Goal: Task Accomplishment & Management: Manage account settings

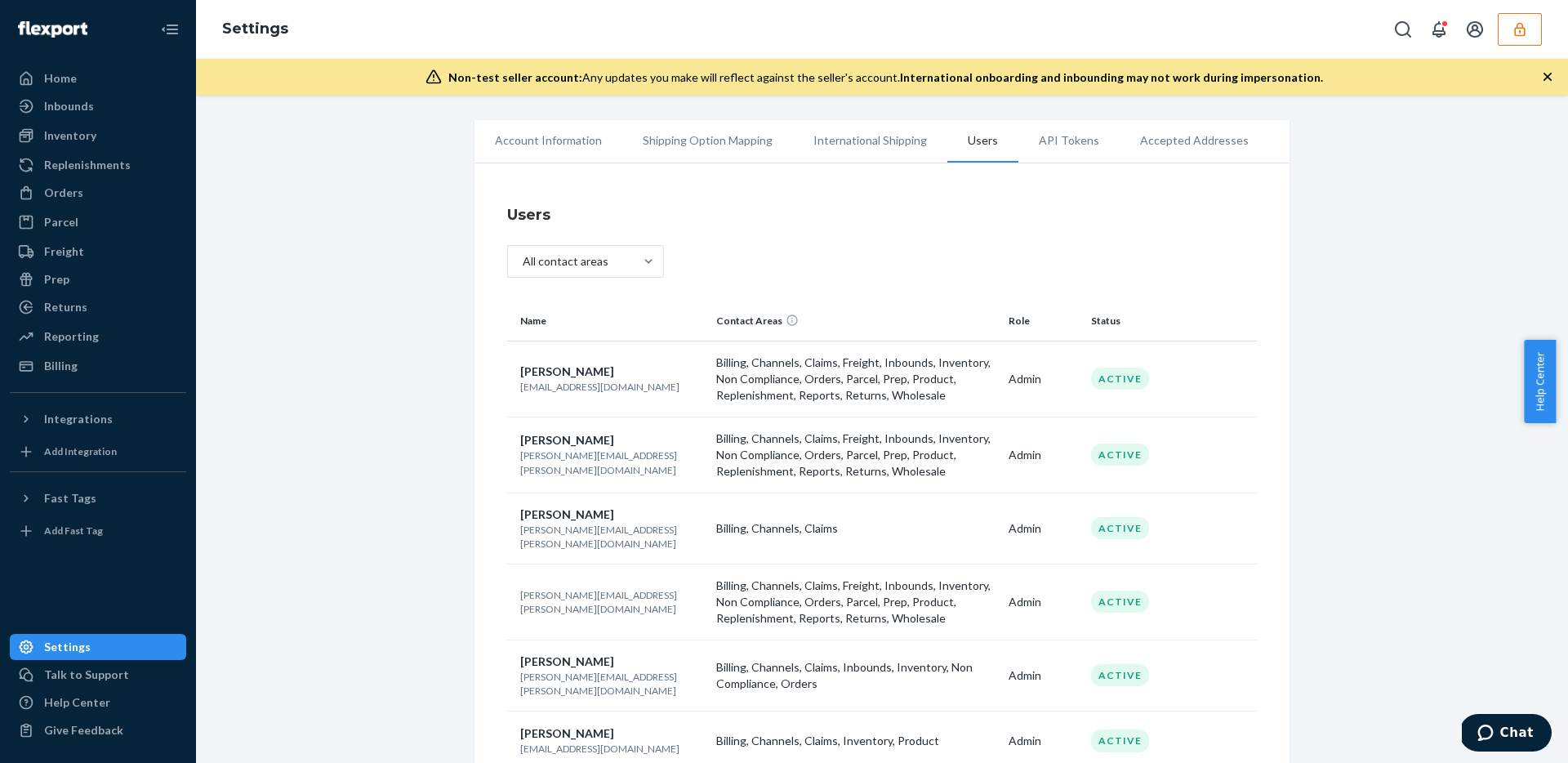
scroll to position [183, 0]
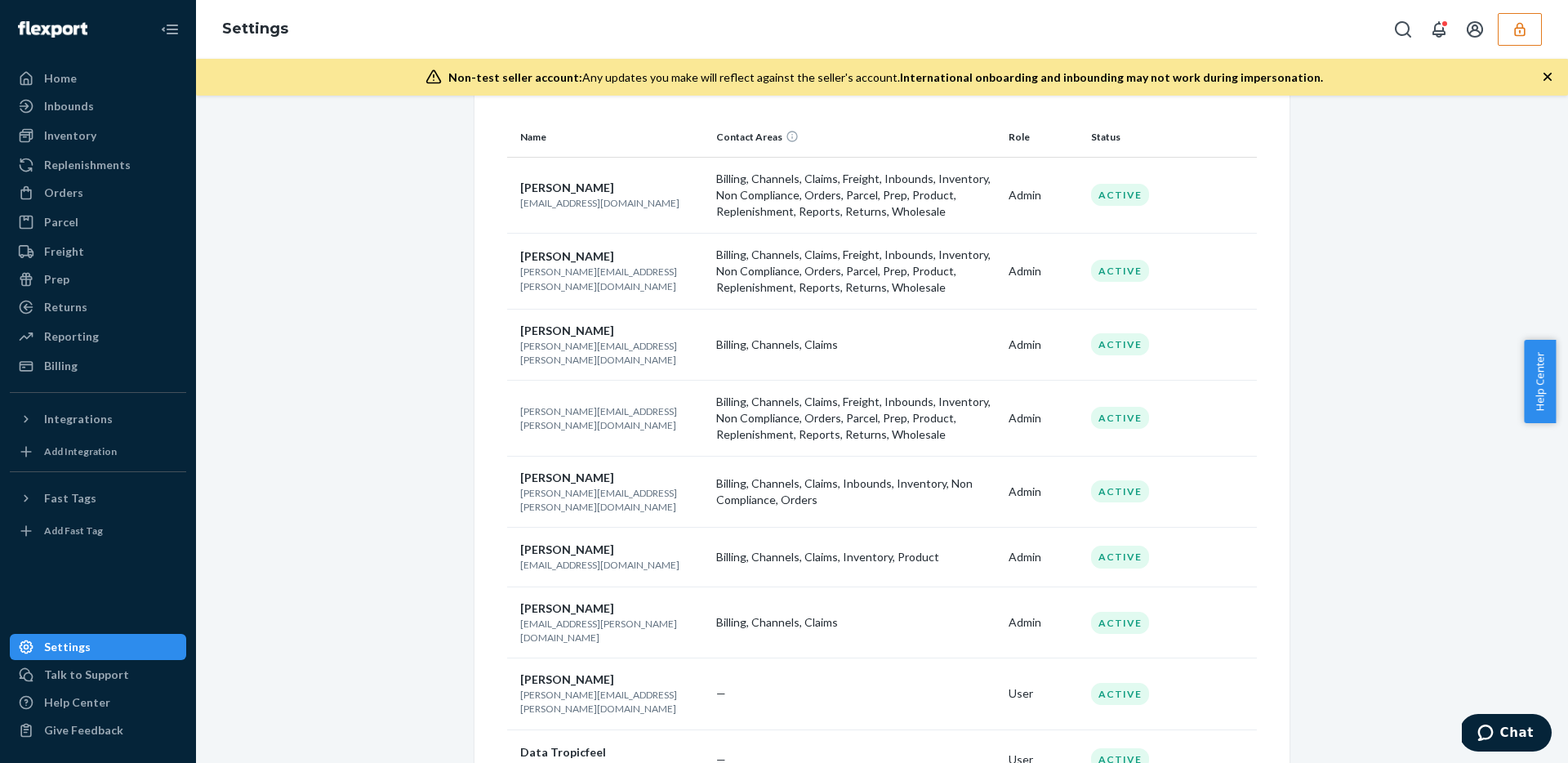
click at [1523, 29] on icon "button" at bounding box center [1520, 29] width 16 height 16
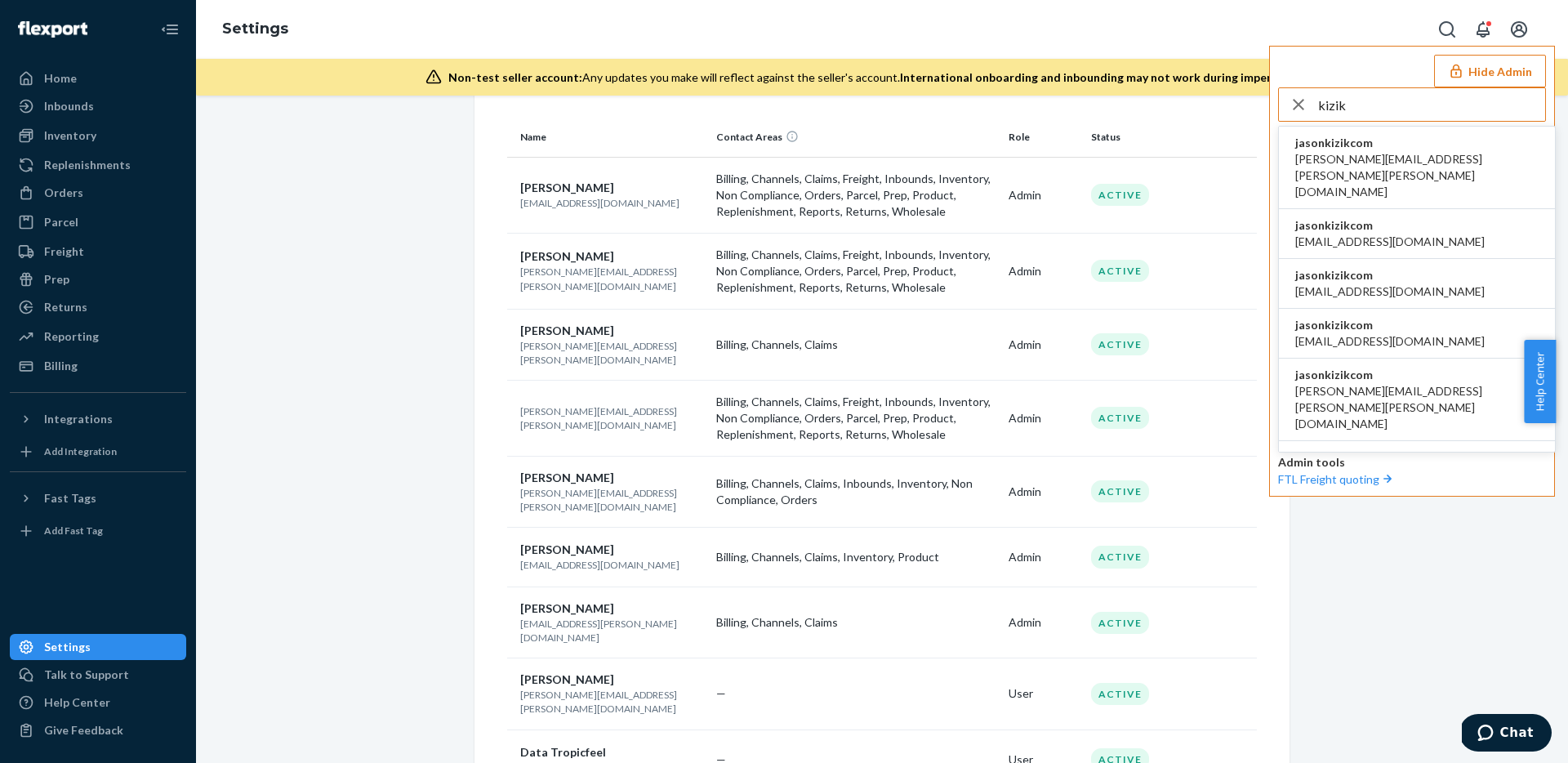
type input "kizik"
click at [1416, 159] on span "amanda.madsen@kizik.com" at bounding box center [1416, 176] width 243 height 49
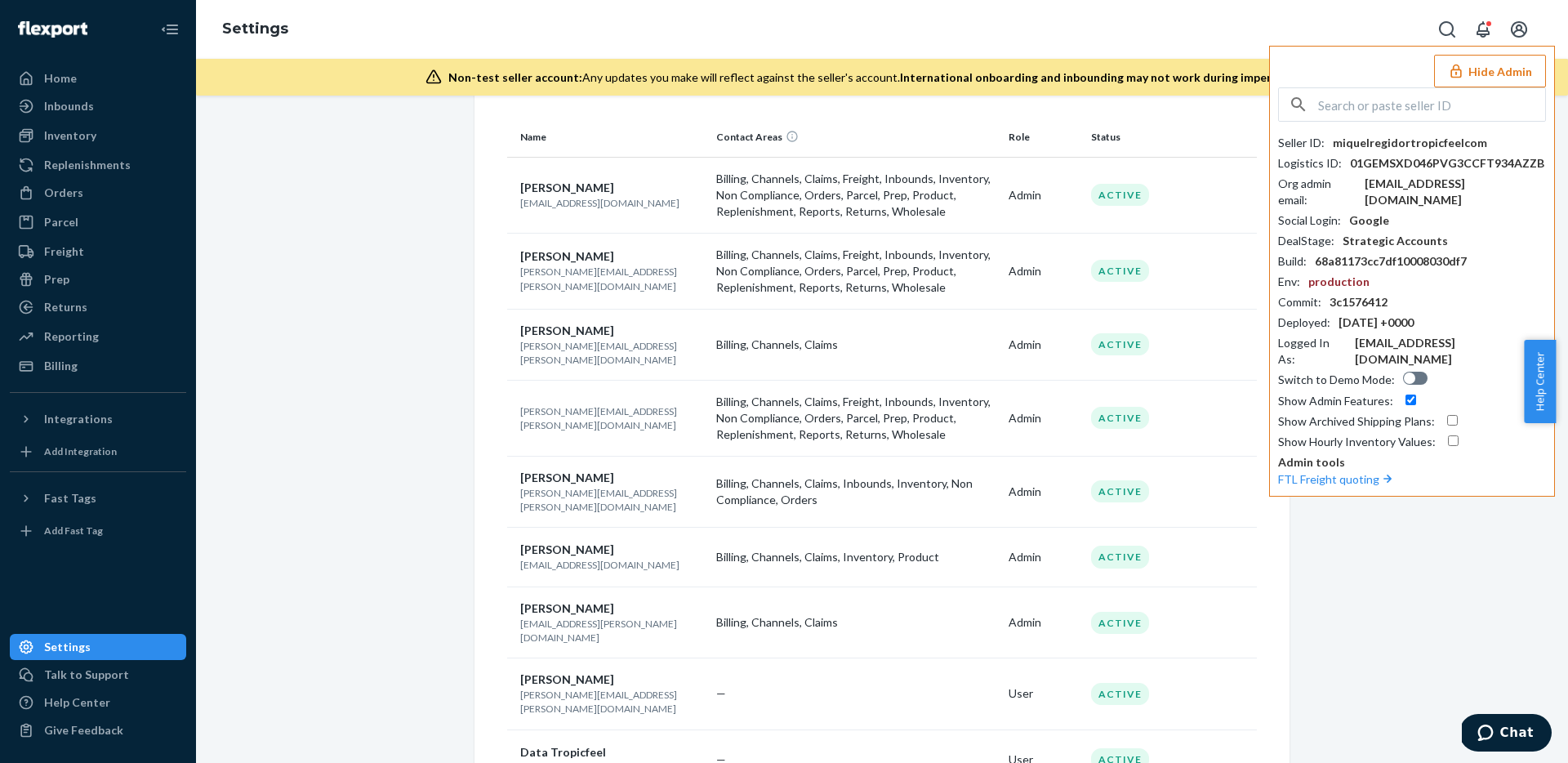
scroll to position [0, 0]
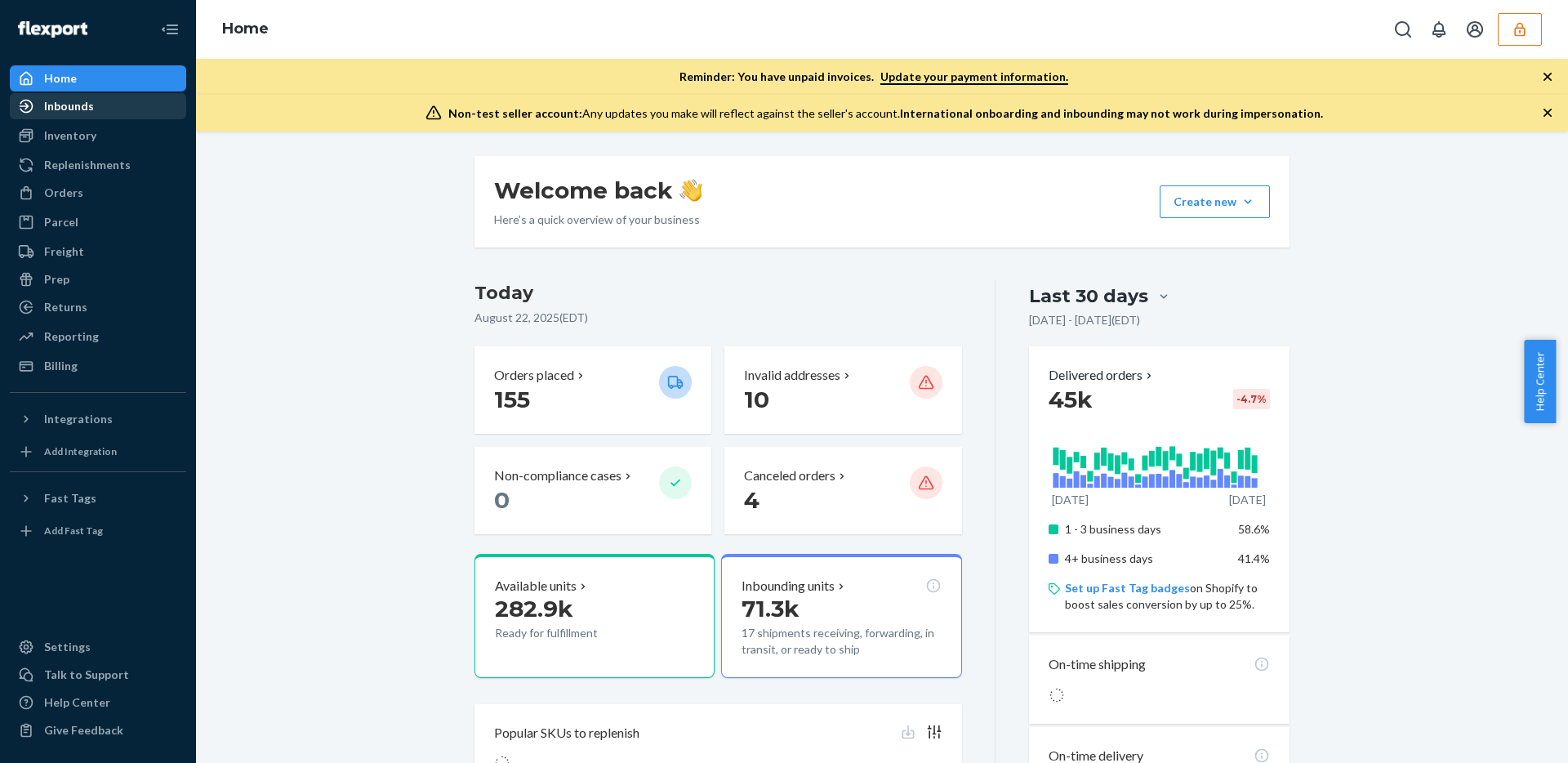
click at [69, 109] on div "Inbounds" at bounding box center [69, 106] width 50 height 16
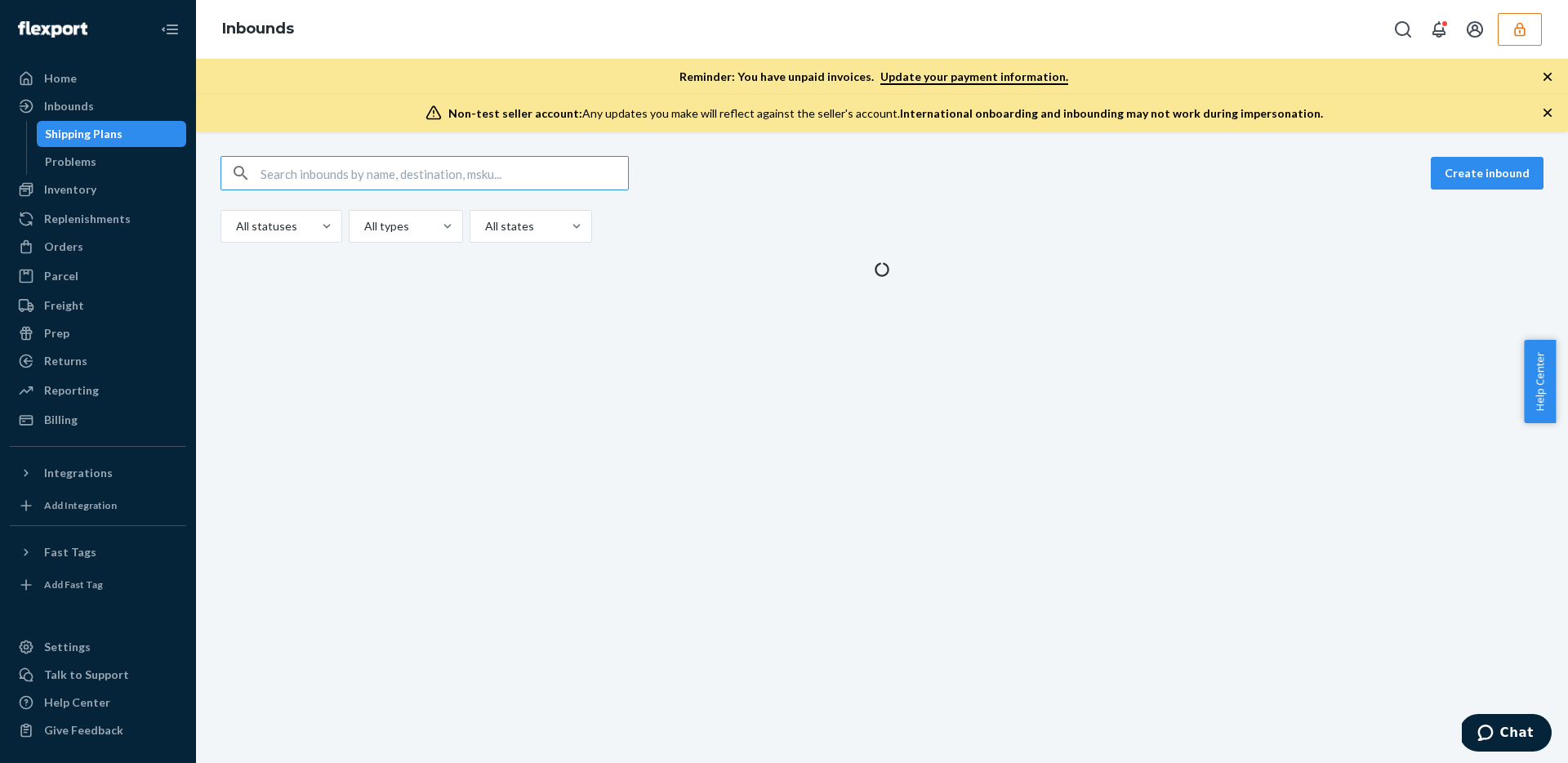
click at [431, 161] on input "text" at bounding box center [444, 174] width 367 height 33
type input "9899465"
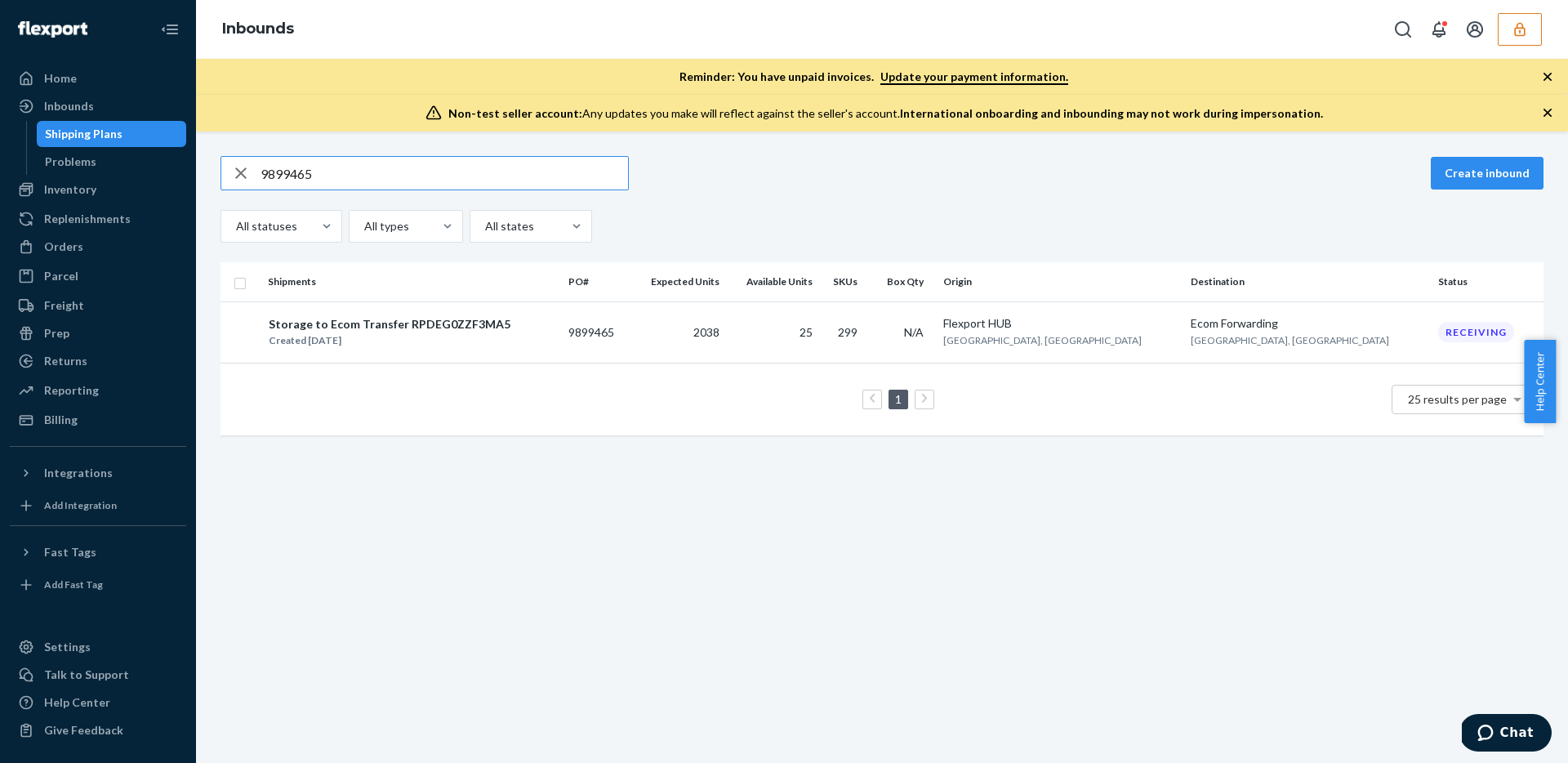
type input "9899465"
click at [726, 336] on td "2038" at bounding box center [678, 332] width 96 height 61
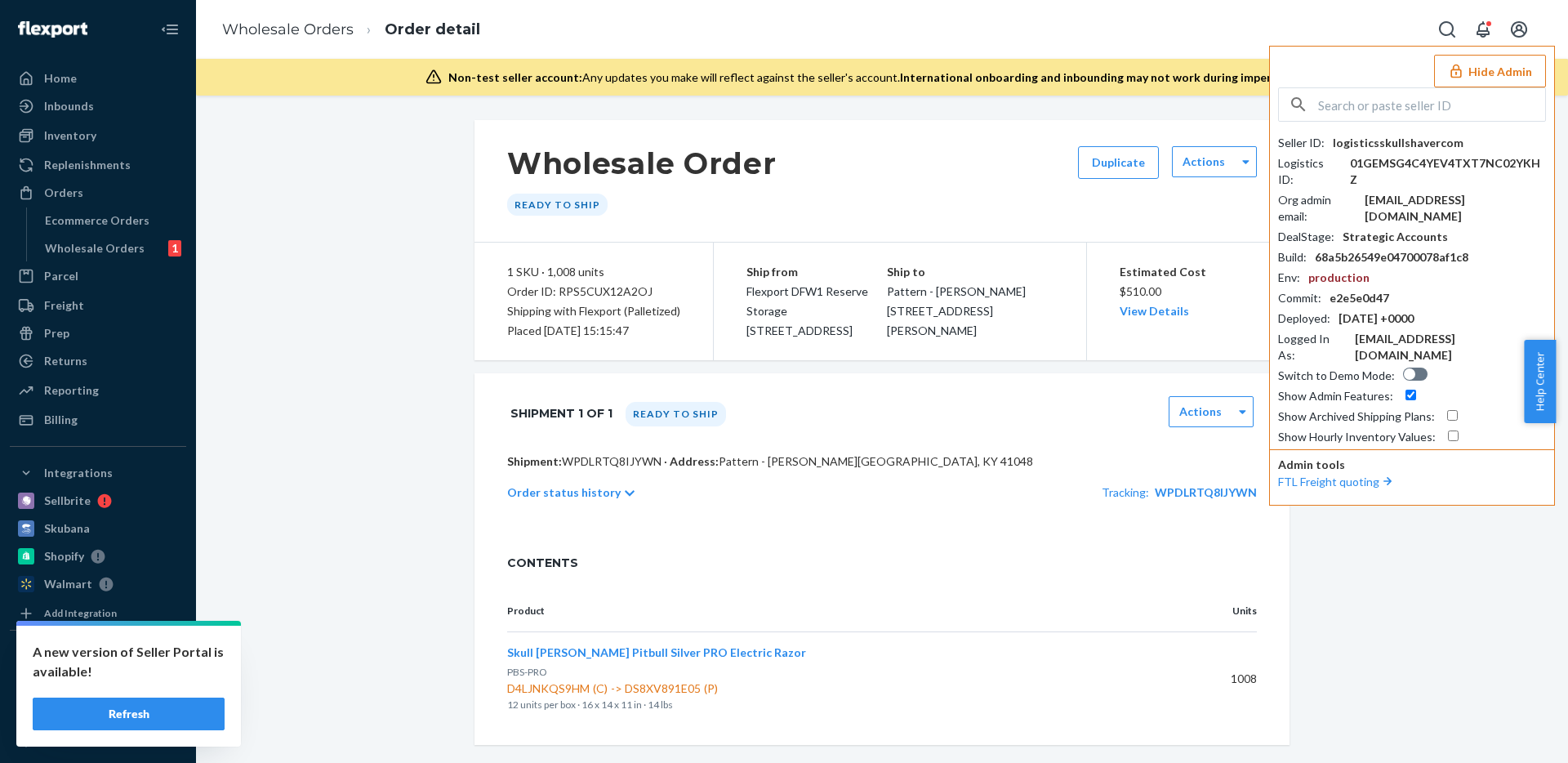
click at [1358, 99] on input "text" at bounding box center [1431, 105] width 227 height 33
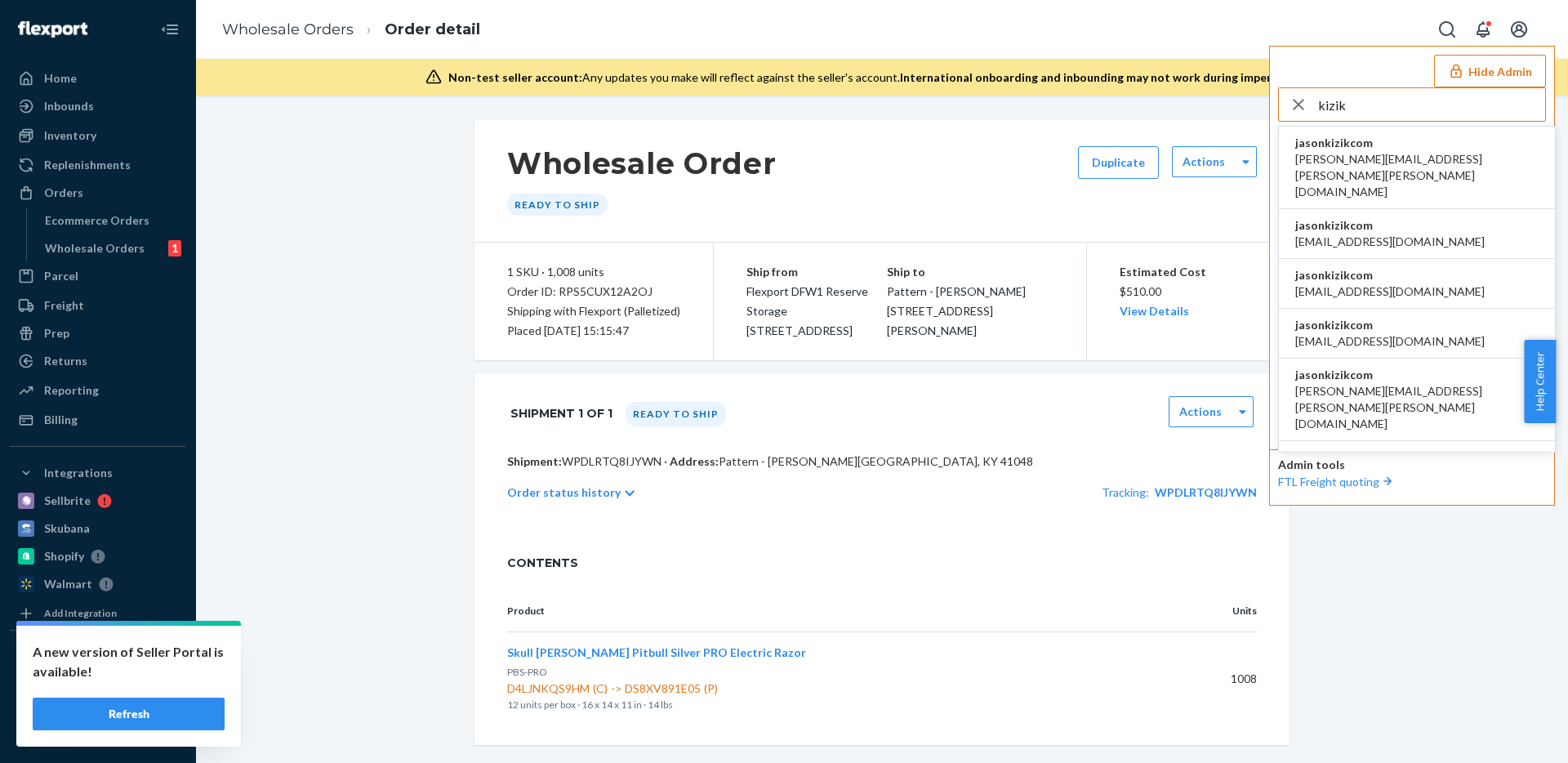
type input "kizik"
click at [1404, 129] on li "jasonkizikcom amanda.madsen@kizik.com" at bounding box center [1416, 168] width 276 height 83
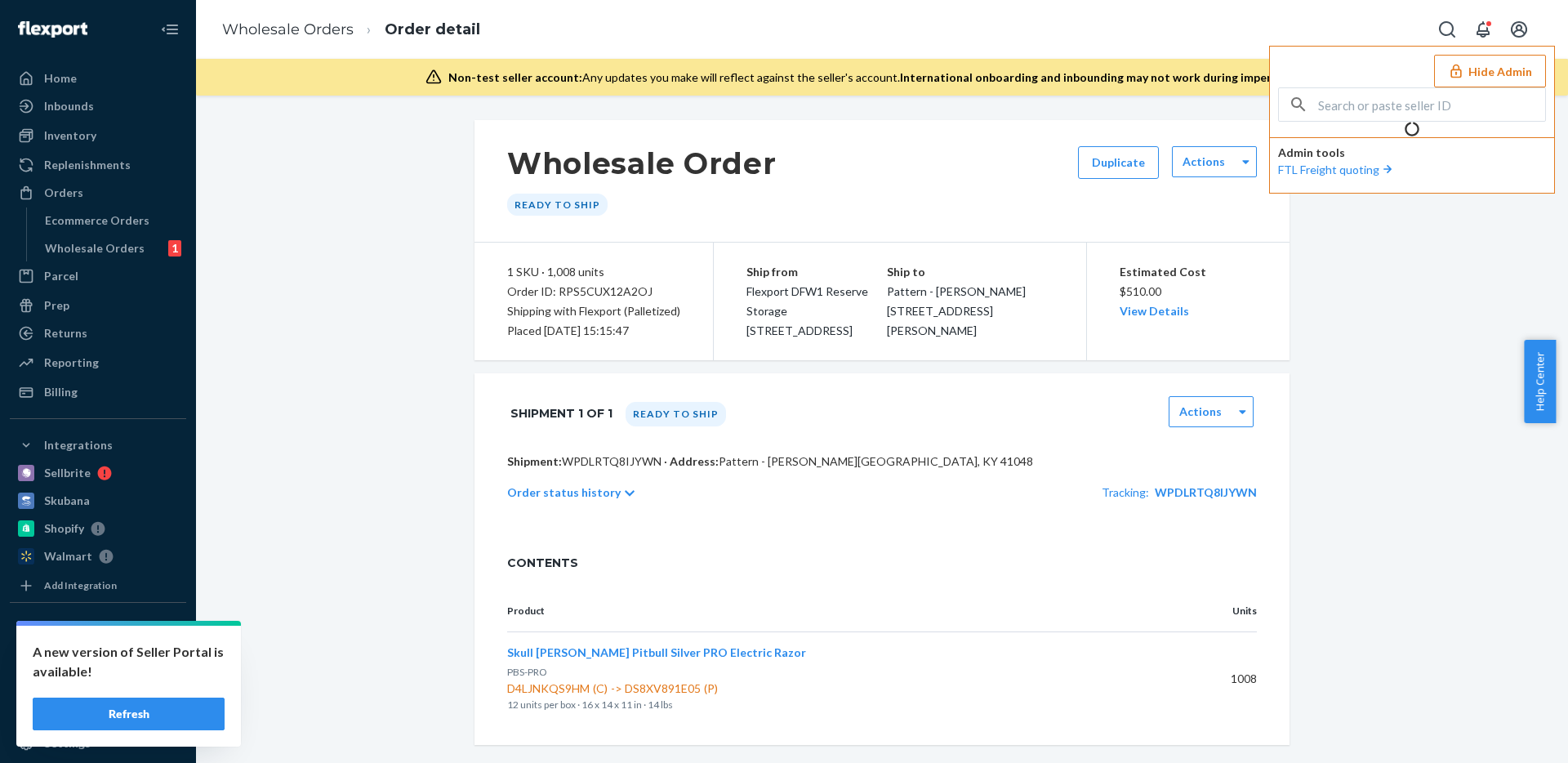
click at [1411, 380] on div "Wholesale Order Ready to ship Duplicate Actions 1 SKU · 1,008 units Order ID: R…" at bounding box center [881, 432] width 1347 height 625
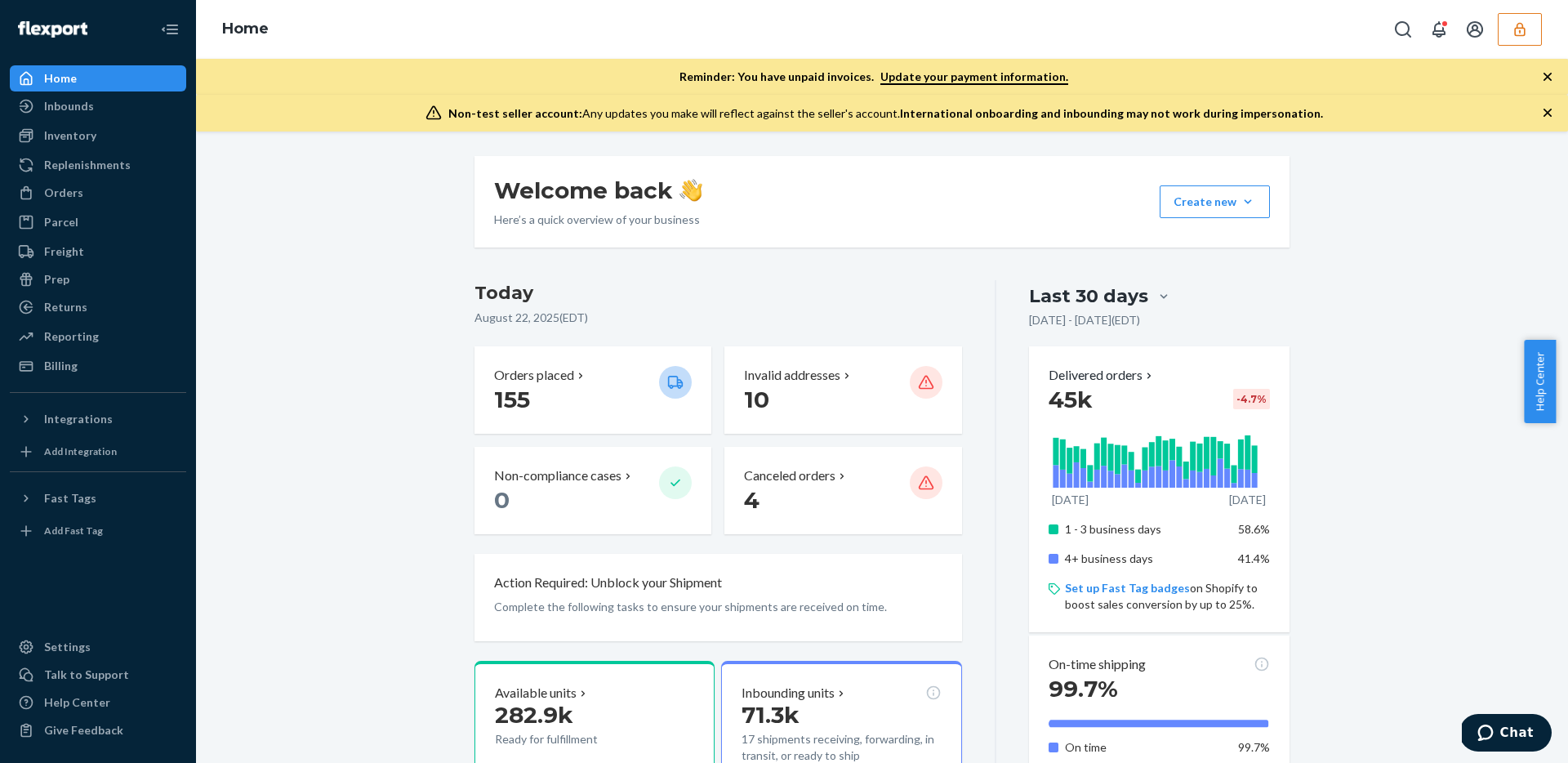
click at [1527, 20] on button "button" at bounding box center [1520, 29] width 44 height 33
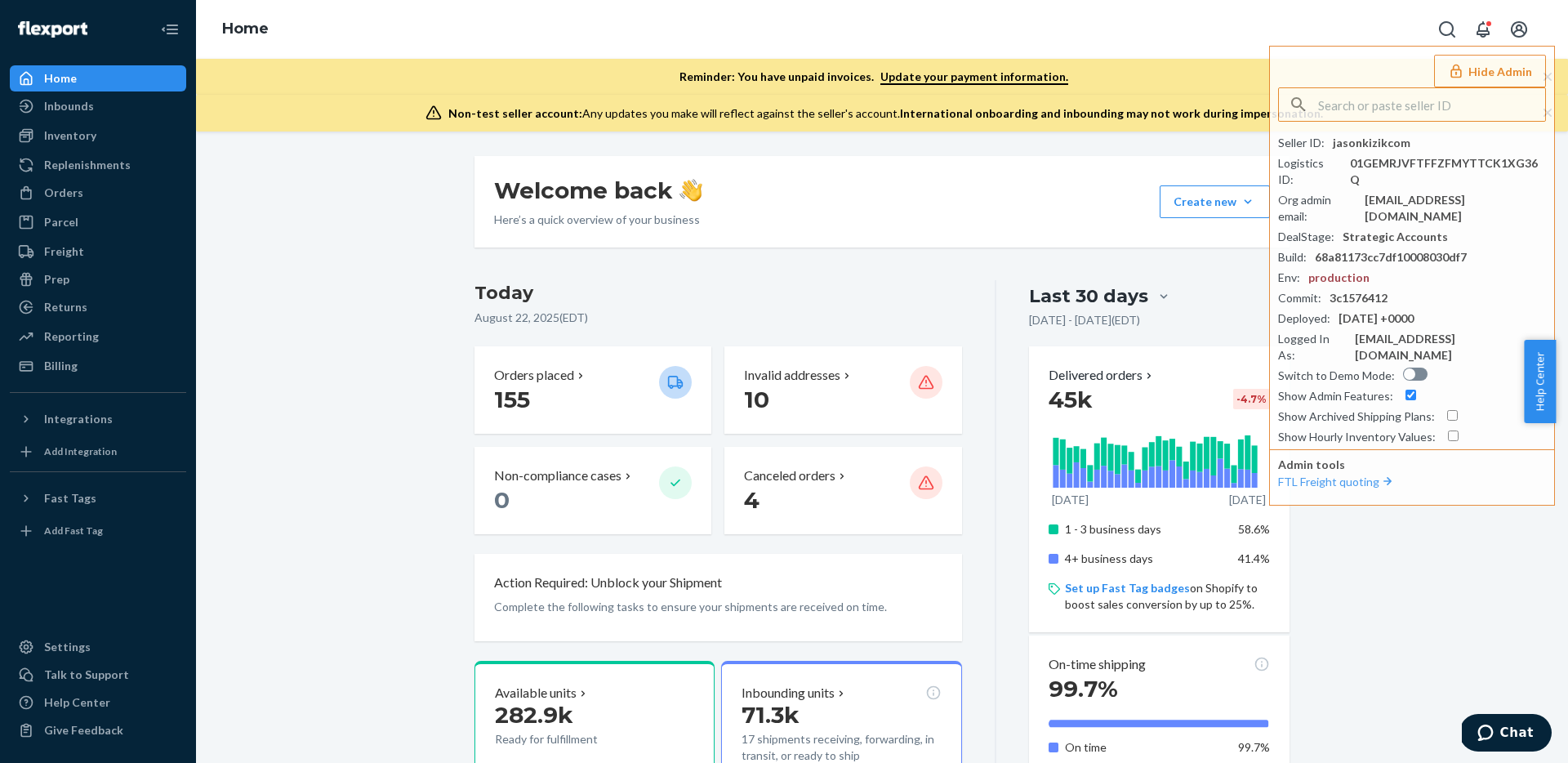
click at [887, 201] on div "Welcome back Here’s a quick overview of your business Create new Create new inb…" at bounding box center [882, 202] width 815 height 92
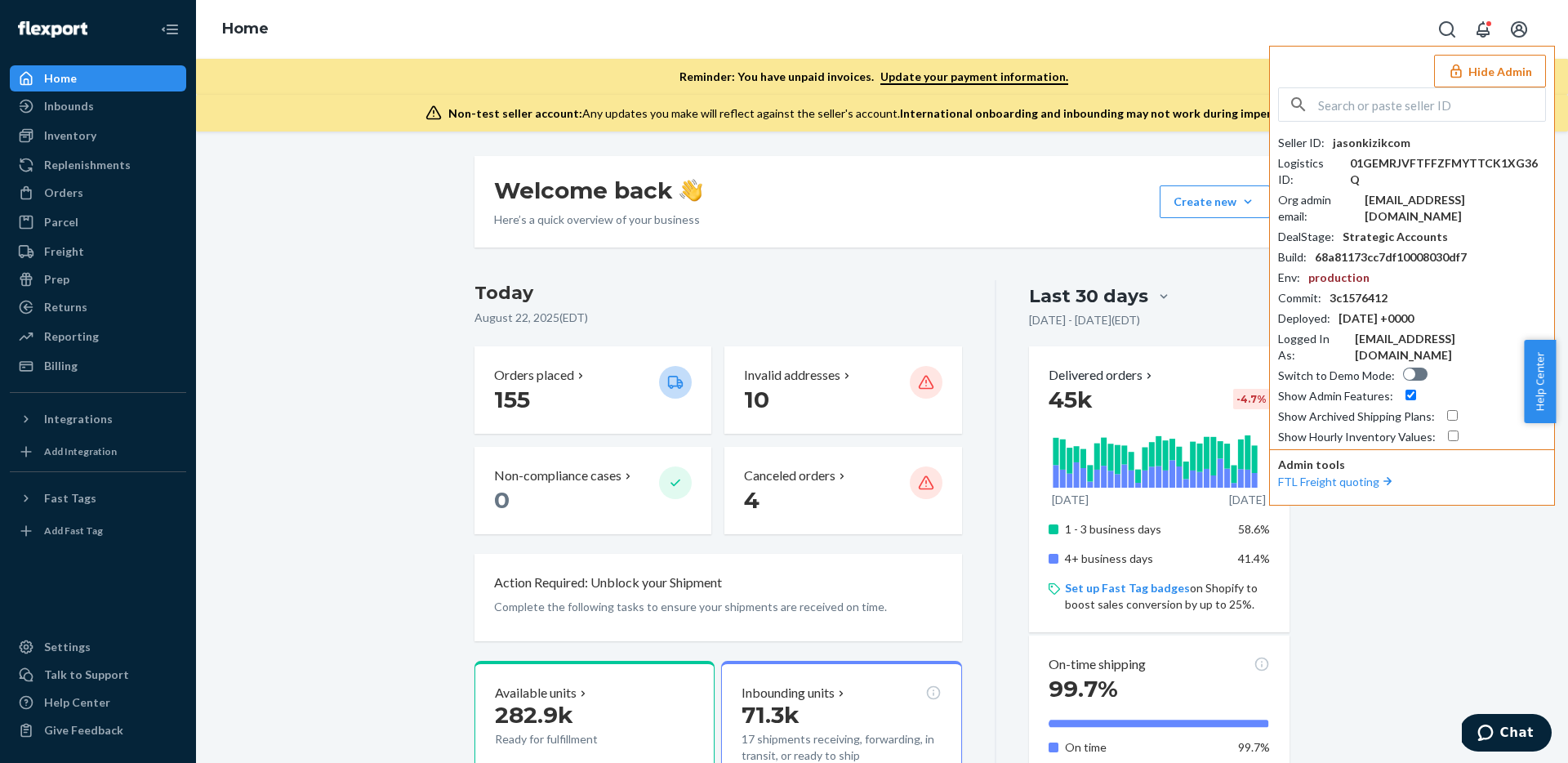
click at [1471, 66] on button "Hide Admin" at bounding box center [1489, 71] width 112 height 33
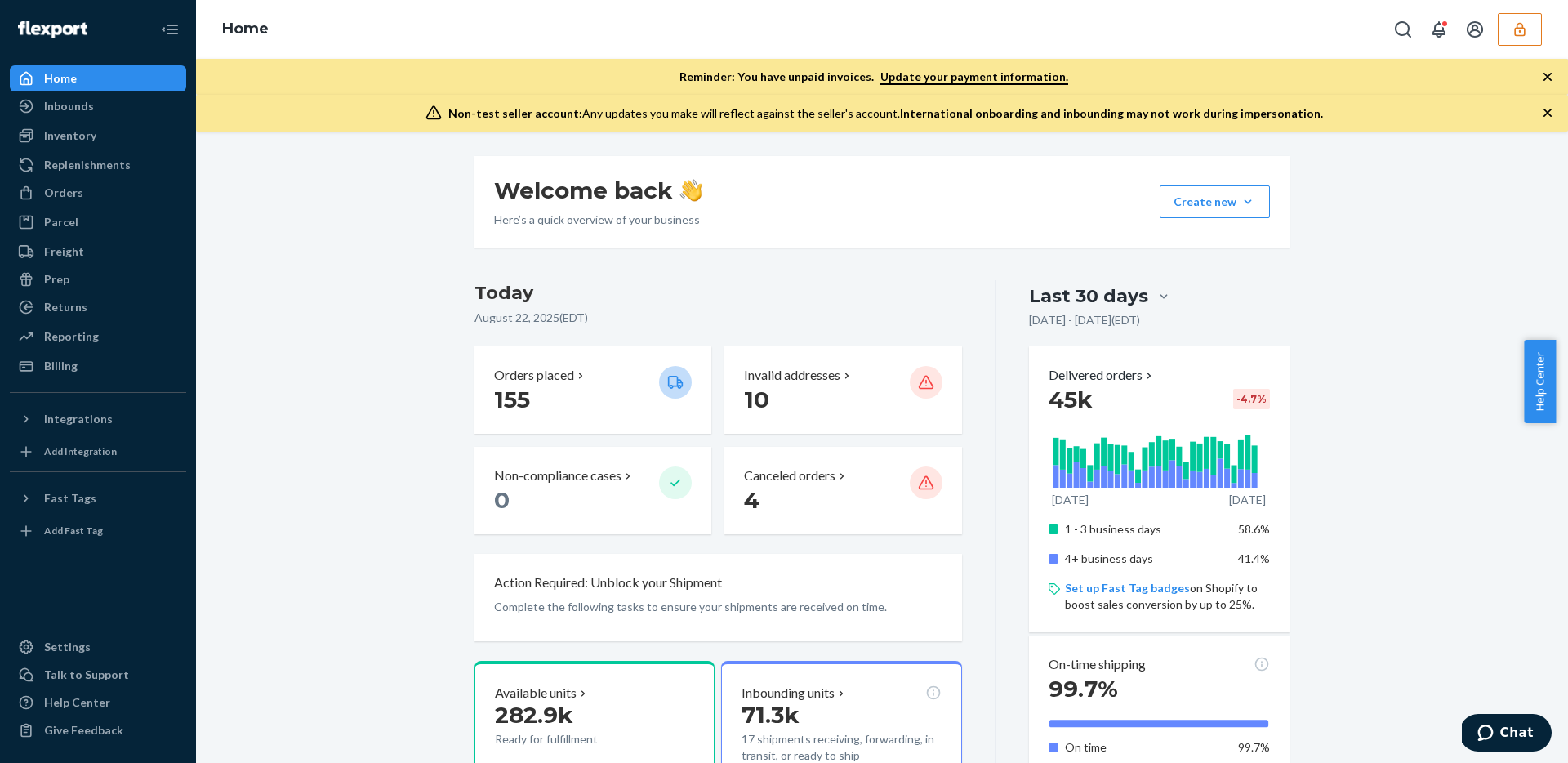
click at [1498, 33] on button "button" at bounding box center [1520, 29] width 44 height 33
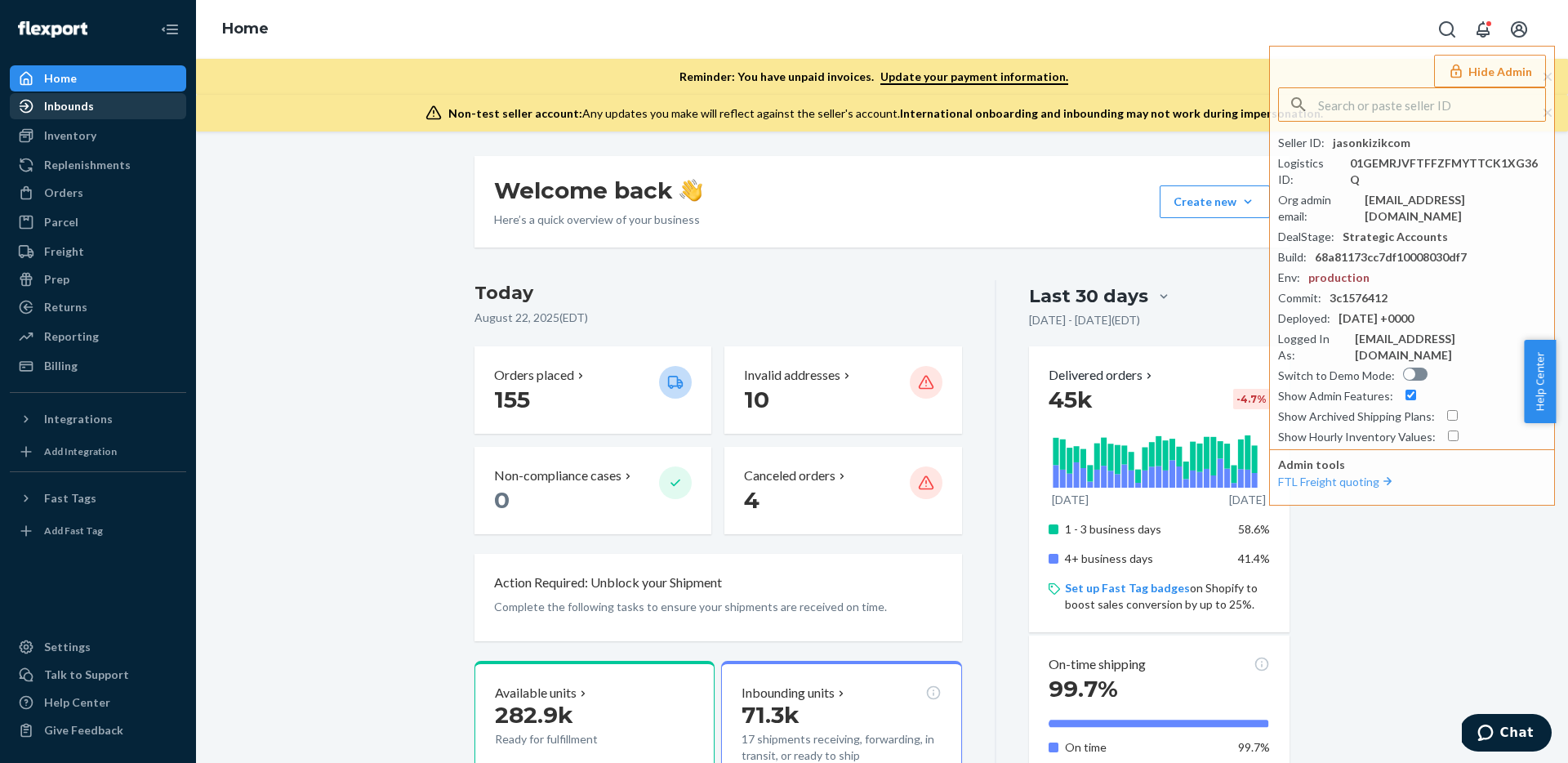
click at [104, 114] on div "Inbounds" at bounding box center [98, 106] width 173 height 23
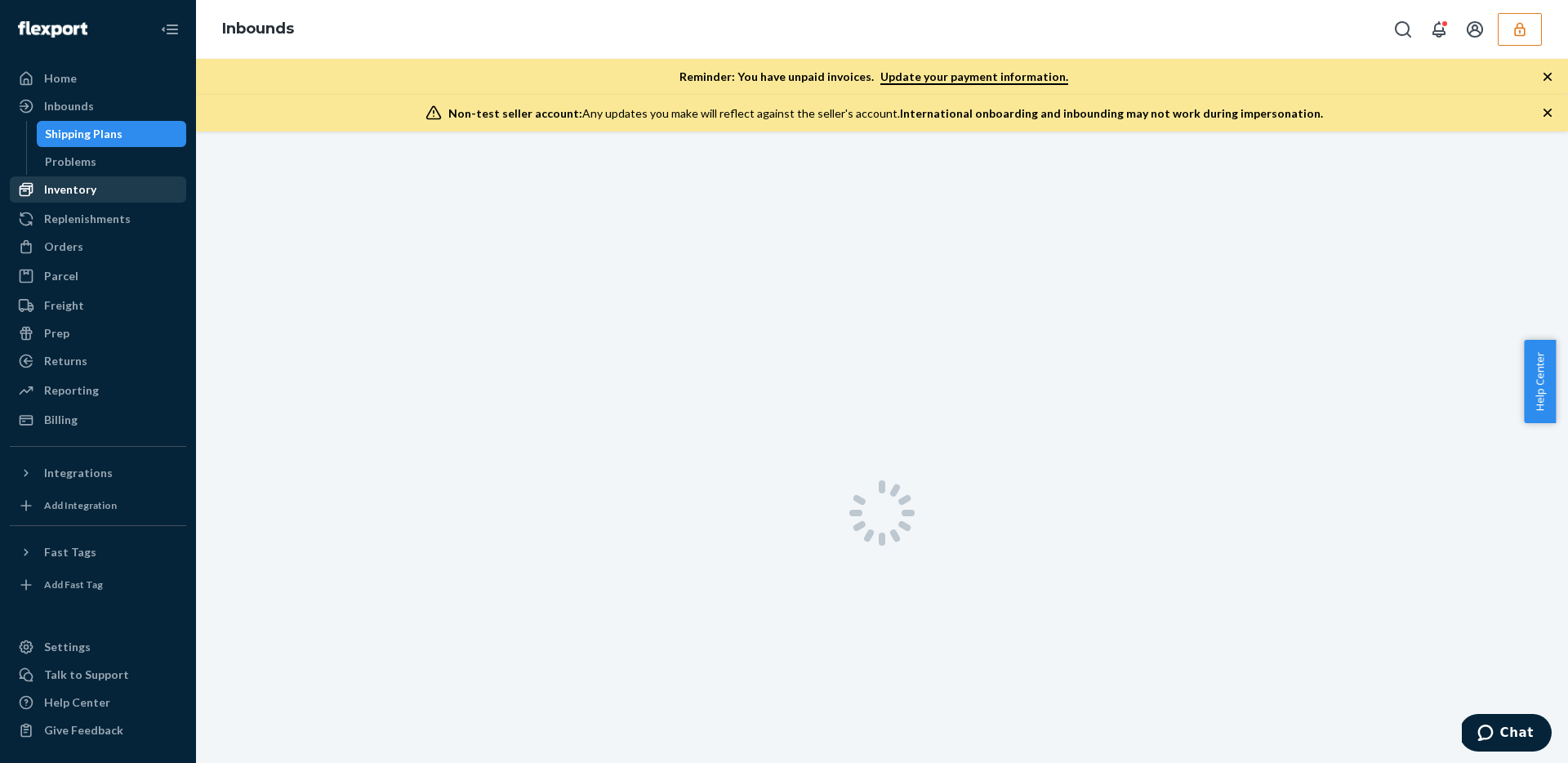
click at [77, 178] on div "Inventory" at bounding box center [98, 189] width 173 height 23
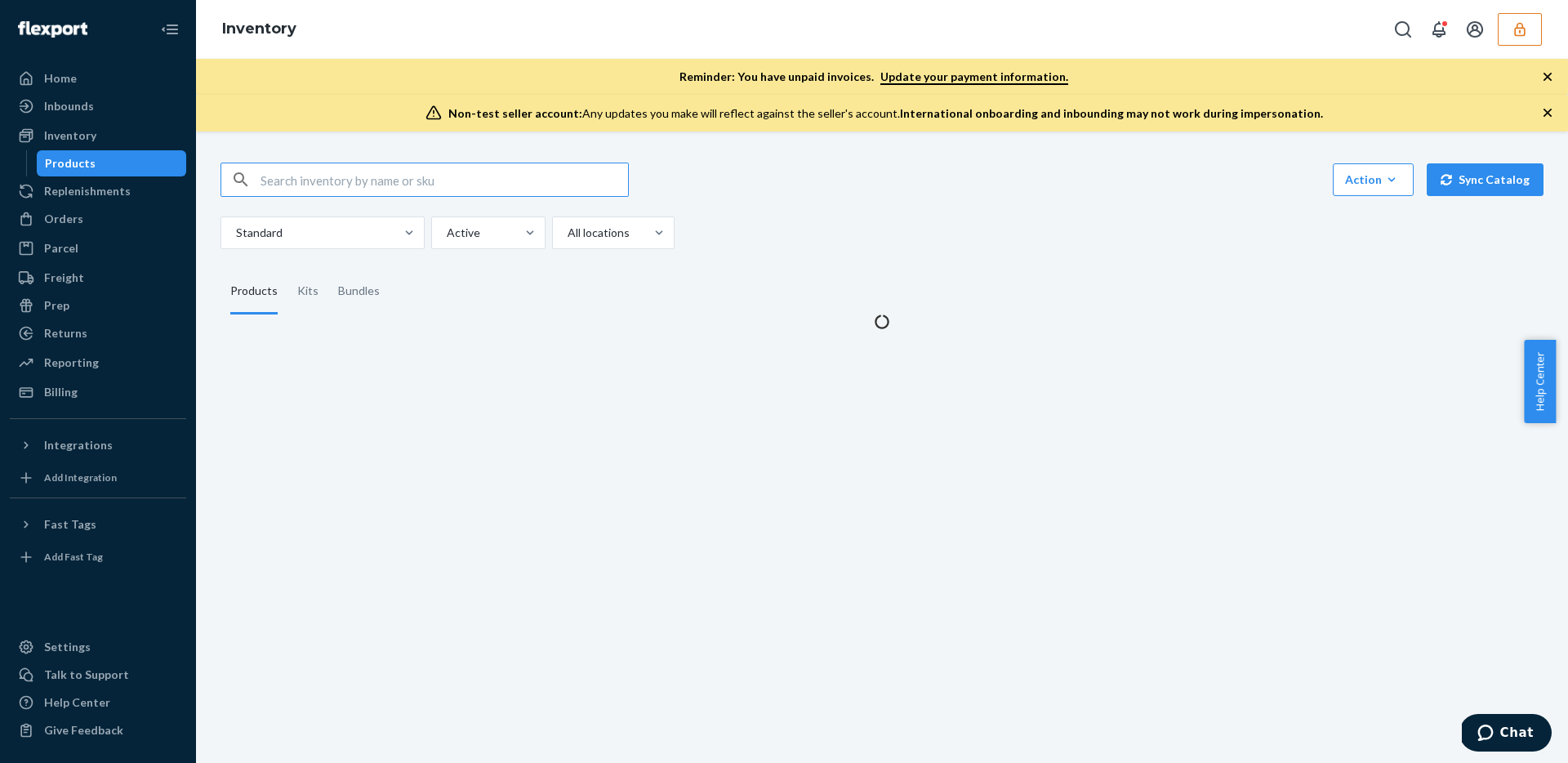
click at [340, 185] on input "text" at bounding box center [444, 180] width 367 height 33
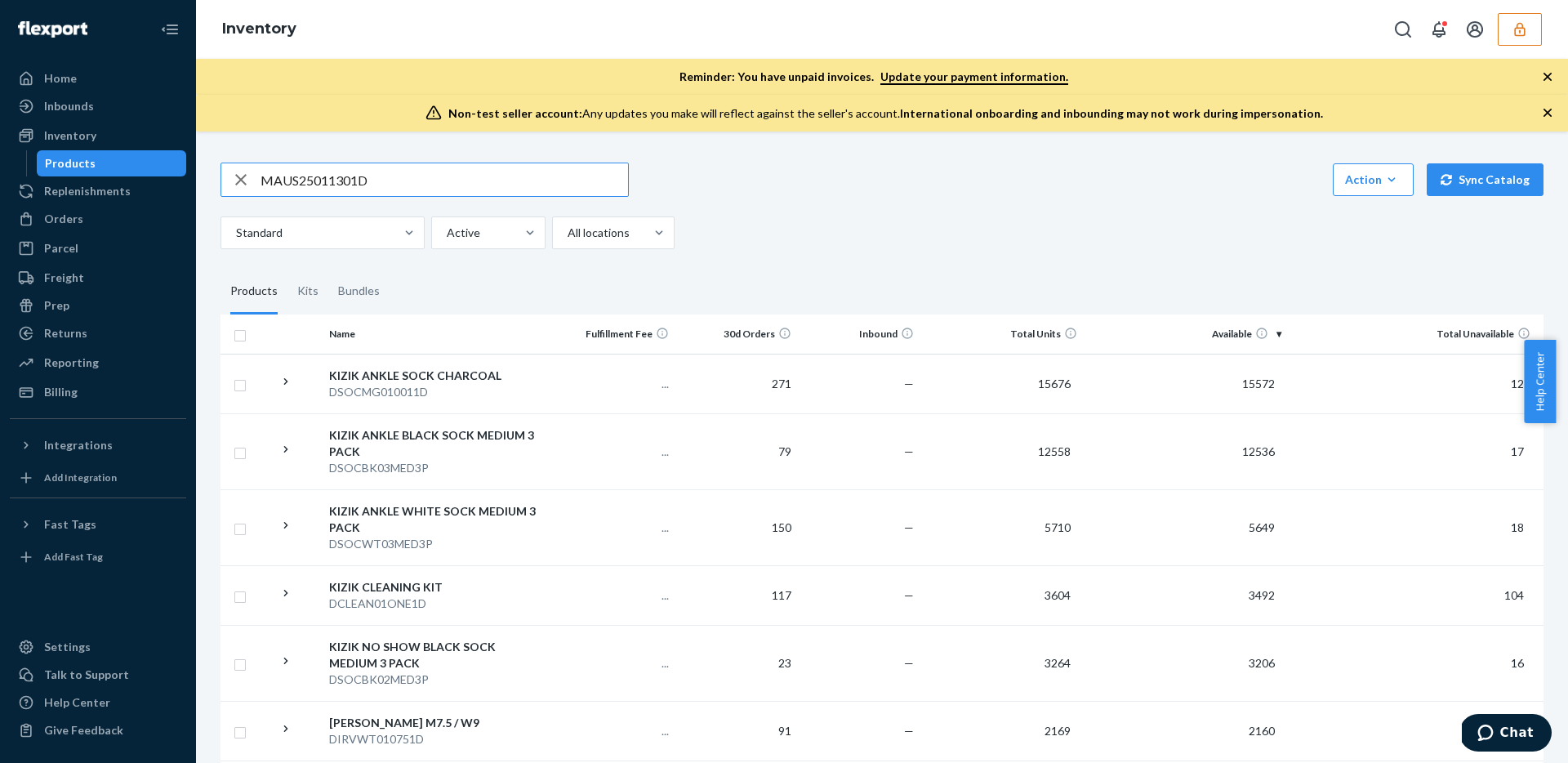
type input "MAUS25011301D"
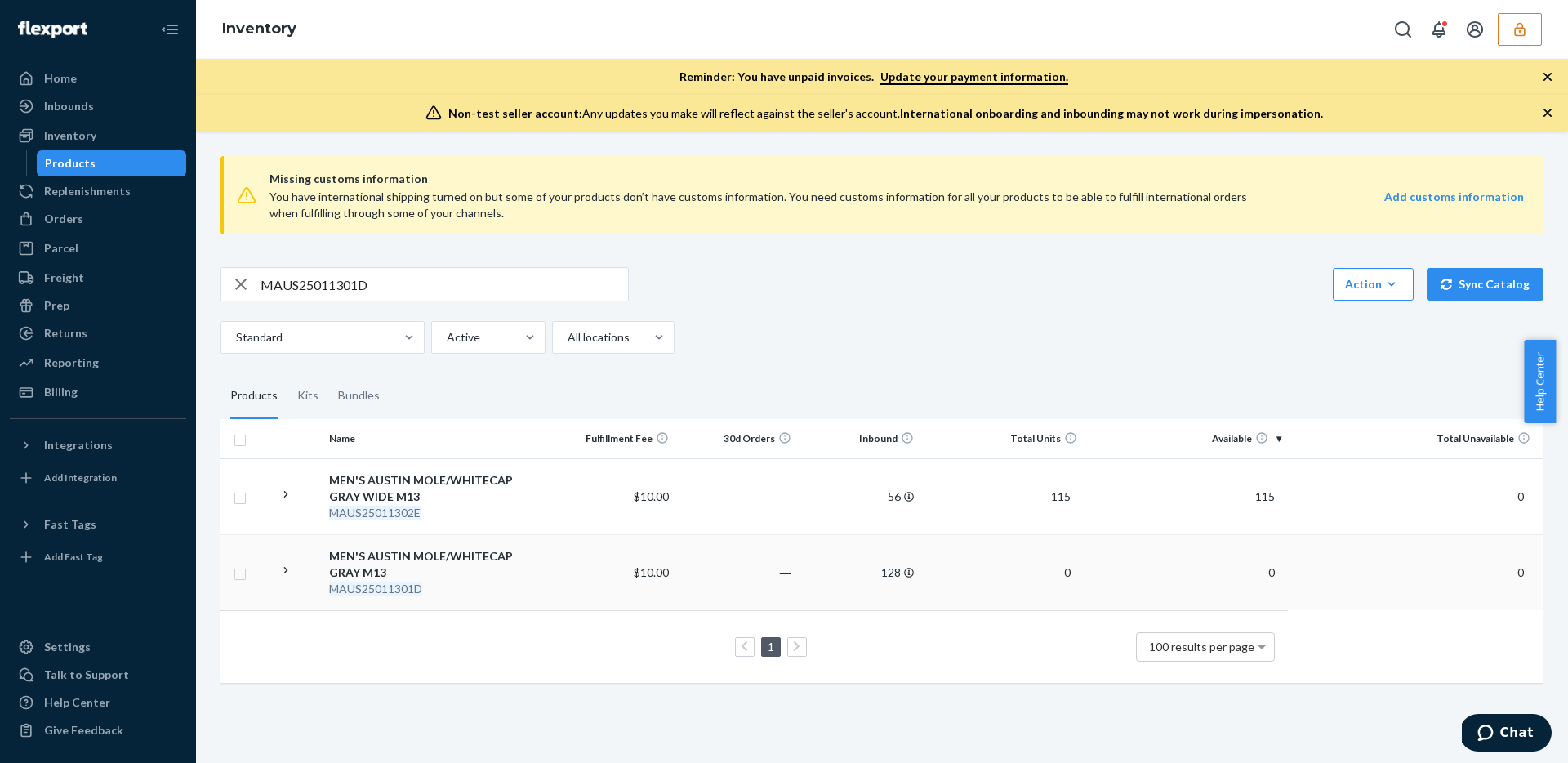
click at [493, 577] on div "MEN'S AUSTIN MOLE/WHITECAP GRAY M13" at bounding box center [437, 564] width 216 height 33
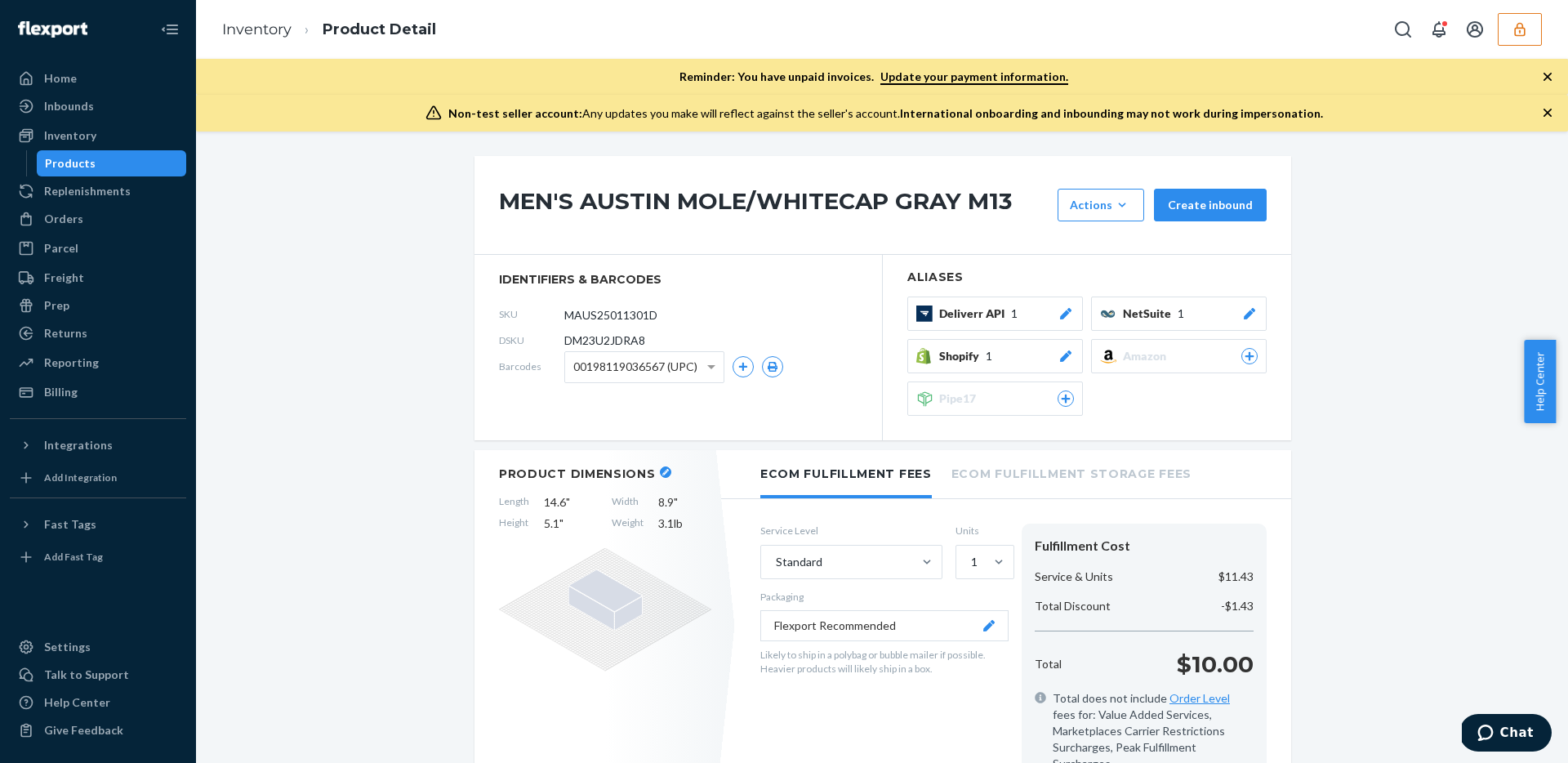
click at [634, 340] on span "DM23U2JDRA8" at bounding box center [604, 341] width 81 height 16
copy span "DM23U2JDRA8"
click at [570, 201] on h1 "MEN'S AUSTIN MOLE/WHITECAP GRAY M13" at bounding box center [774, 205] width 550 height 33
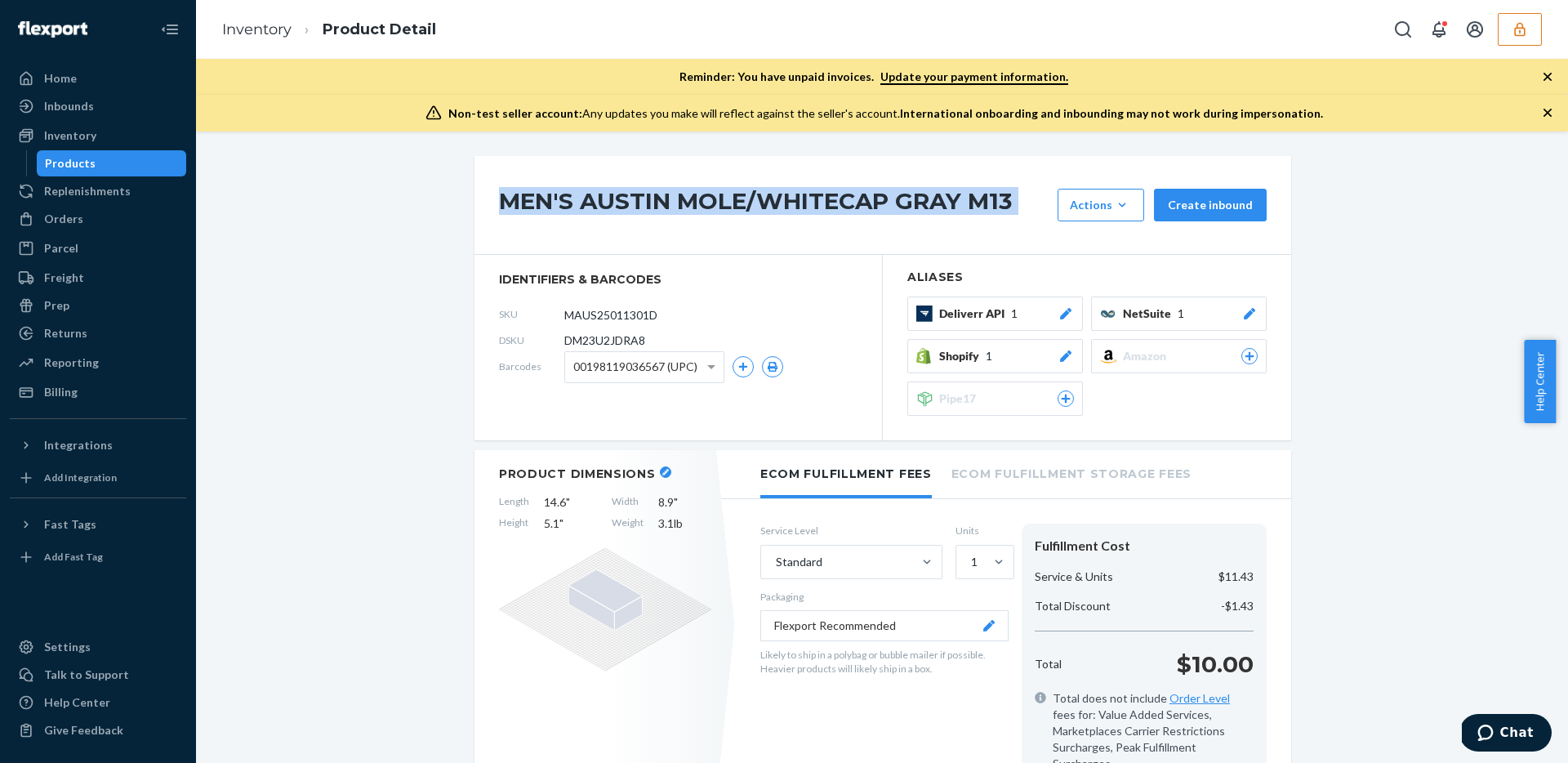
click at [570, 201] on h1 "MEN'S AUSTIN MOLE/WHITECAP GRAY M13" at bounding box center [774, 205] width 550 height 33
copy div "MEN'S AUSTIN MOLE/WHITECAP GRAY M13"
click at [103, 113] on div "Inbounds" at bounding box center [98, 106] width 173 height 23
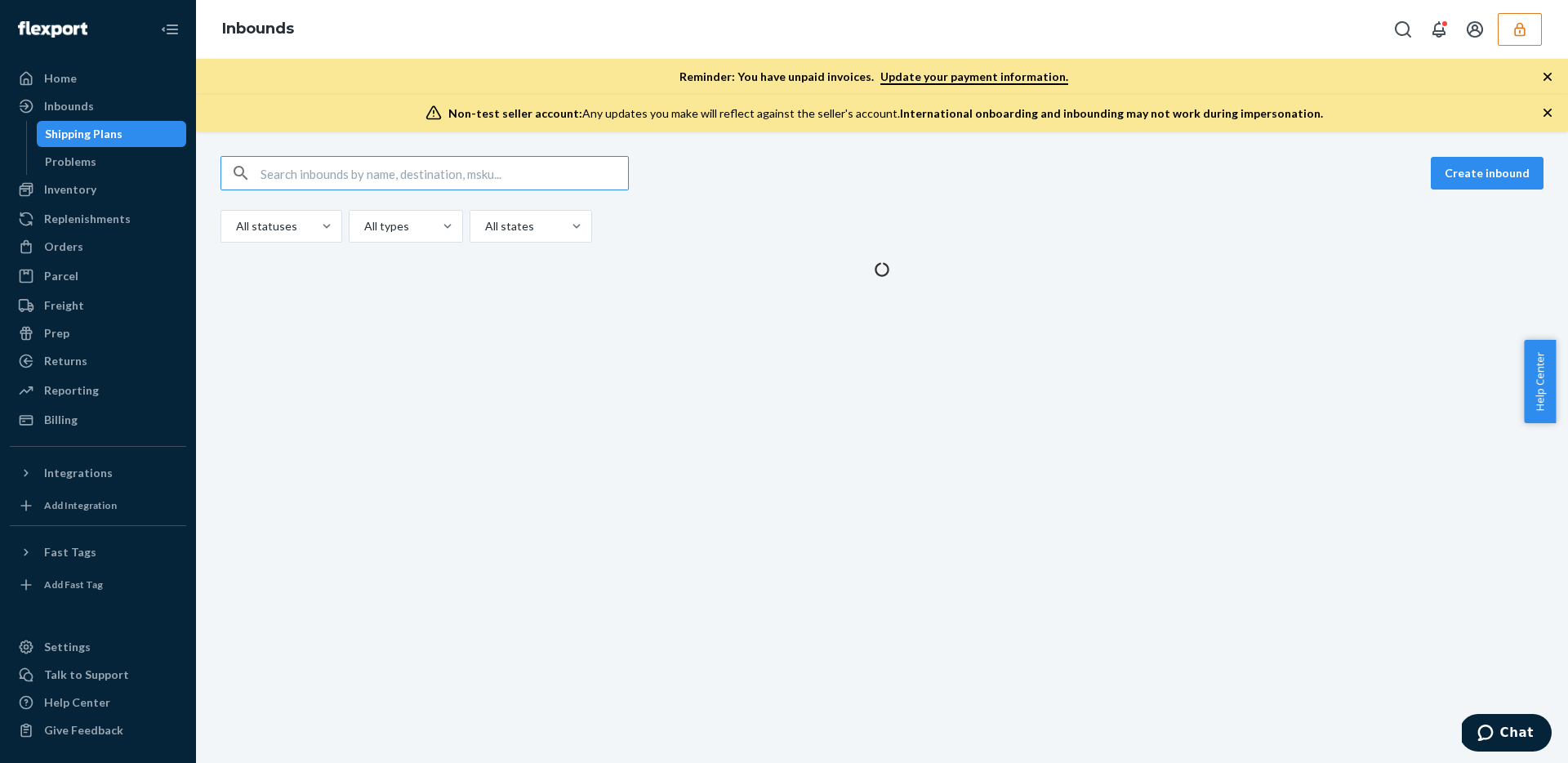
click at [439, 179] on input "text" at bounding box center [444, 174] width 367 height 33
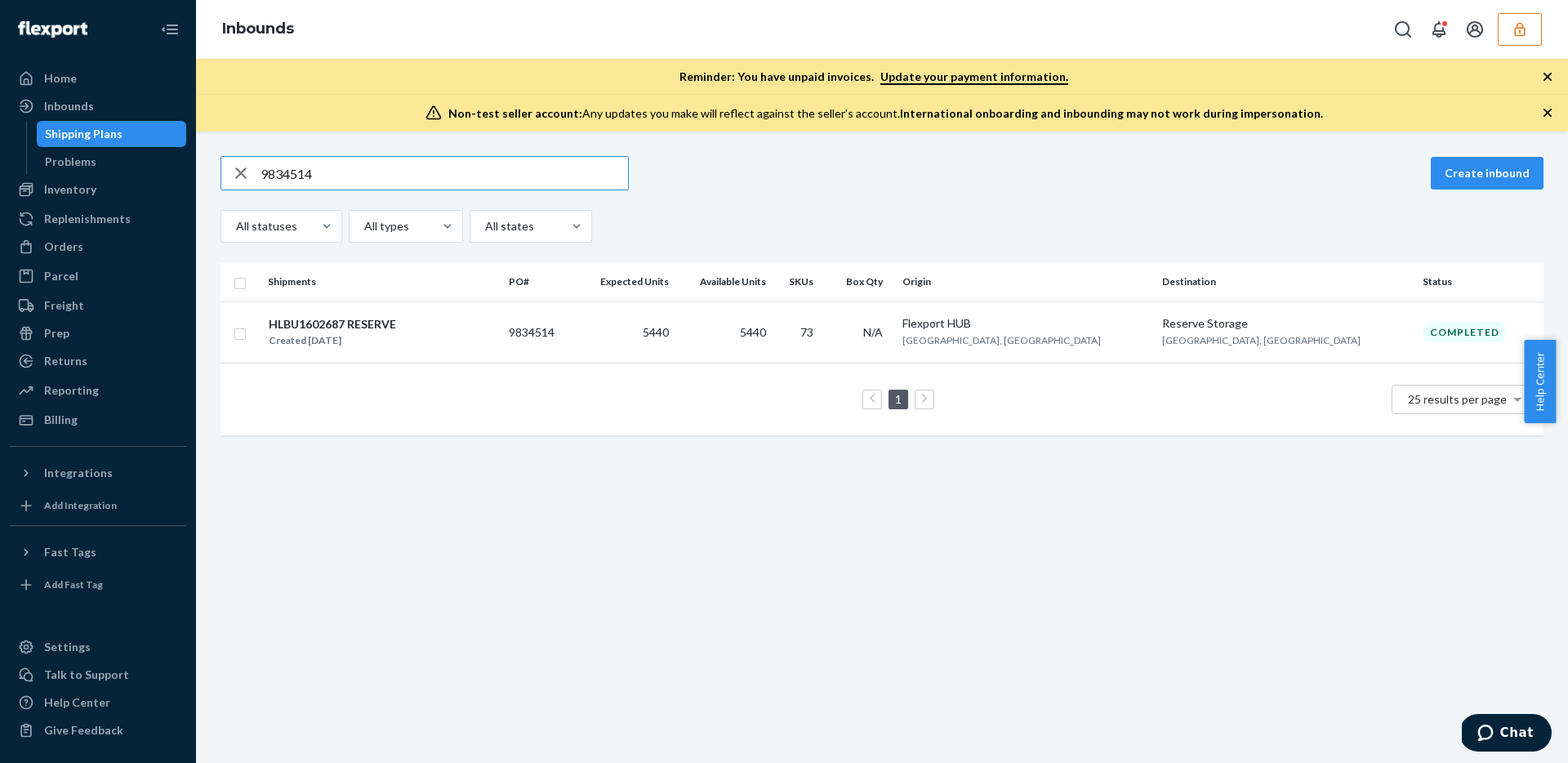
type input "9834514"
click at [675, 334] on td "5440" at bounding box center [624, 332] width 101 height 61
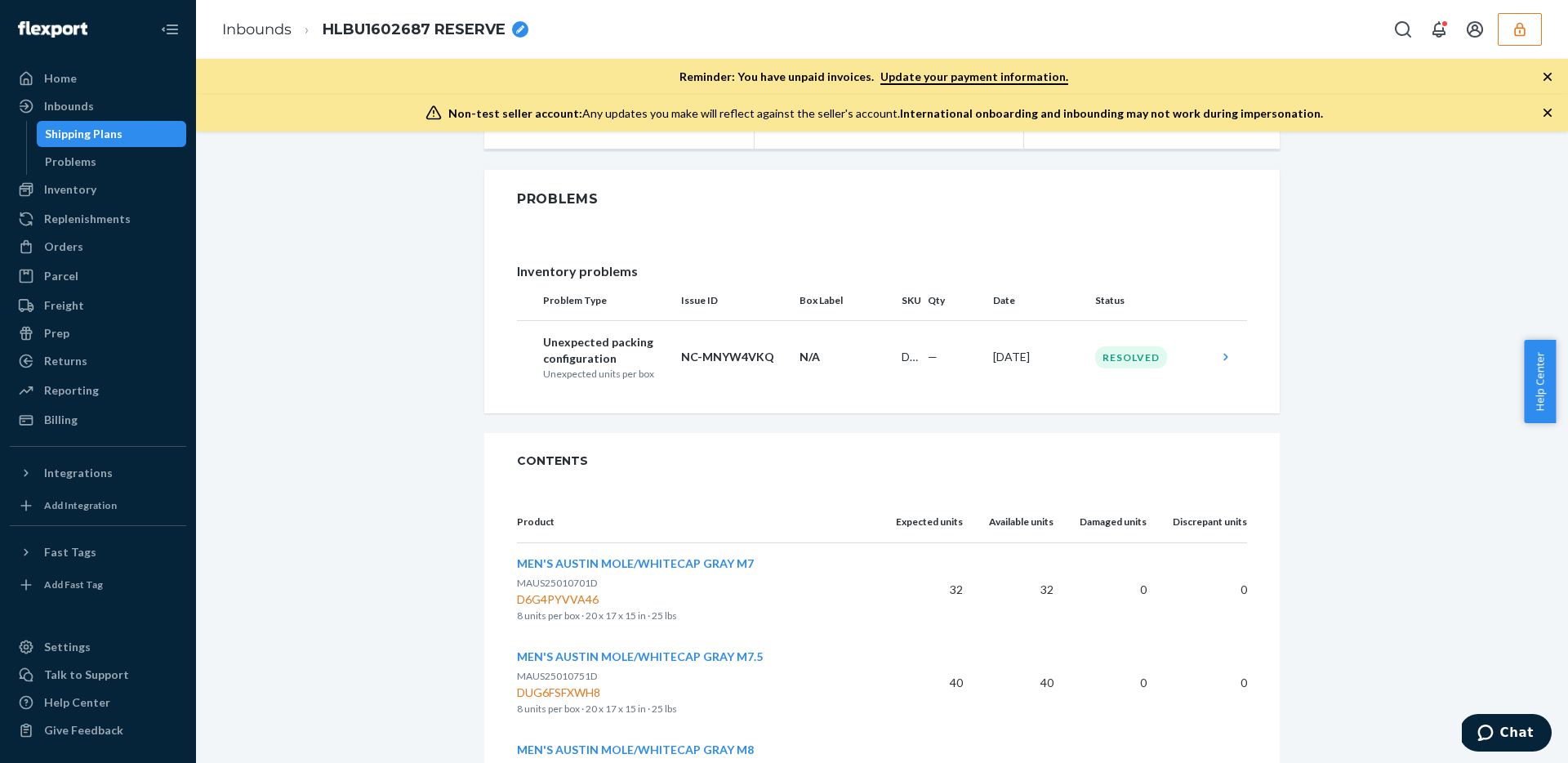
scroll to position [512, 0]
click at [959, 359] on td "—" at bounding box center [953, 354] width 65 height 74
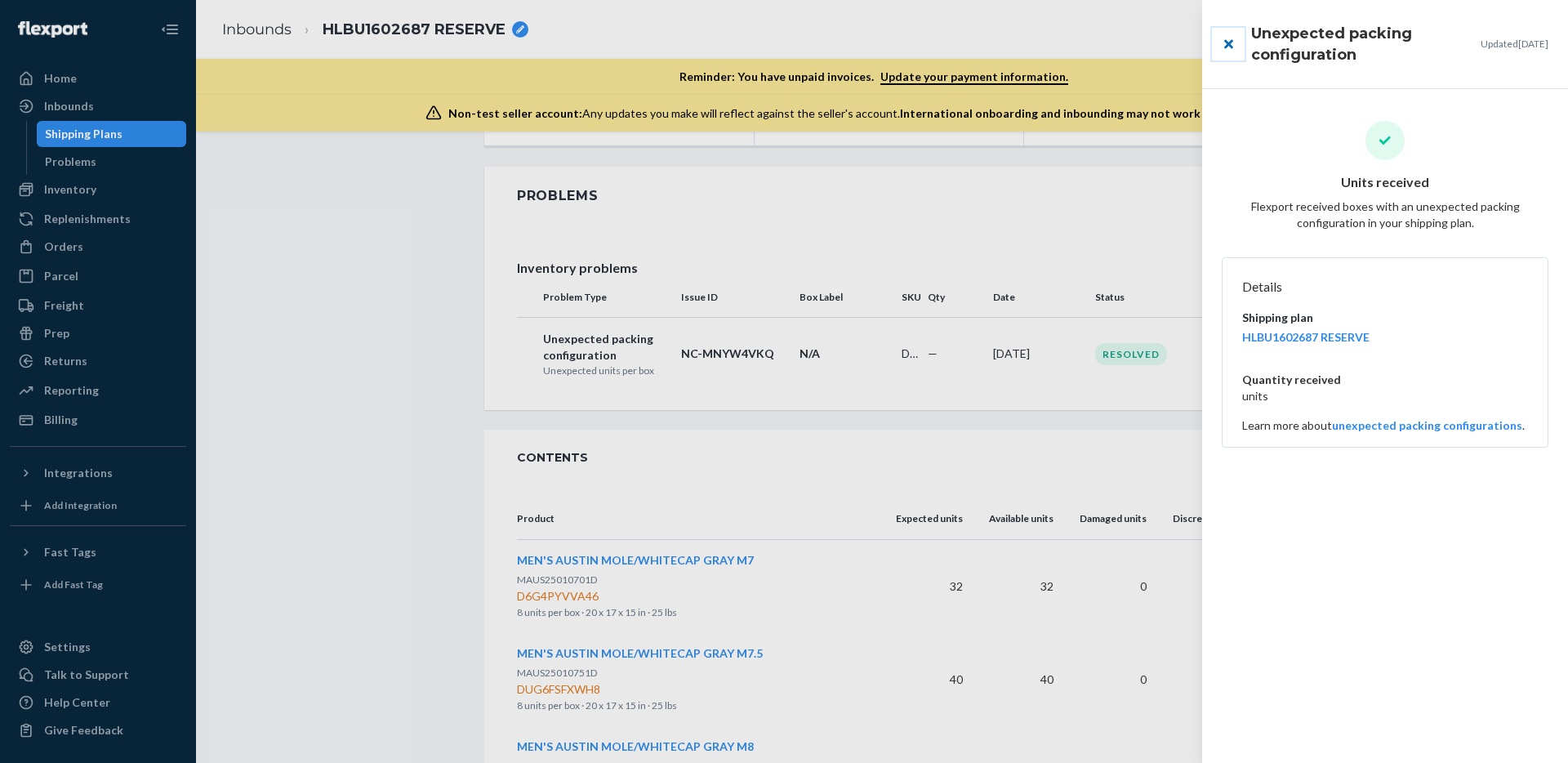
click at [1232, 45] on button "close" at bounding box center [1228, 44] width 33 height 33
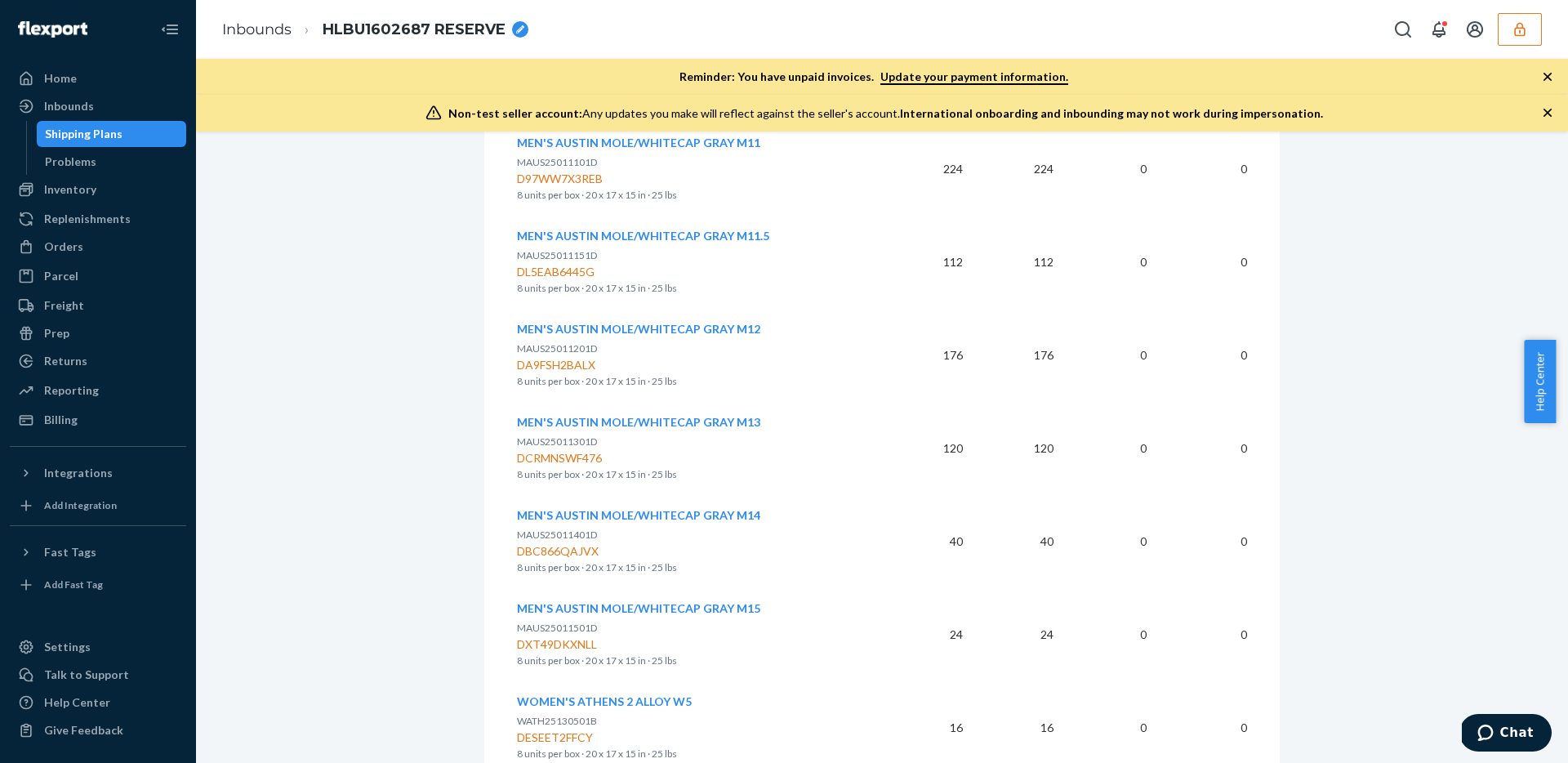
scroll to position [1677, 0]
click at [792, 445] on p "MAUS25011301D" at bounding box center [693, 440] width 353 height 16
click at [706, 422] on span "MEN'S AUSTIN MOLE/WHITECAP GRAY M13" at bounding box center [638, 419] width 243 height 14
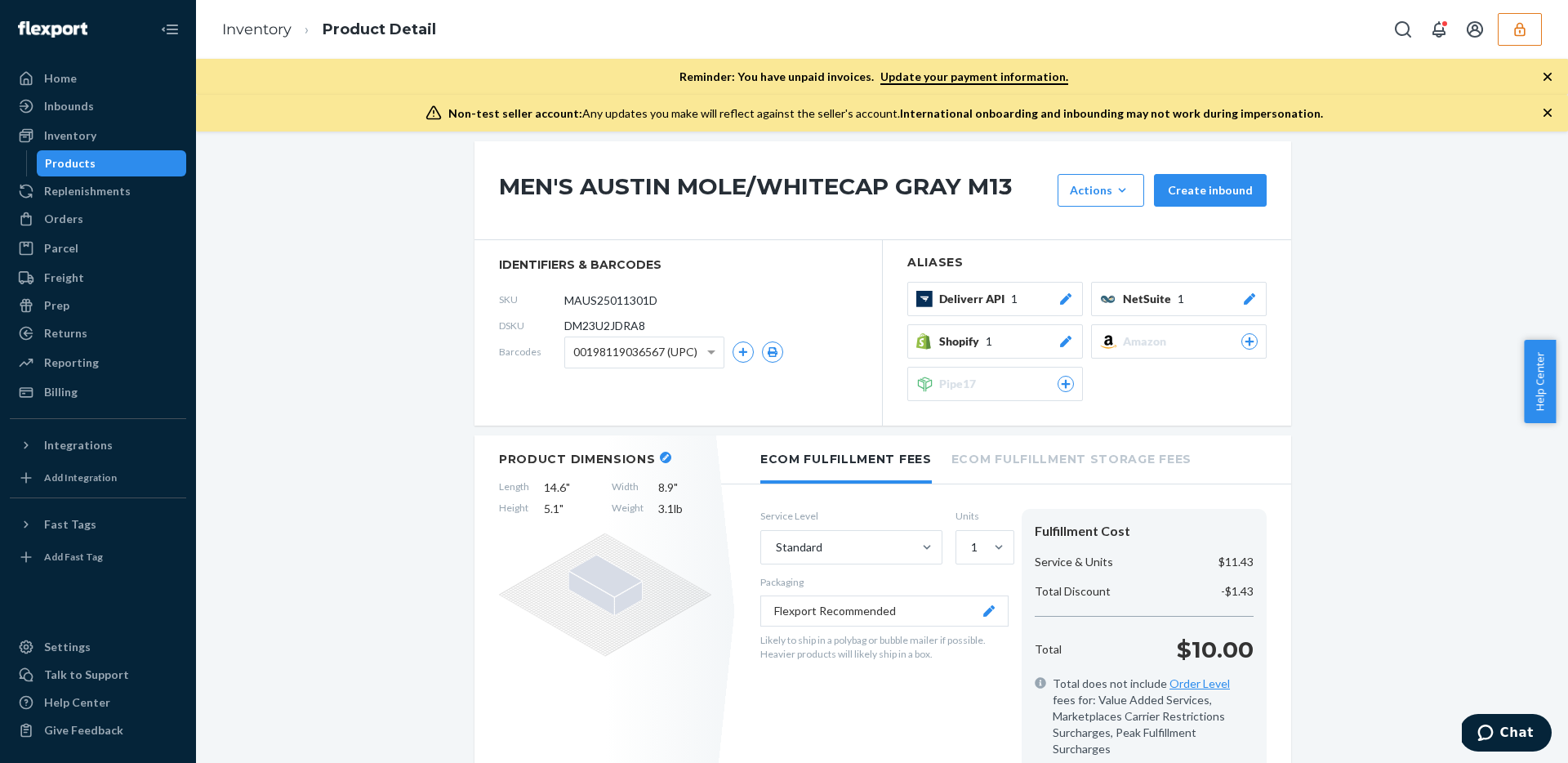
scroll to position [12, 0]
click at [623, 330] on span "DM23U2JDRA8" at bounding box center [604, 328] width 81 height 16
copy span "DM23U2JDRA8"
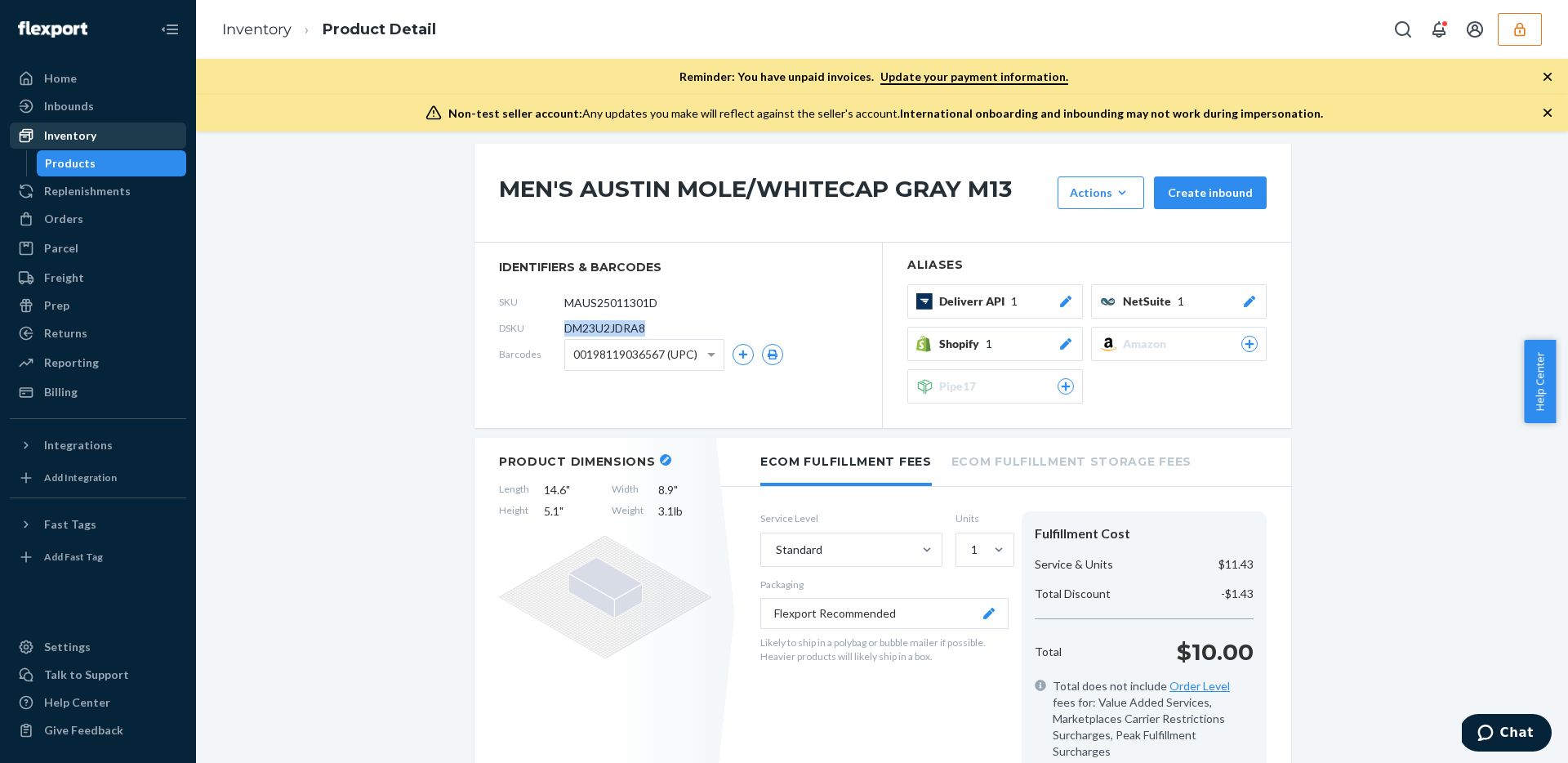
click at [80, 134] on div "Inventory" at bounding box center [70, 136] width 52 height 16
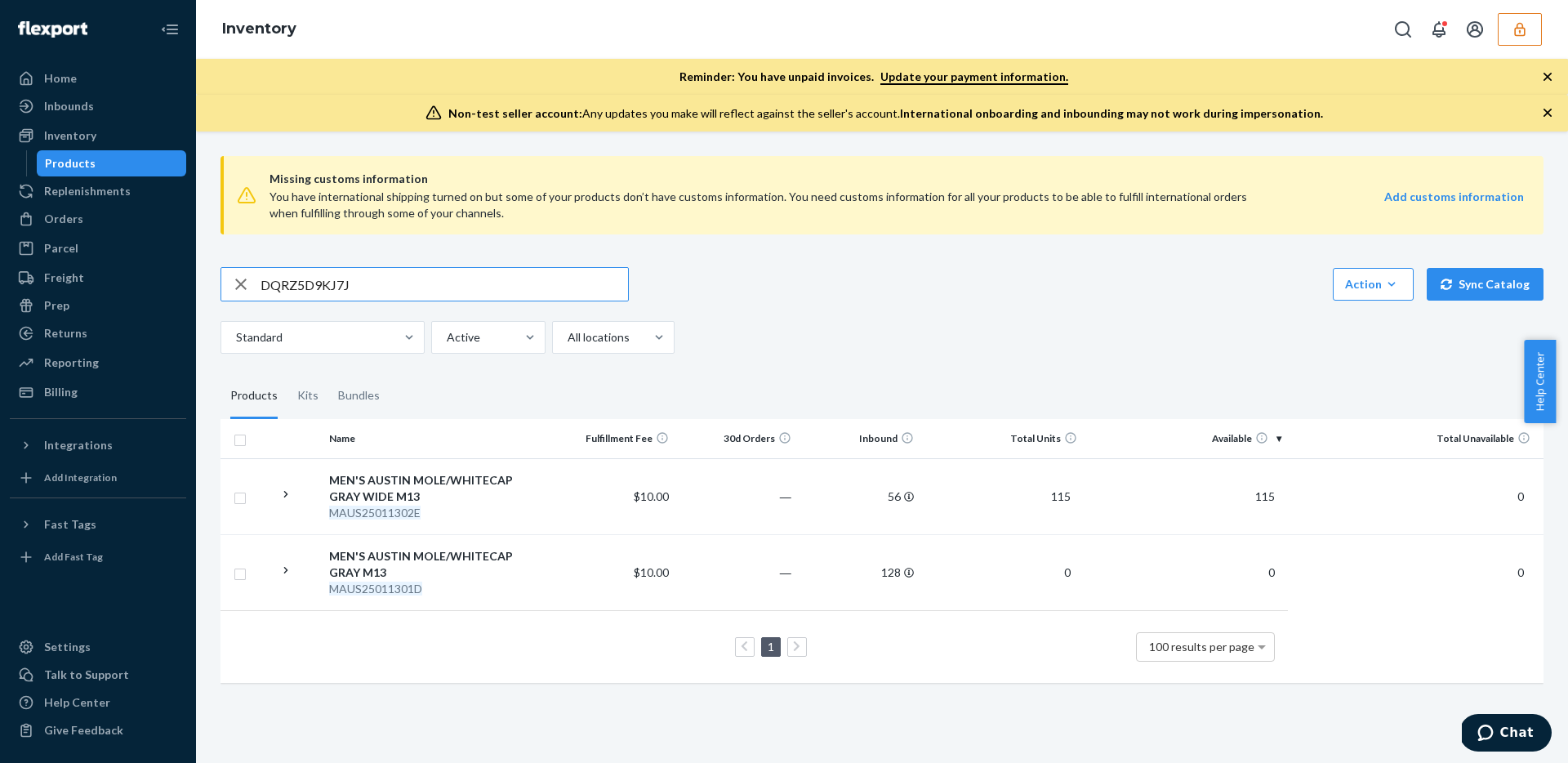
type input "DQRZ5D9KJ7J"
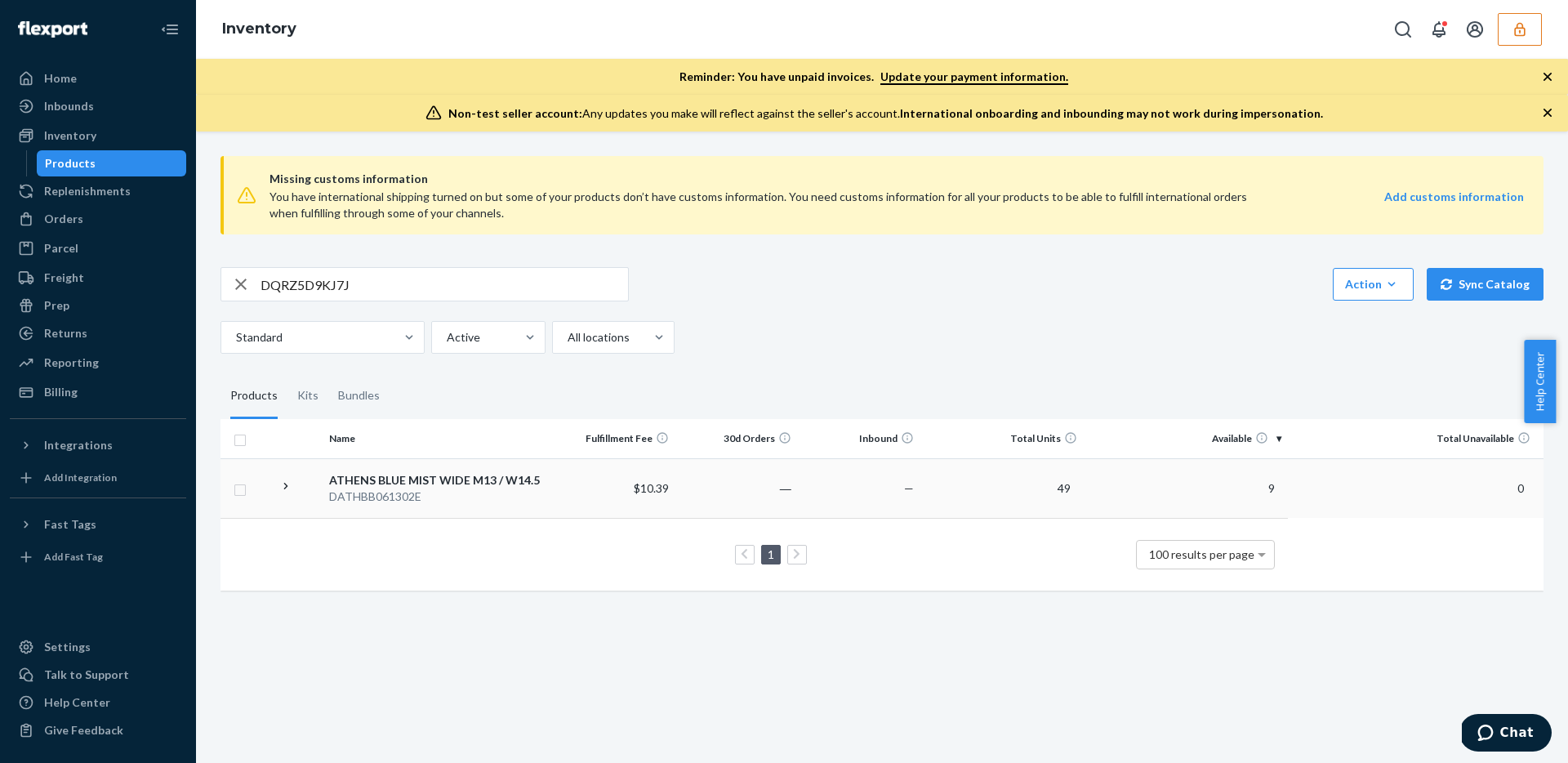
click at [991, 481] on td "49" at bounding box center [1002, 488] width 164 height 60
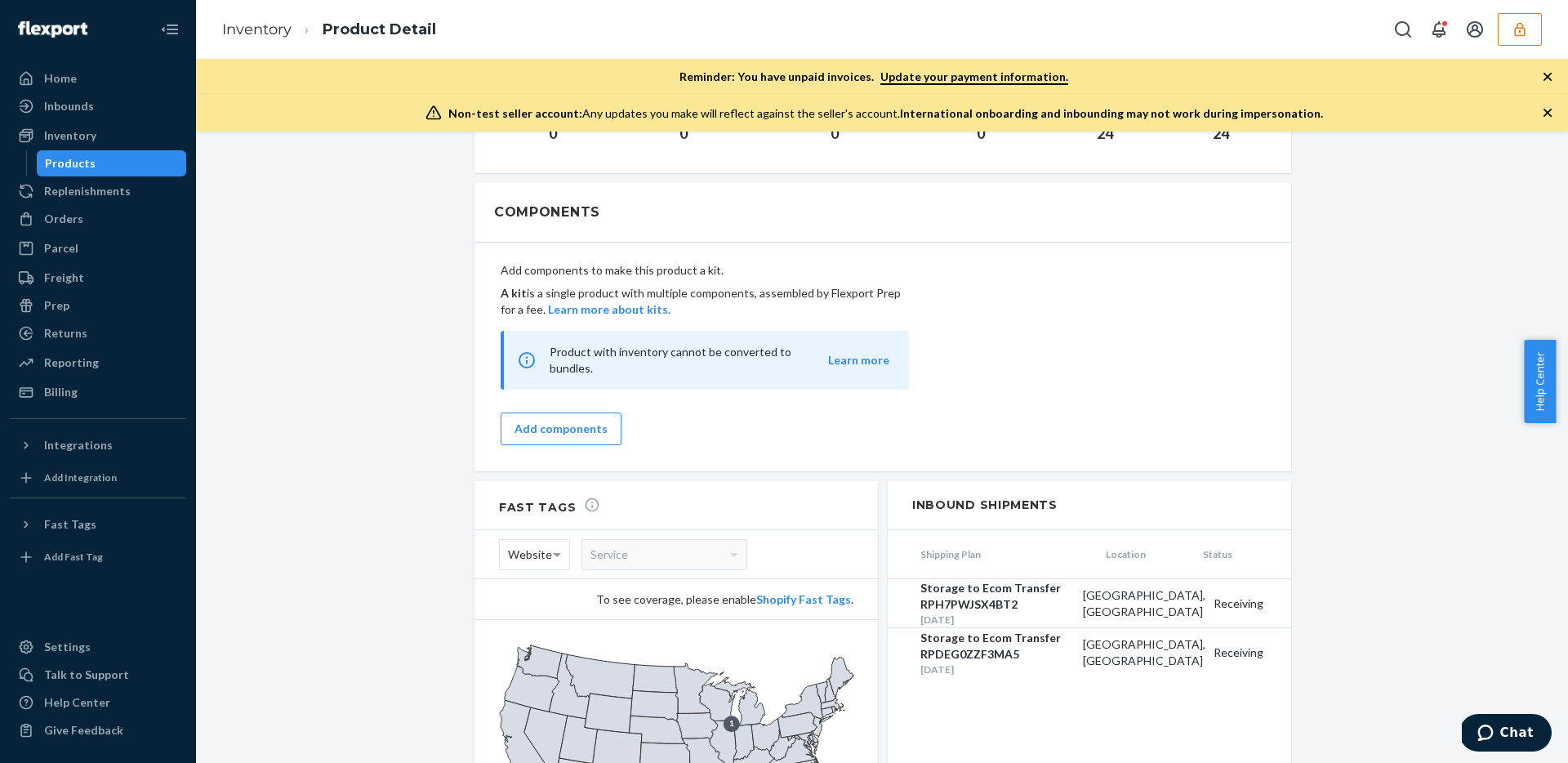
scroll to position [1701, 0]
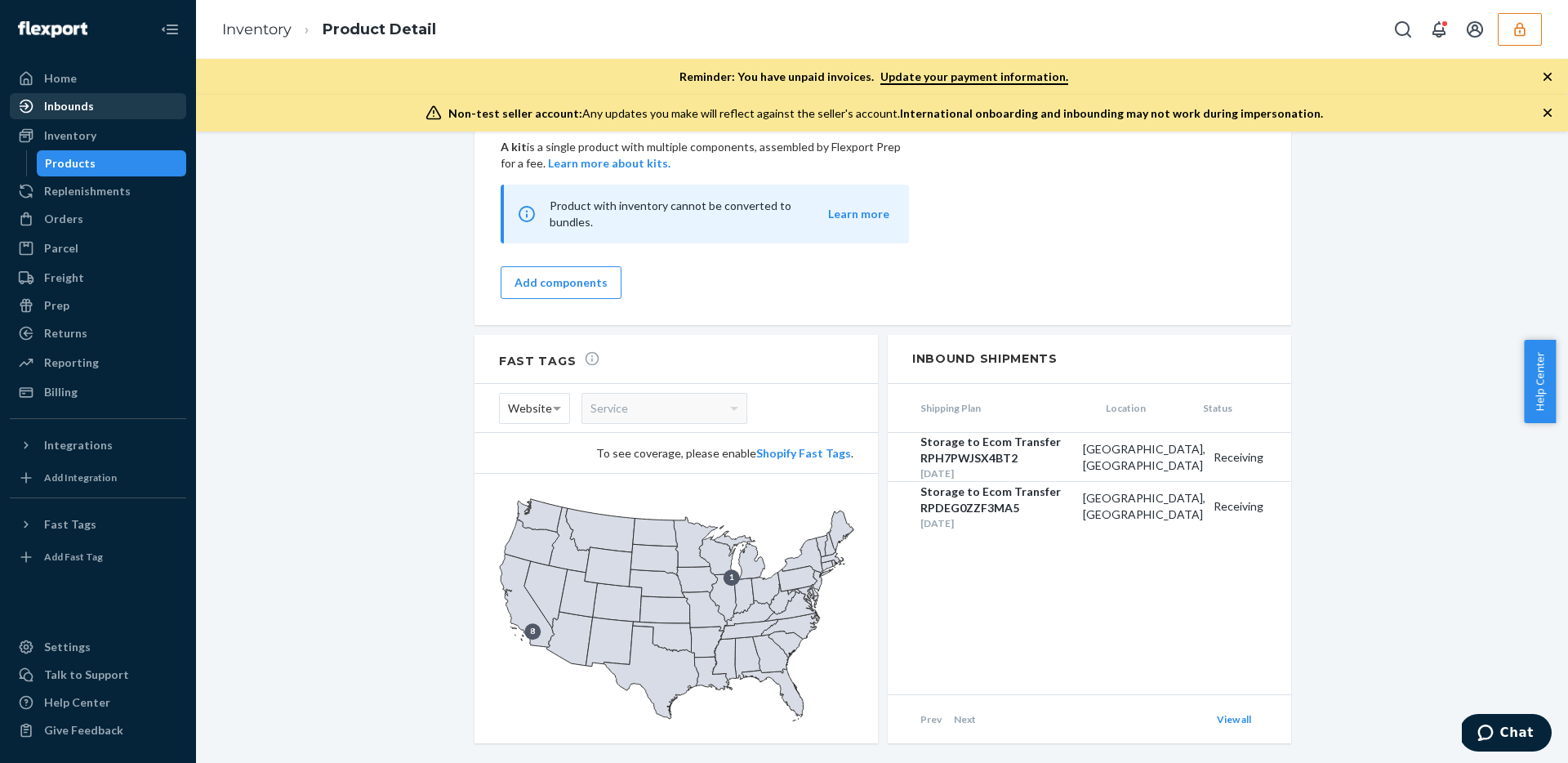
drag, startPoint x: 107, startPoint y: 108, endPoint x: 140, endPoint y: 115, distance: 33.7
click at [107, 108] on div "Inbounds" at bounding box center [98, 106] width 173 height 23
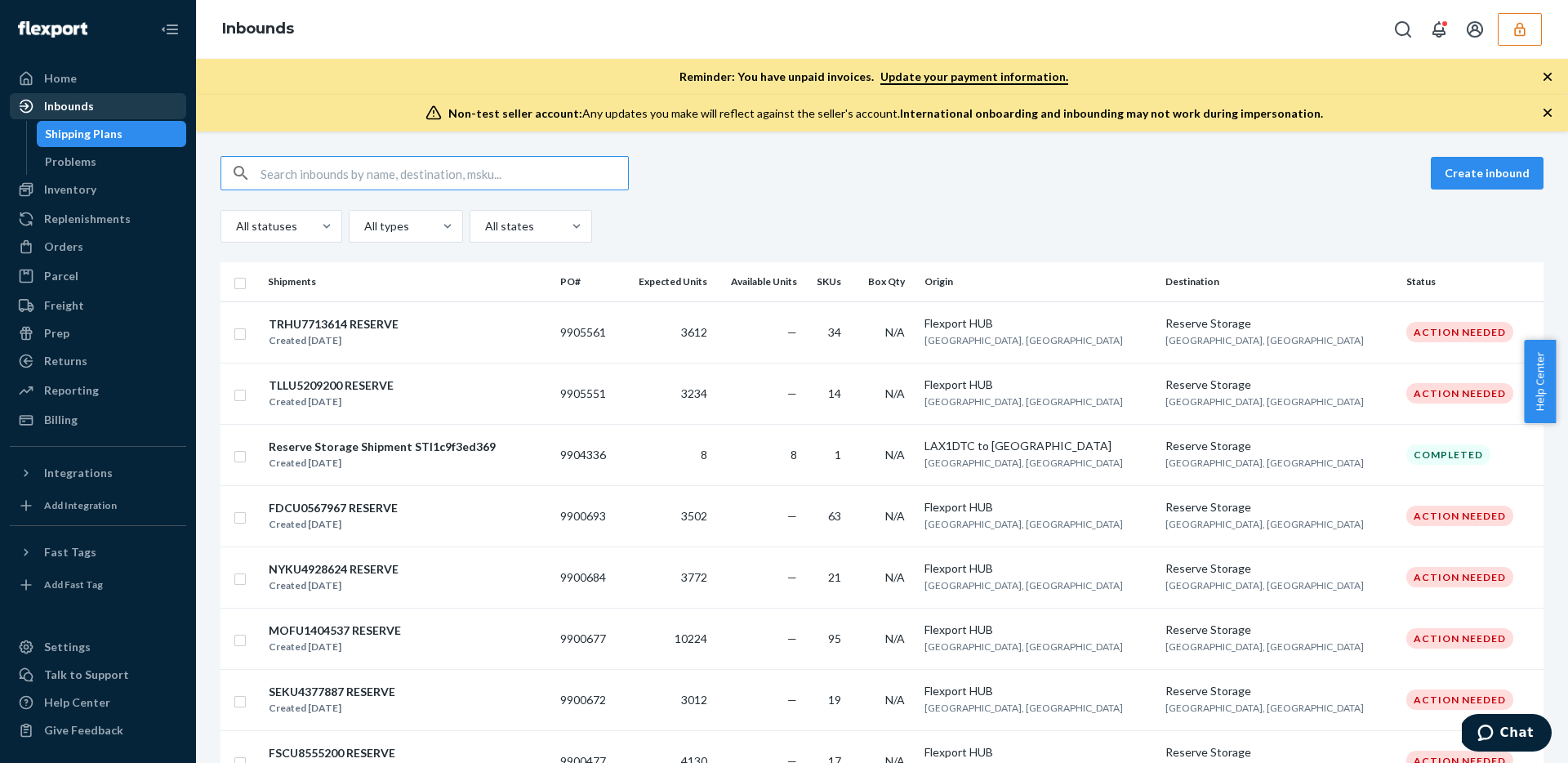
click at [92, 110] on div "Inbounds" at bounding box center [98, 106] width 173 height 23
click at [1521, 32] on icon "button" at bounding box center [1520, 29] width 16 height 16
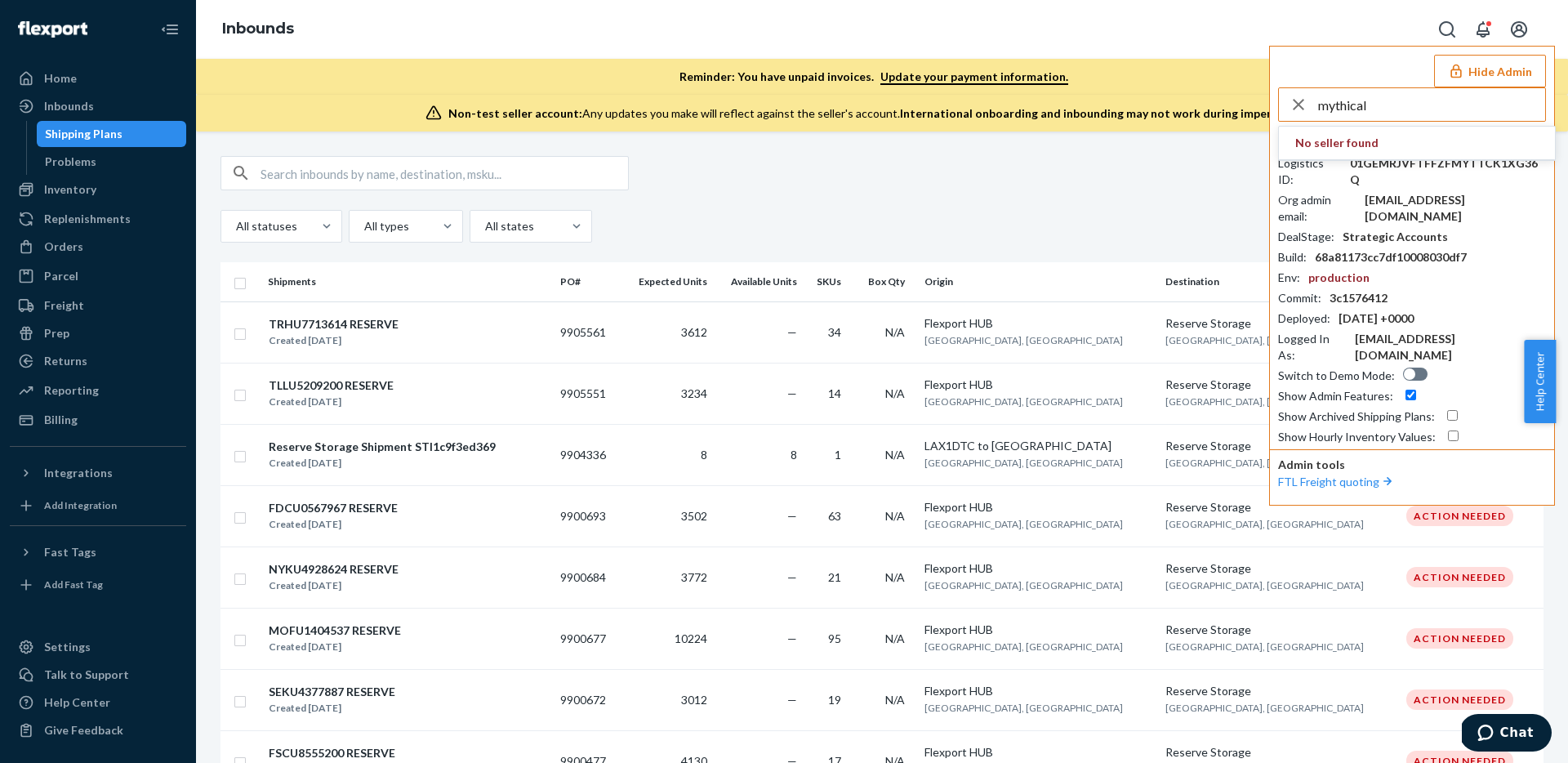
type input "mythical"
click at [974, 208] on div "Create inbound All statuses All types All states" at bounding box center [881, 200] width 1322 height 87
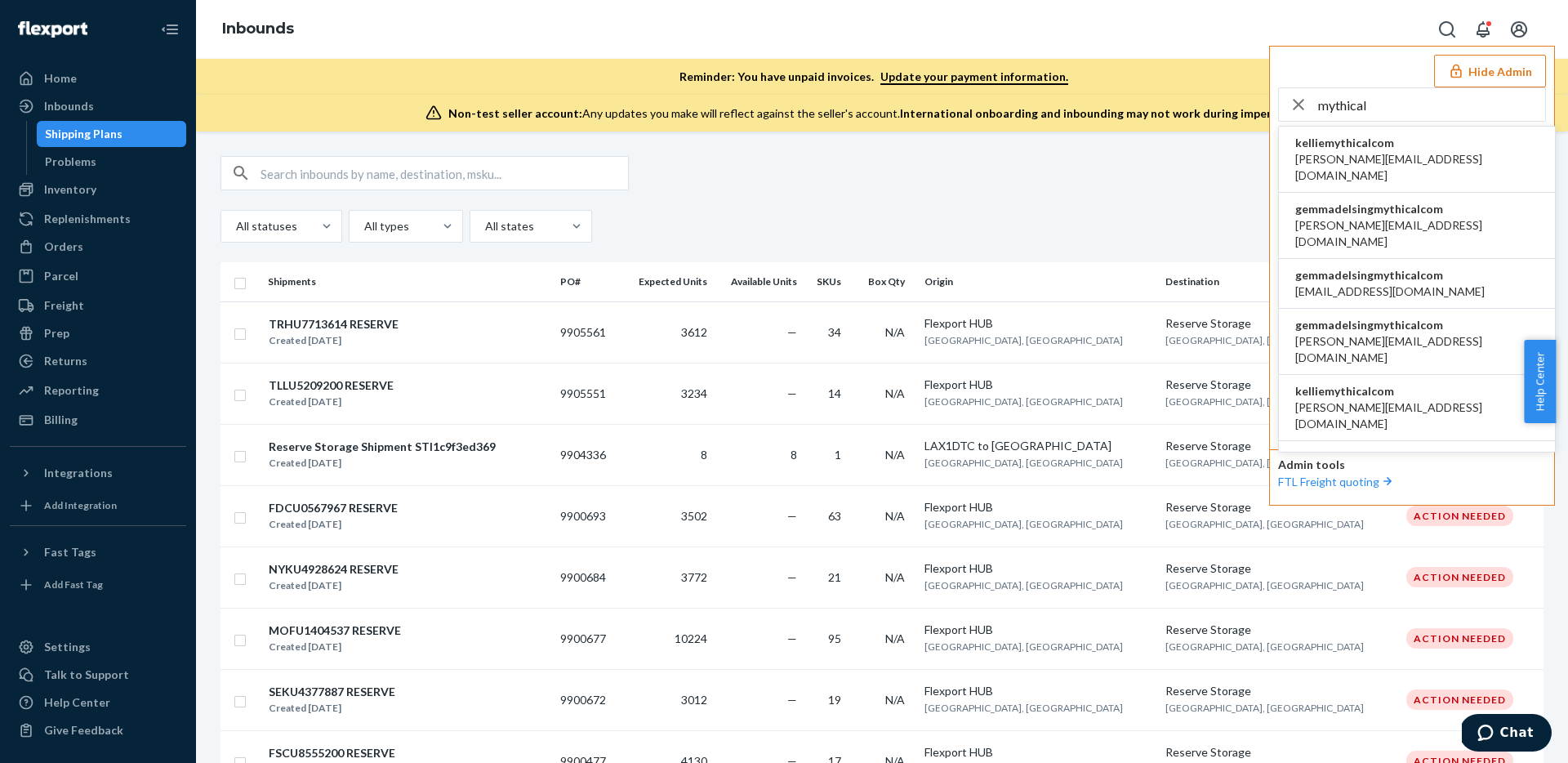
click at [1525, 74] on button "Hide Admin" at bounding box center [1489, 71] width 112 height 33
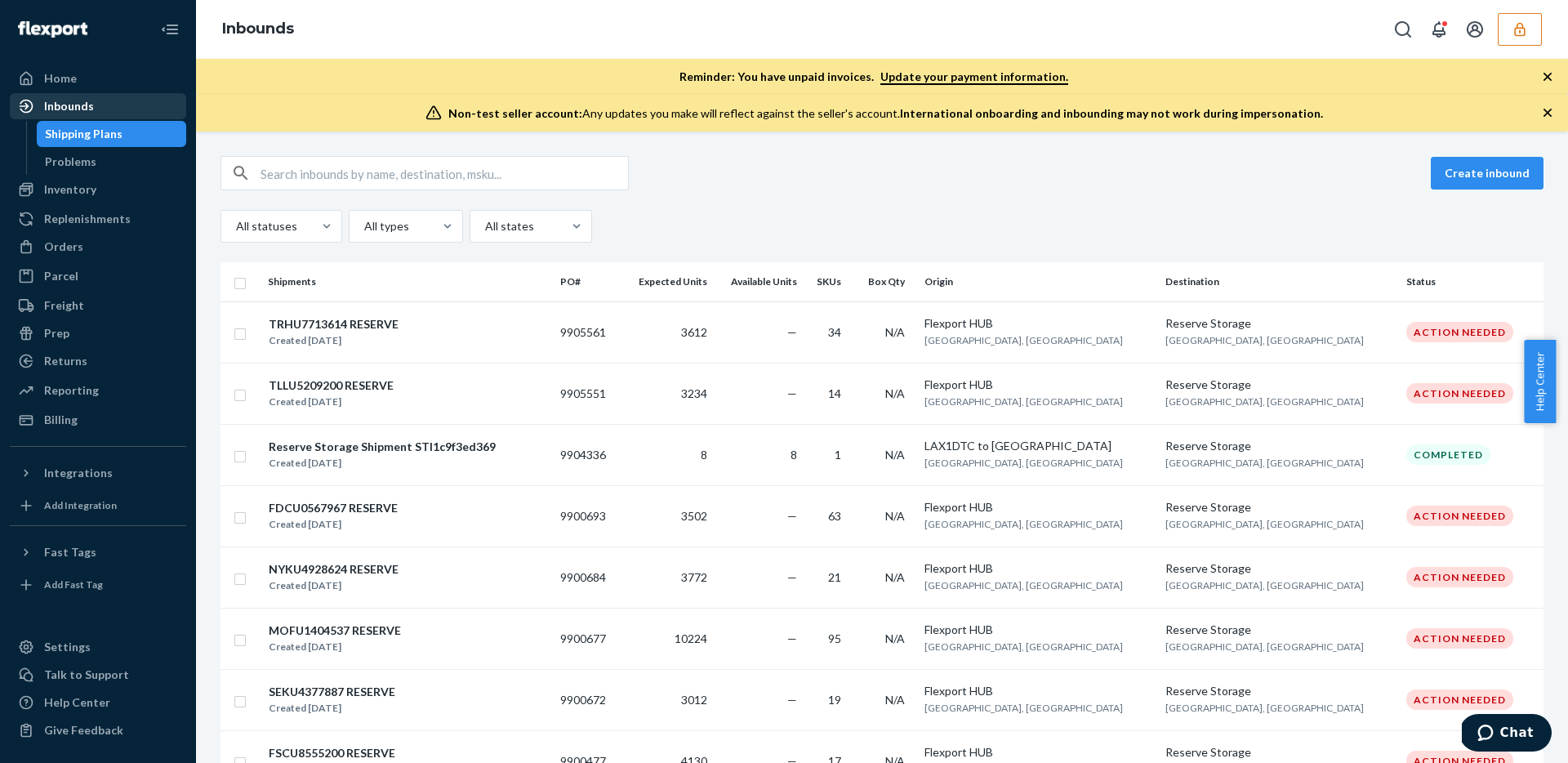
click at [86, 103] on div "Inbounds" at bounding box center [69, 106] width 50 height 16
click at [741, 170] on div "Create inbound" at bounding box center [881, 174] width 1322 height 34
click at [776, 173] on div "Create inbound" at bounding box center [881, 174] width 1322 height 34
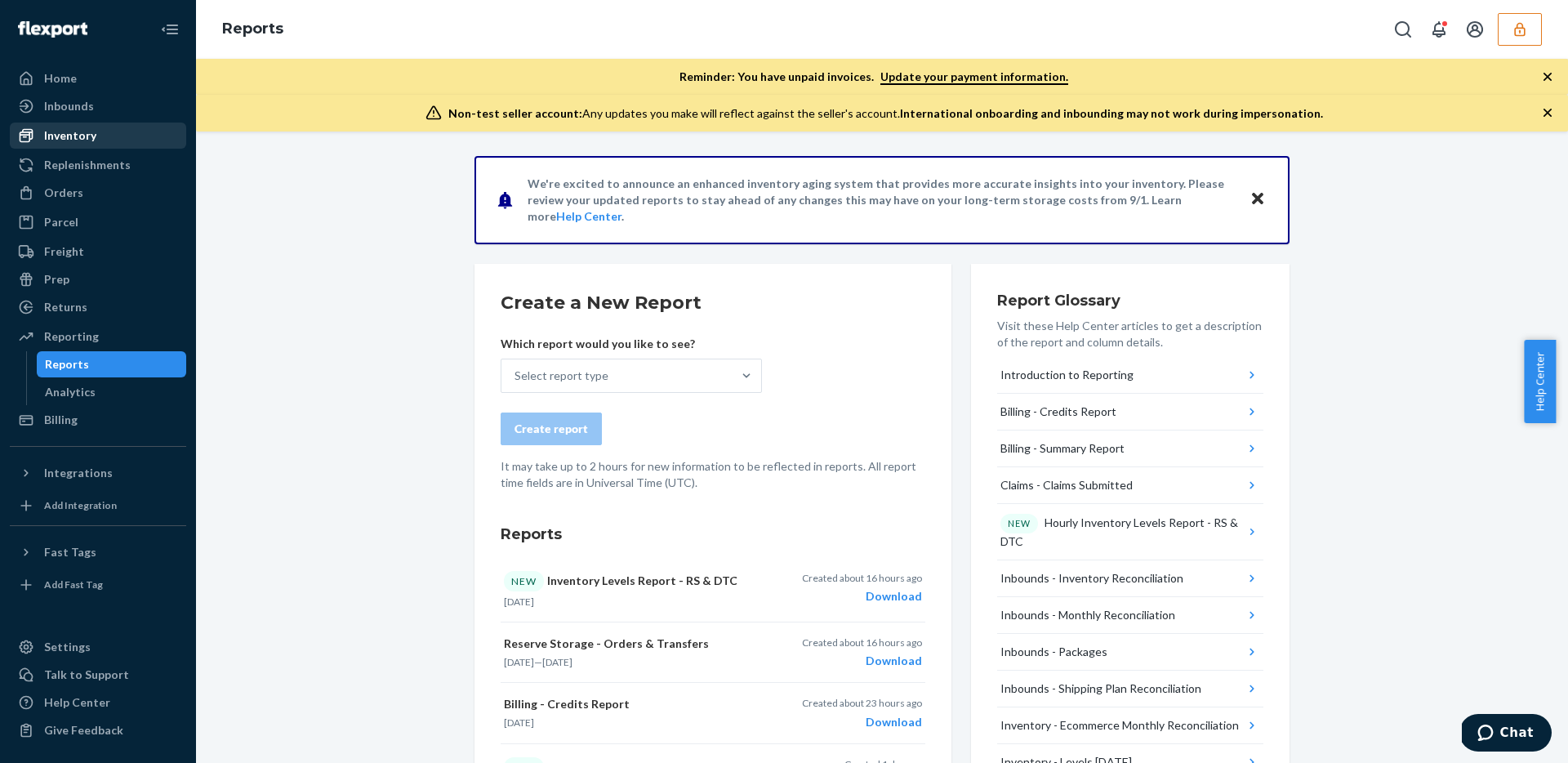
click at [110, 148] on link "Inventory" at bounding box center [98, 136] width 177 height 26
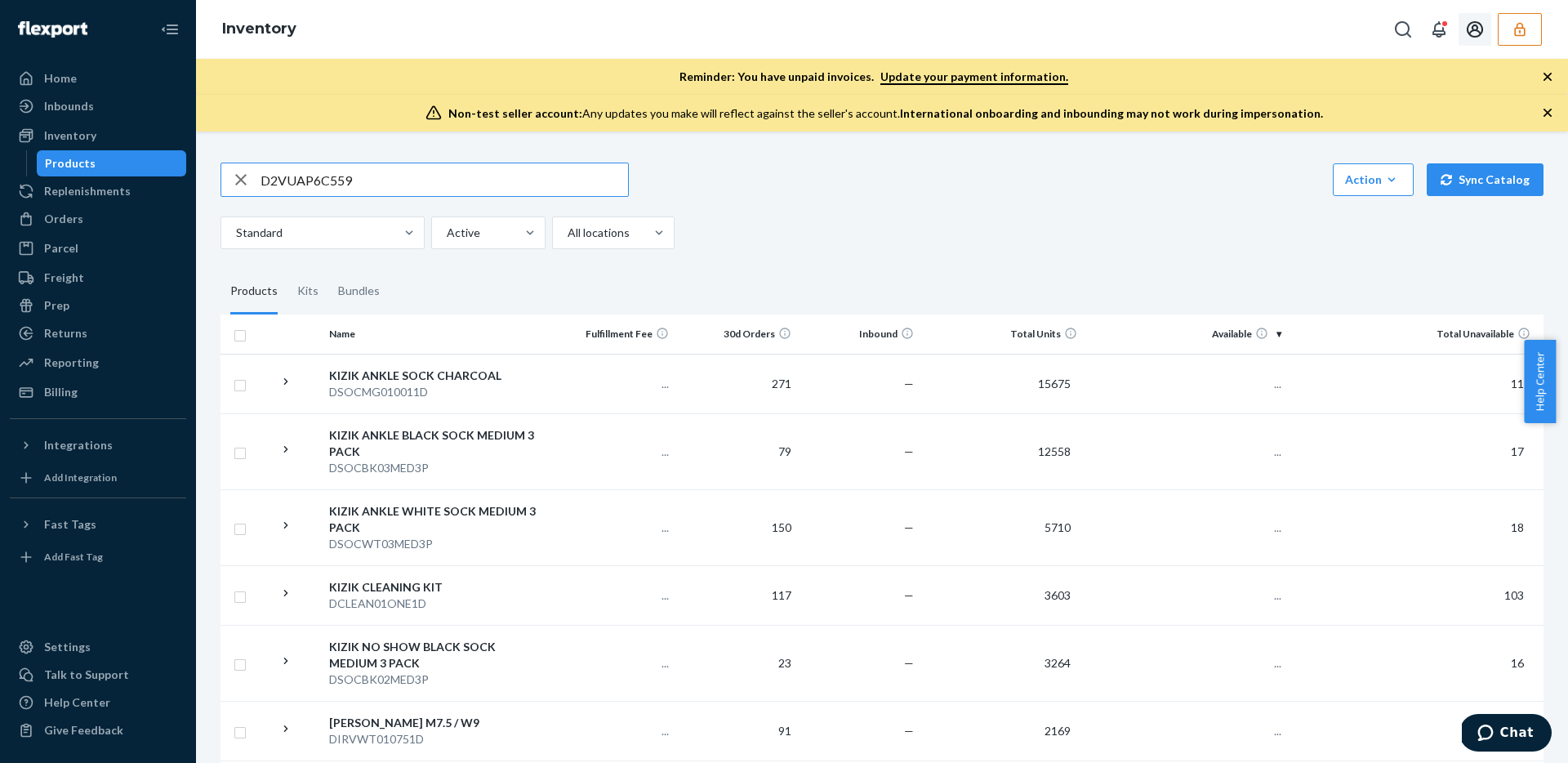
type input "D2VUAP6C559"
click at [1534, 29] on button "button" at bounding box center [1520, 29] width 44 height 33
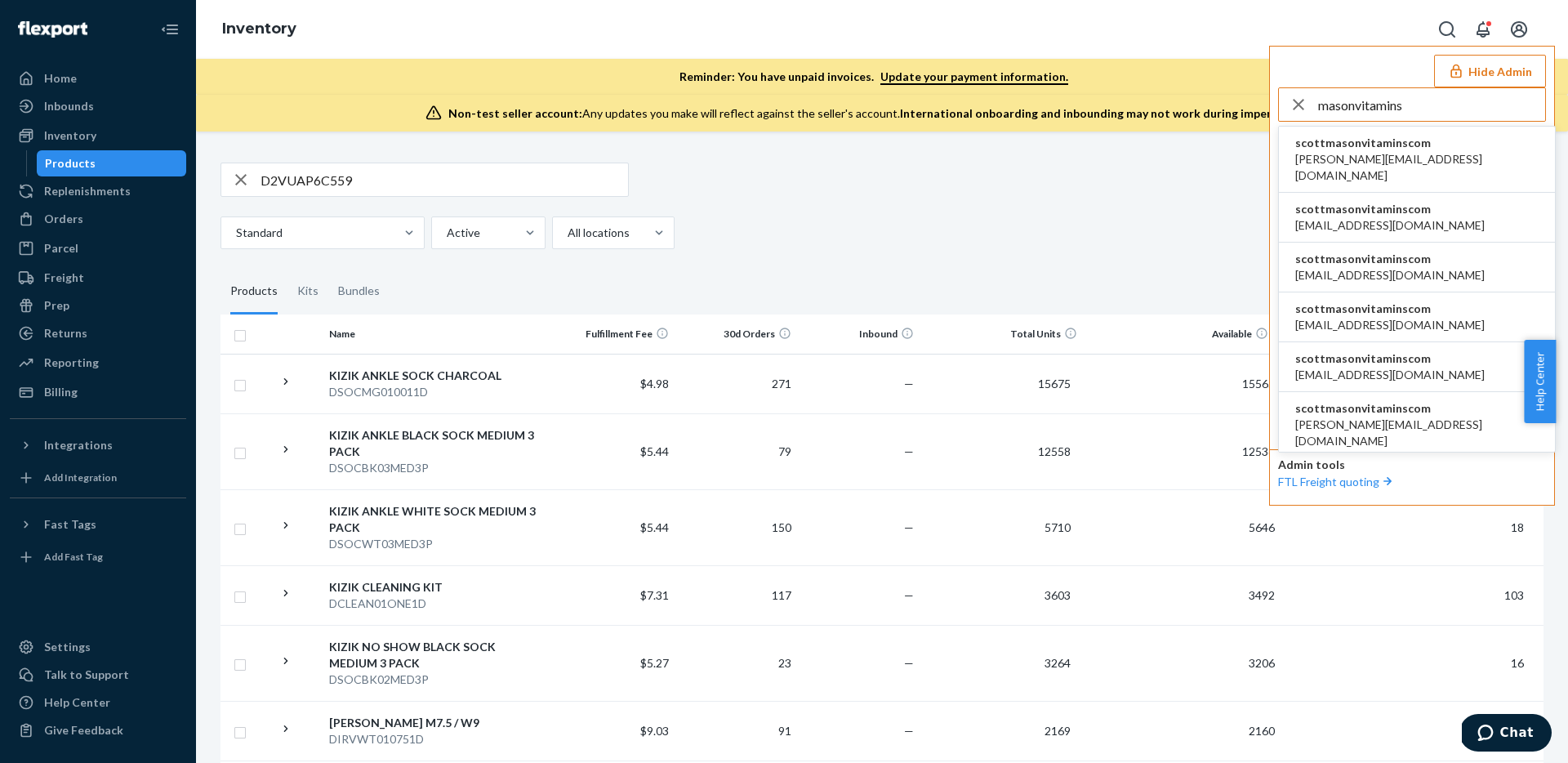
type input "masonvitamins"
click at [1421, 149] on span "scottmasonvitaminscom" at bounding box center [1416, 143] width 243 height 16
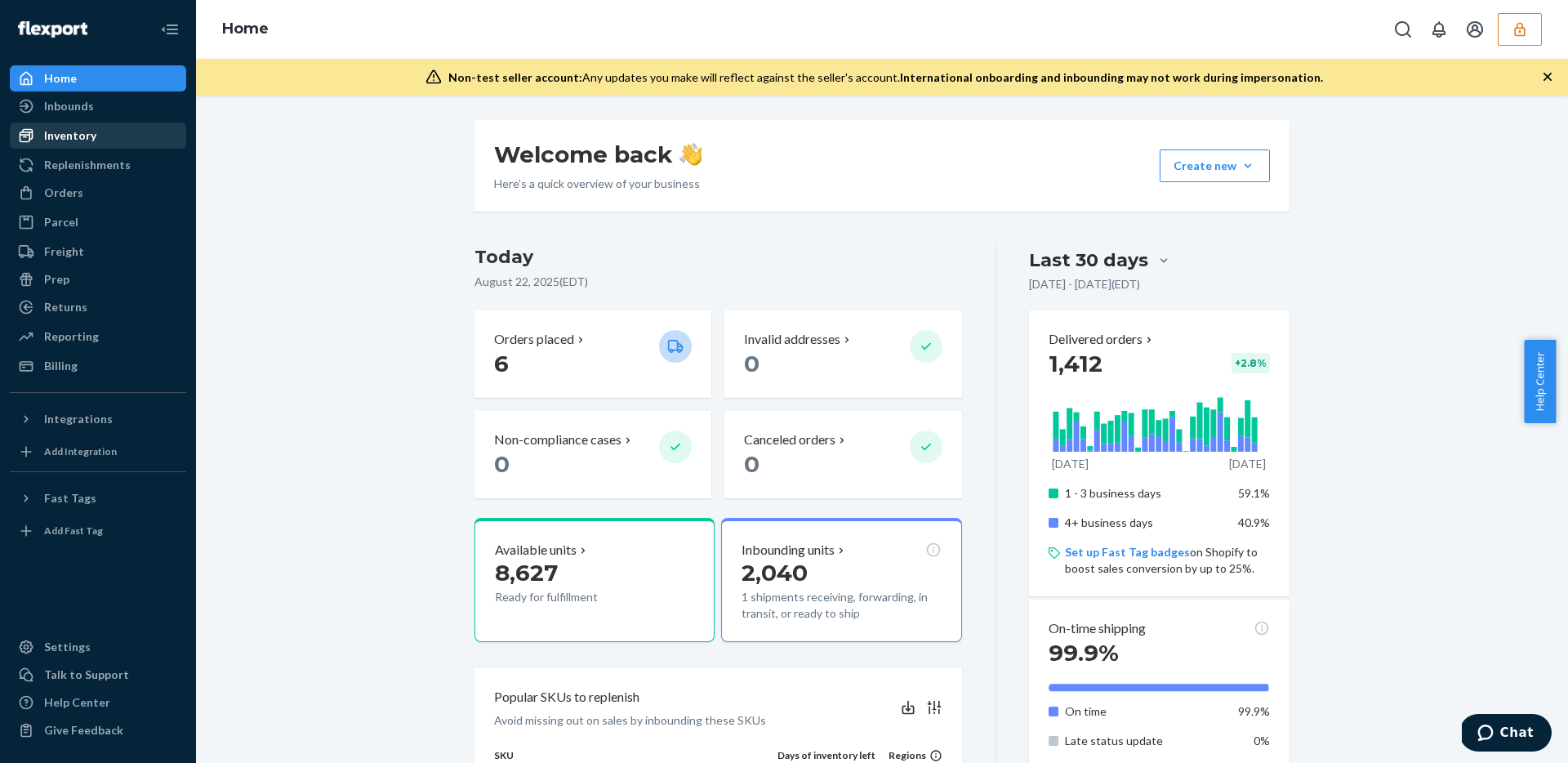
click at [61, 144] on div "Inventory" at bounding box center [98, 136] width 173 height 23
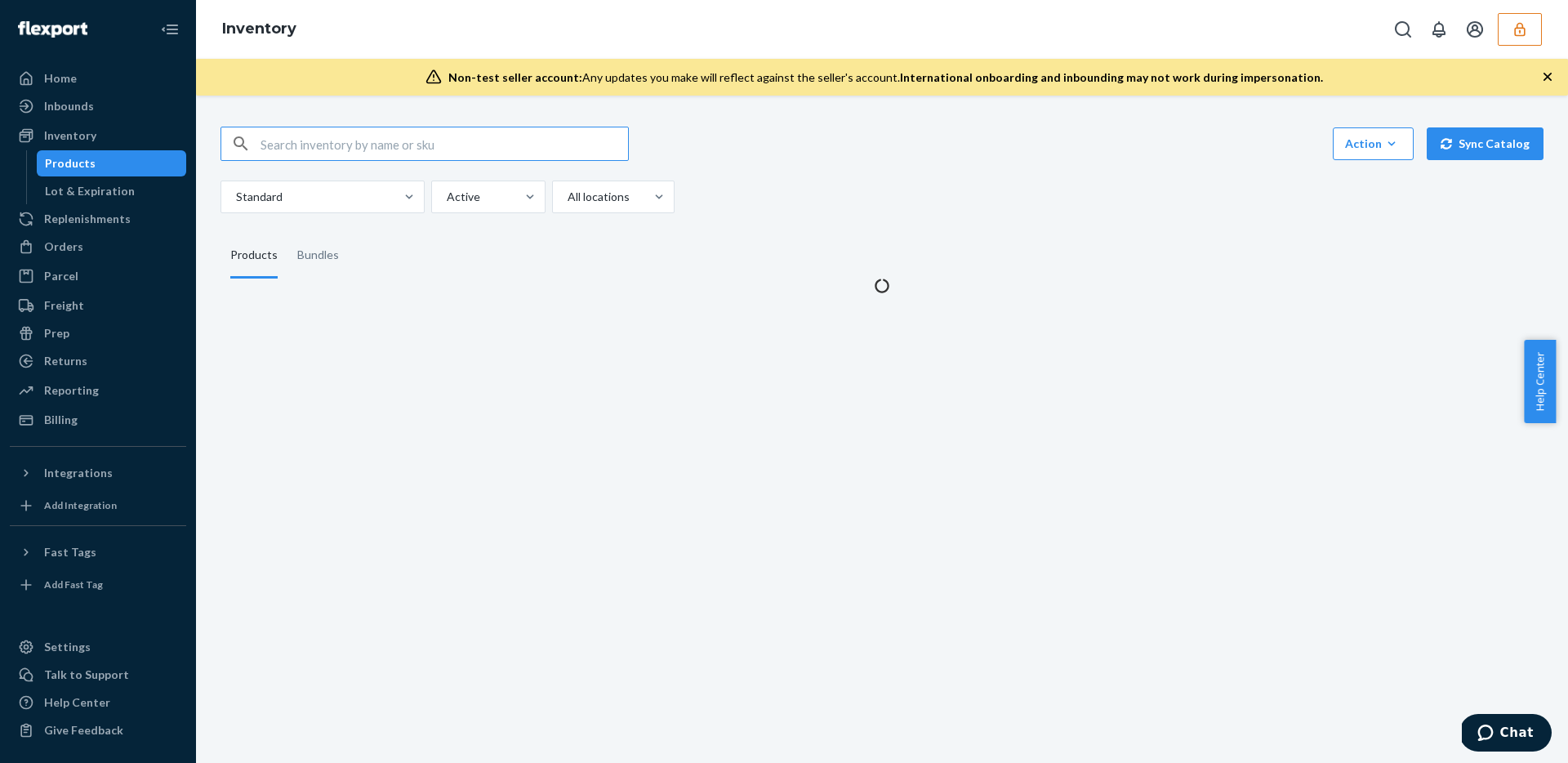
click at [381, 142] on input "text" at bounding box center [444, 144] width 367 height 33
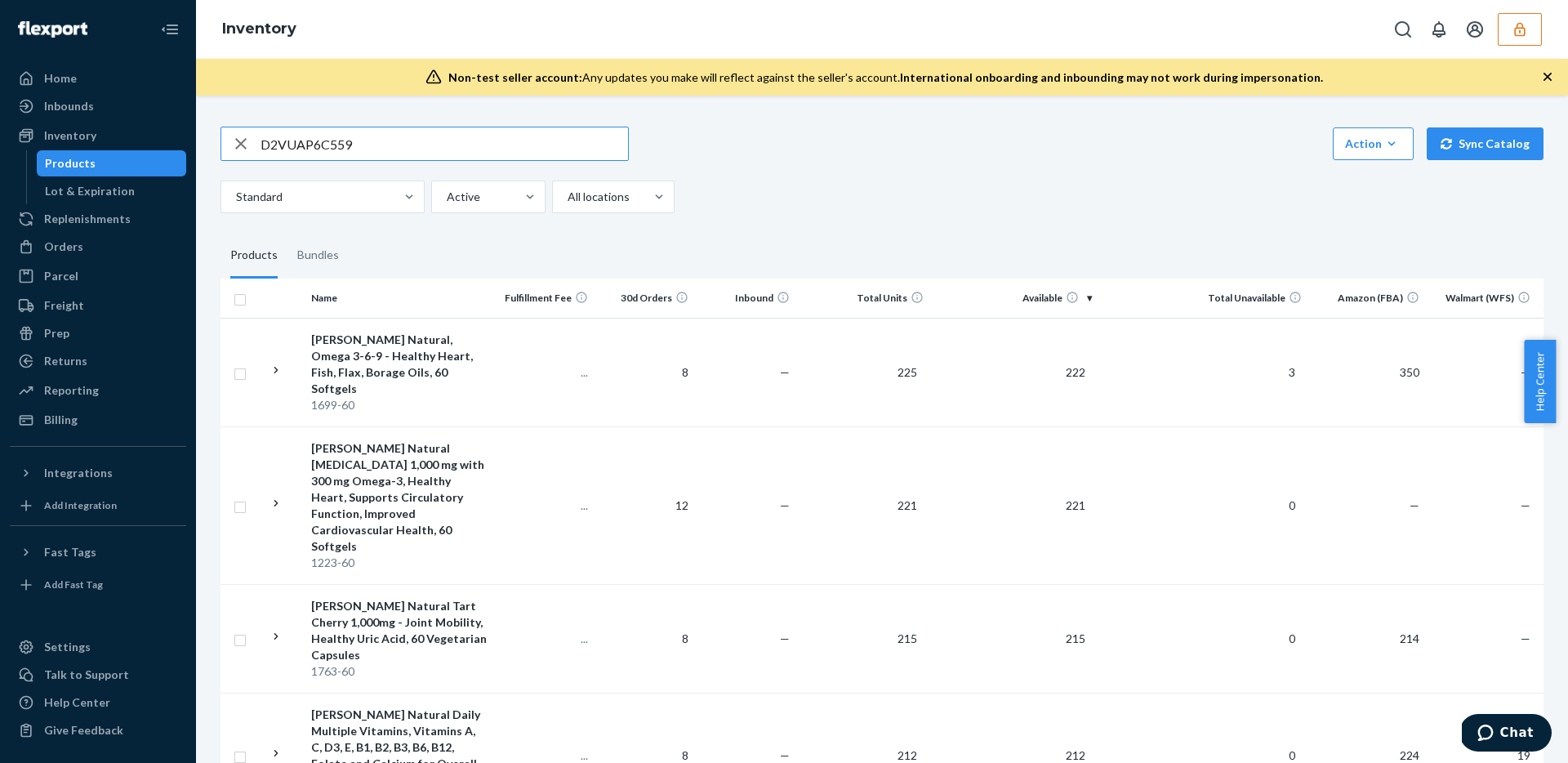
type input "D2VUAP6C559"
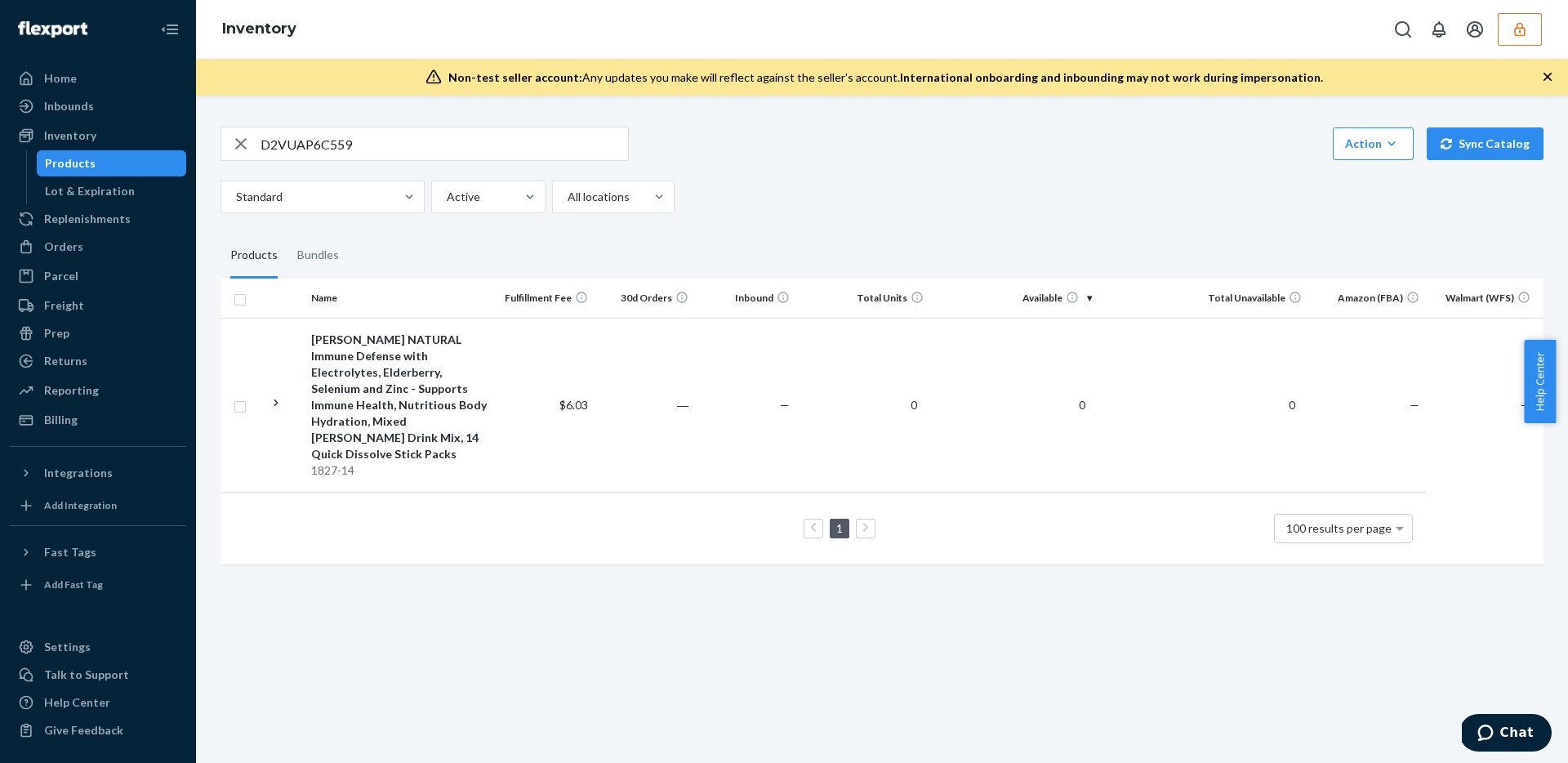
click at [1504, 19] on button "button" at bounding box center [1520, 29] width 44 height 33
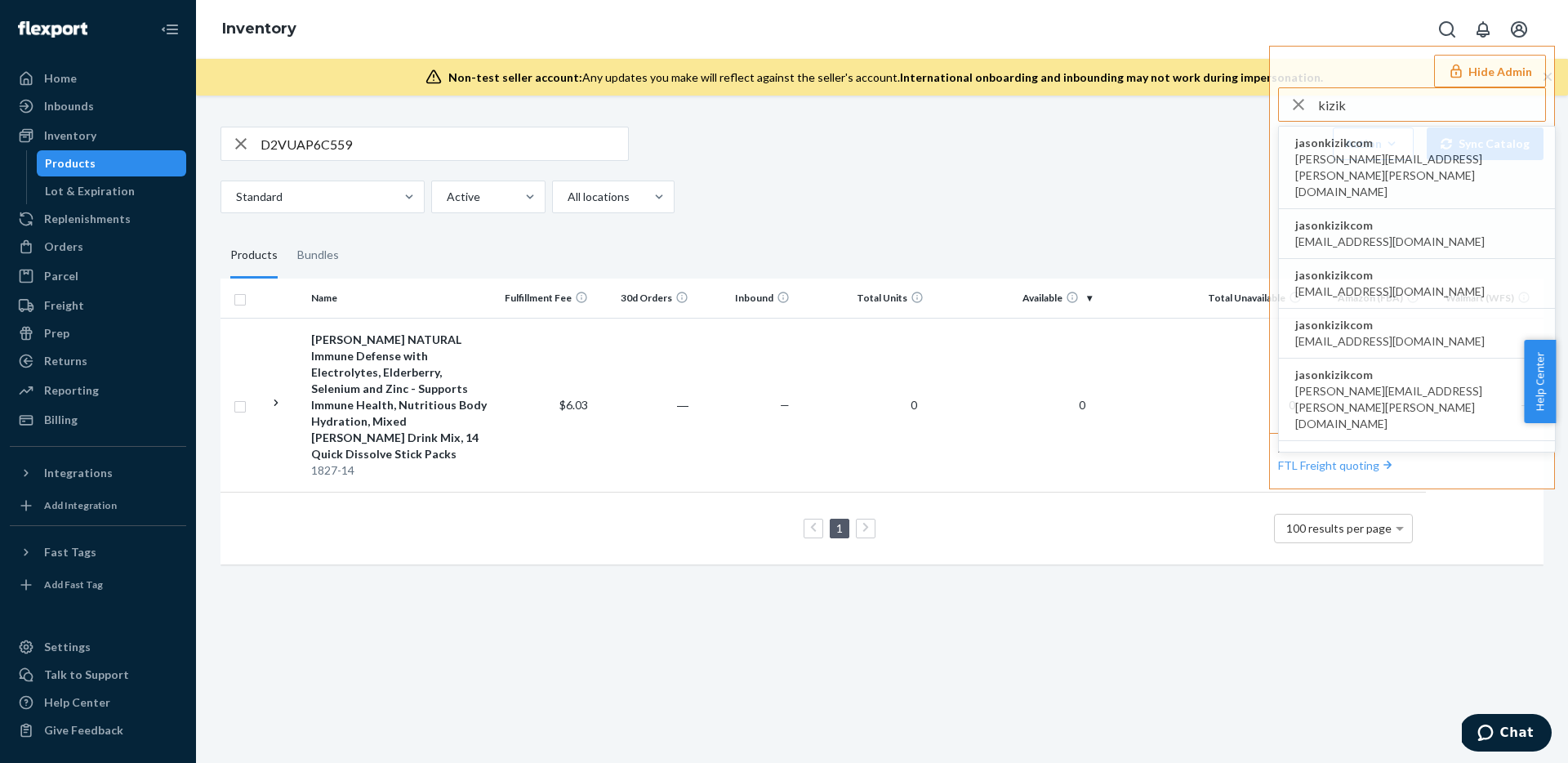
type input "kizik"
click at [1417, 150] on span "jasonkizikcom" at bounding box center [1416, 143] width 243 height 16
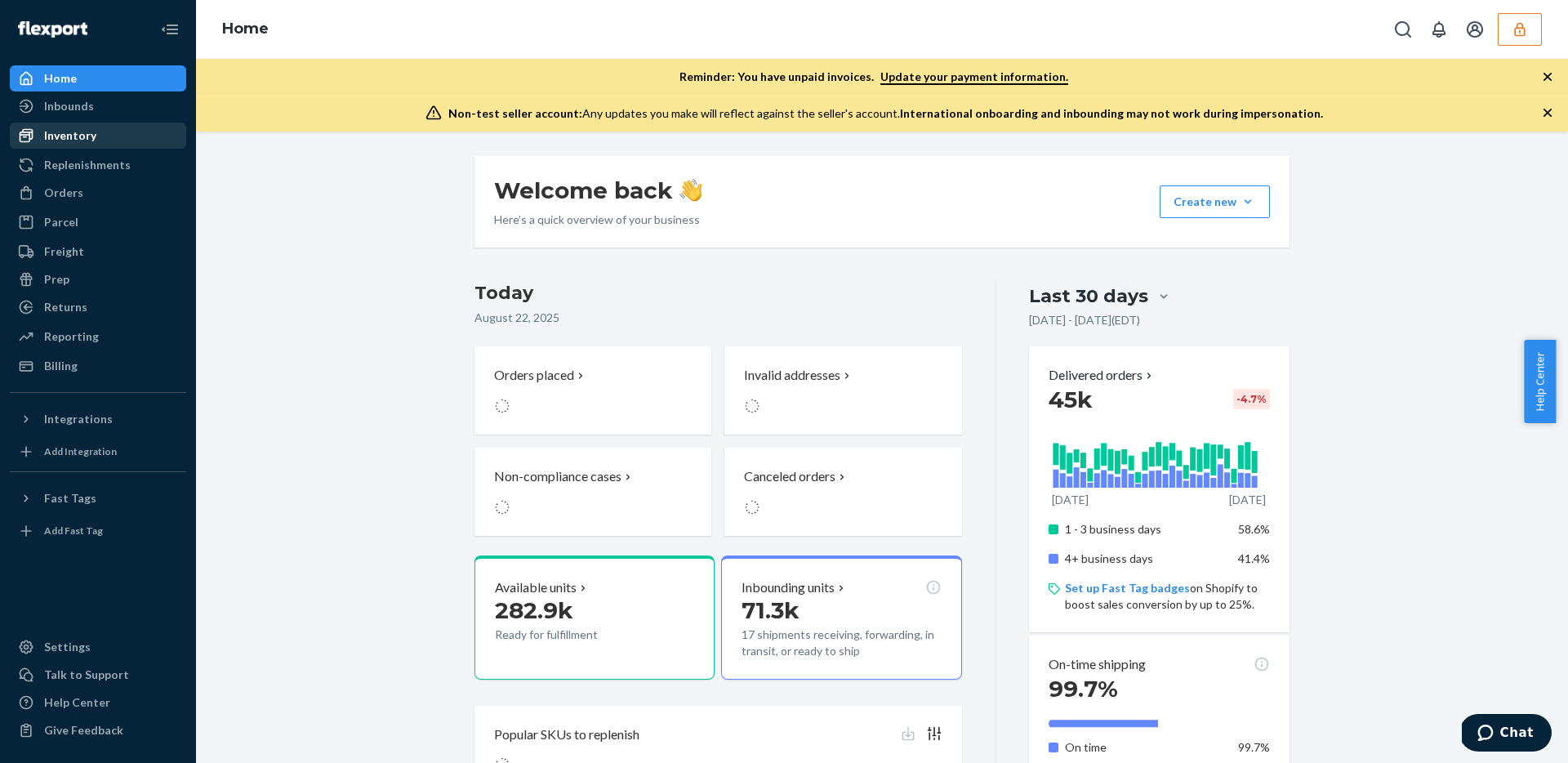
click at [75, 144] on div "Inventory" at bounding box center [98, 136] width 173 height 23
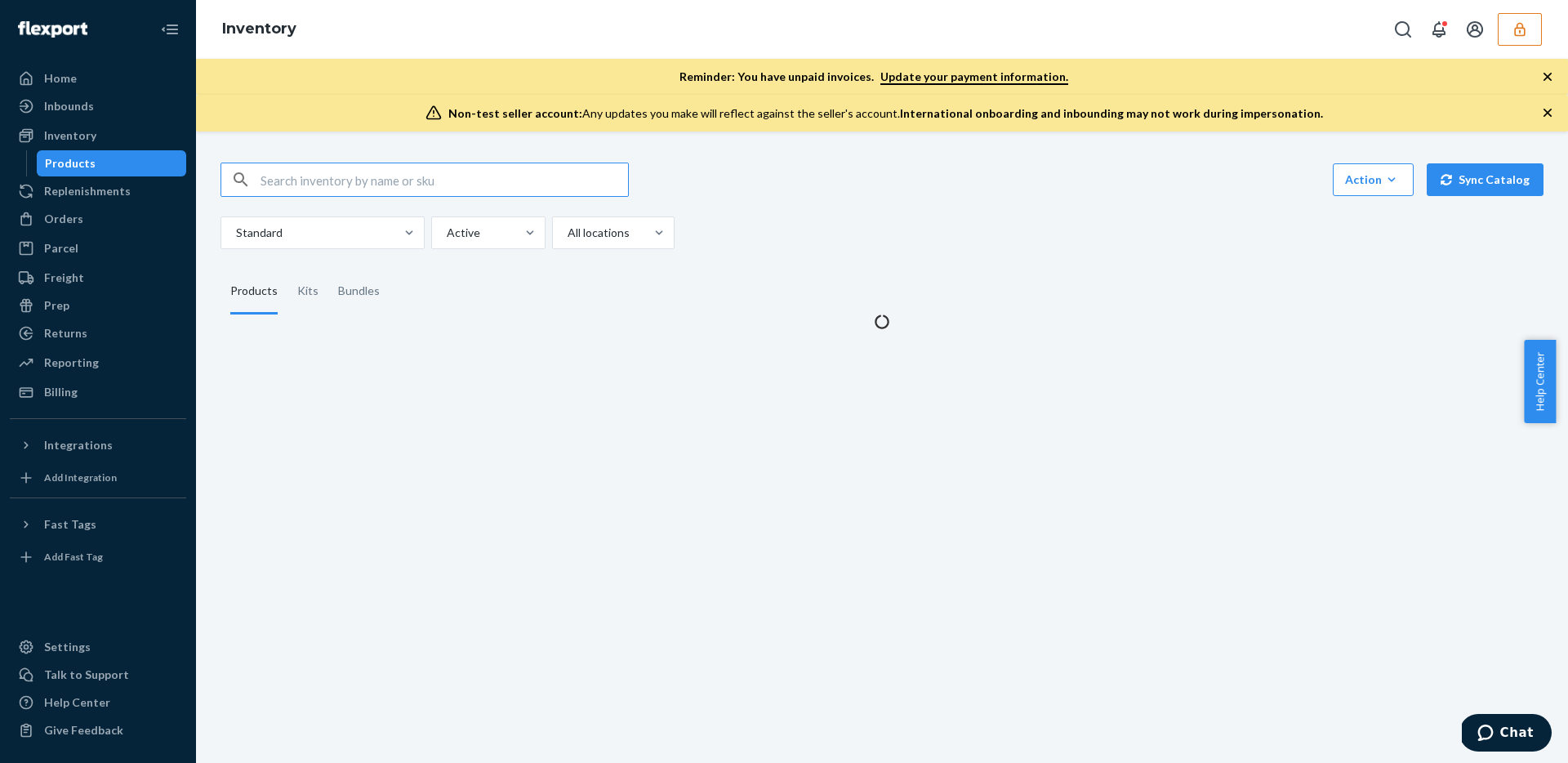
click at [387, 175] on input "text" at bounding box center [444, 180] width 367 height 33
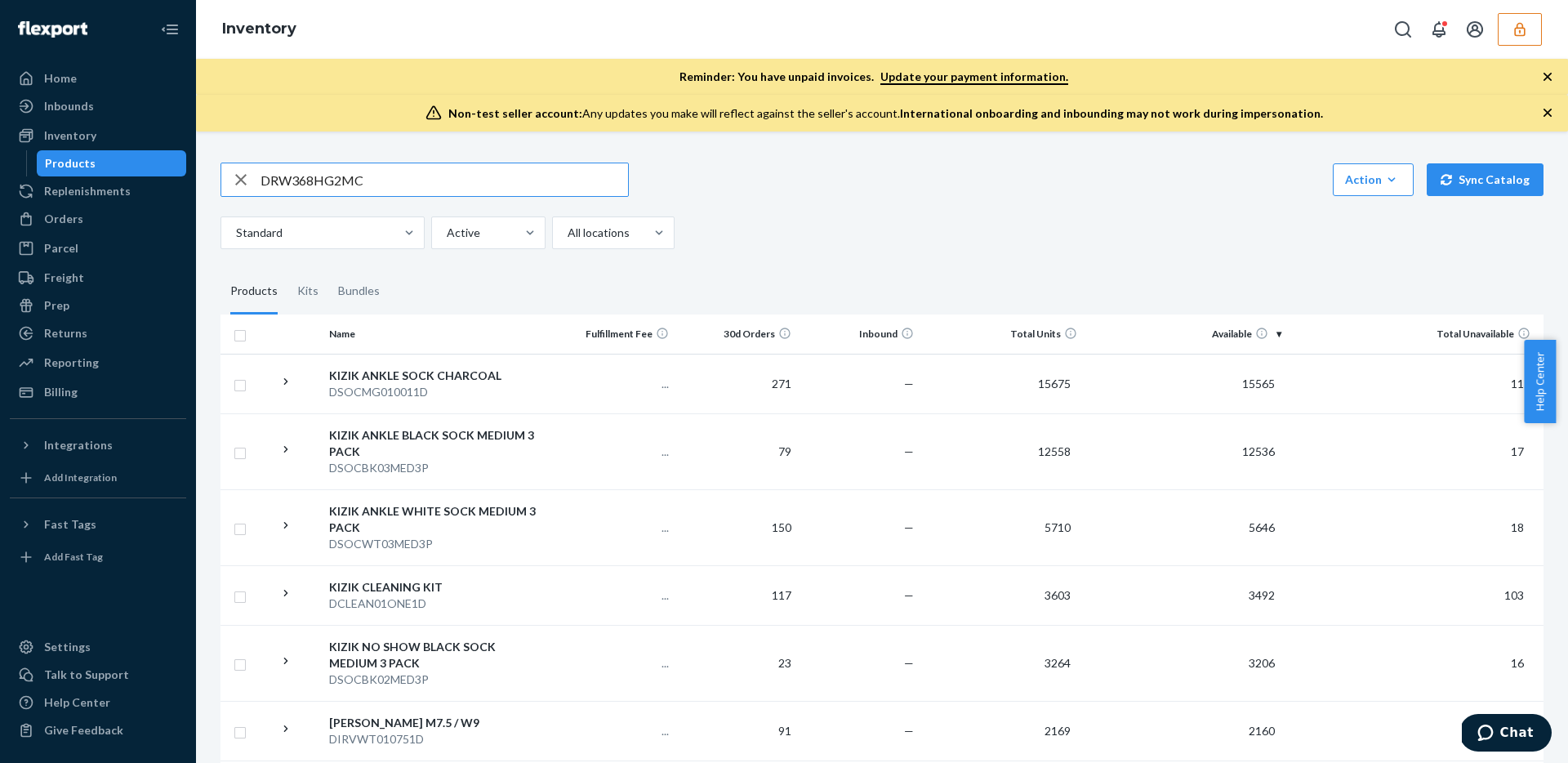
type input "DRW368HG2MC"
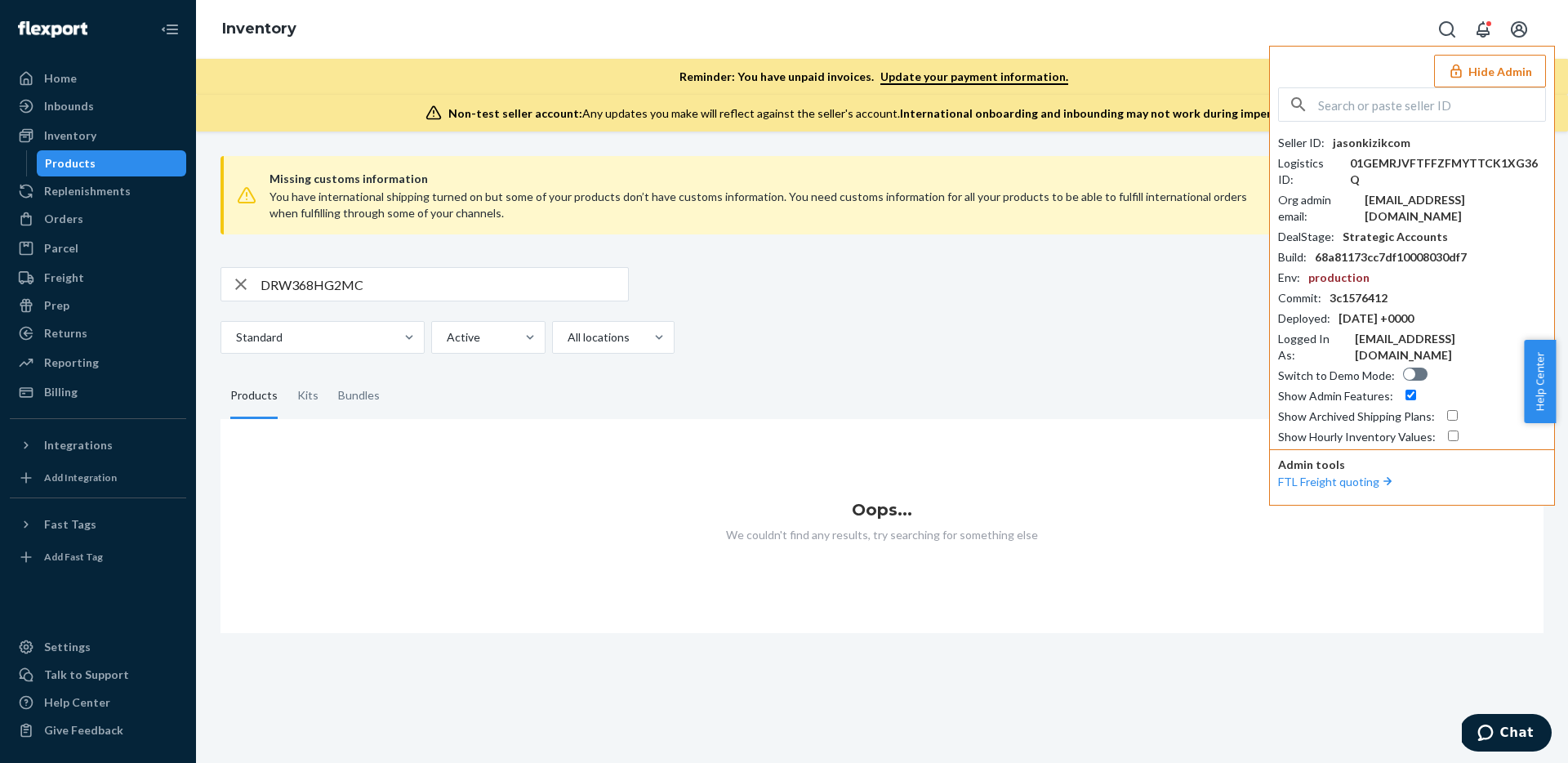
click at [781, 291] on div "DRW368HG2MC Action Create product Create kit or bundle Bulk create products Bul…" at bounding box center [881, 284] width 1322 height 34
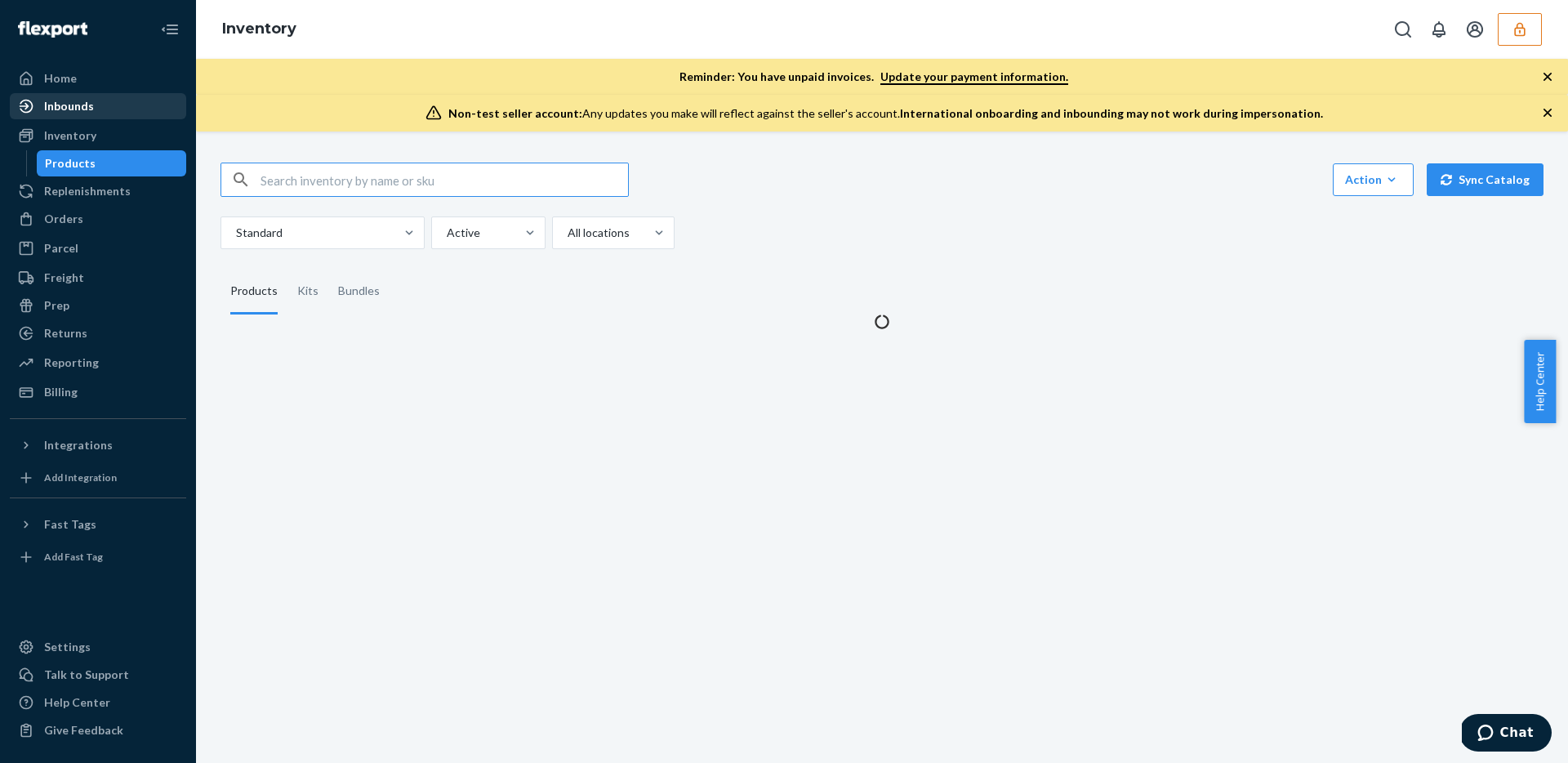
click at [91, 103] on div "Inbounds" at bounding box center [98, 106] width 173 height 23
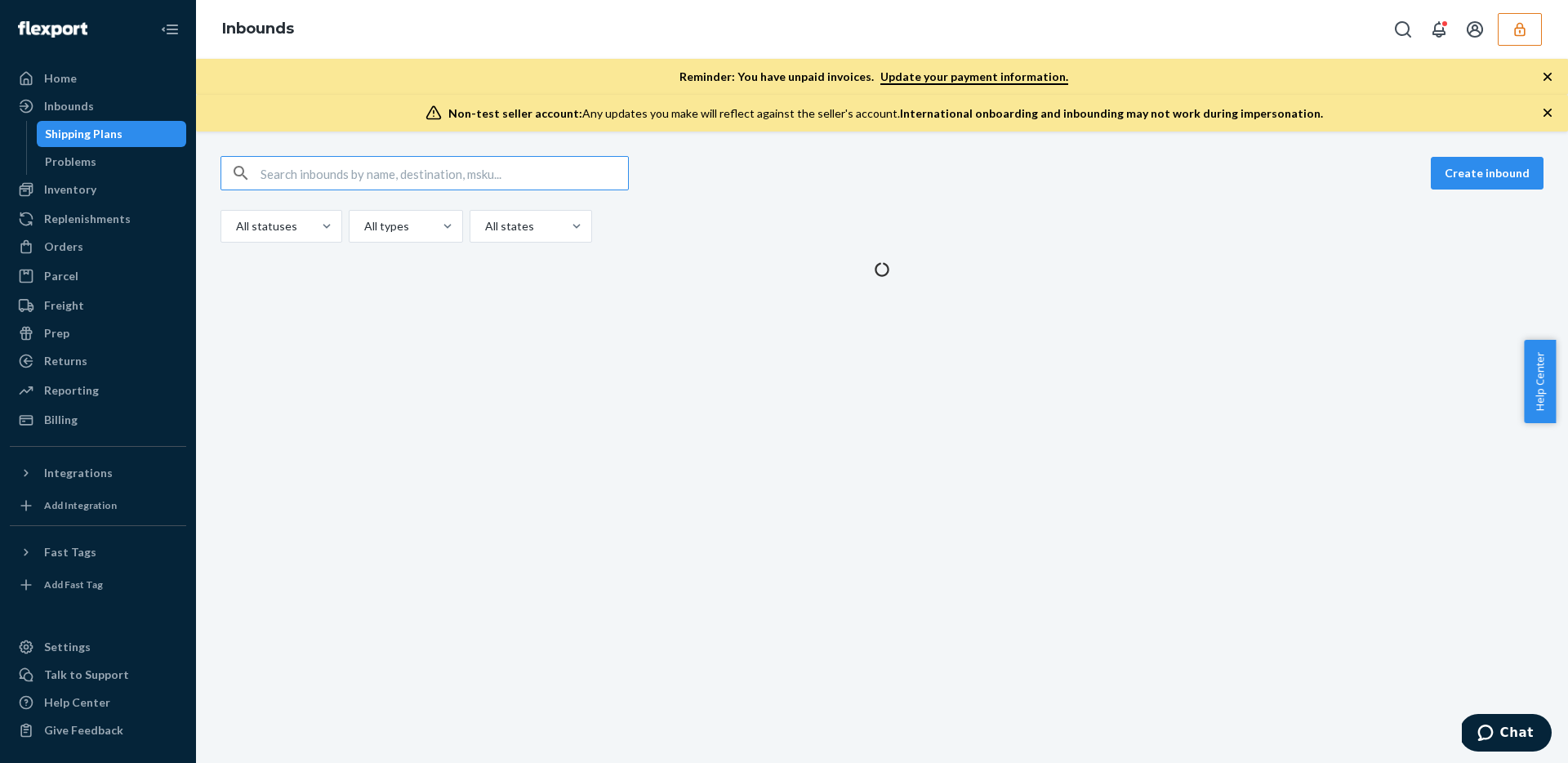
type input "9899465"
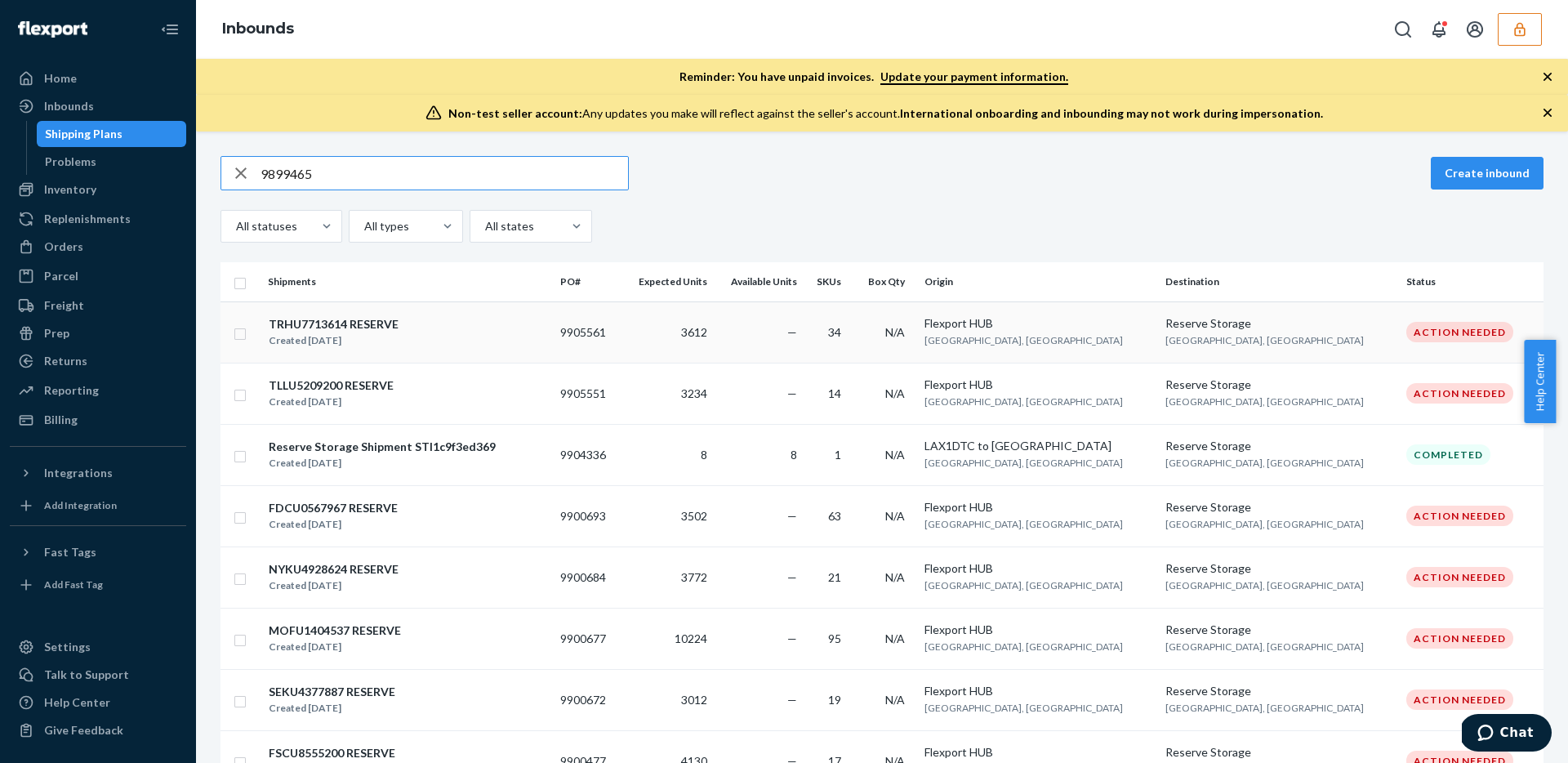
type input "9899465"
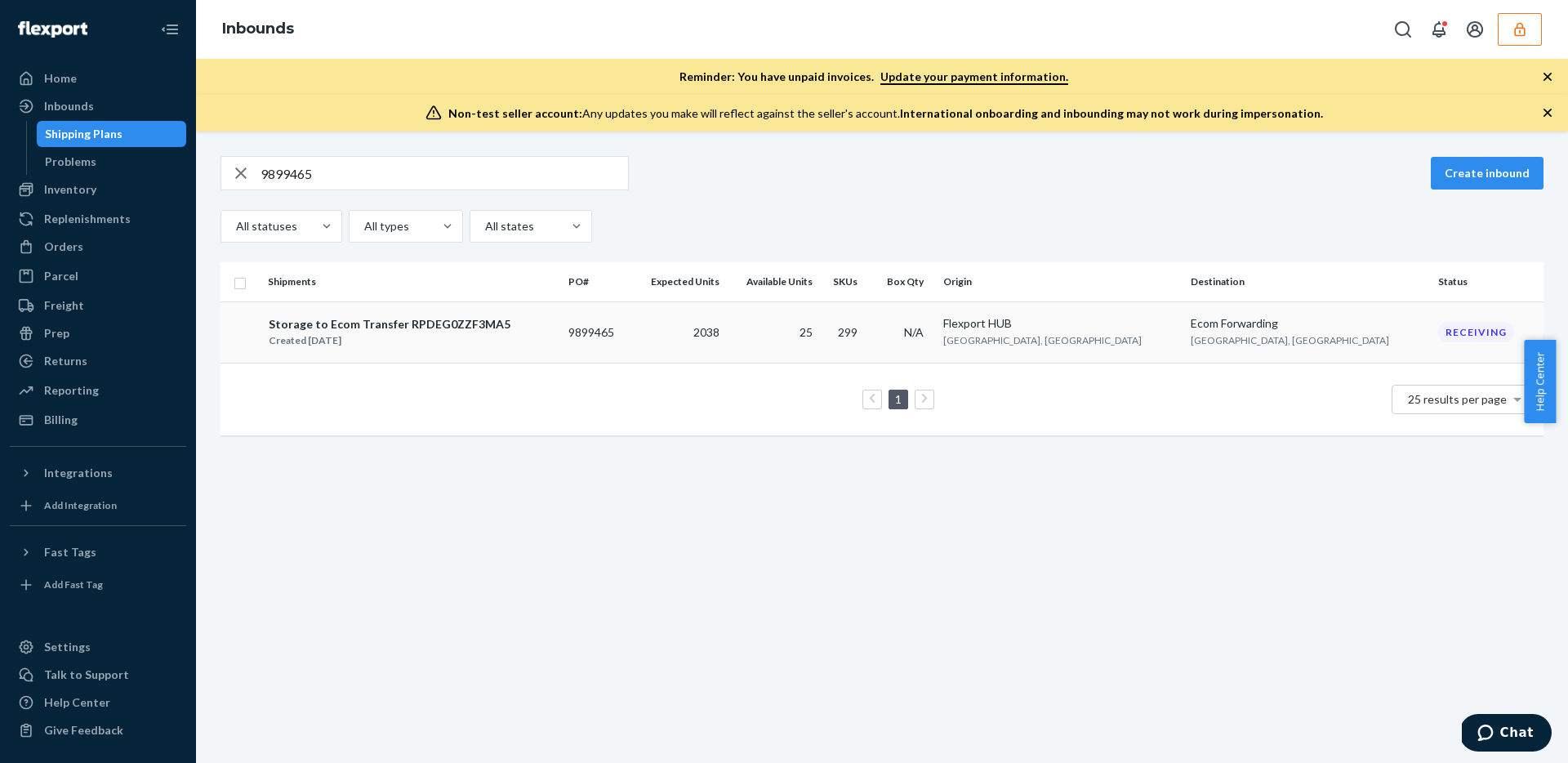
click at [630, 357] on td "9899465" at bounding box center [596, 332] width 69 height 61
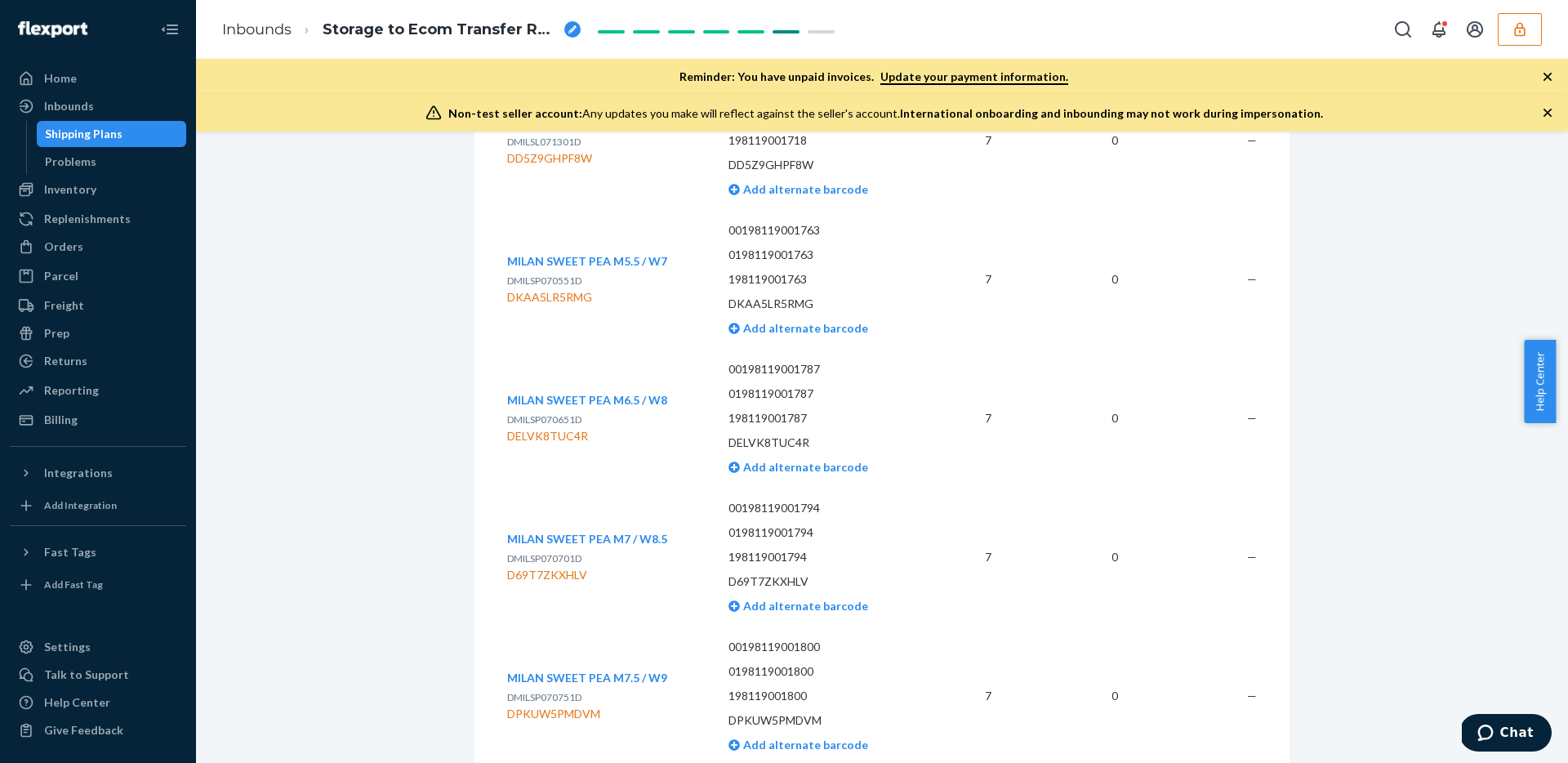
scroll to position [10041, 0]
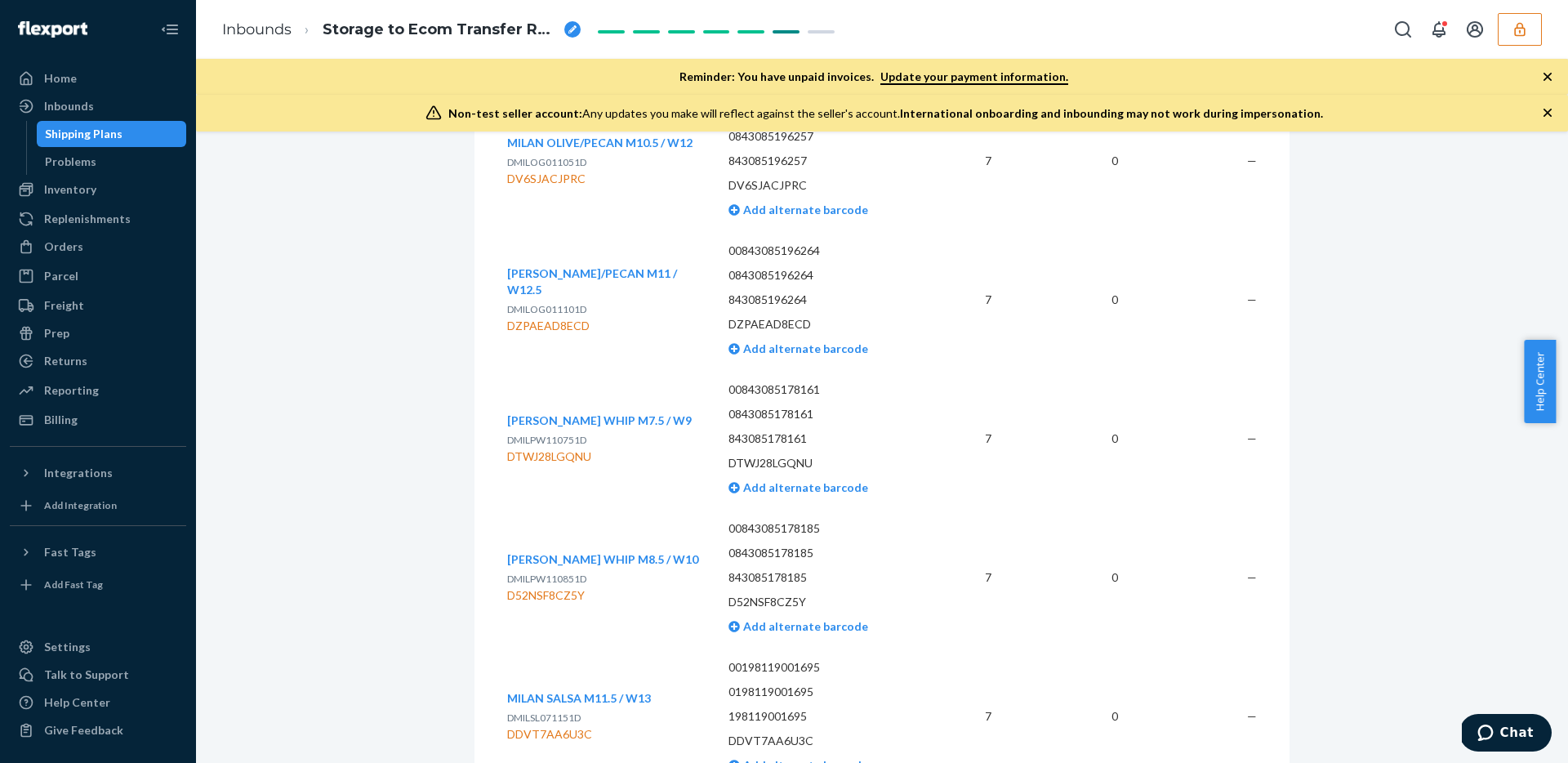
click at [576, 413] on span "[PERSON_NAME] WHIP M7.5 / W9" at bounding box center [599, 420] width 184 height 14
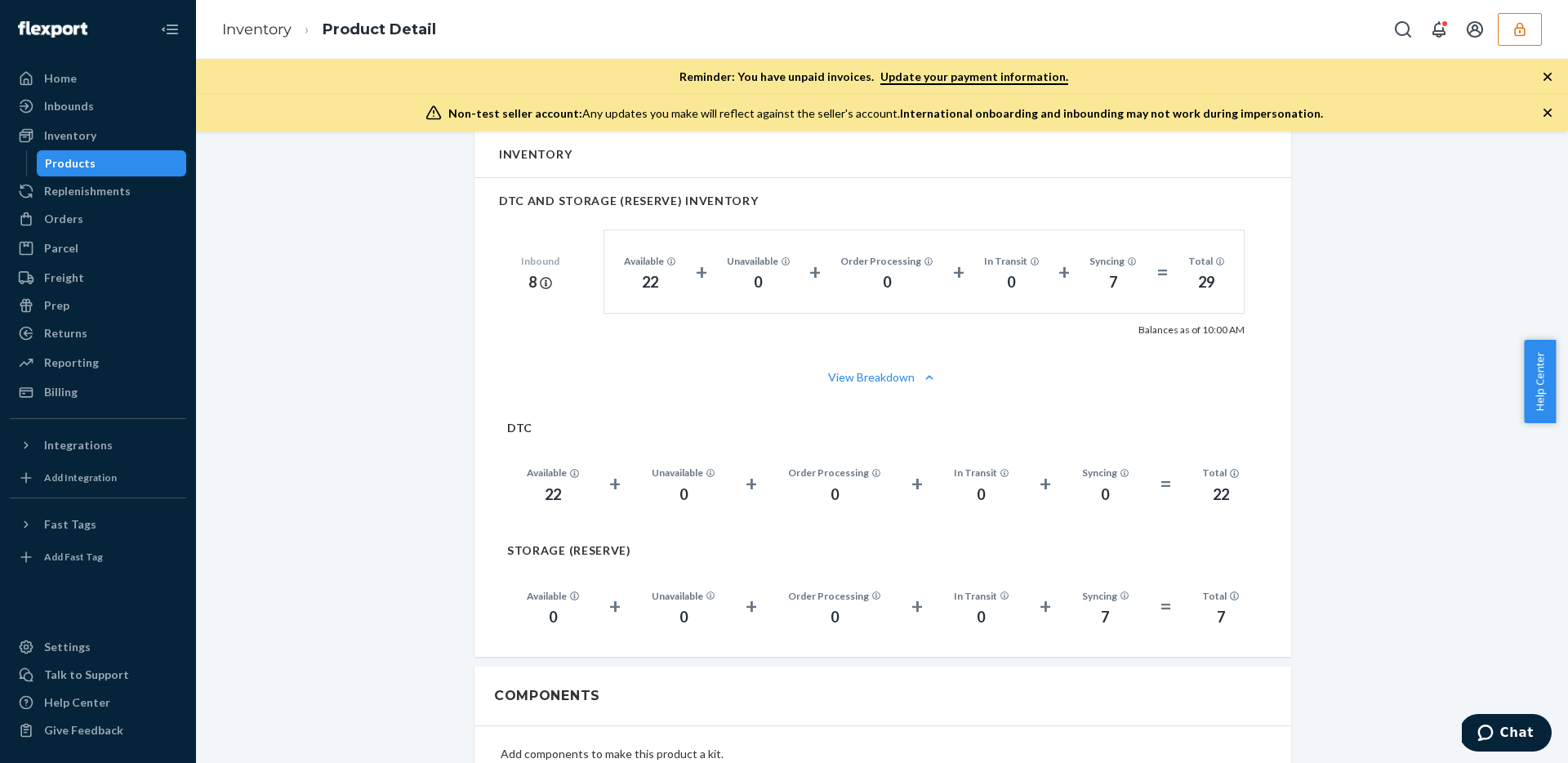
scroll to position [1116, 0]
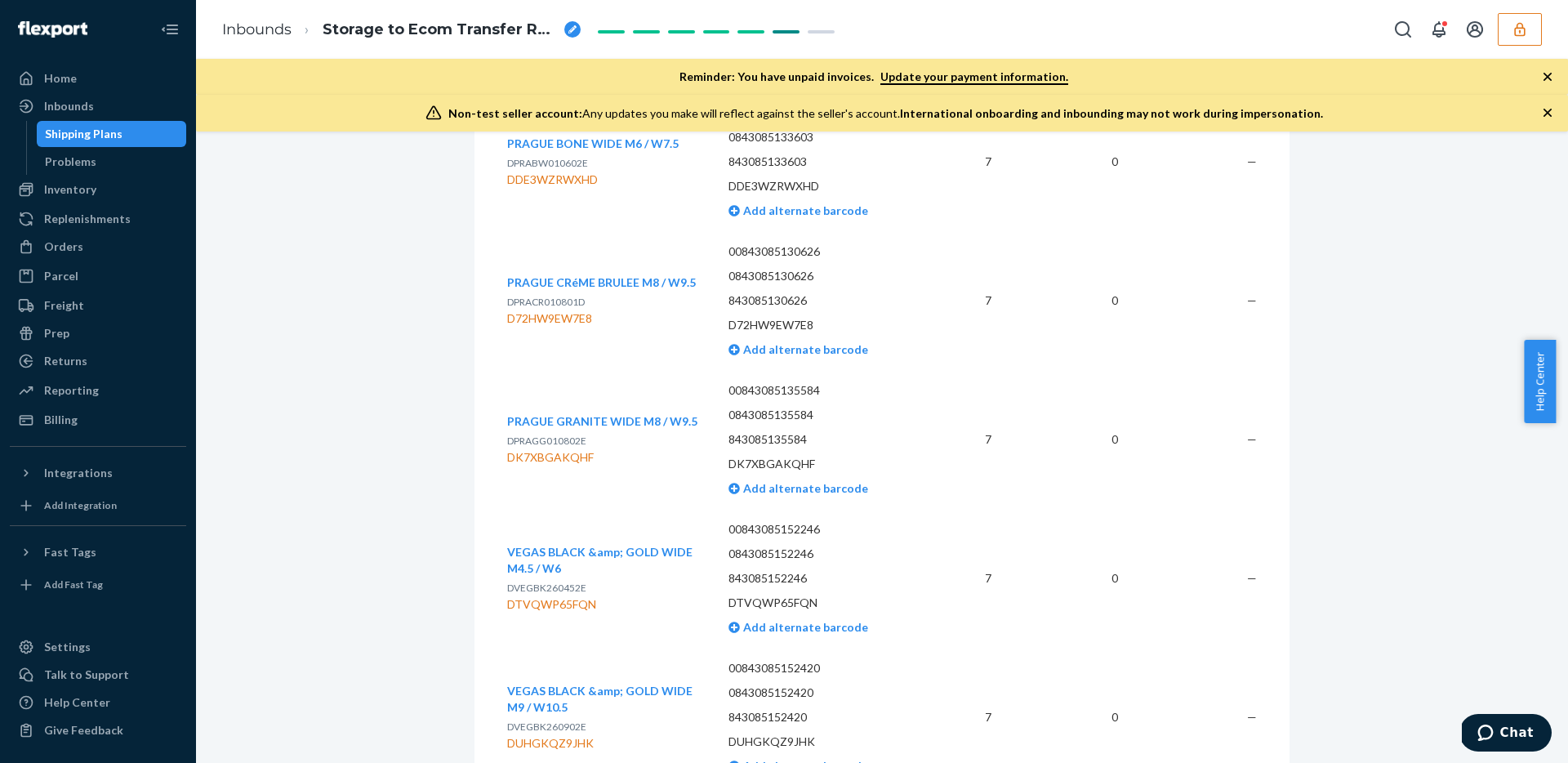
scroll to position [12261, 0]
click at [628, 414] on span "PRAGUE GRANITE WIDE M8 / W9.5" at bounding box center [602, 421] width 190 height 14
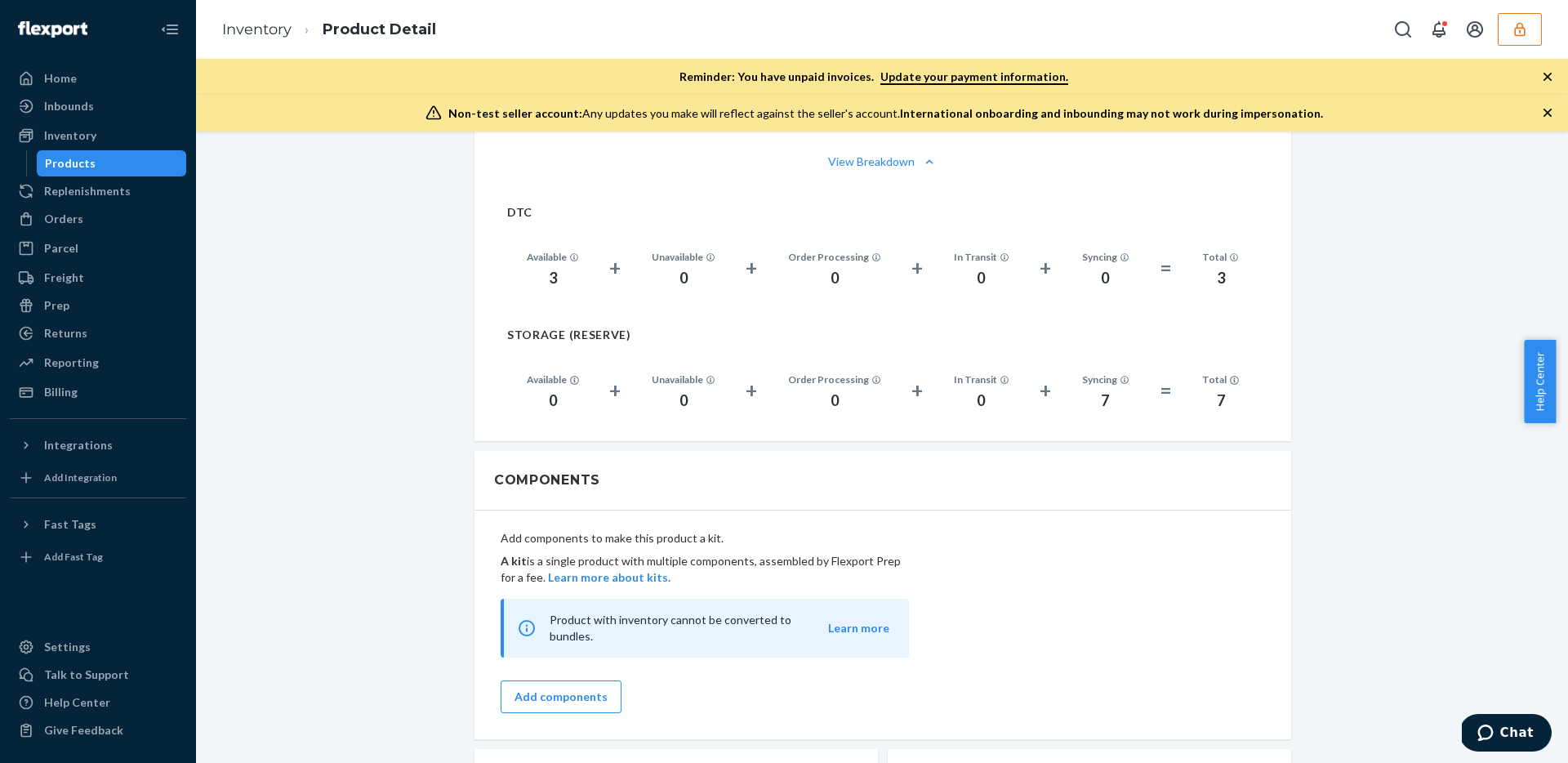
scroll to position [1249, 0]
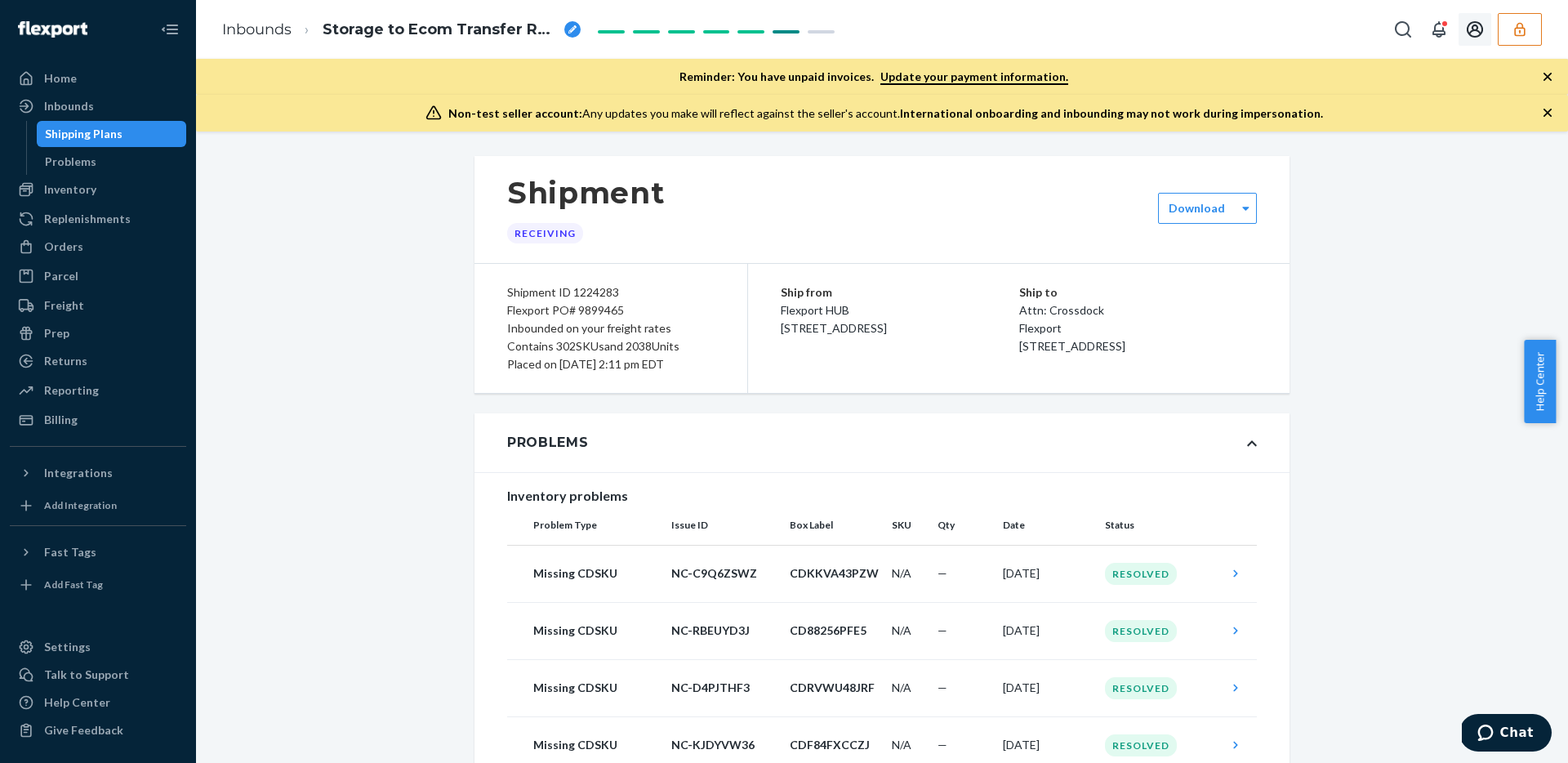
click at [1529, 24] on button "button" at bounding box center [1520, 29] width 44 height 33
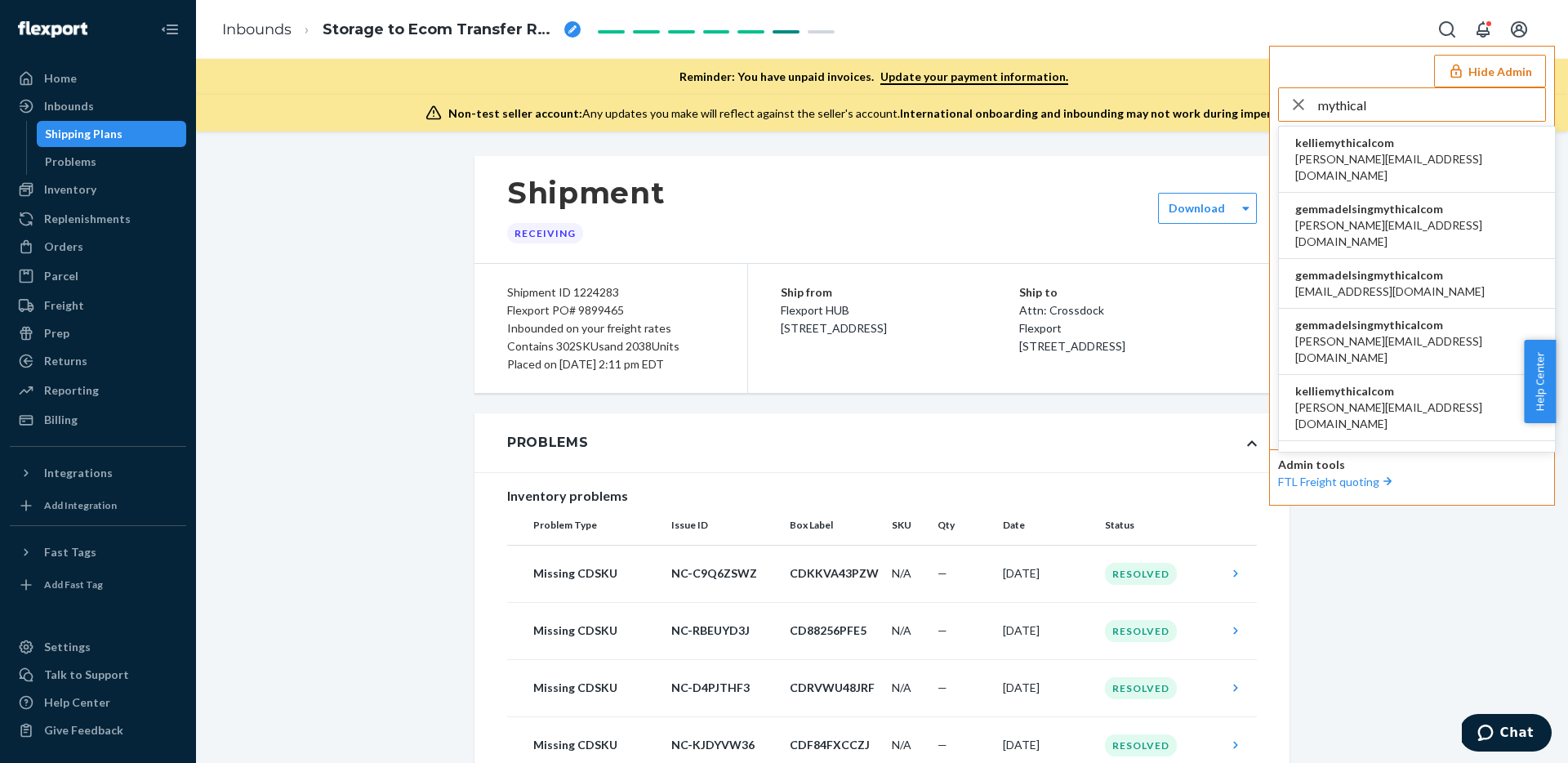
type input "mythical"
click at [1408, 201] on span "gemmadelsingmythicalcom" at bounding box center [1416, 209] width 243 height 16
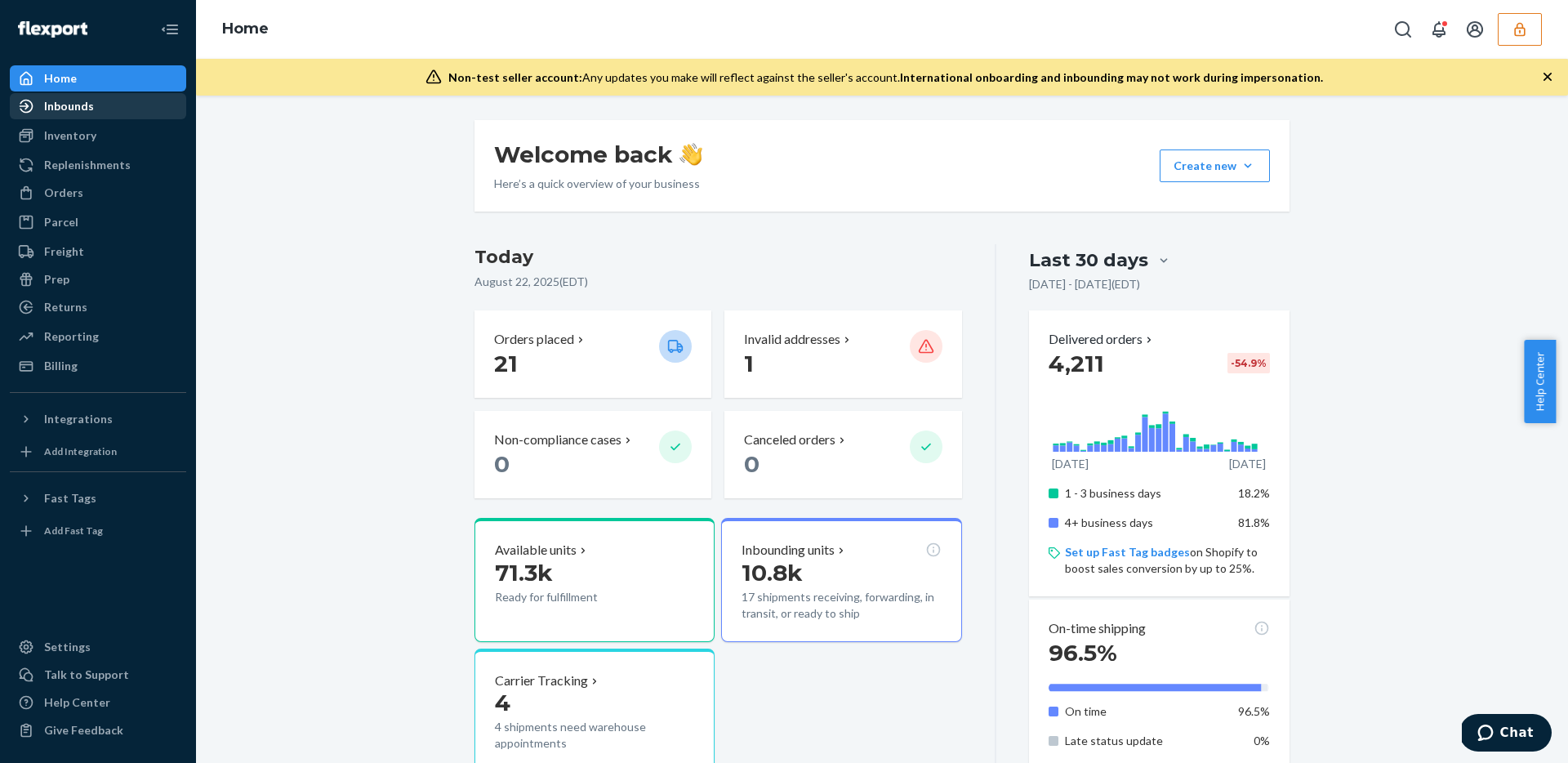
click at [114, 107] on div "Inbounds" at bounding box center [98, 106] width 173 height 23
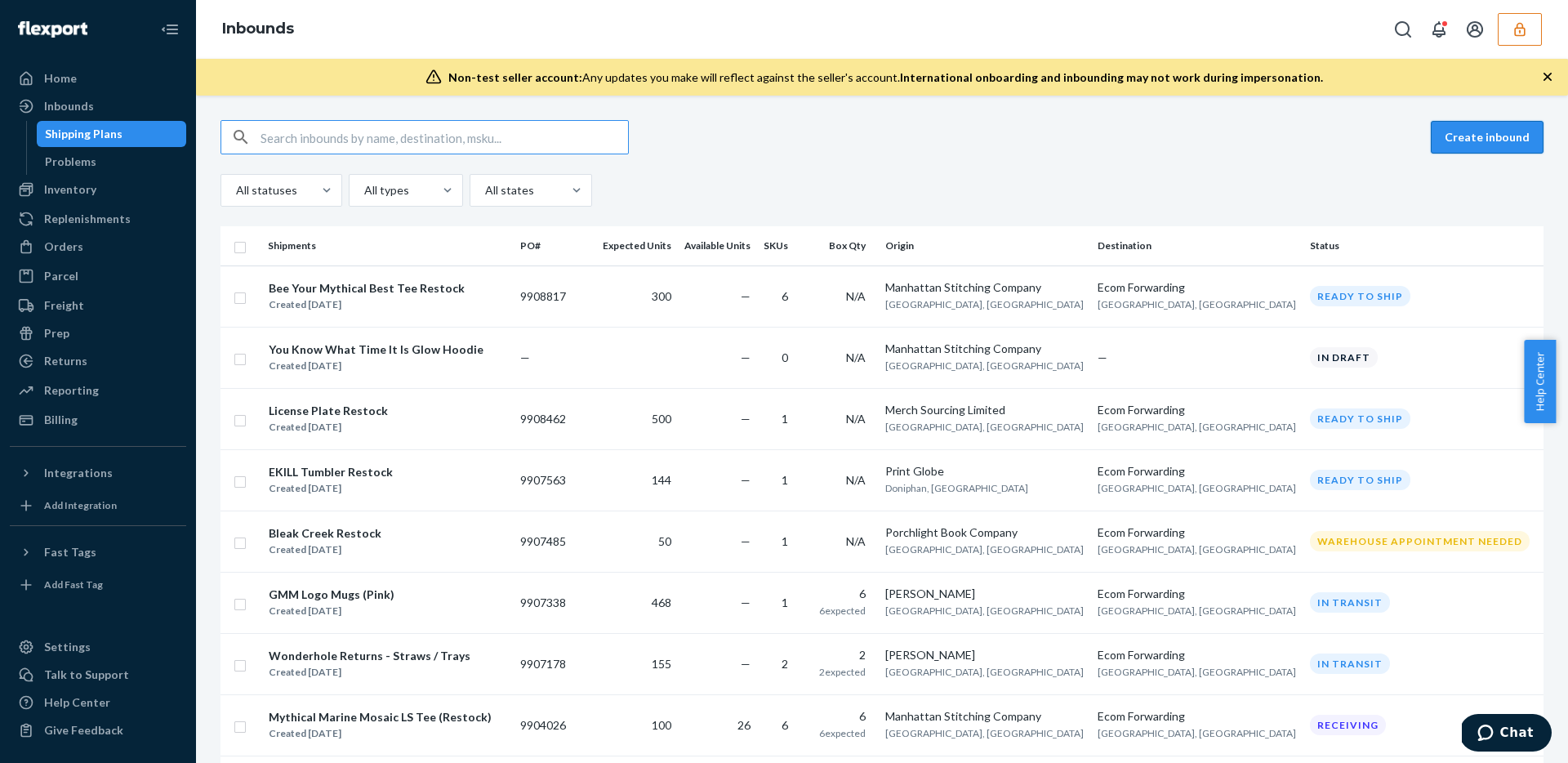
click at [1443, 138] on button "Create inbound" at bounding box center [1487, 138] width 113 height 33
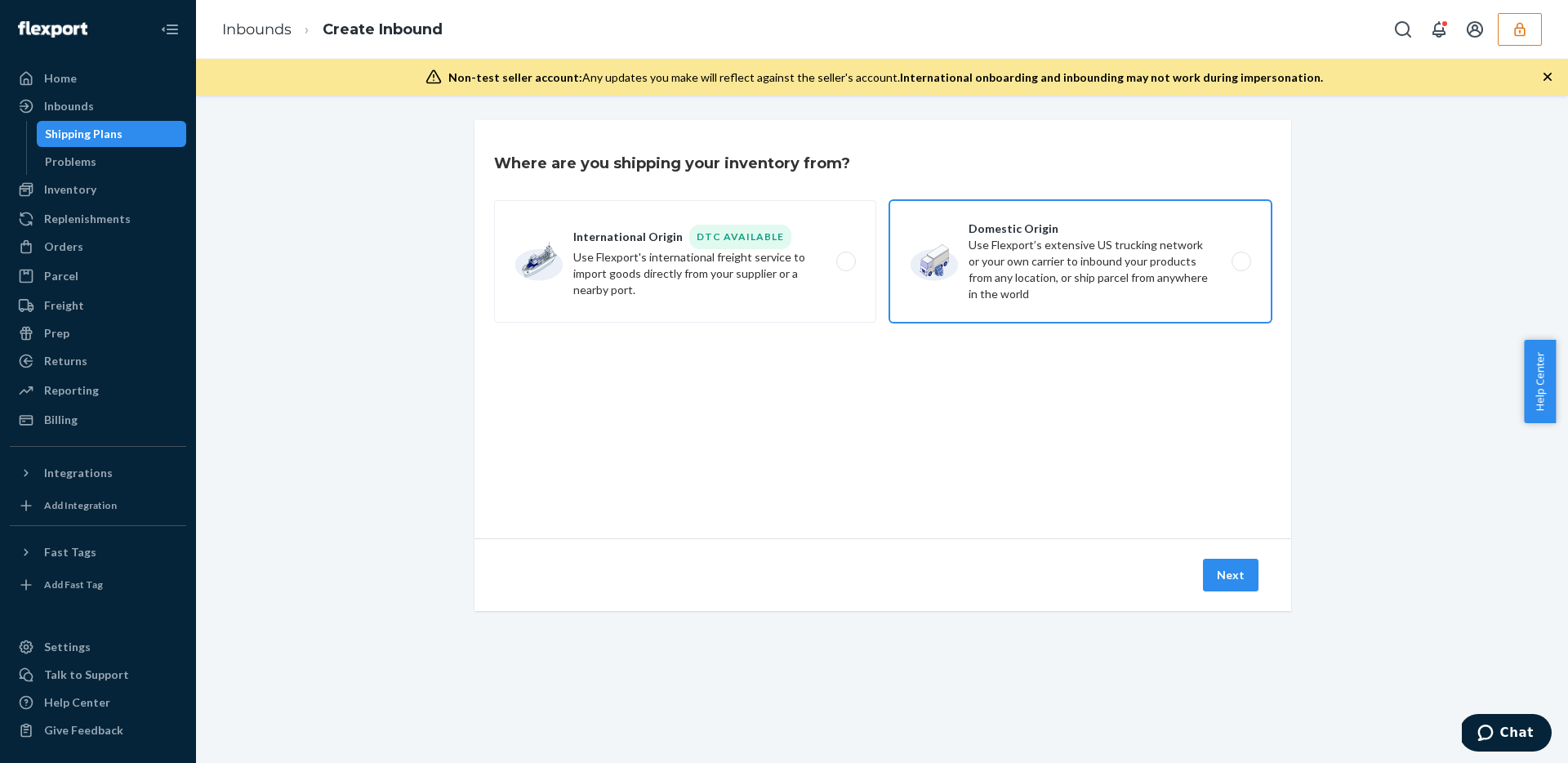
click at [1011, 258] on label "Domestic Origin Use Flexport’s extensive US trucking network or your own carrie…" at bounding box center [1079, 261] width 382 height 123
click at [1240, 258] on input "Domestic Origin Use Flexport’s extensive US trucking network or your own carrie…" at bounding box center [1245, 261] width 11 height 11
radio input "true"
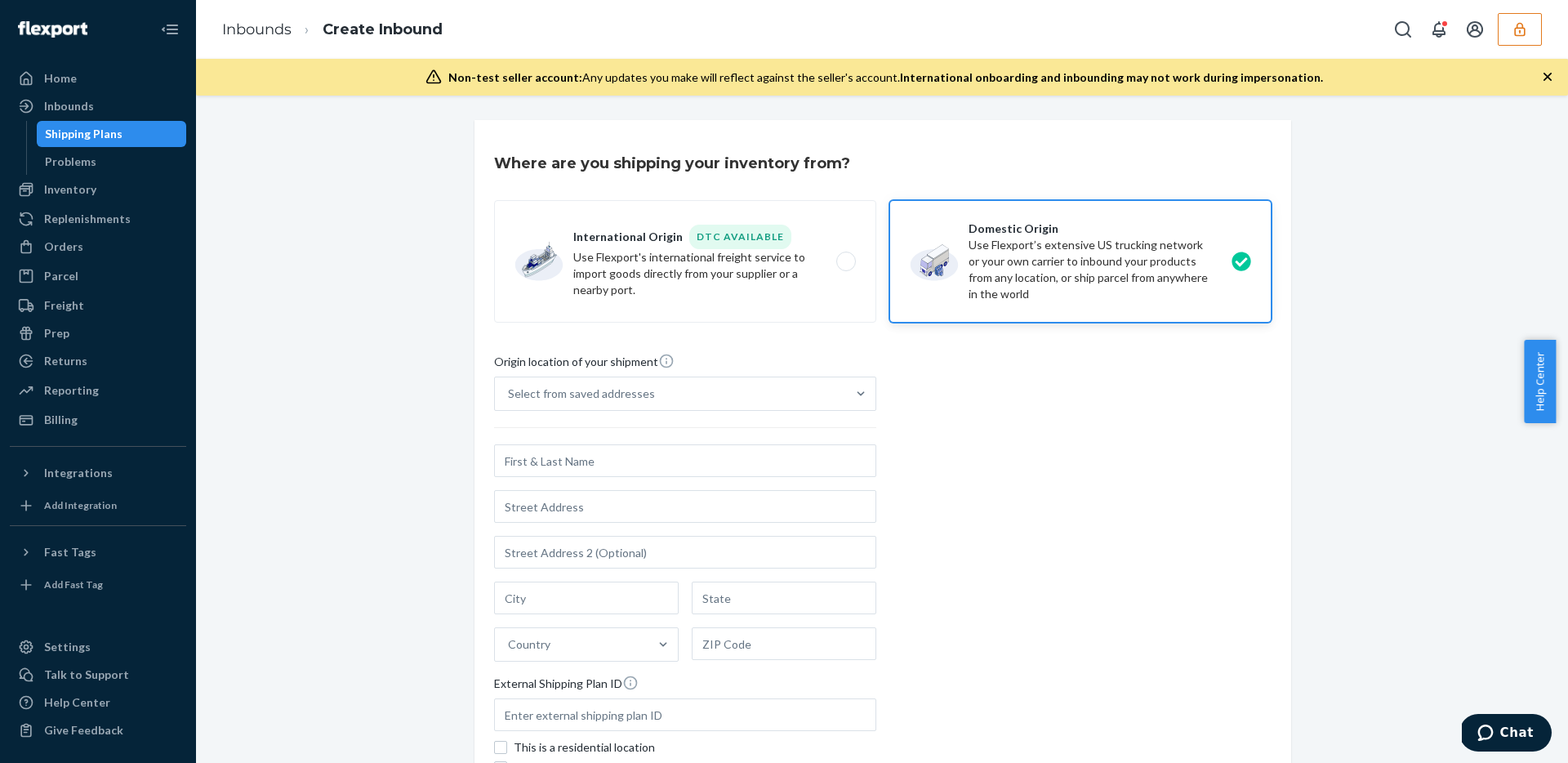
type input "E"
click at [696, 397] on div "Select from saved addresses" at bounding box center [670, 394] width 351 height 33
click at [510, 397] on input "Select from saved addresses" at bounding box center [509, 394] width 2 height 16
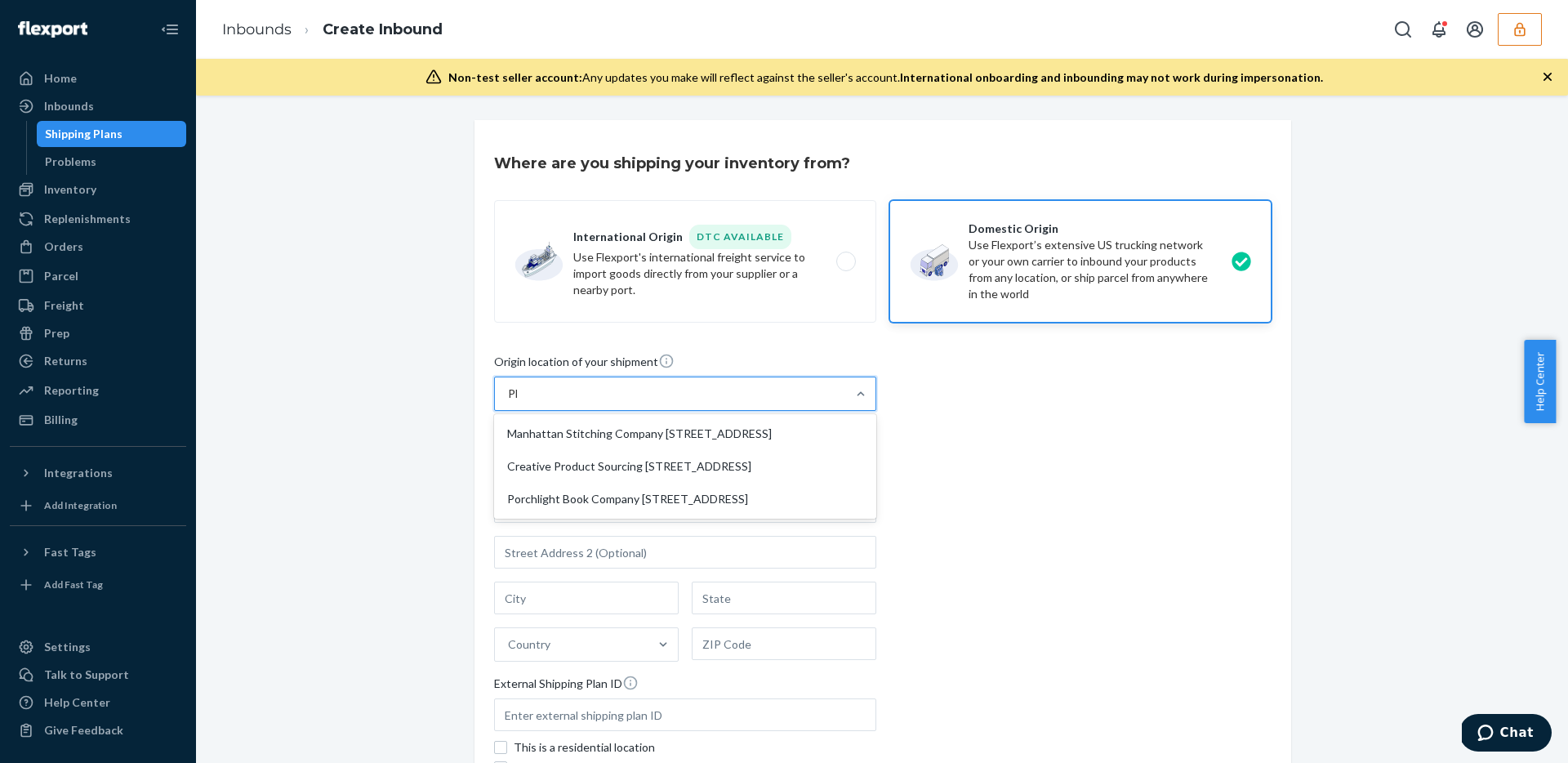
type input "Phi"
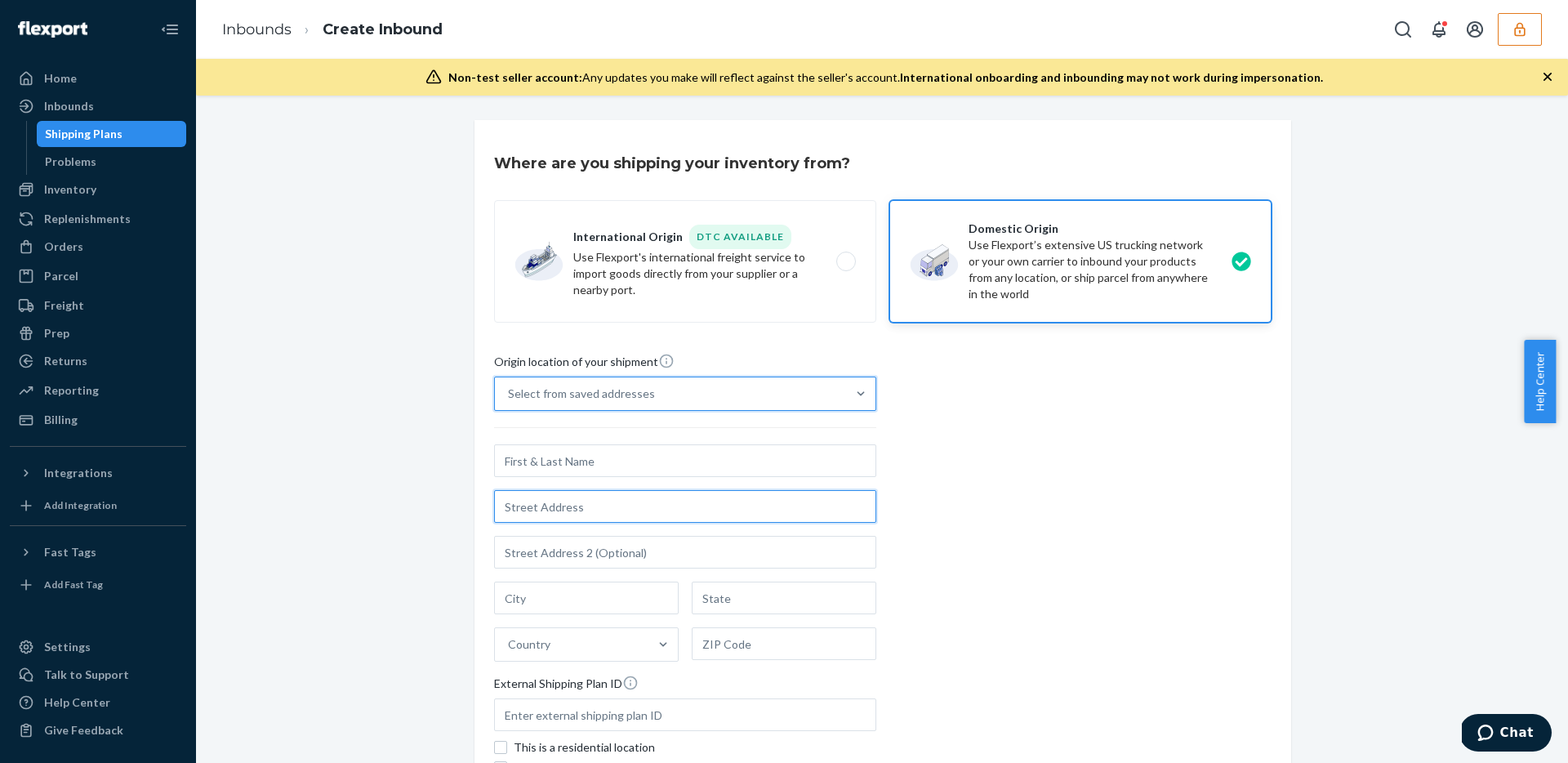
click at [615, 512] on input "text" at bounding box center [685, 507] width 382 height 33
paste input "3000 Rand Blvd"
type input "3000 Rand Blvd"
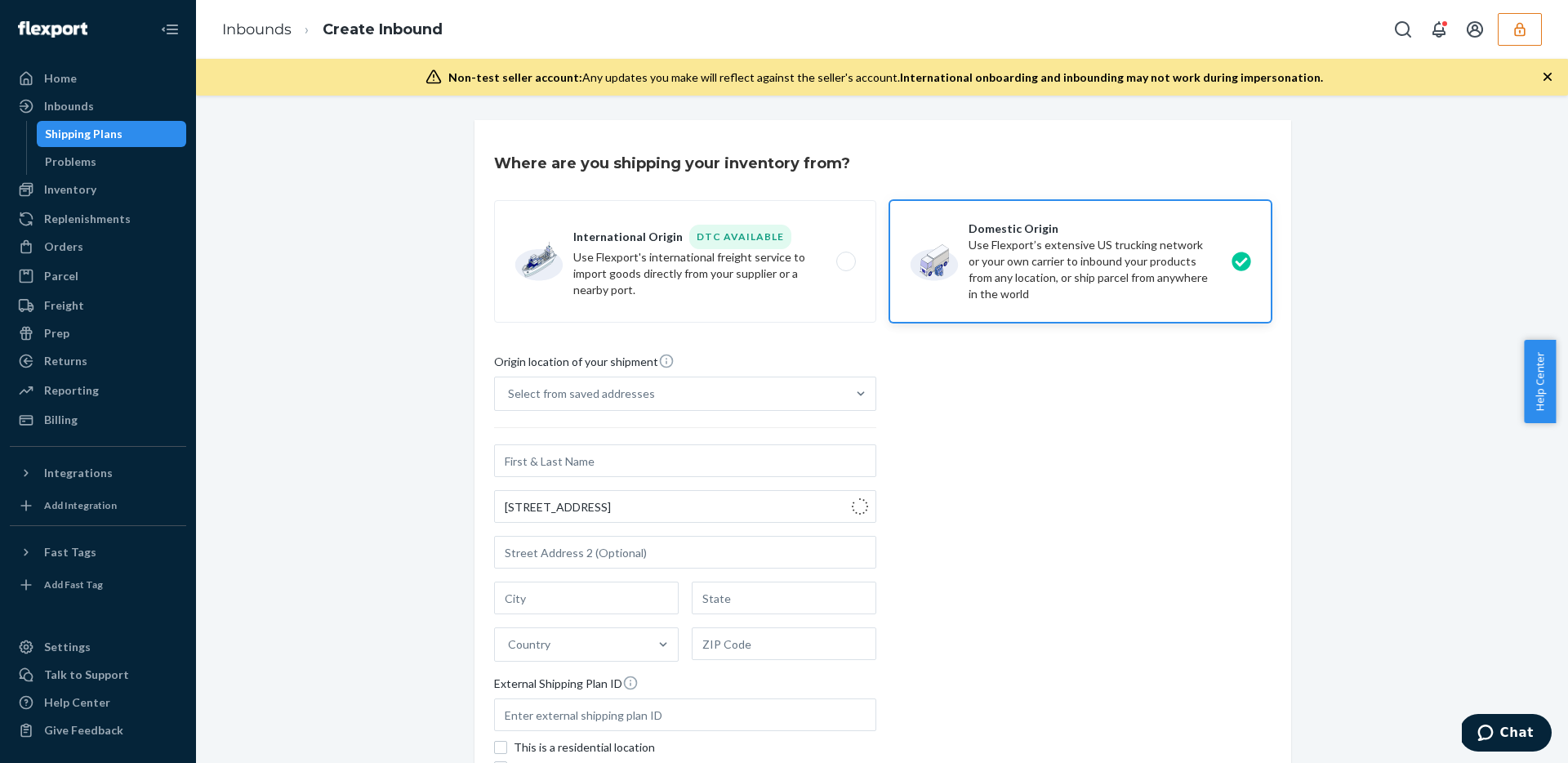
type input "Phillipsburg"
type input "NJ"
type input "08865"
click at [609, 471] on input "text" at bounding box center [685, 461] width 382 height 33
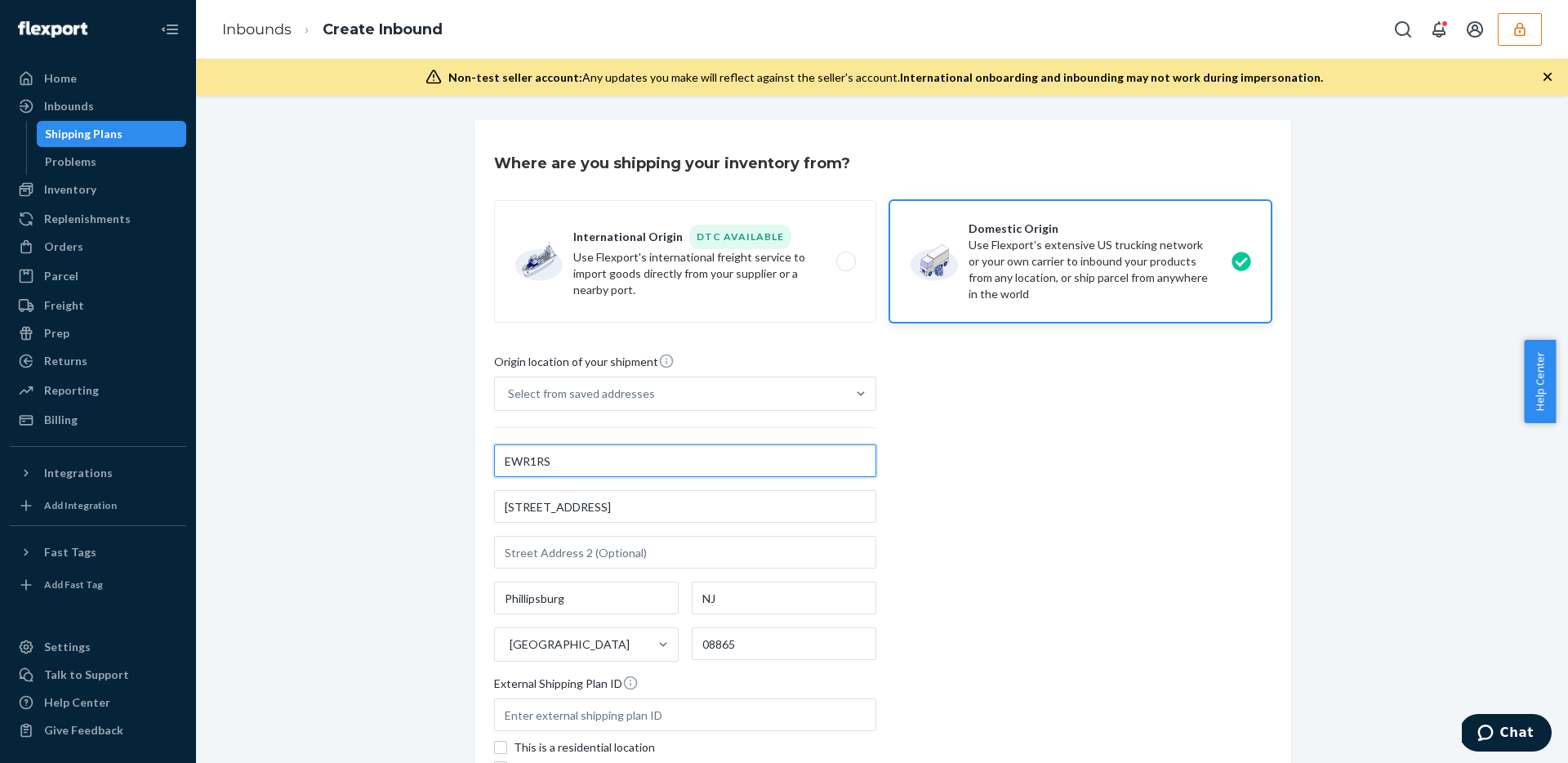
type input "EWR1RS"
click at [987, 479] on div "Origin location of your shipment Select from saved addresses EWR1RS 3000 Rand B…" at bounding box center [883, 576] width 777 height 445
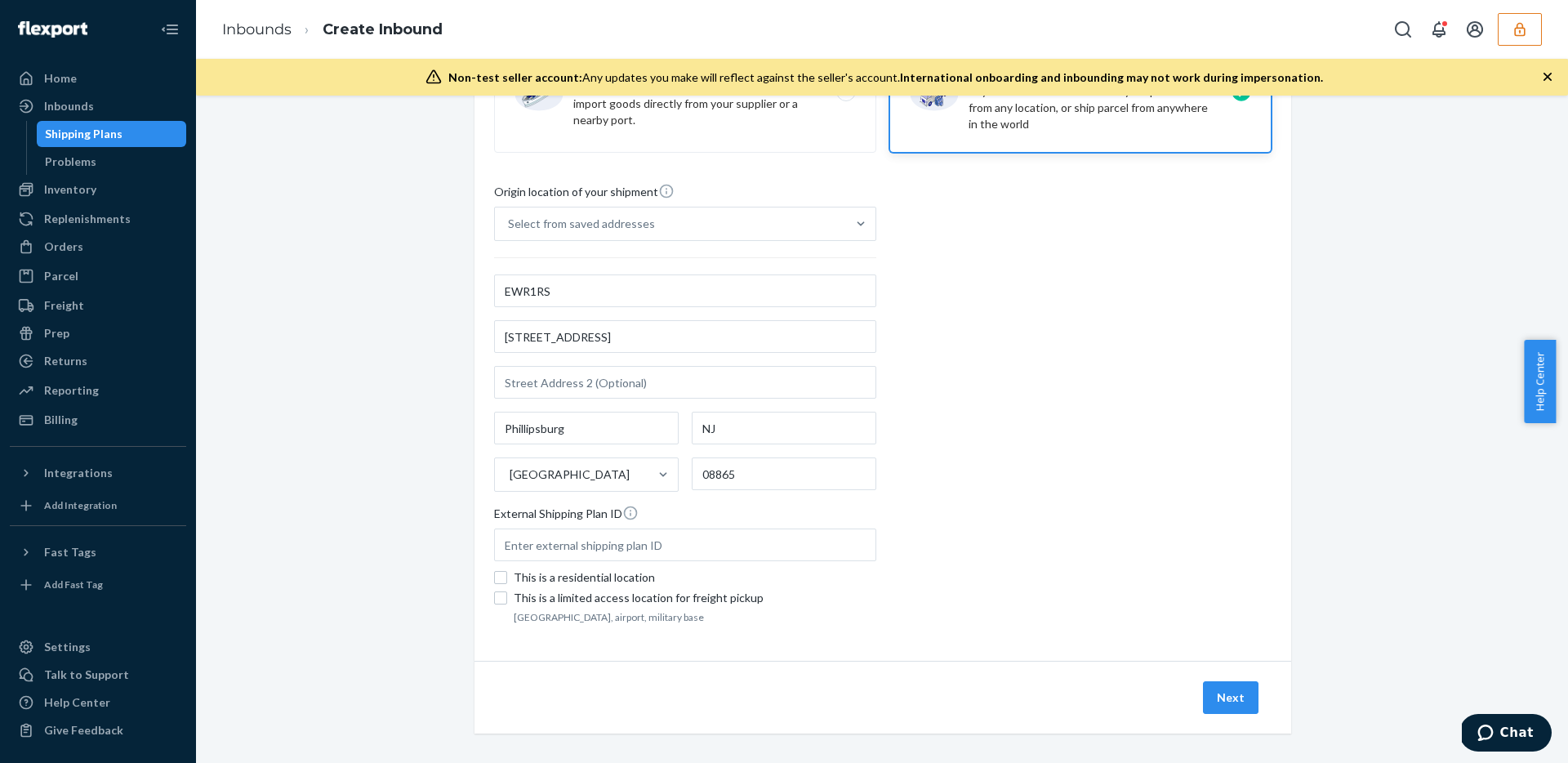
scroll to position [179, 0]
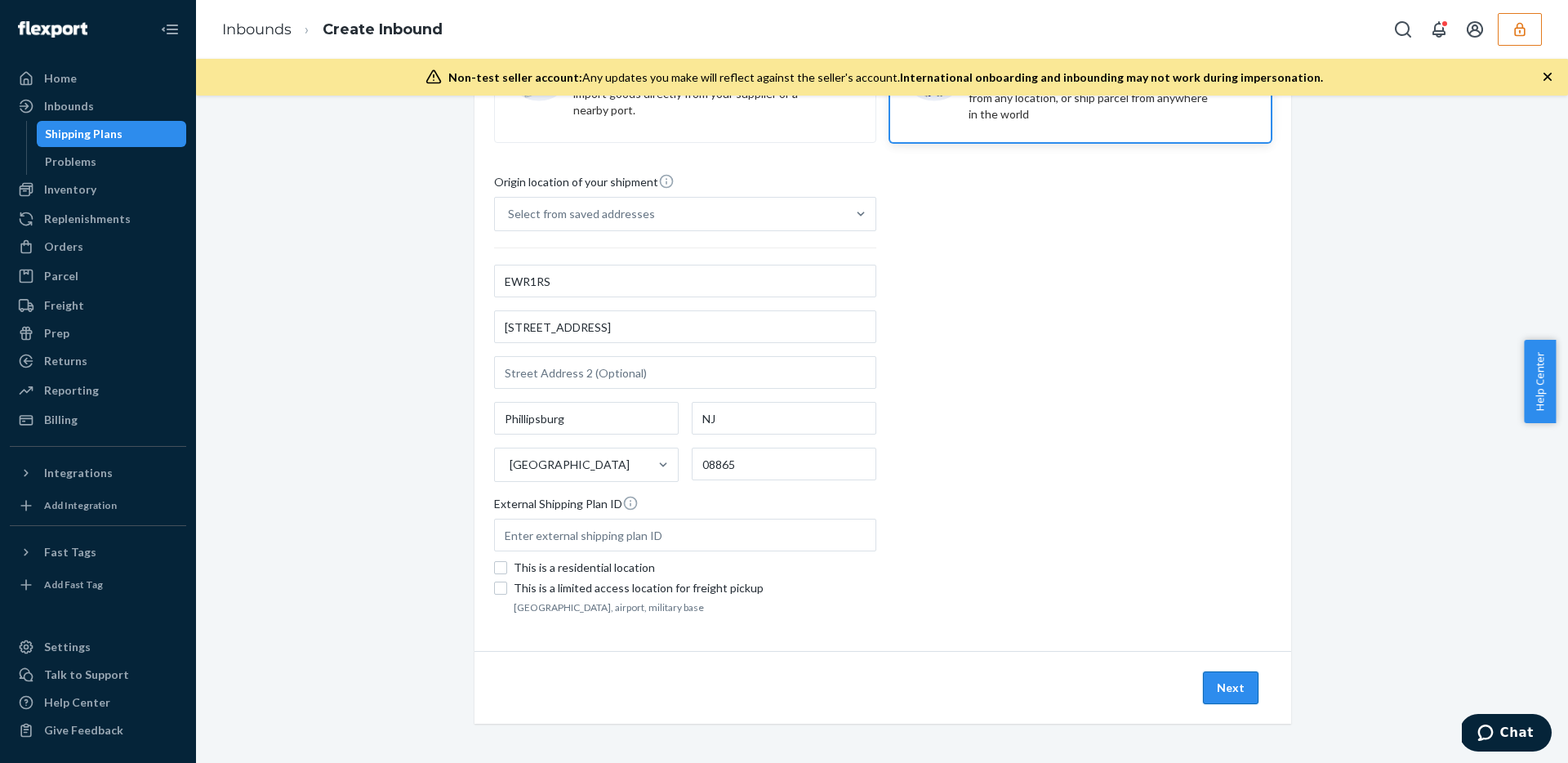
click at [1233, 695] on button "Next" at bounding box center [1231, 688] width 56 height 33
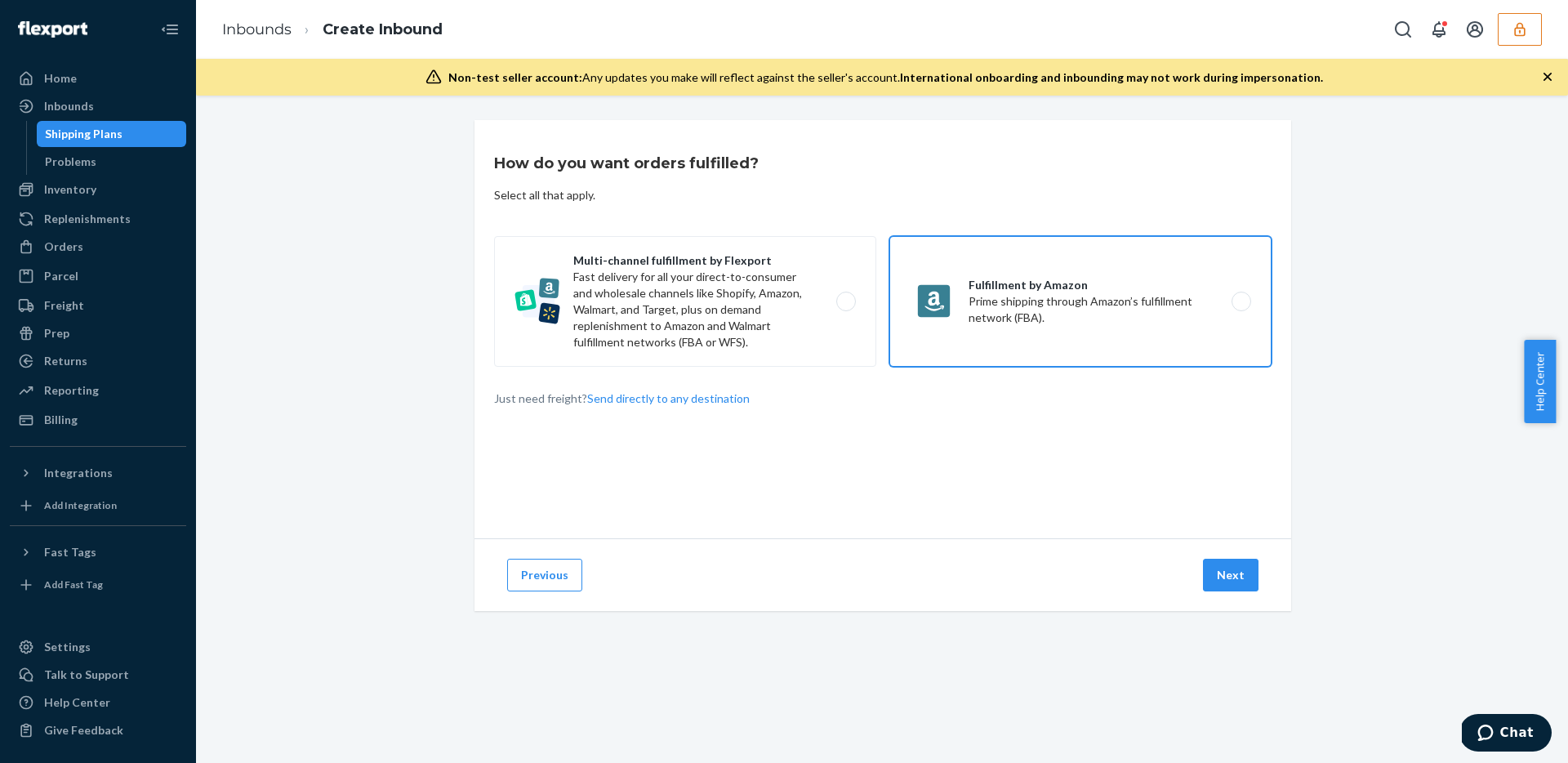
click at [1061, 324] on label "Fulfillment by Amazon Prime shipping through Amazon’s fulfillment network (FBA)." at bounding box center [1079, 301] width 382 height 131
click at [1240, 307] on input "Fulfillment by Amazon Prime shipping through Amazon’s fulfillment network (FBA)." at bounding box center [1245, 301] width 11 height 11
radio input "true"
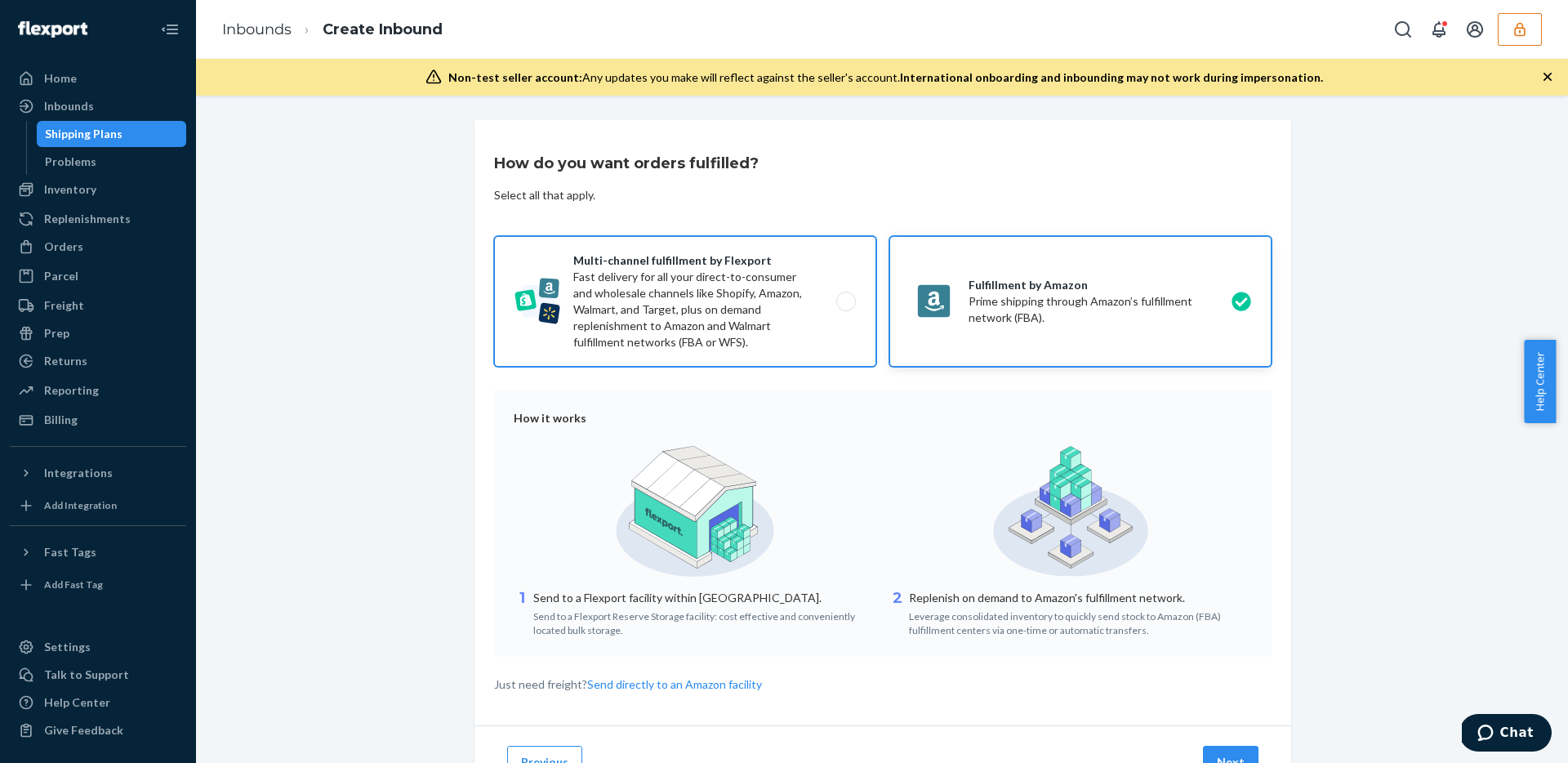
click at [792, 292] on label "Multi-channel fulfillment by Flexport Fast delivery for all your direct-to-cons…" at bounding box center [685, 301] width 382 height 131
click at [845, 296] on input "Multi-channel fulfillment by Flexport Fast delivery for all your direct-to-cons…" at bounding box center [850, 301] width 11 height 11
radio input "true"
radio input "false"
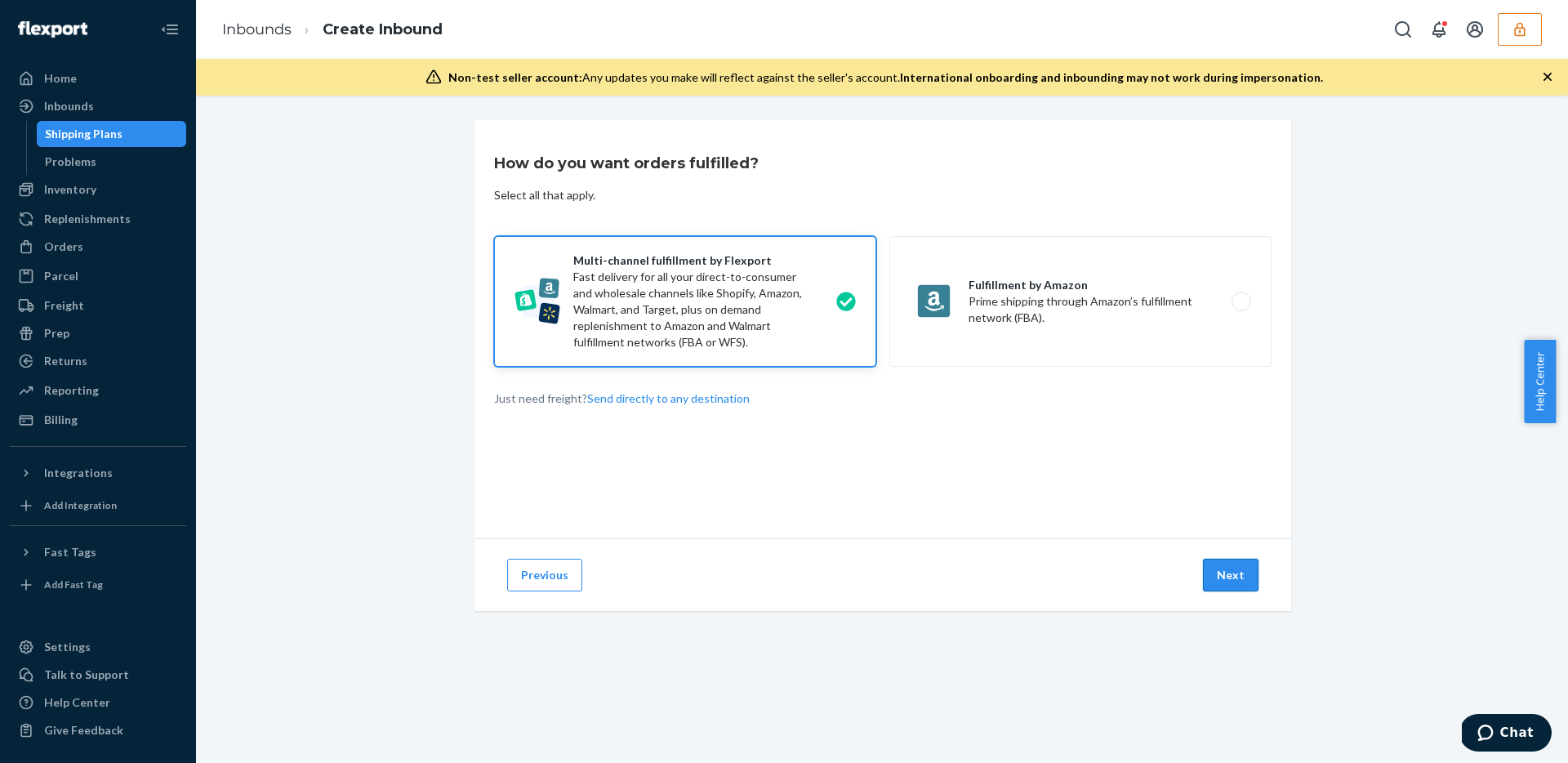
click at [1238, 572] on button "Next" at bounding box center [1231, 575] width 56 height 33
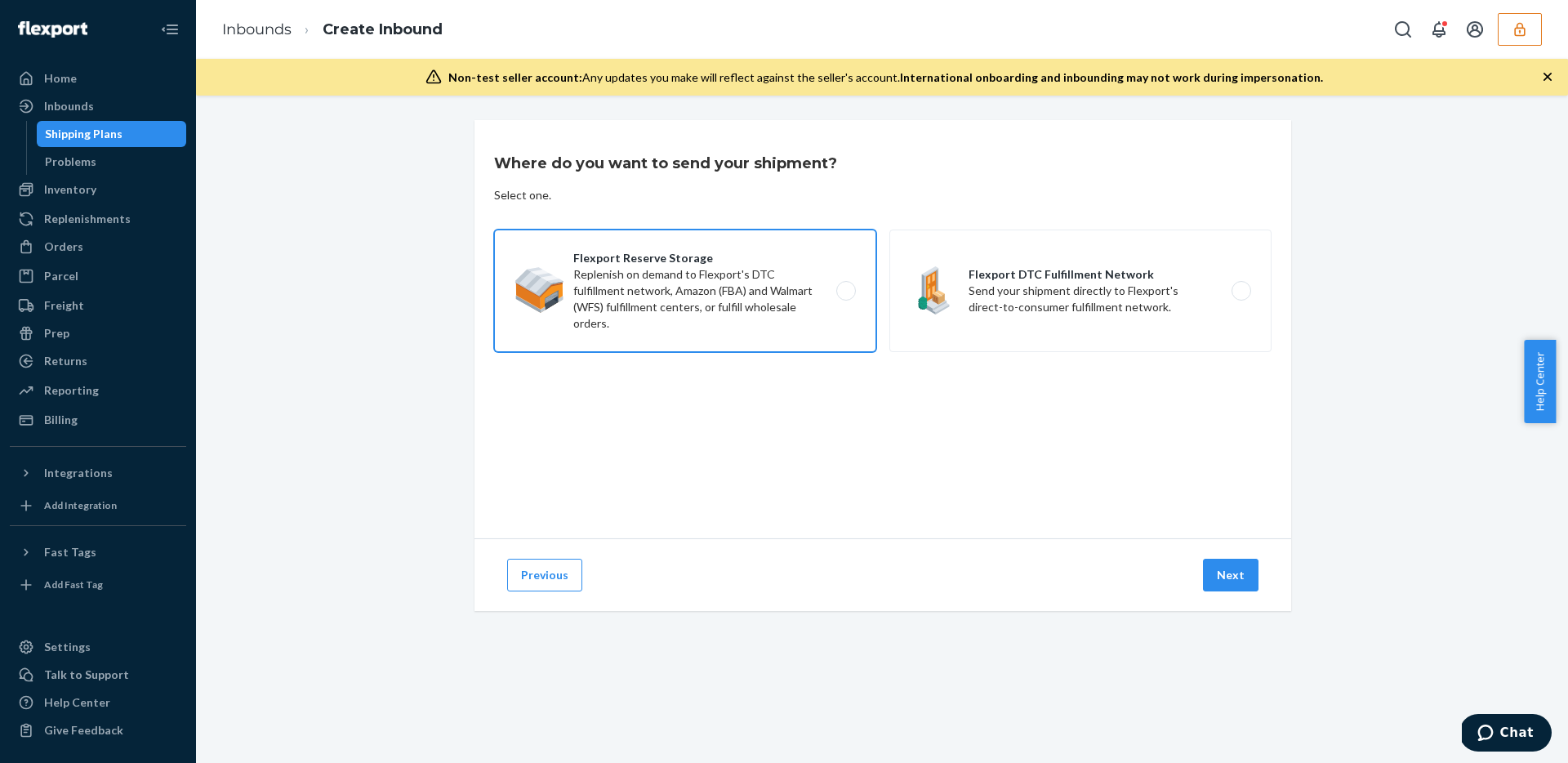
click at [641, 277] on label "Flexport Reserve Storage Replenish on demand to Flexport's DTC fulfillment netw…" at bounding box center [685, 291] width 382 height 123
click at [845, 286] on input "Flexport Reserve Storage Replenish on demand to Flexport's DTC fulfillment netw…" at bounding box center [850, 291] width 11 height 11
radio input "true"
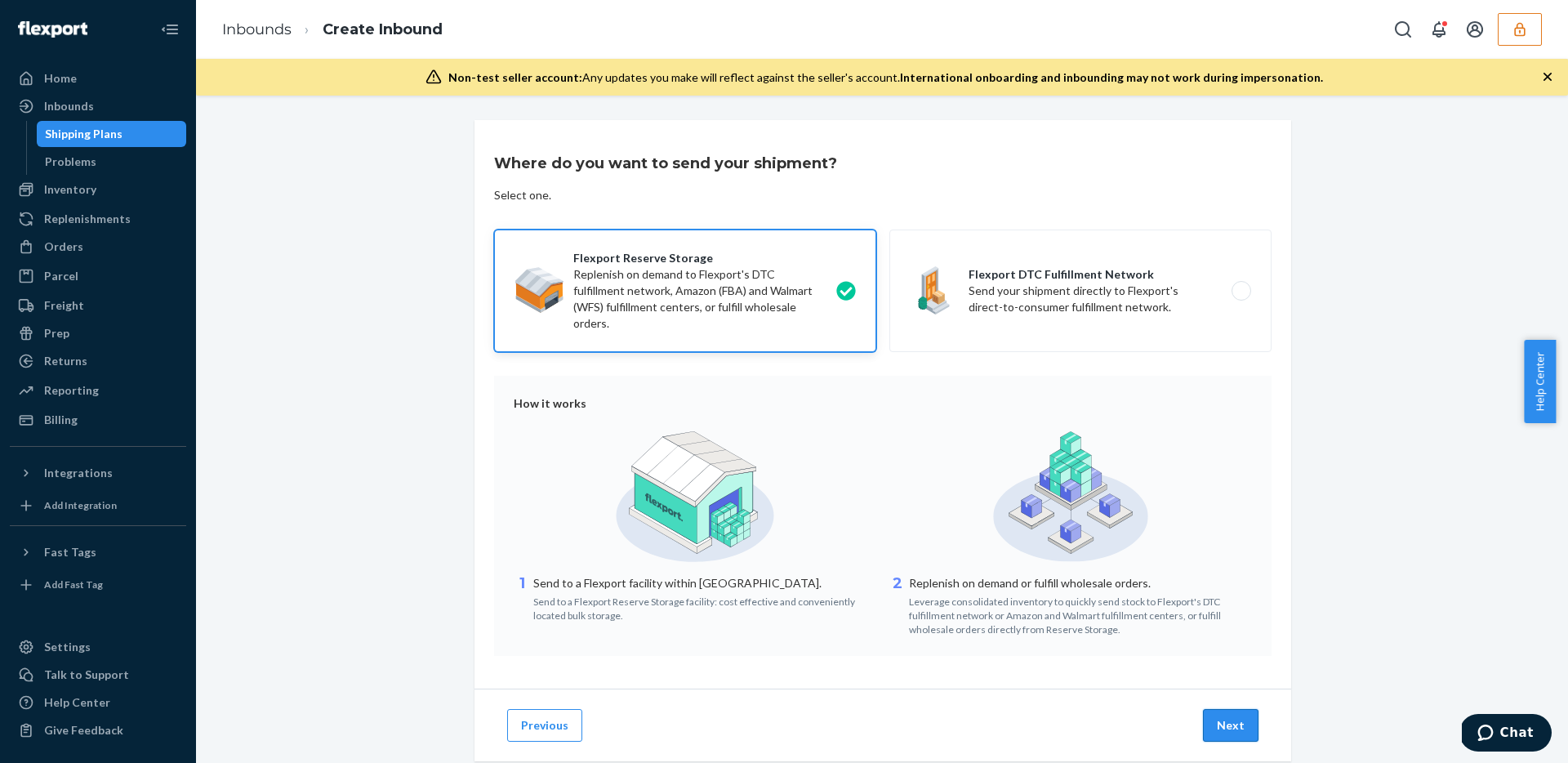
click at [1236, 721] on button "Next" at bounding box center [1231, 725] width 56 height 33
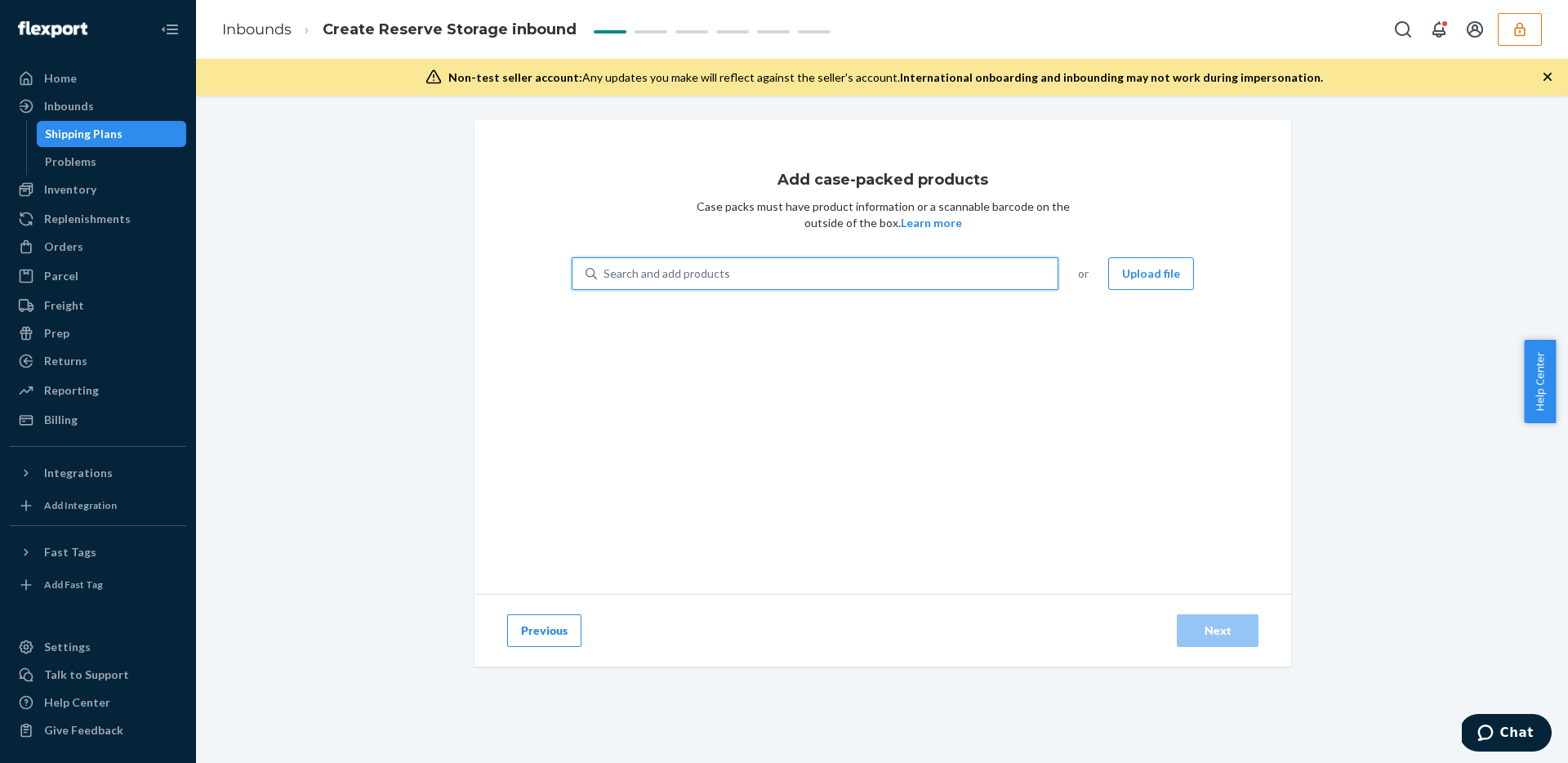
click at [687, 277] on div "Search and add products" at bounding box center [666, 273] width 127 height 16
click at [605, 277] on input "0 results available. Use Up and Down to choose options, press Enter to select t…" at bounding box center [604, 273] width 2 height 16
paste input "D5SE83EWTF2"
type input "D5SE83EWTF2"
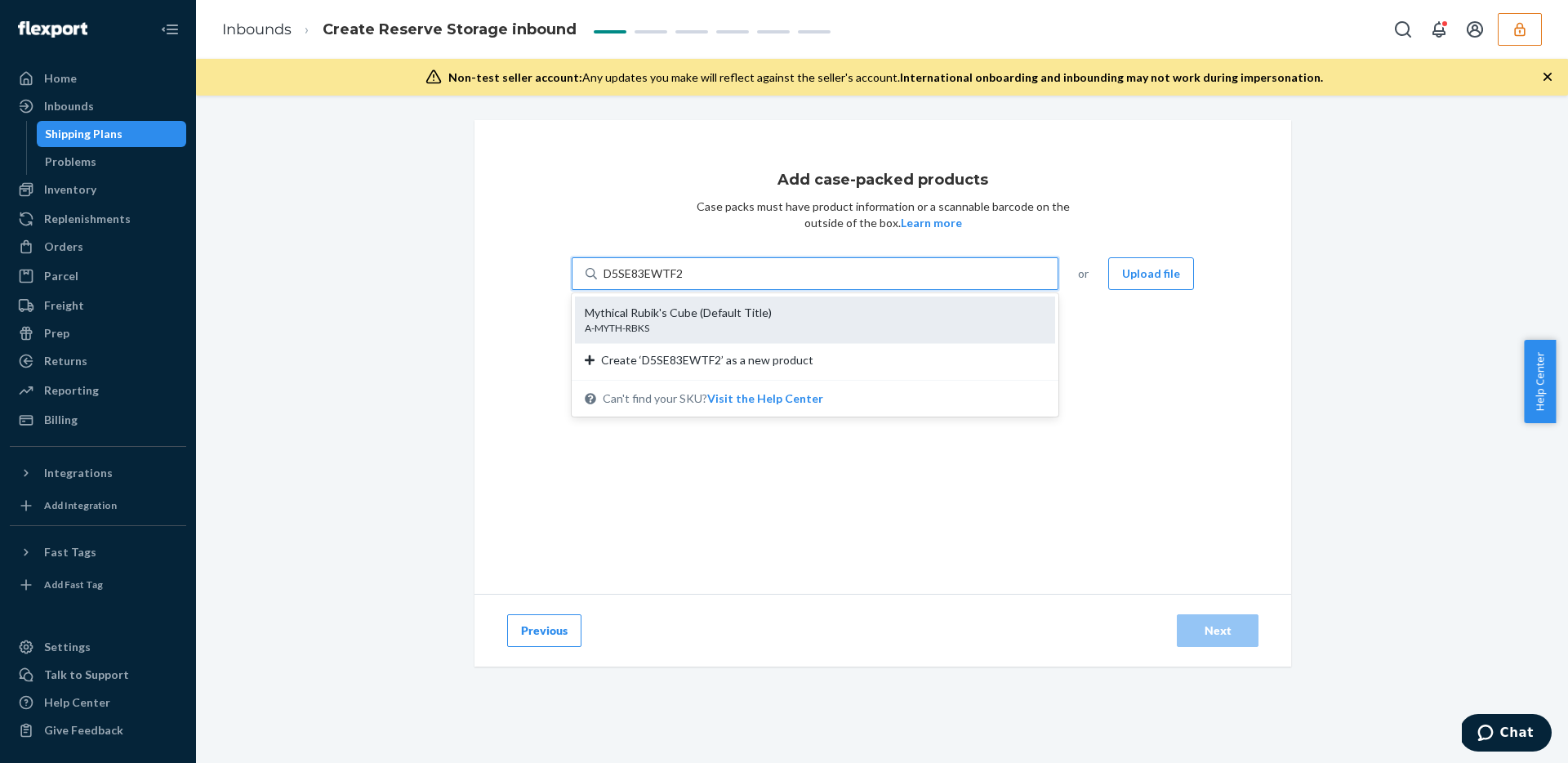
click at [737, 321] on div "A-MYTH-RBKS" at bounding box center [808, 327] width 448 height 14
click at [684, 282] on input "D5SE83EWTF2" at bounding box center [643, 273] width 81 height 16
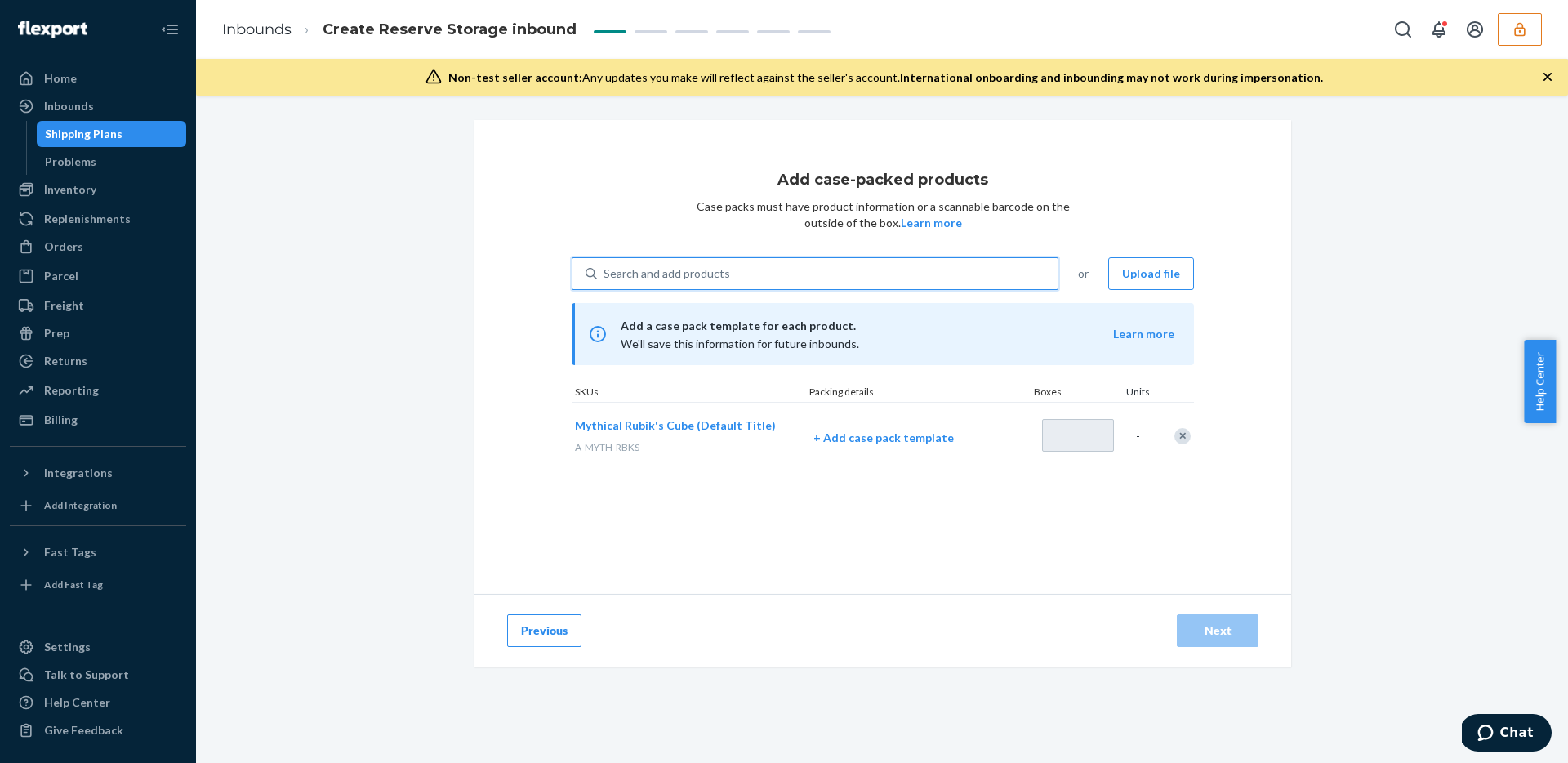
click at [1532, 25] on button "button" at bounding box center [1520, 29] width 44 height 33
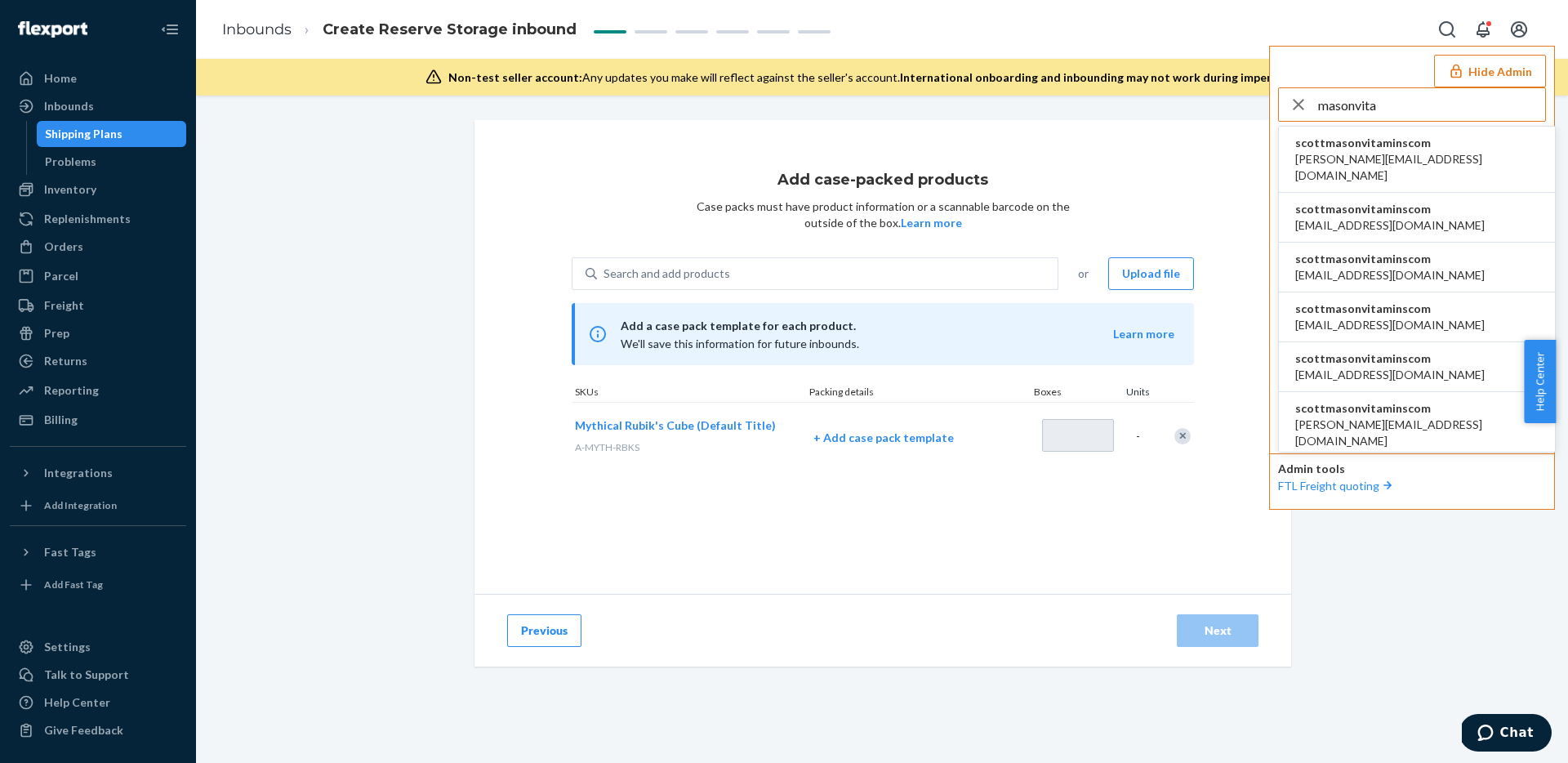
type input "masonvita"
click at [1390, 157] on span "daniel@masonvitamins.com" at bounding box center [1416, 168] width 243 height 33
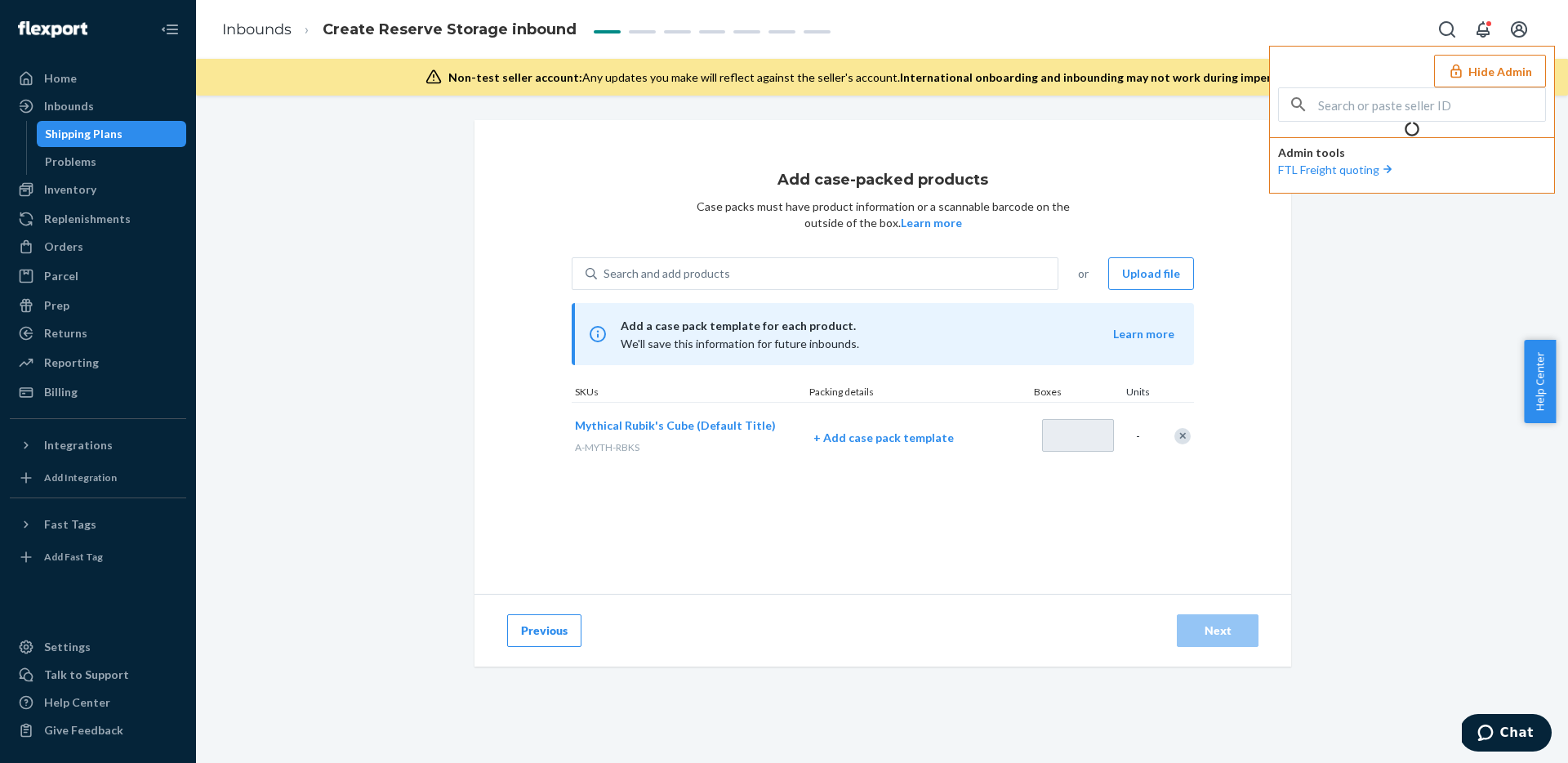
type input "1"
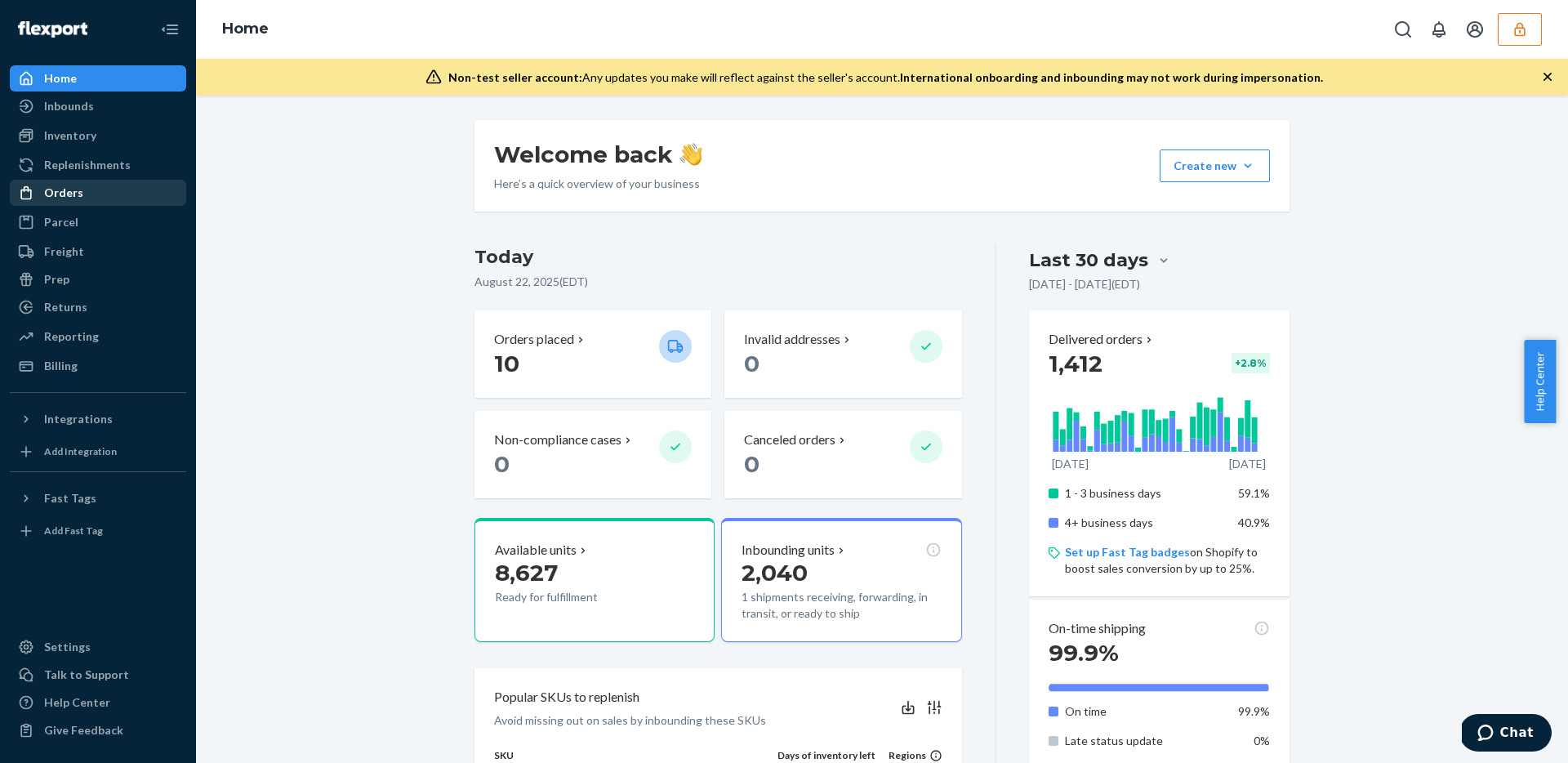
click at [113, 196] on div "Orders" at bounding box center [98, 192] width 173 height 23
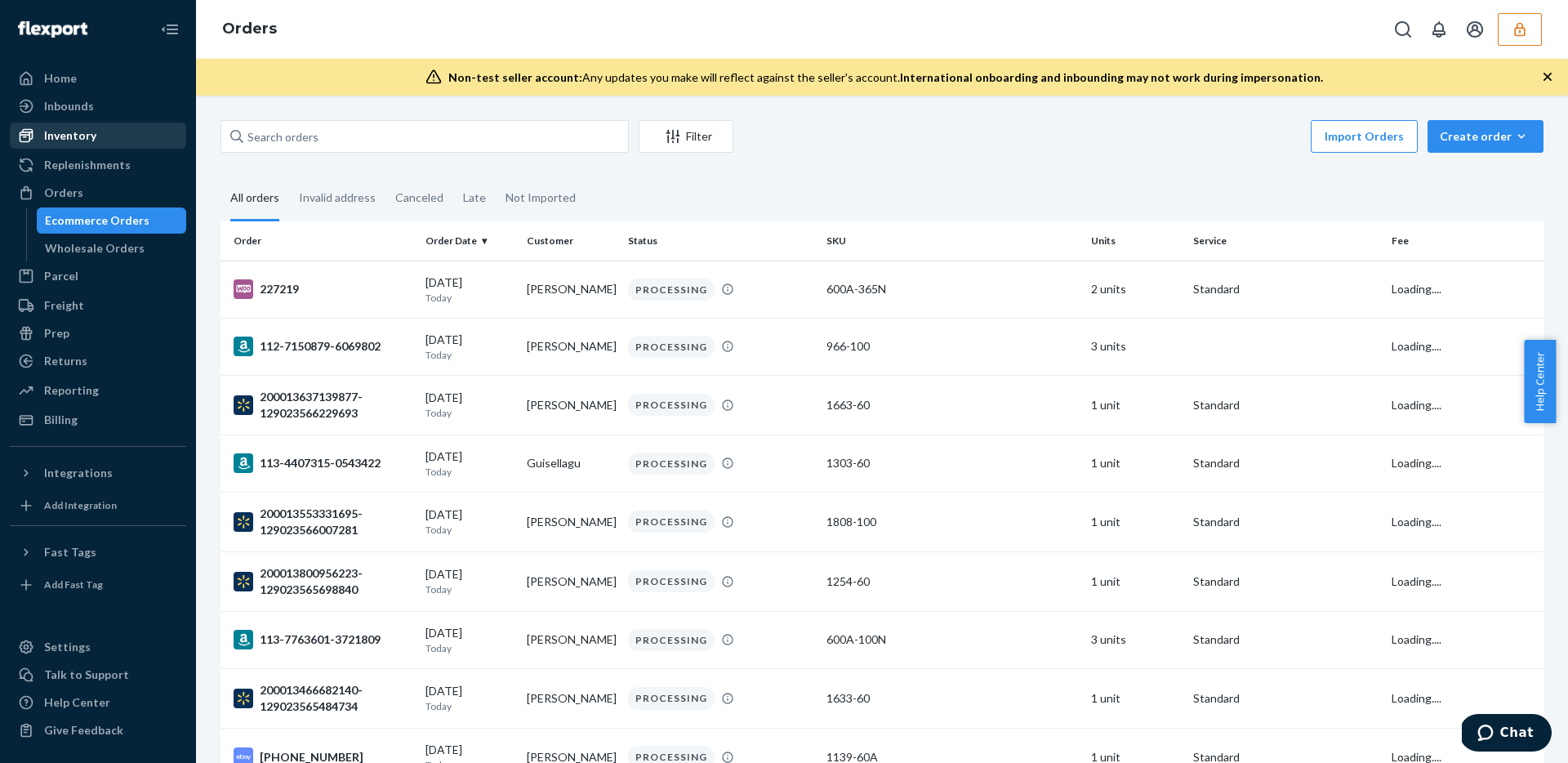
click at [85, 136] on div "Inventory" at bounding box center [70, 136] width 52 height 16
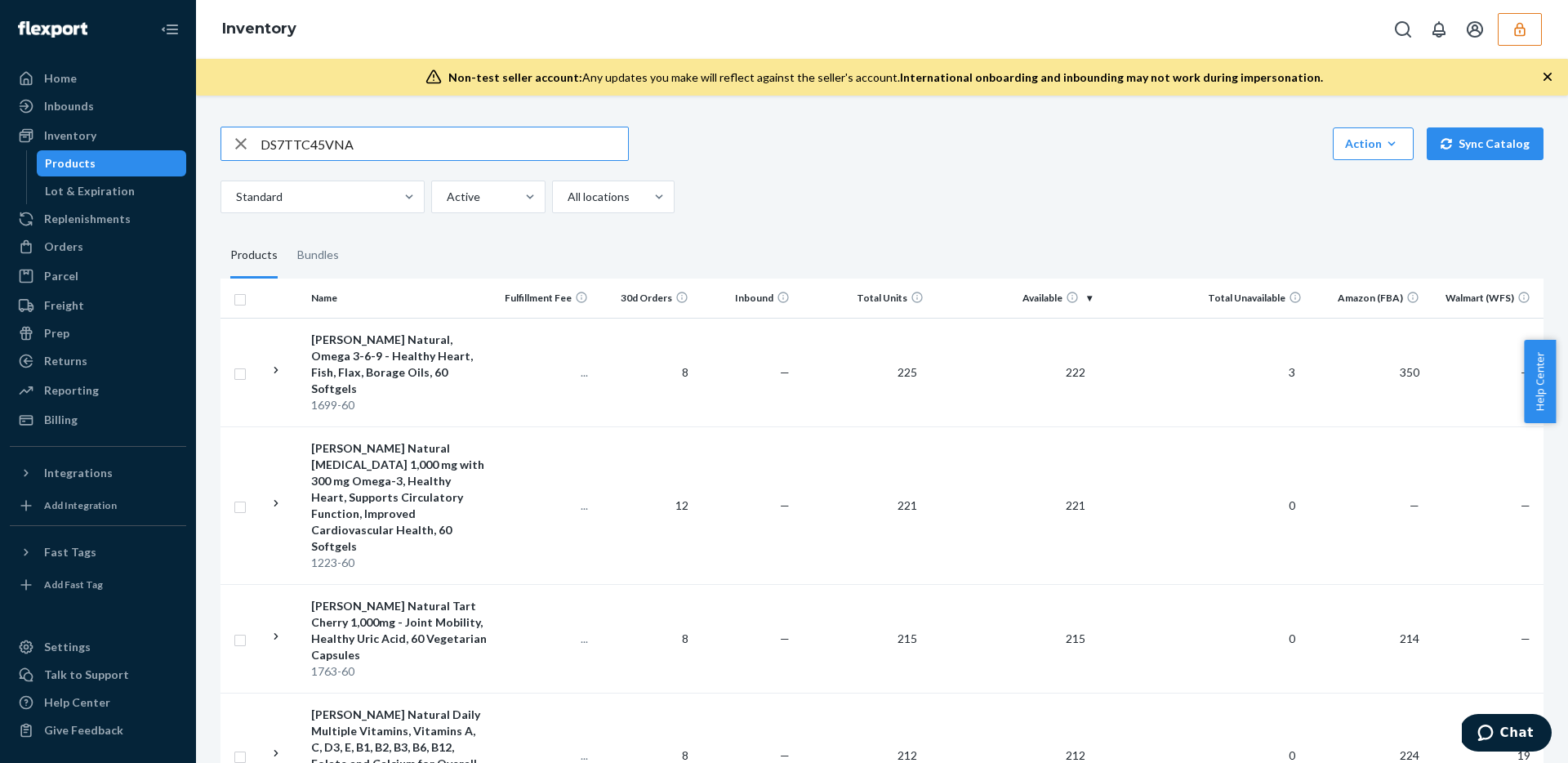
type input "DS7TTC45VNA"
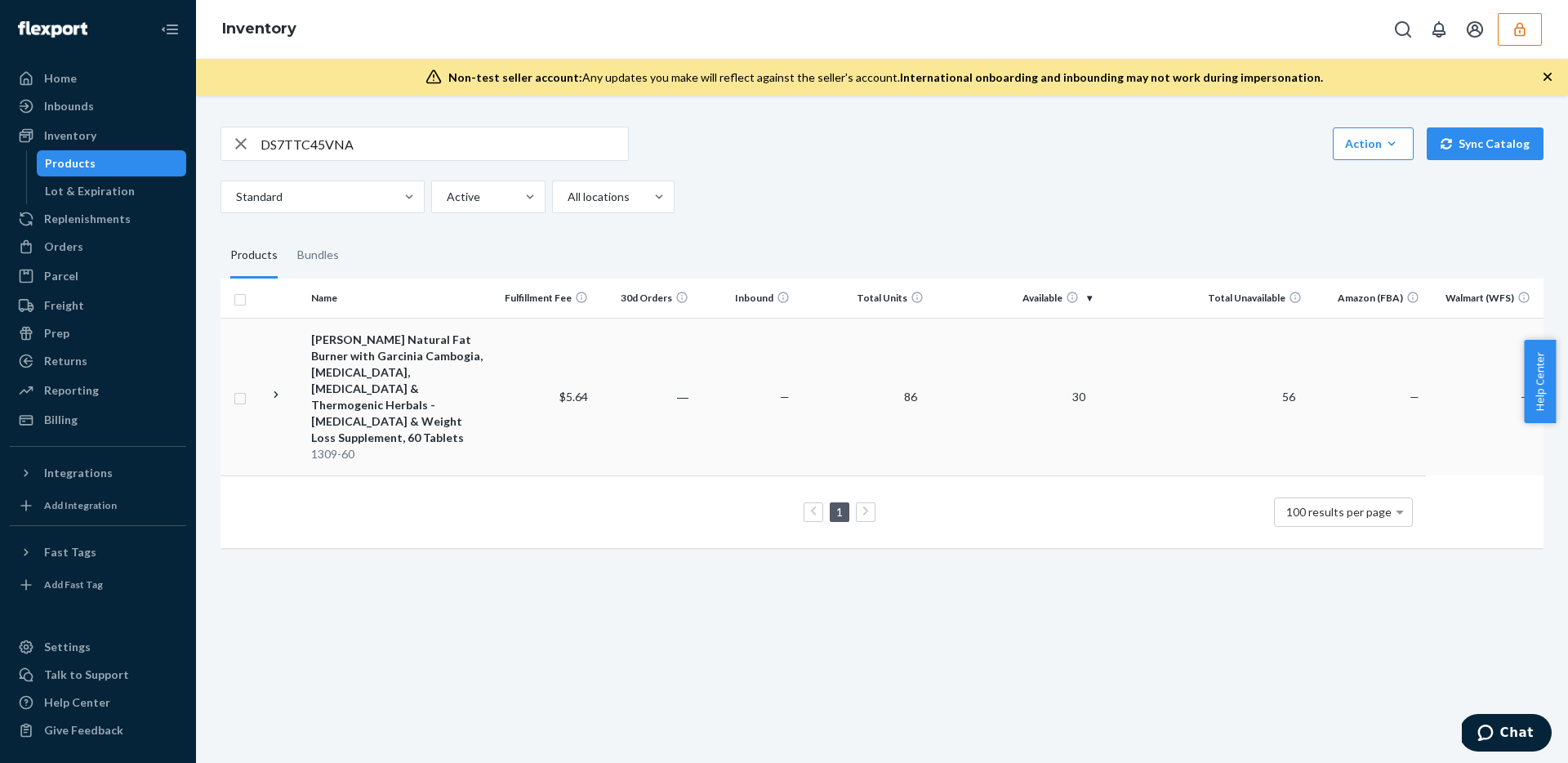
click at [831, 360] on td "86" at bounding box center [863, 396] width 135 height 158
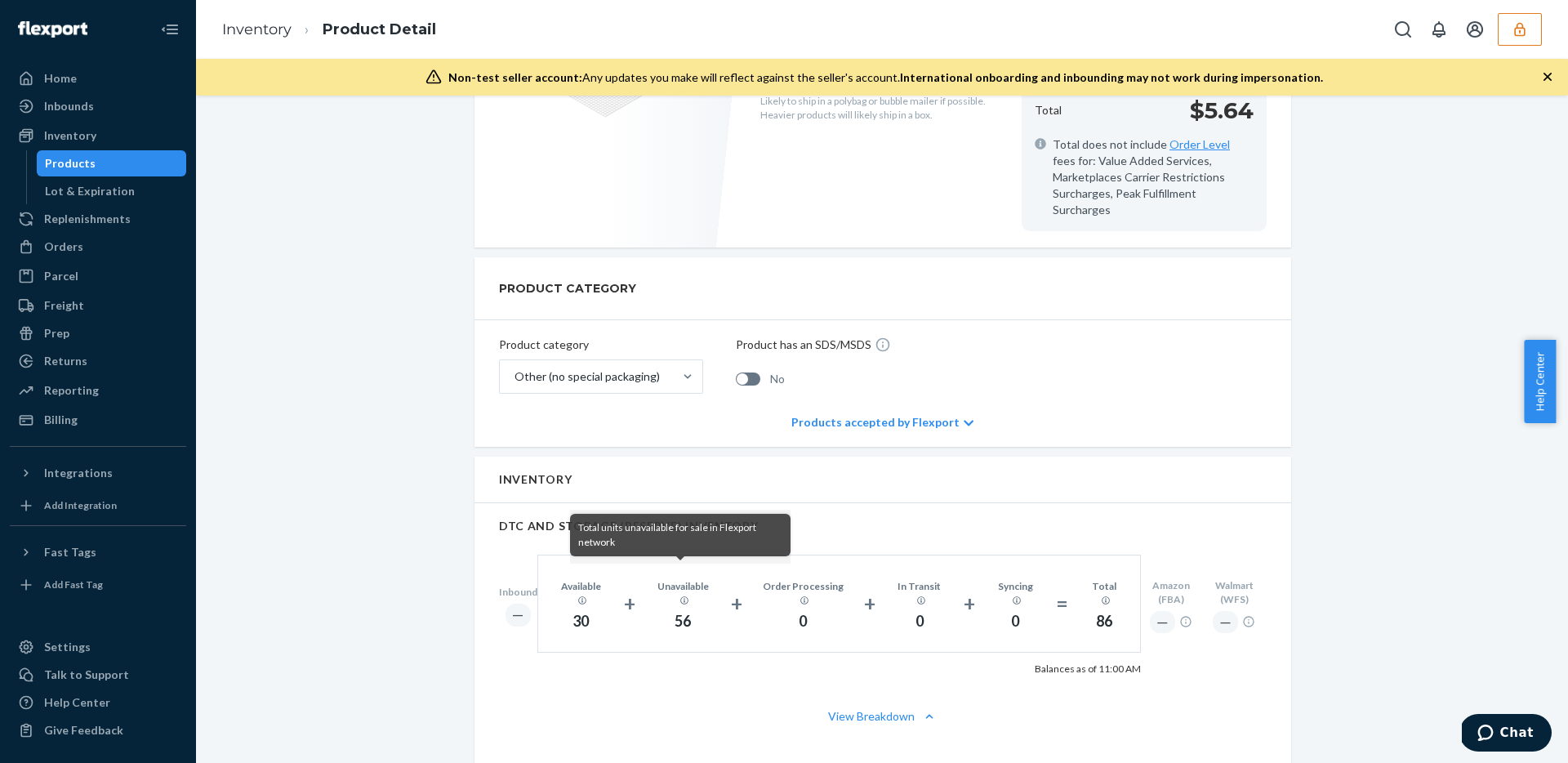
scroll to position [628, 0]
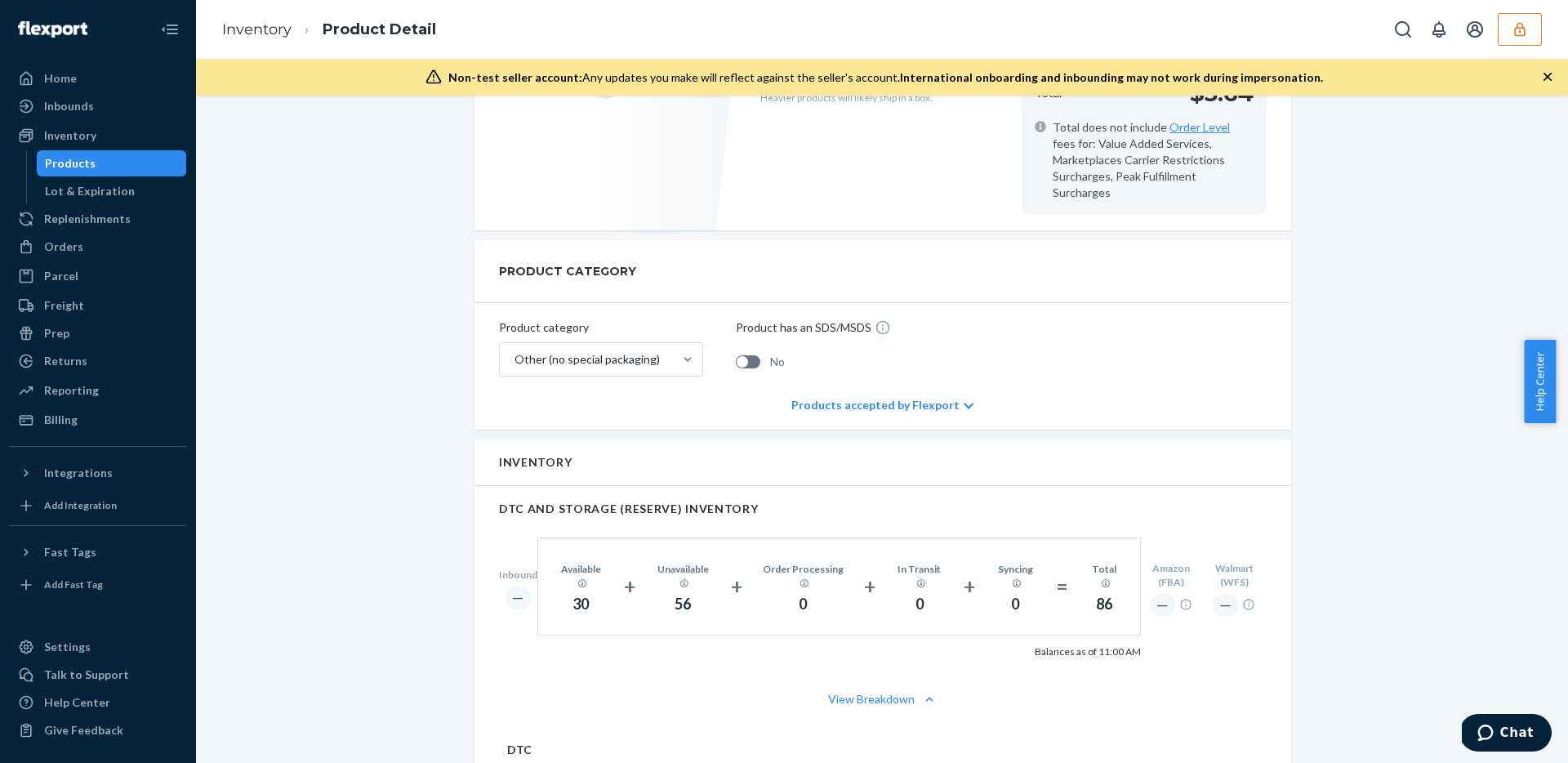
click at [898, 675] on div "View Breakdown" at bounding box center [883, 699] width 817 height 49
click at [890, 691] on button "View Breakdown" at bounding box center [883, 699] width 768 height 16
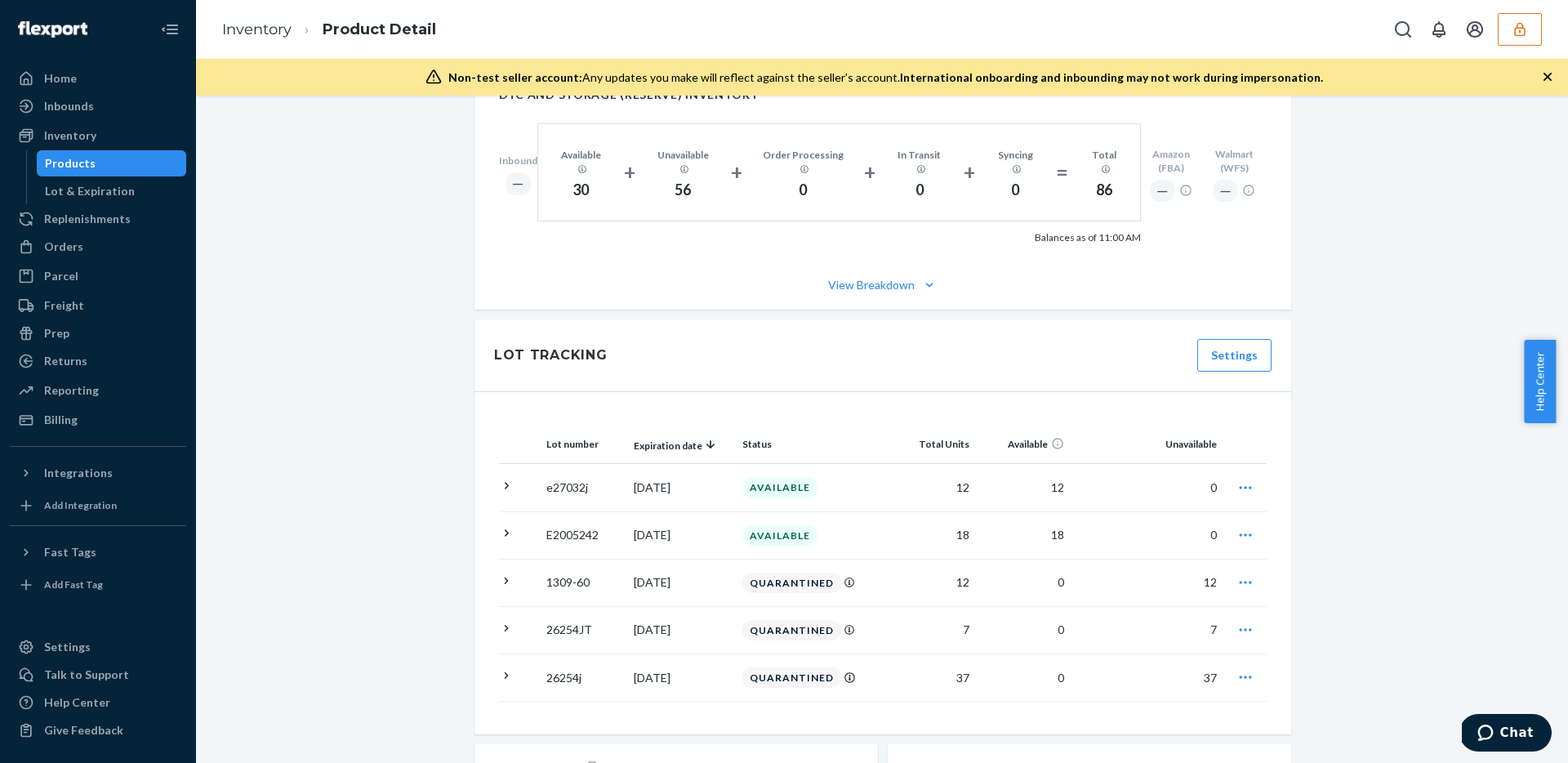
scroll to position [1055, 0]
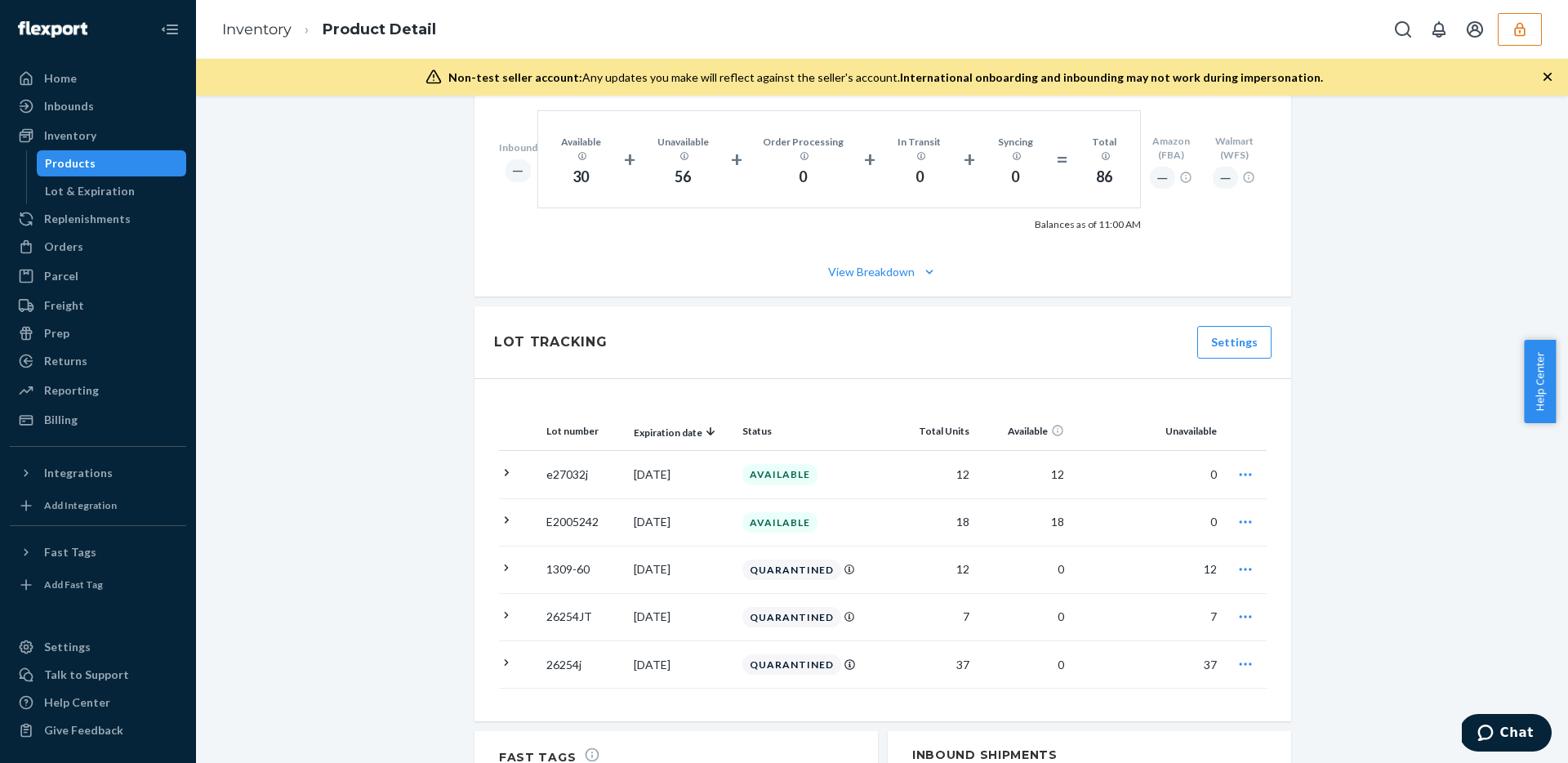
click at [898, 247] on div "View Breakdown" at bounding box center [883, 272] width 817 height 49
click at [895, 264] on button "View Breakdown" at bounding box center [883, 272] width 768 height 16
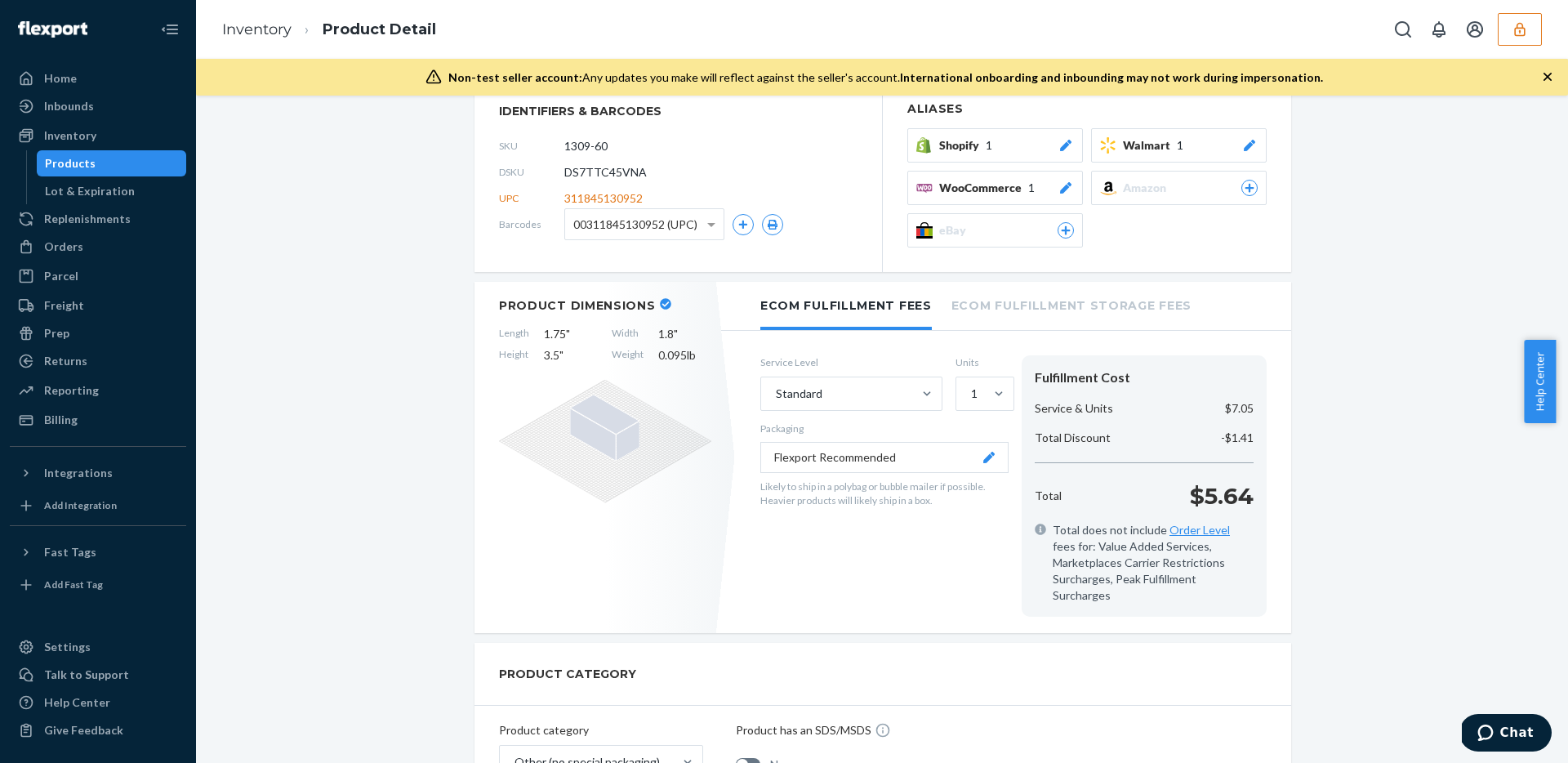
scroll to position [0, 0]
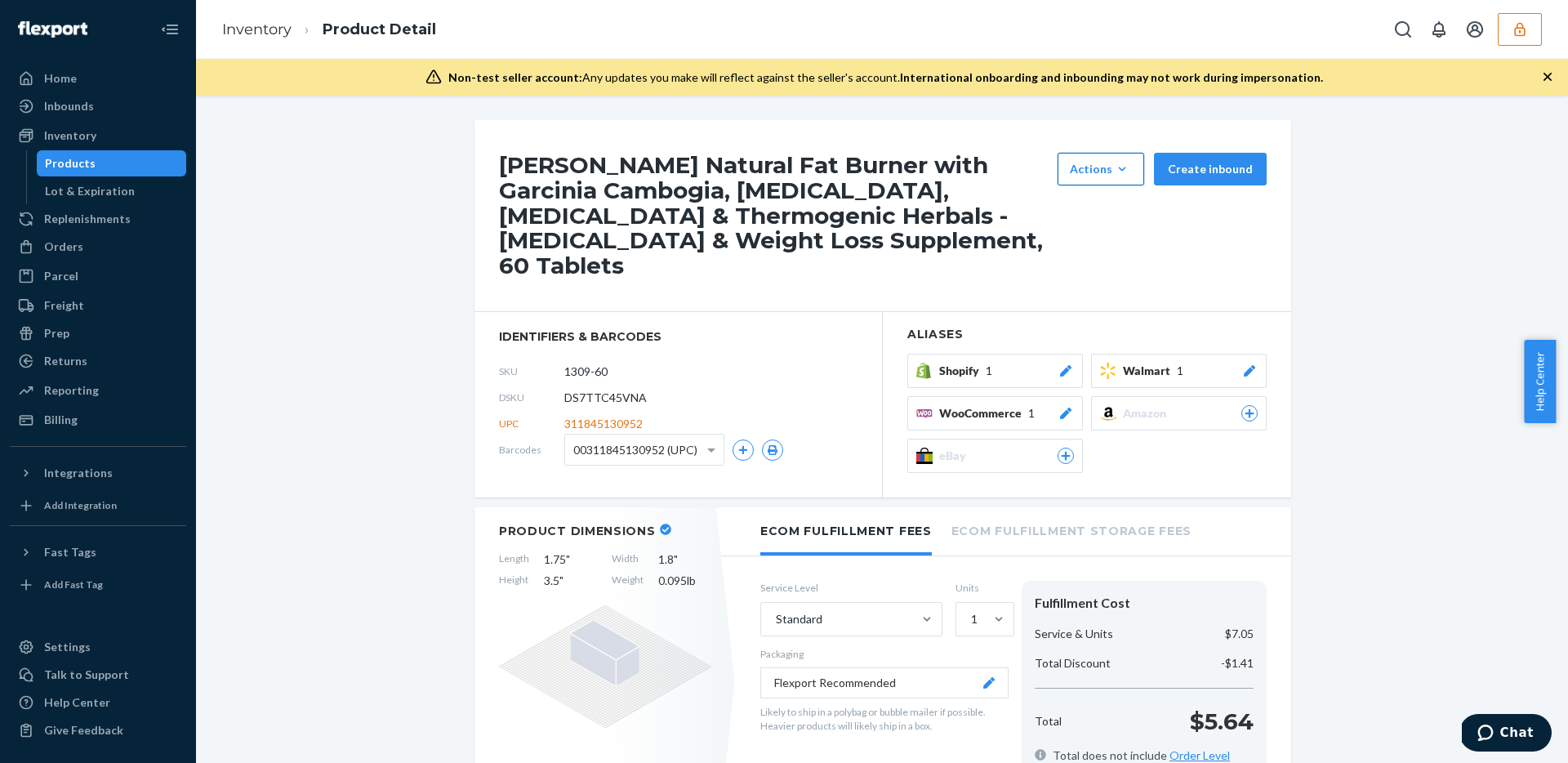
click at [1111, 169] on div "Actions" at bounding box center [1101, 169] width 62 height 16
click at [1100, 238] on span "Request removal" at bounding box center [1125, 243] width 101 height 11
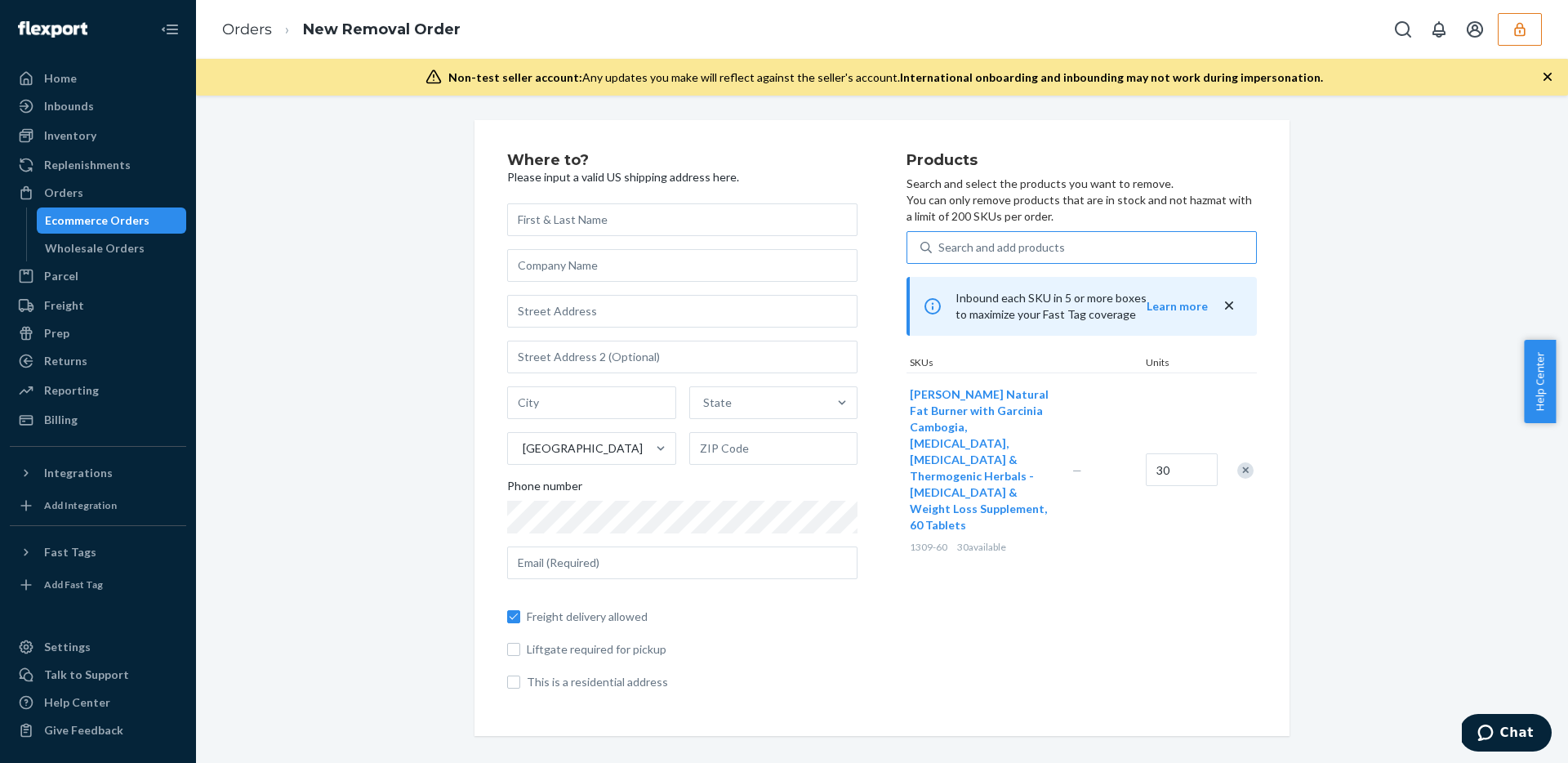
type input "DS7TTC45VNA"
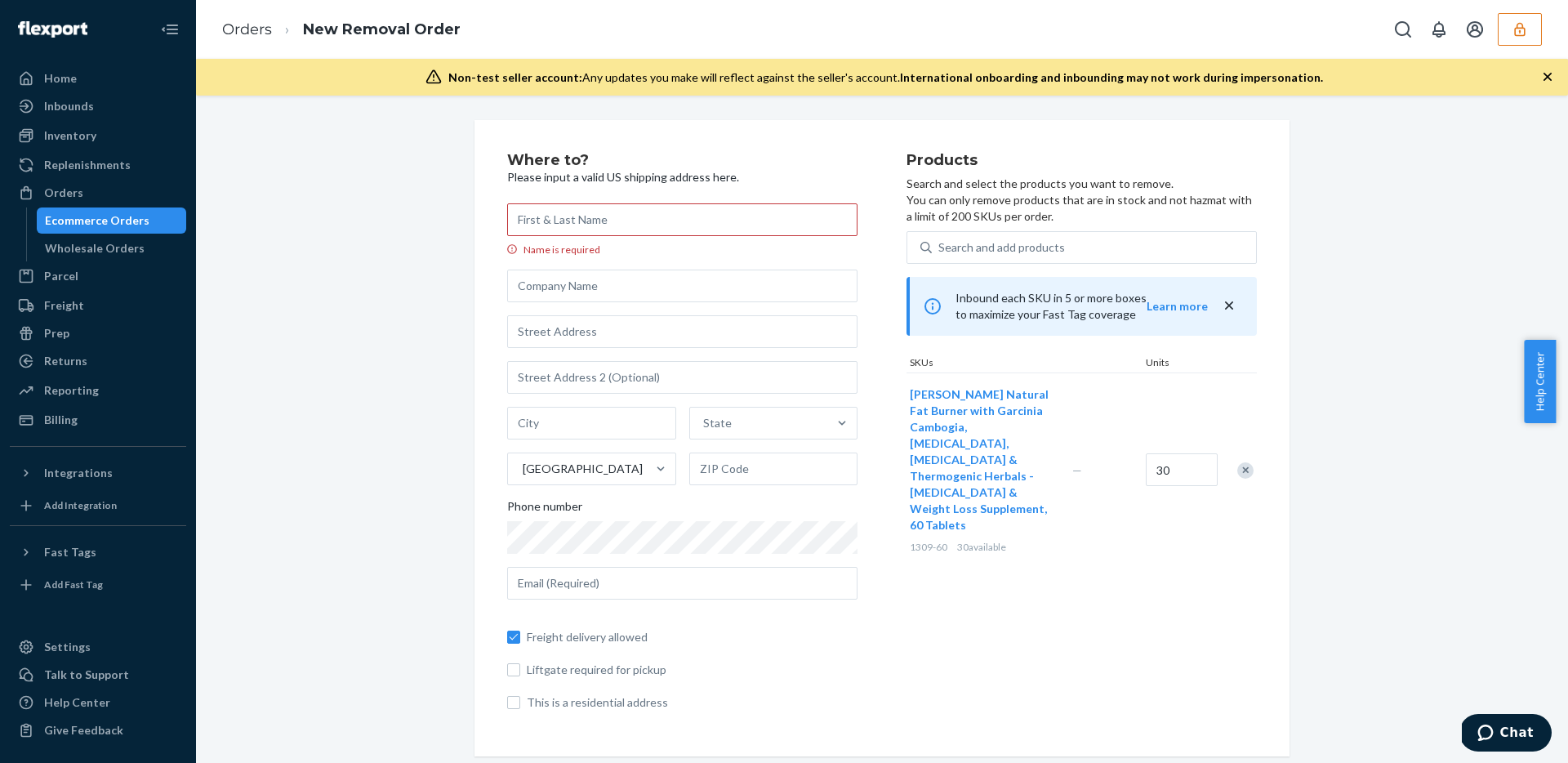
click at [1339, 345] on div "Where to? Please input a valid US shipping address here. Name is required State…" at bounding box center [881, 438] width 1347 height 636
click at [850, 577] on input "text" at bounding box center [683, 583] width 350 height 33
click at [929, 566] on div "Products Search and select the products you want to remove. You can only remove…" at bounding box center [1081, 438] width 350 height 571
click at [646, 207] on input "Name is required" at bounding box center [683, 219] width 350 height 33
type input "Matt Johnson"
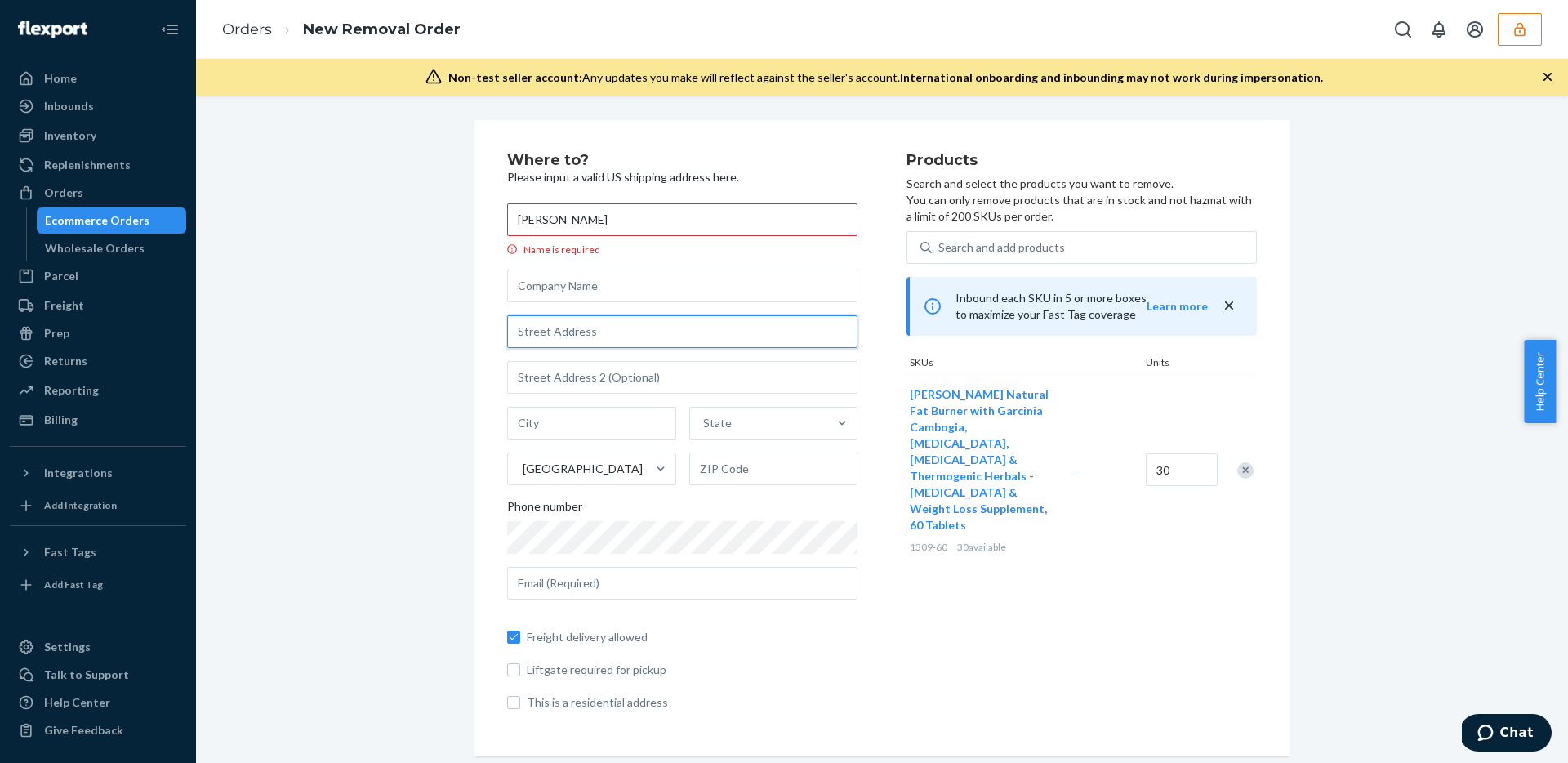
type input "403 Wisteria Ave"
type input "Louisville"
type input "Kentucky"
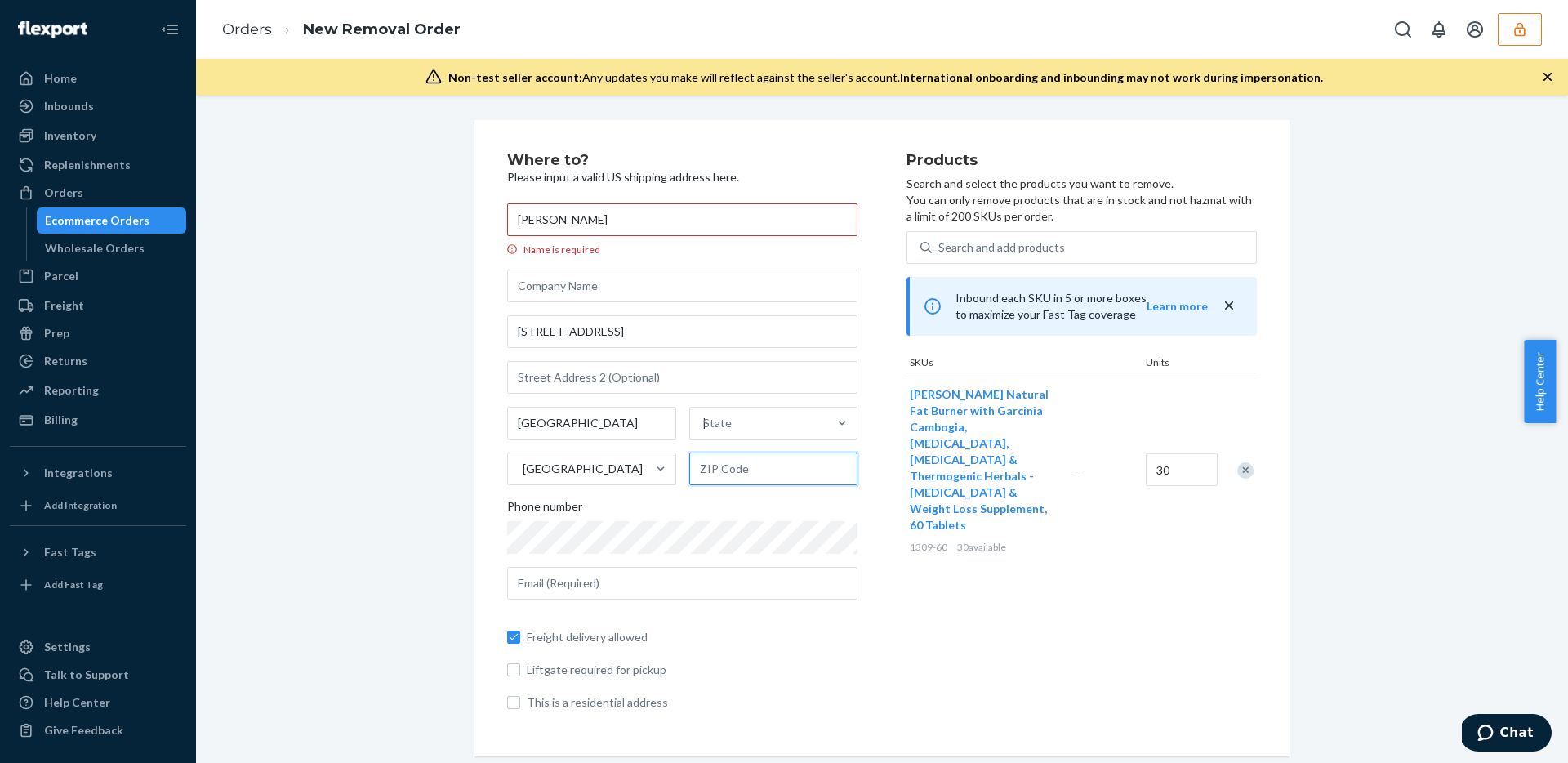
type input "40222"
type input "jmj161@gmail.com"
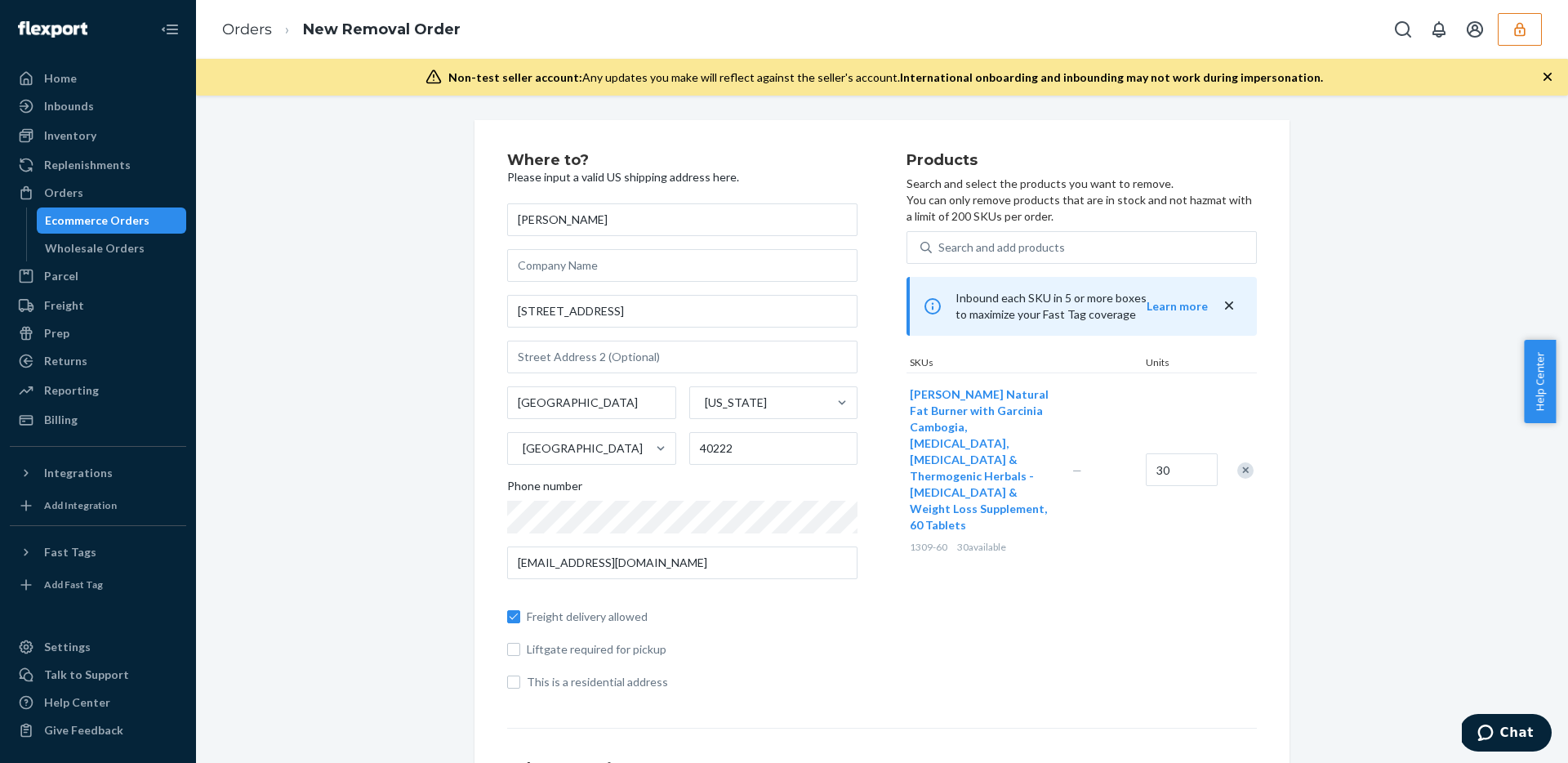
click at [884, 684] on div "Where to? Please input a valid US shipping address here. Matt Johnson 403 Wiste…" at bounding box center [707, 428] width 399 height 550
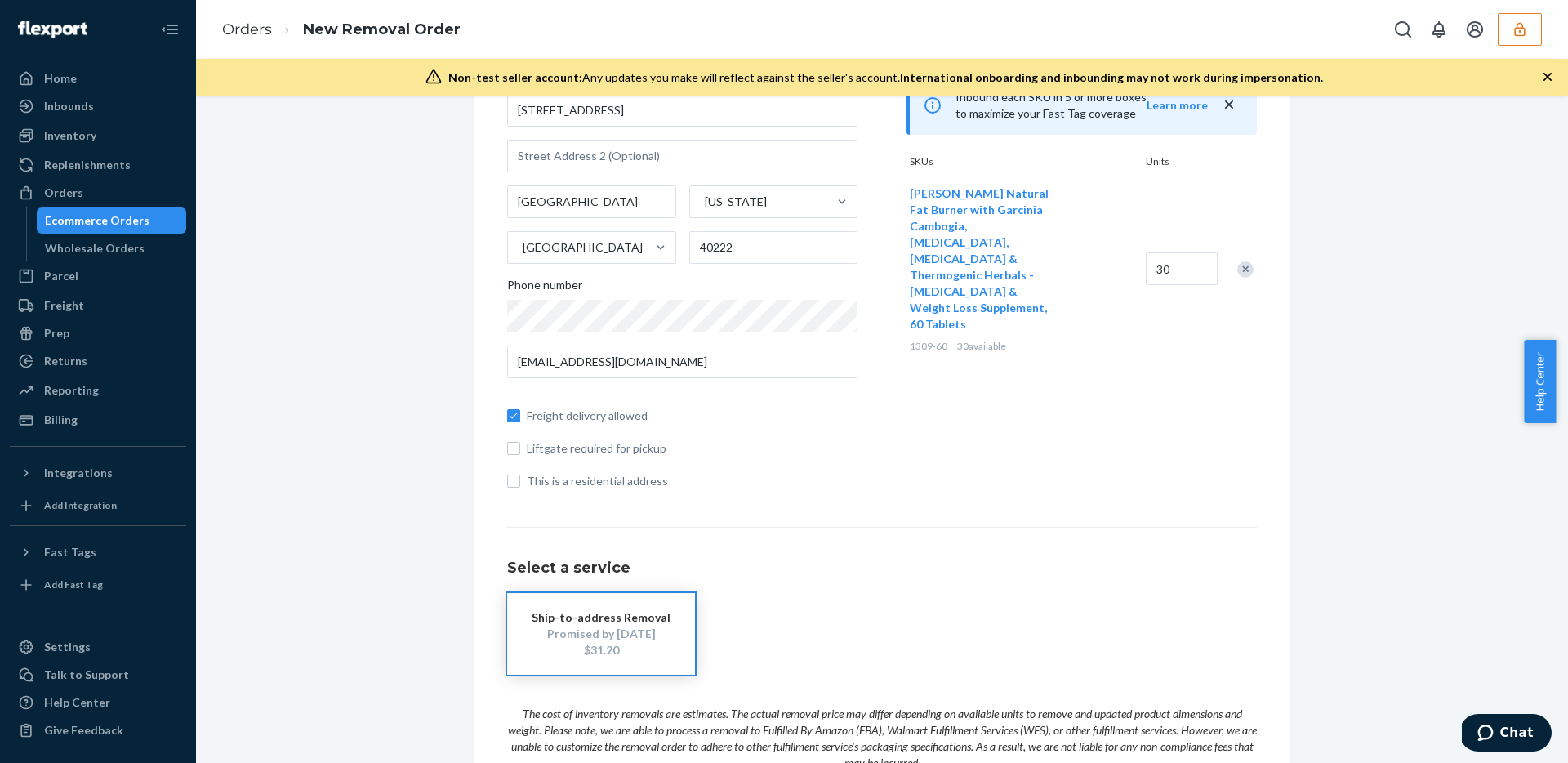
scroll to position [178, 0]
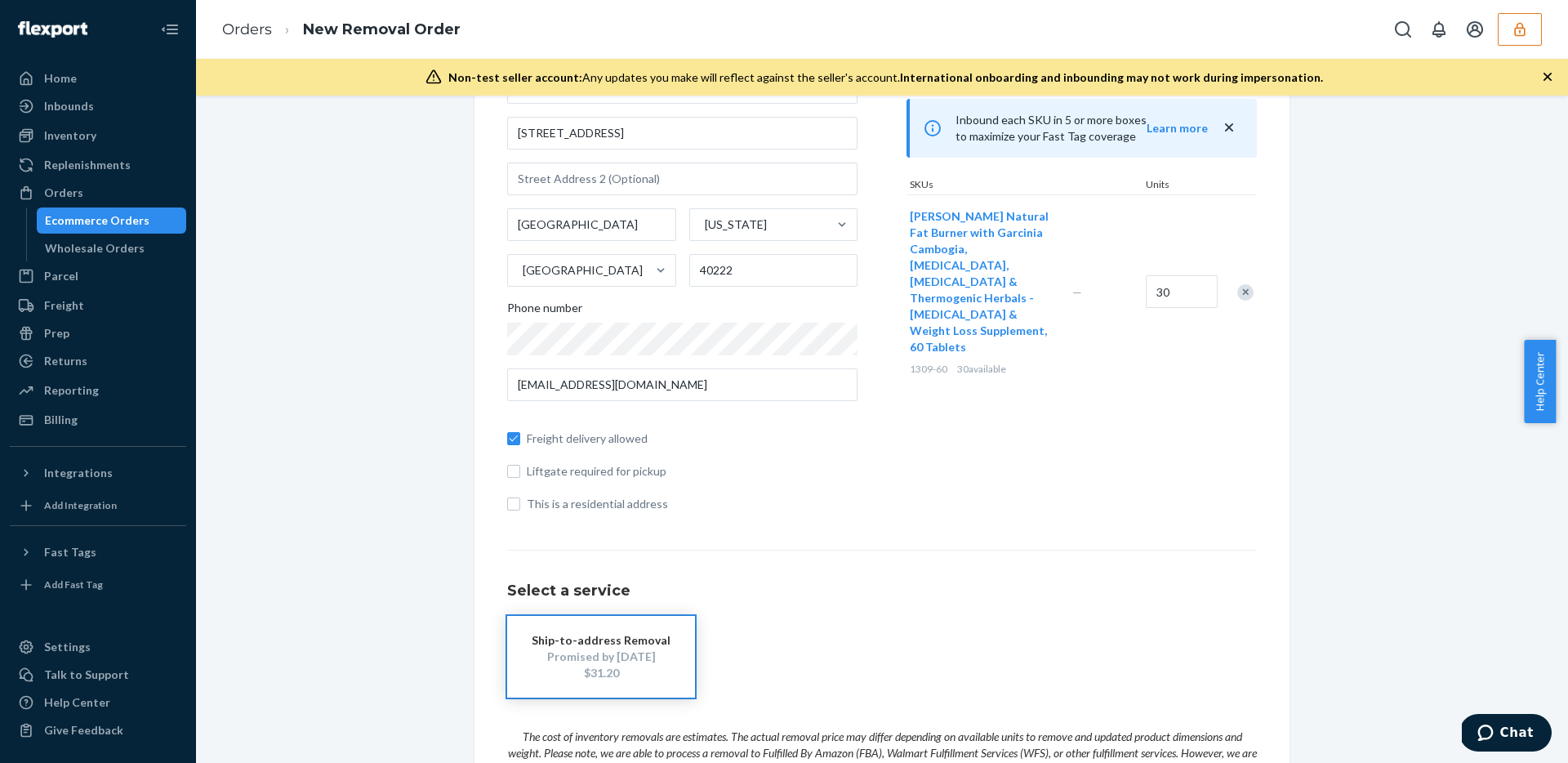
click at [872, 513] on div "Where to? Please input a valid US shipping address here. Matt Johnson 403 Wiste…" at bounding box center [707, 250] width 399 height 550
click at [1527, 18] on button "button" at bounding box center [1520, 29] width 44 height 33
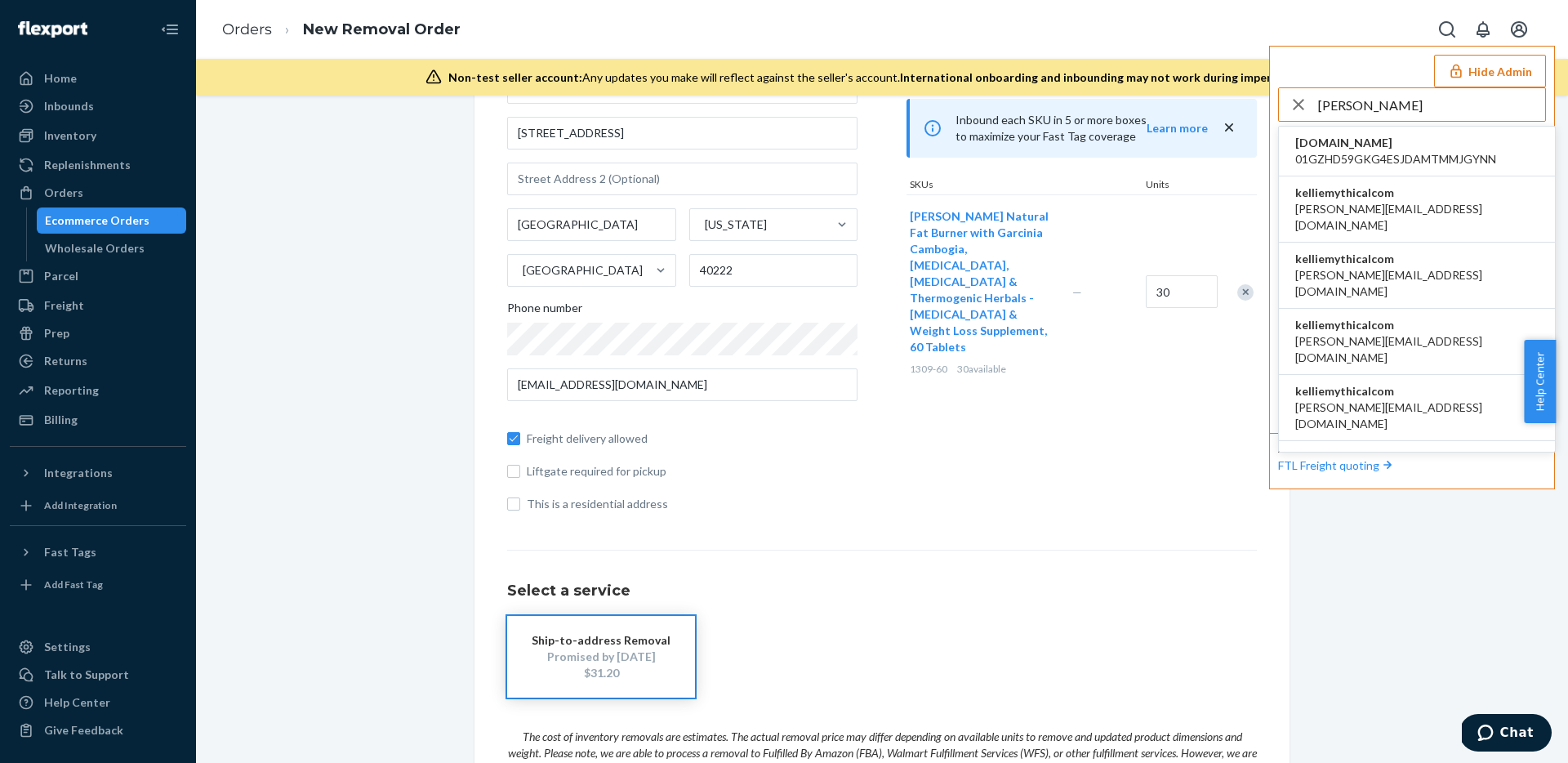
type input "kellie"
click at [1394, 199] on span "kelliemythicalcom" at bounding box center [1416, 192] width 243 height 16
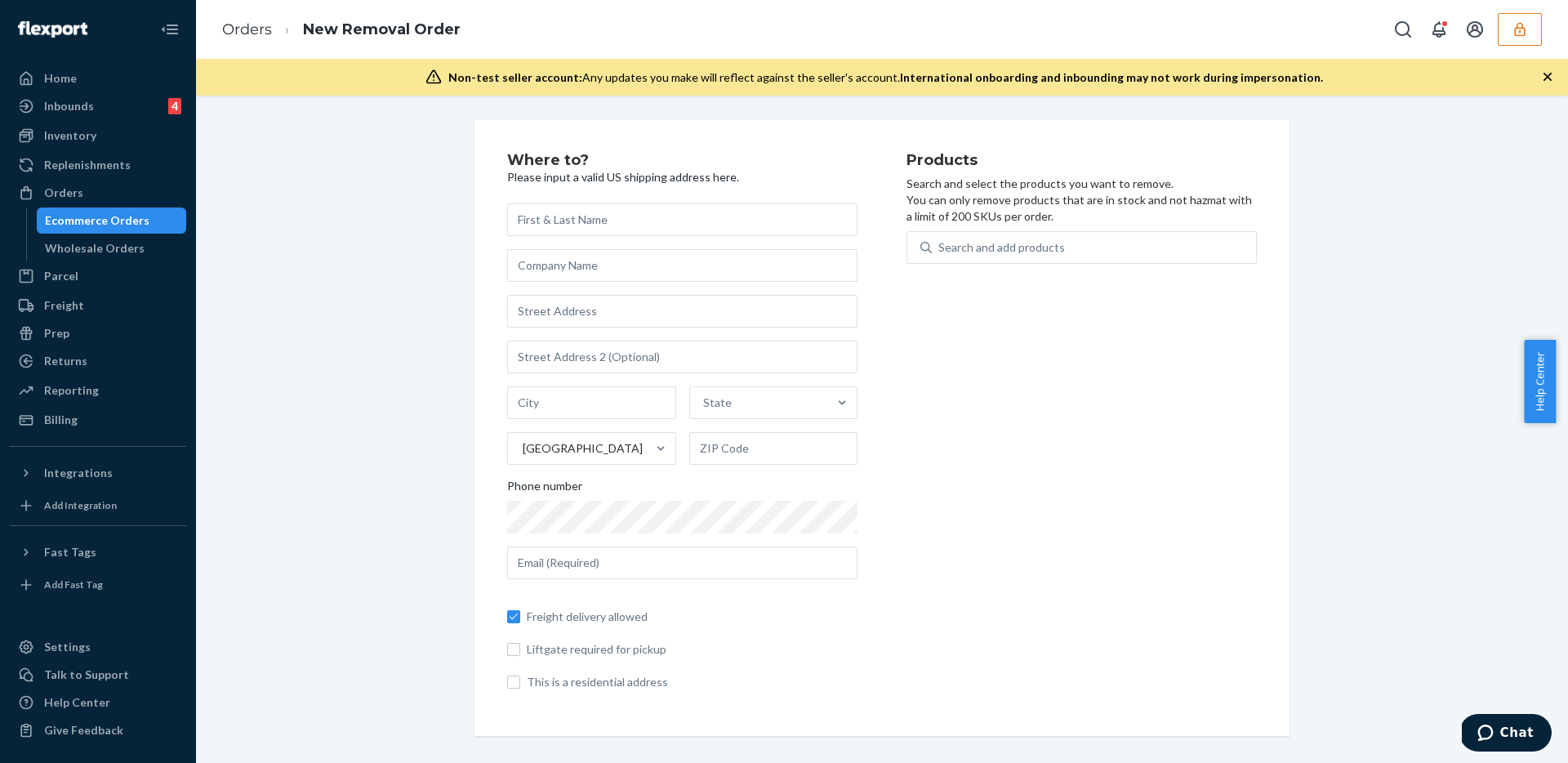
click at [1512, 27] on icon "button" at bounding box center [1520, 29] width 16 height 16
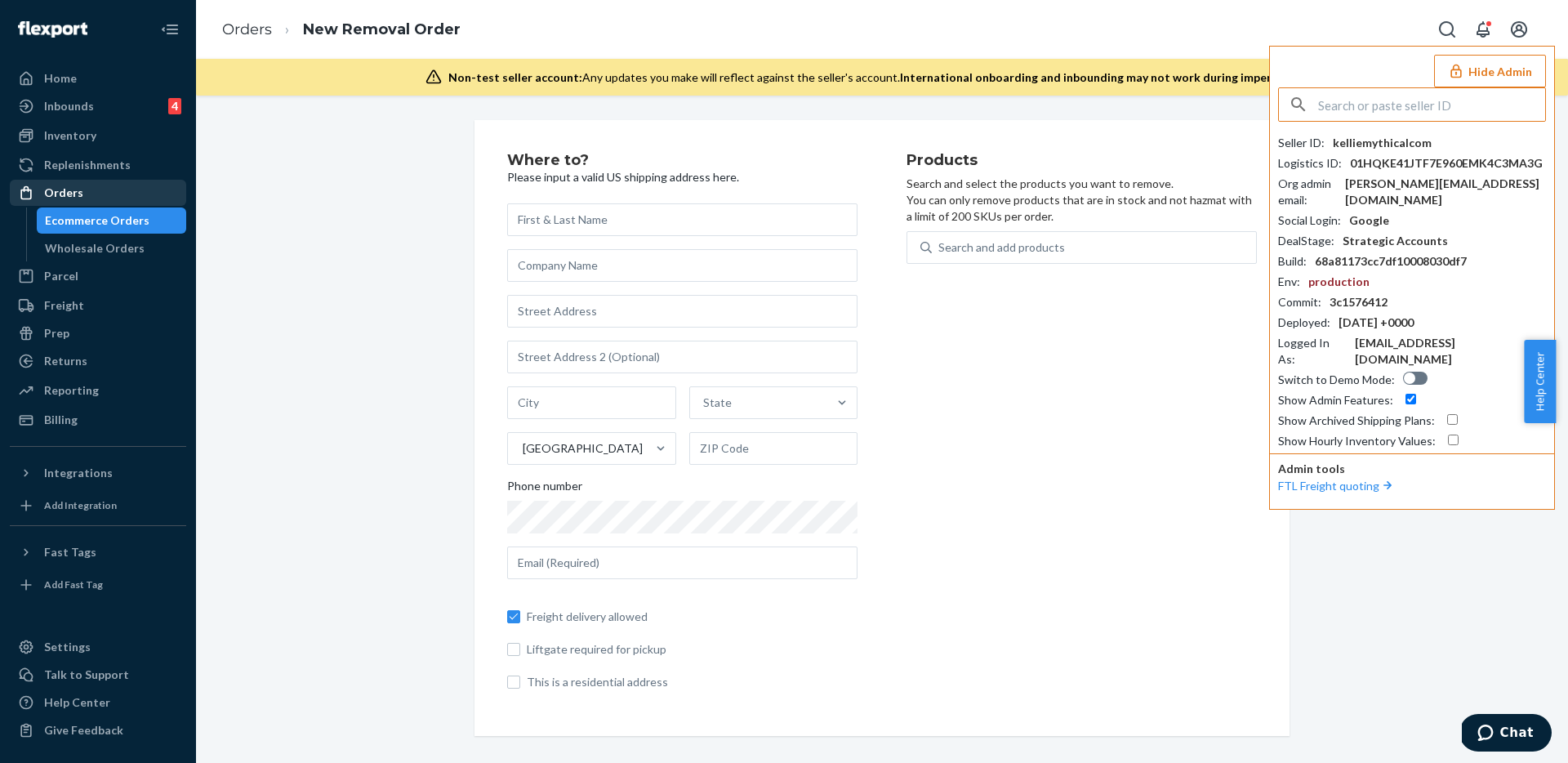
click at [92, 192] on div "Orders" at bounding box center [98, 192] width 173 height 23
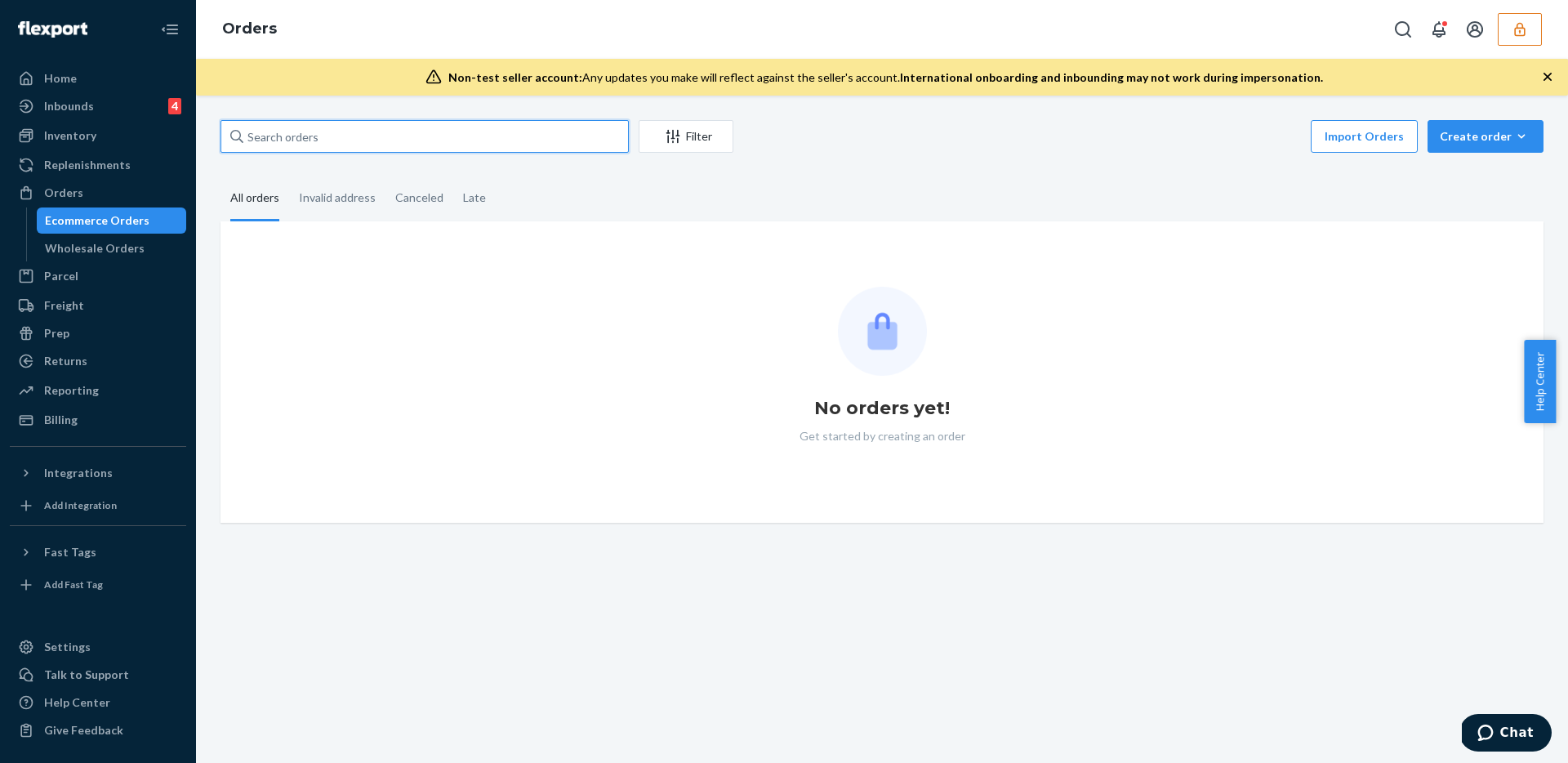
click at [336, 147] on input "text" at bounding box center [424, 137] width 408 height 33
paste input "134276722"
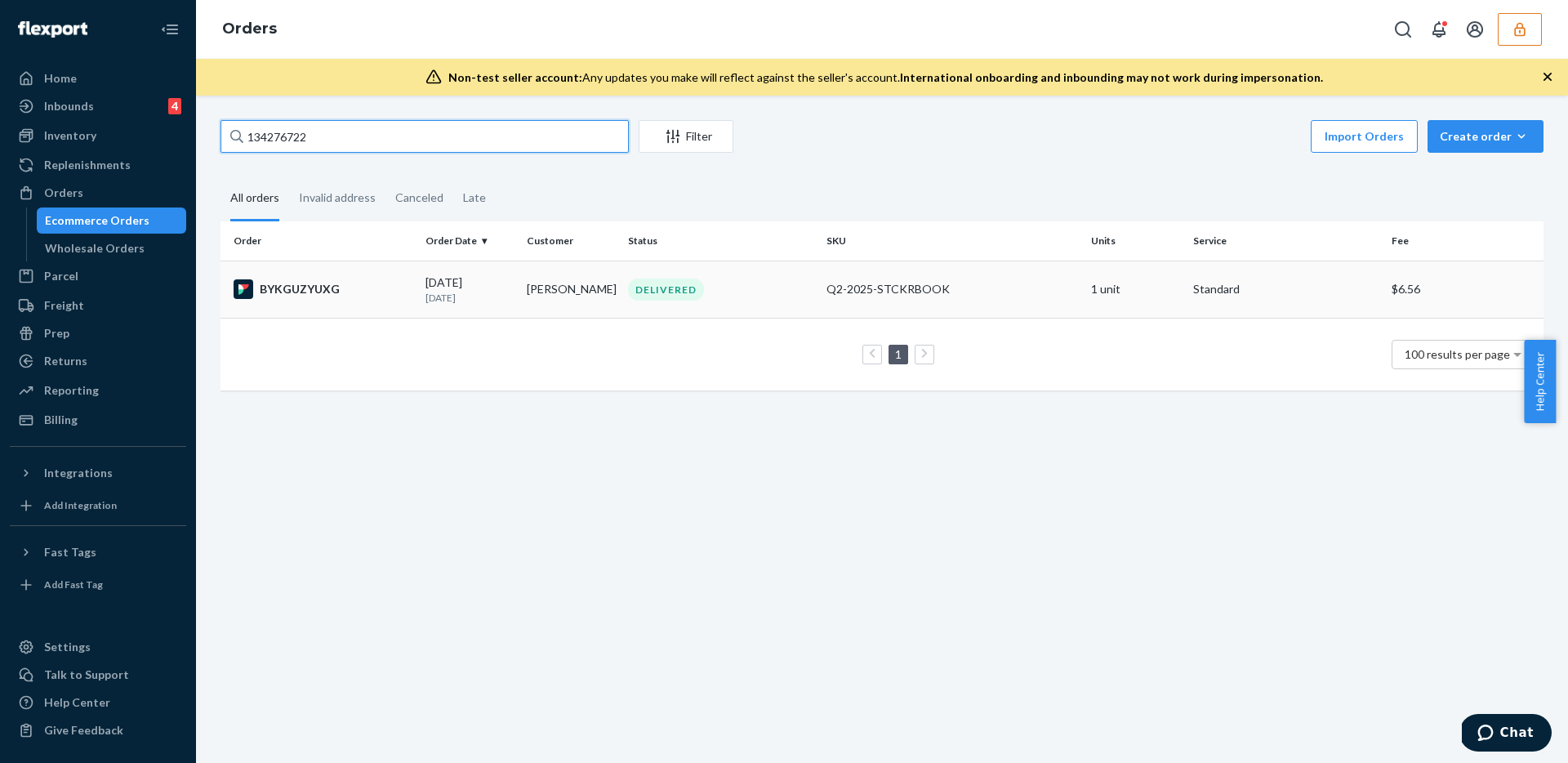
type input "134276722"
click at [785, 303] on td "DELIVERED" at bounding box center [720, 289] width 198 height 57
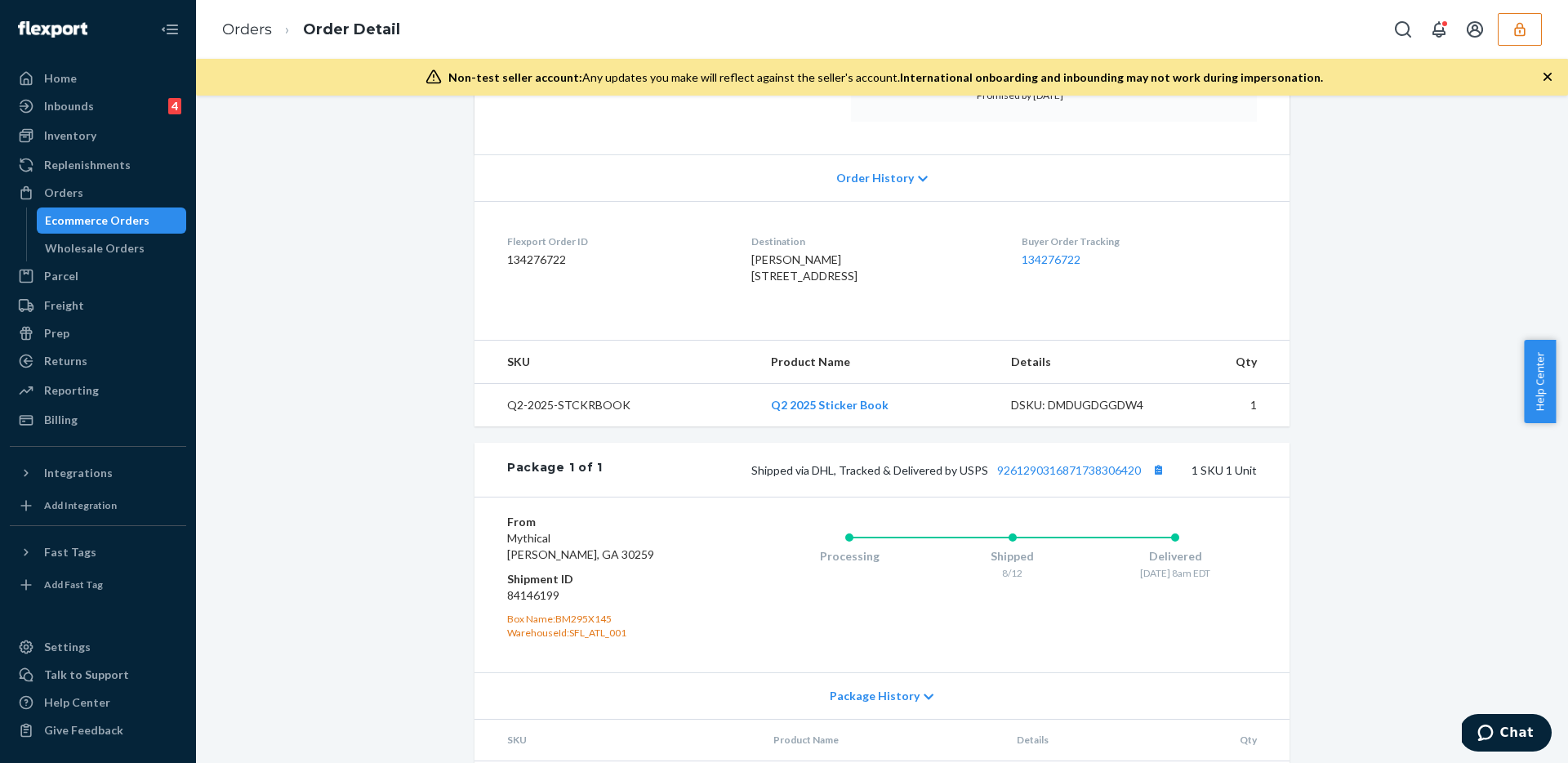
scroll to position [301, 0]
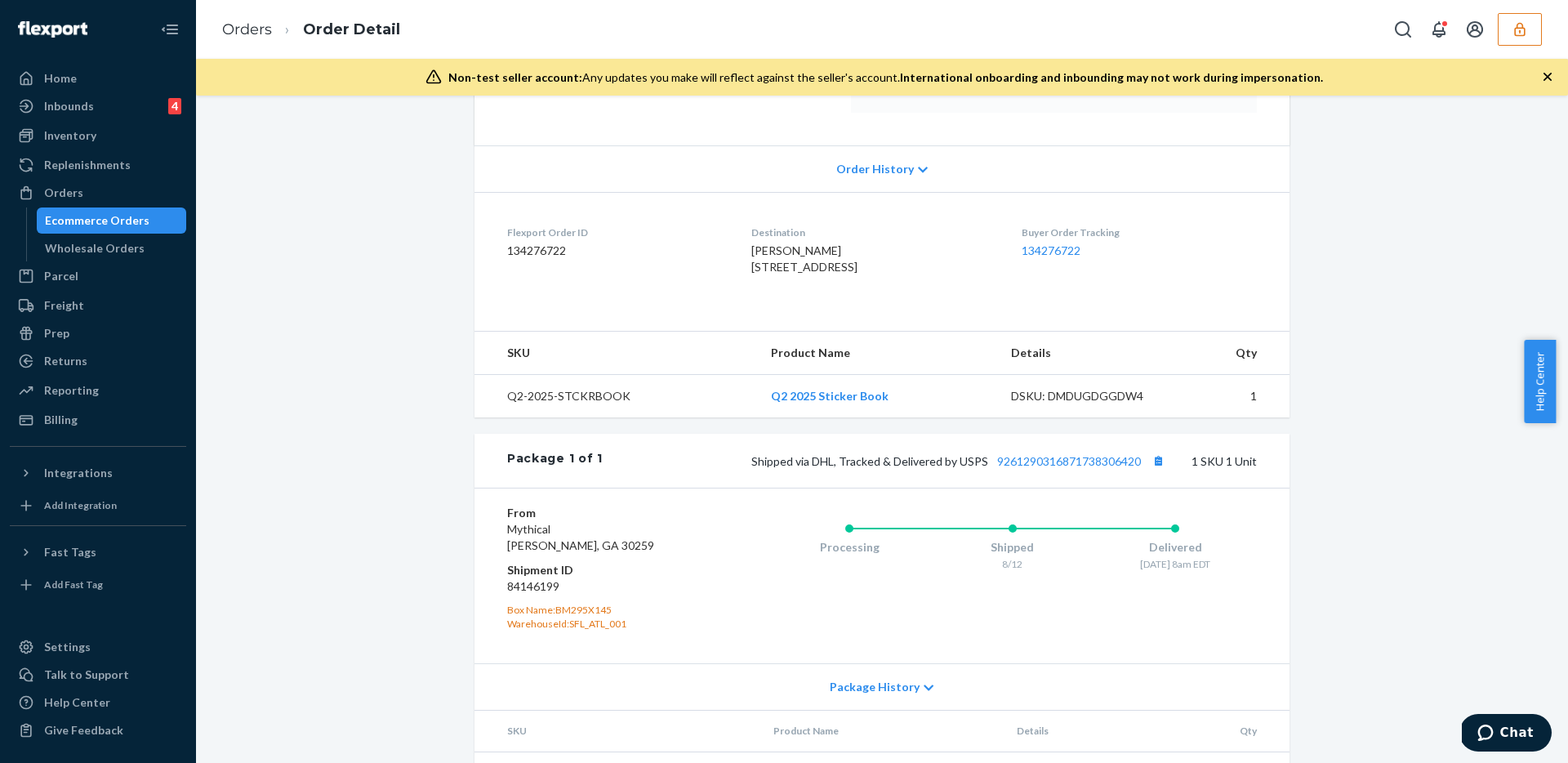
click at [528, 594] on dd "84146199" at bounding box center [605, 586] width 195 height 16
copy dd "84146199"
click at [849, 275] on div "[PERSON_NAME] [STREET_ADDRESS]" at bounding box center [872, 259] width 243 height 33
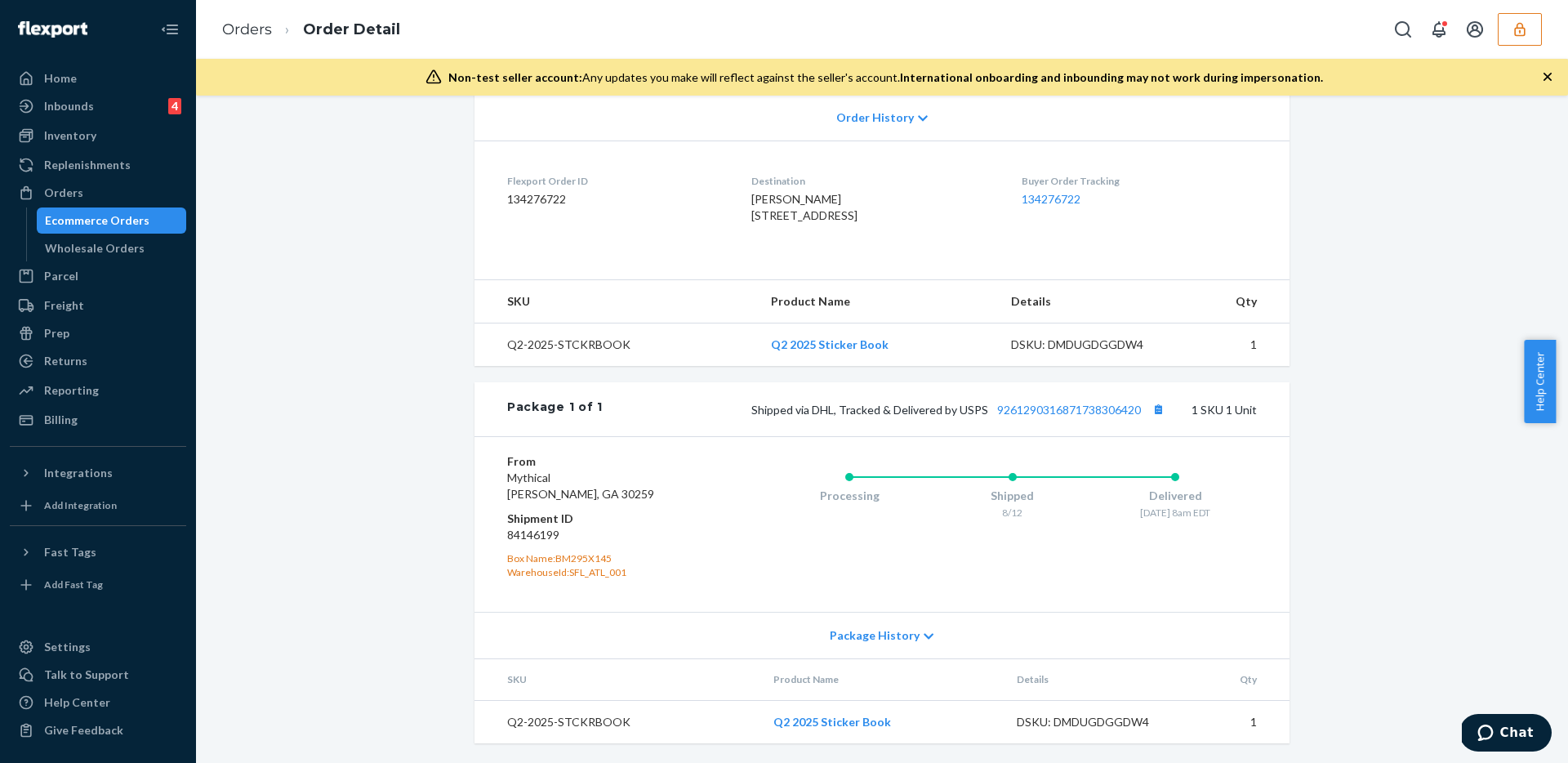
scroll to position [0, 0]
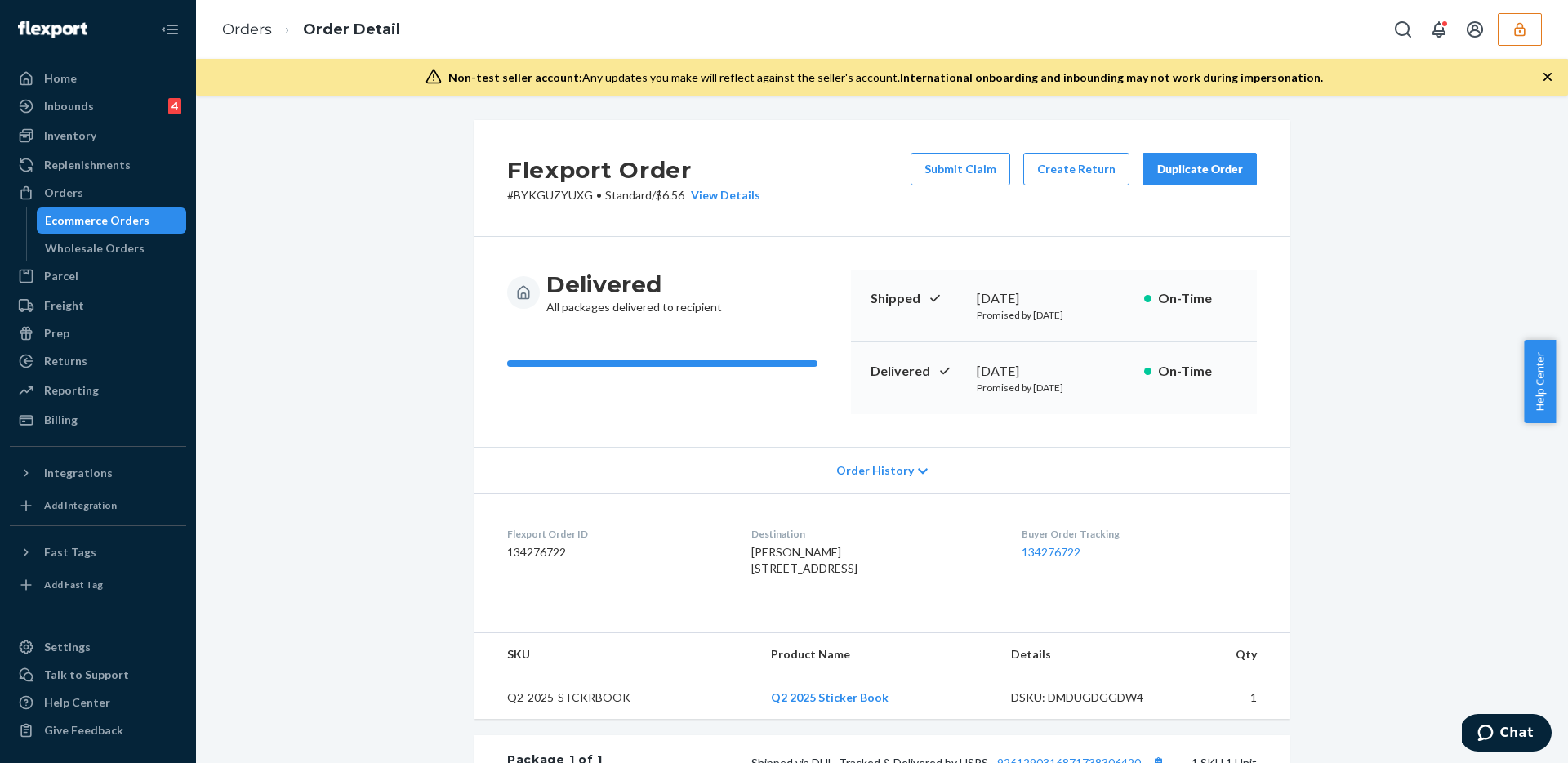
click at [1492, 34] on div at bounding box center [1464, 29] width 155 height 33
click at [1500, 33] on button "button" at bounding box center [1520, 29] width 44 height 33
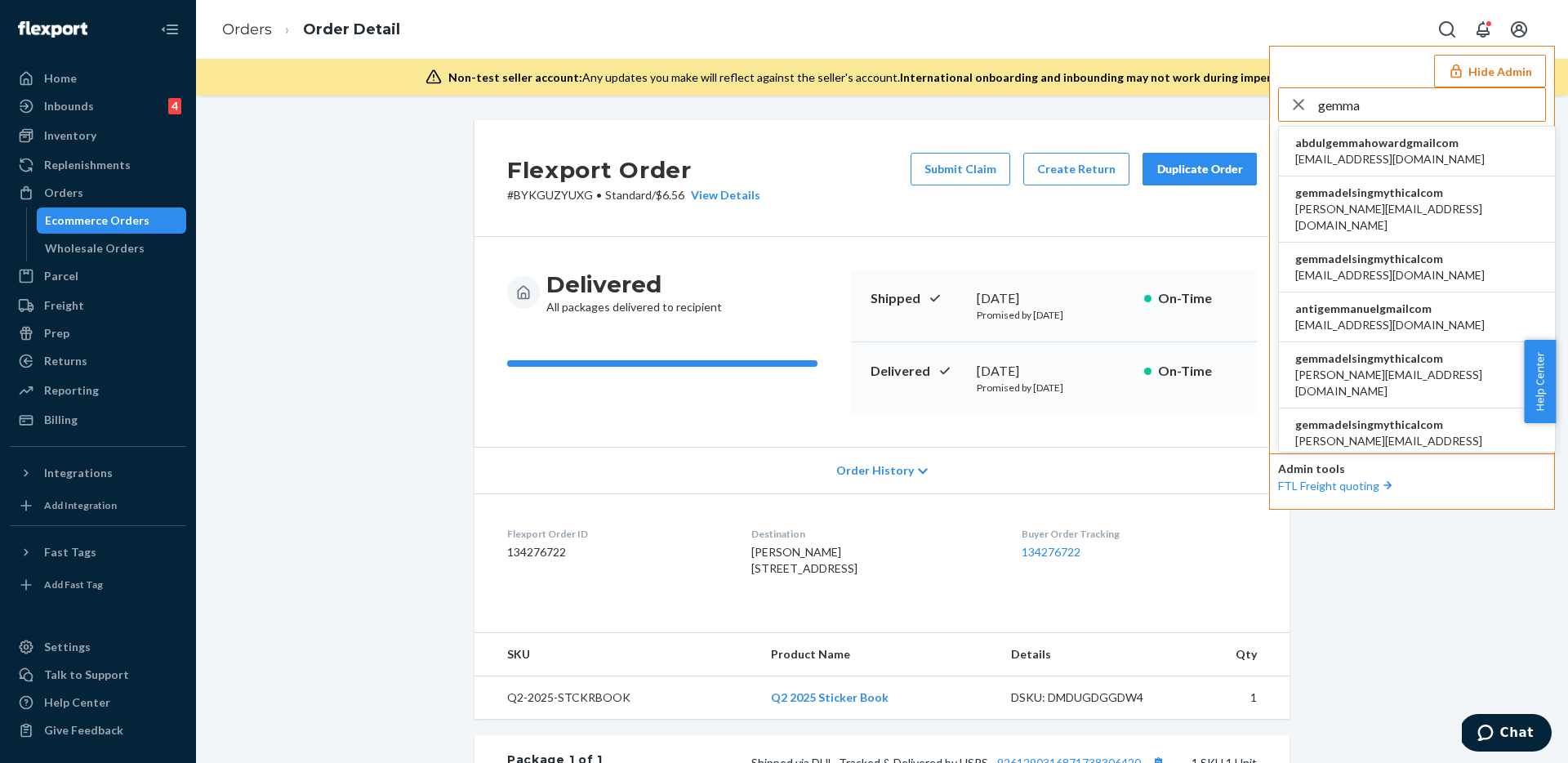
type input "gemma"
click at [1400, 201] on span "[PERSON_NAME][EMAIL_ADDRESS][DOMAIN_NAME]" at bounding box center [1416, 217] width 243 height 33
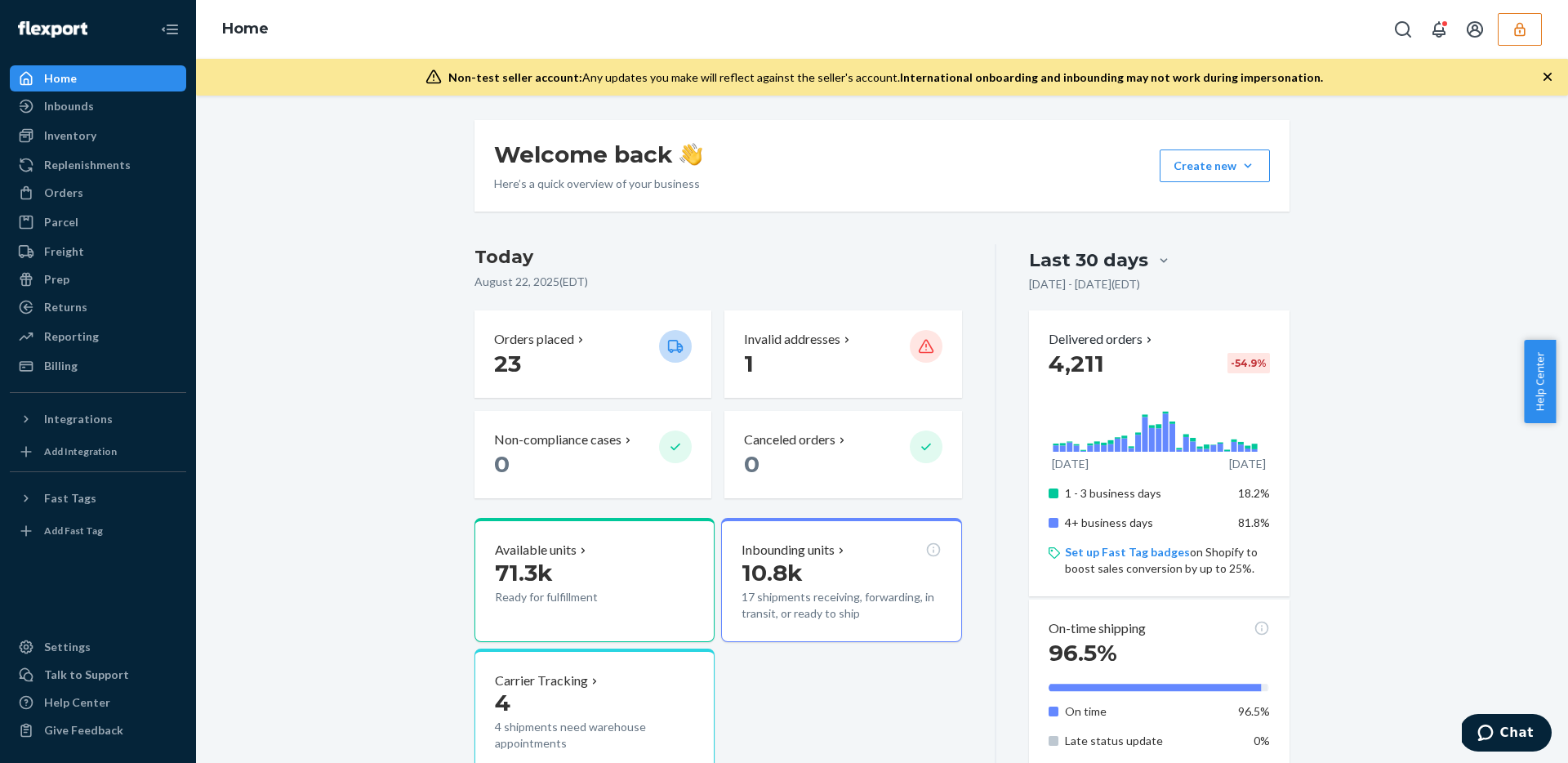
click at [1524, 21] on icon "button" at bounding box center [1520, 29] width 16 height 16
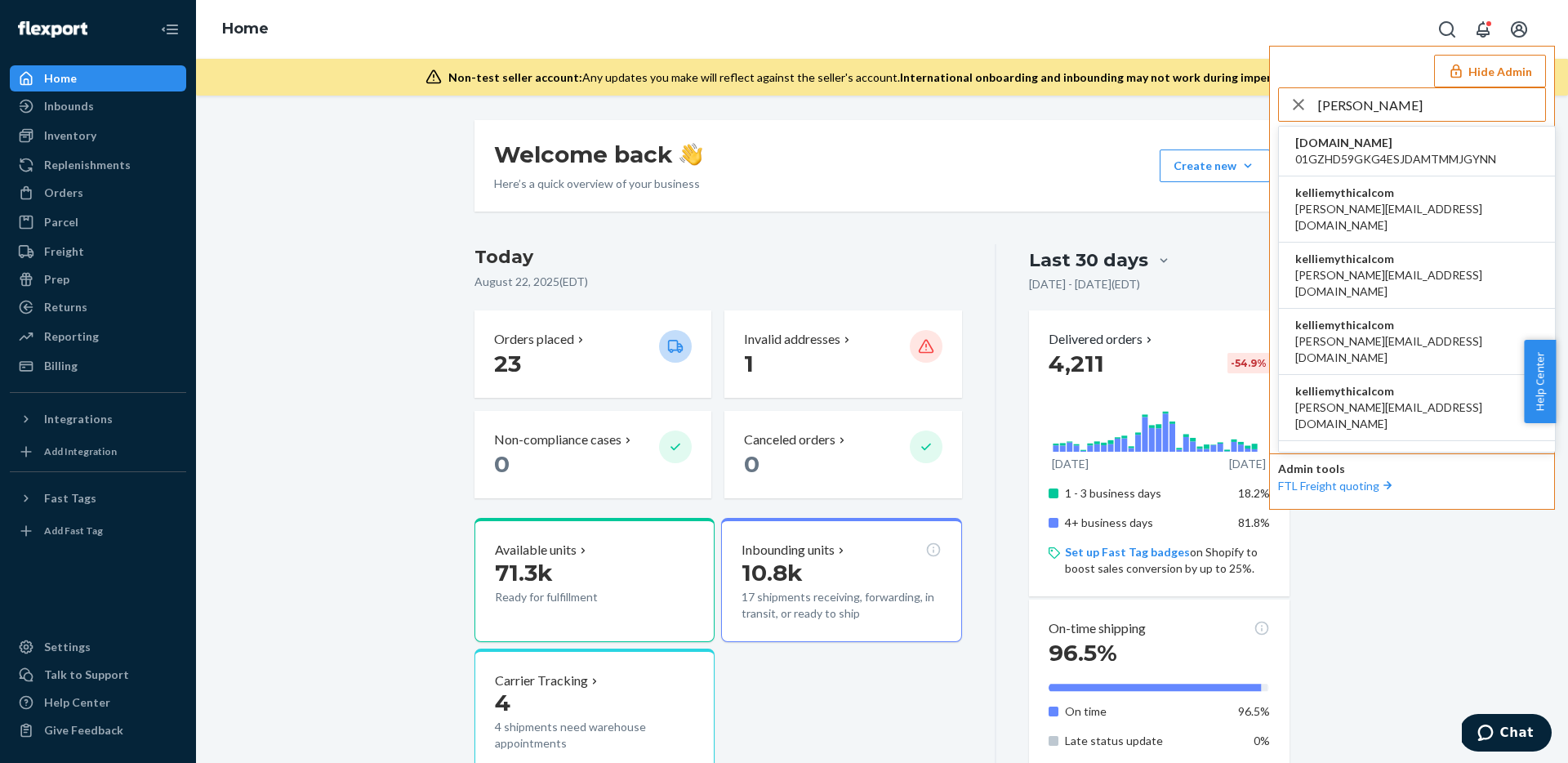
type input "kellie"
click at [1402, 198] on span "kelliemythicalcom" at bounding box center [1416, 192] width 243 height 16
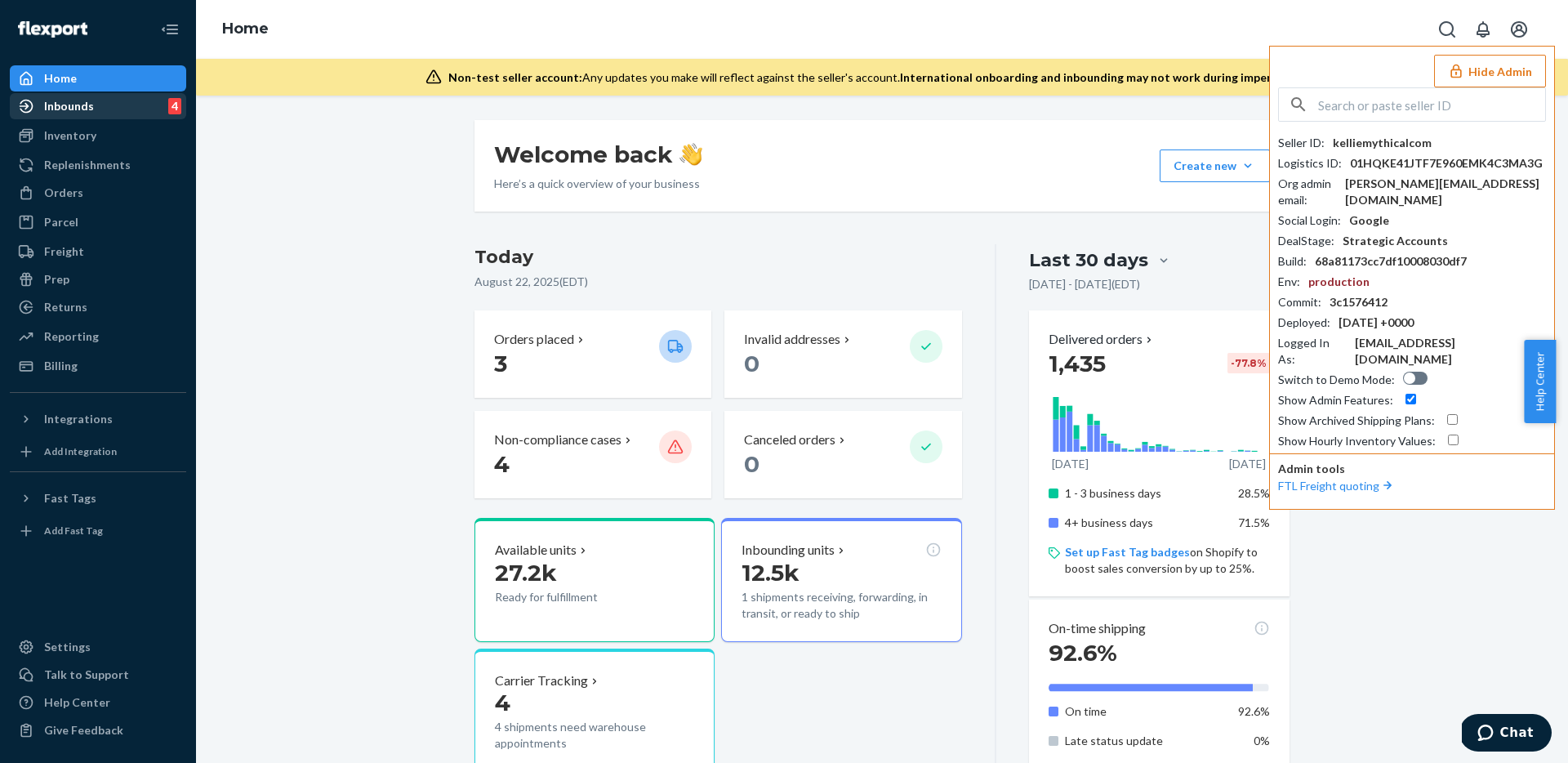
click at [75, 108] on div "Inbounds" at bounding box center [69, 106] width 50 height 16
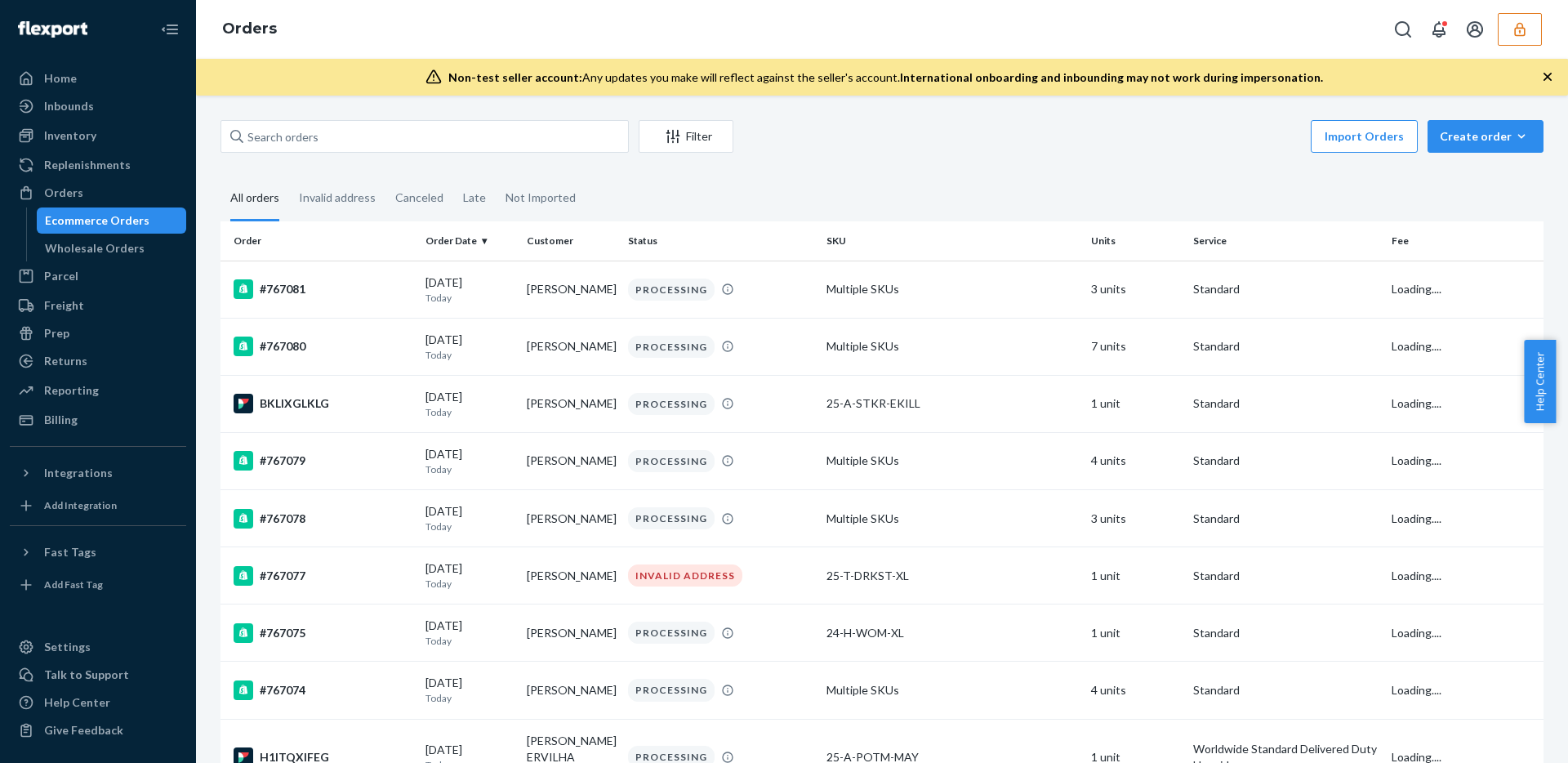
click at [1517, 29] on icon "button" at bounding box center [1520, 29] width 16 height 16
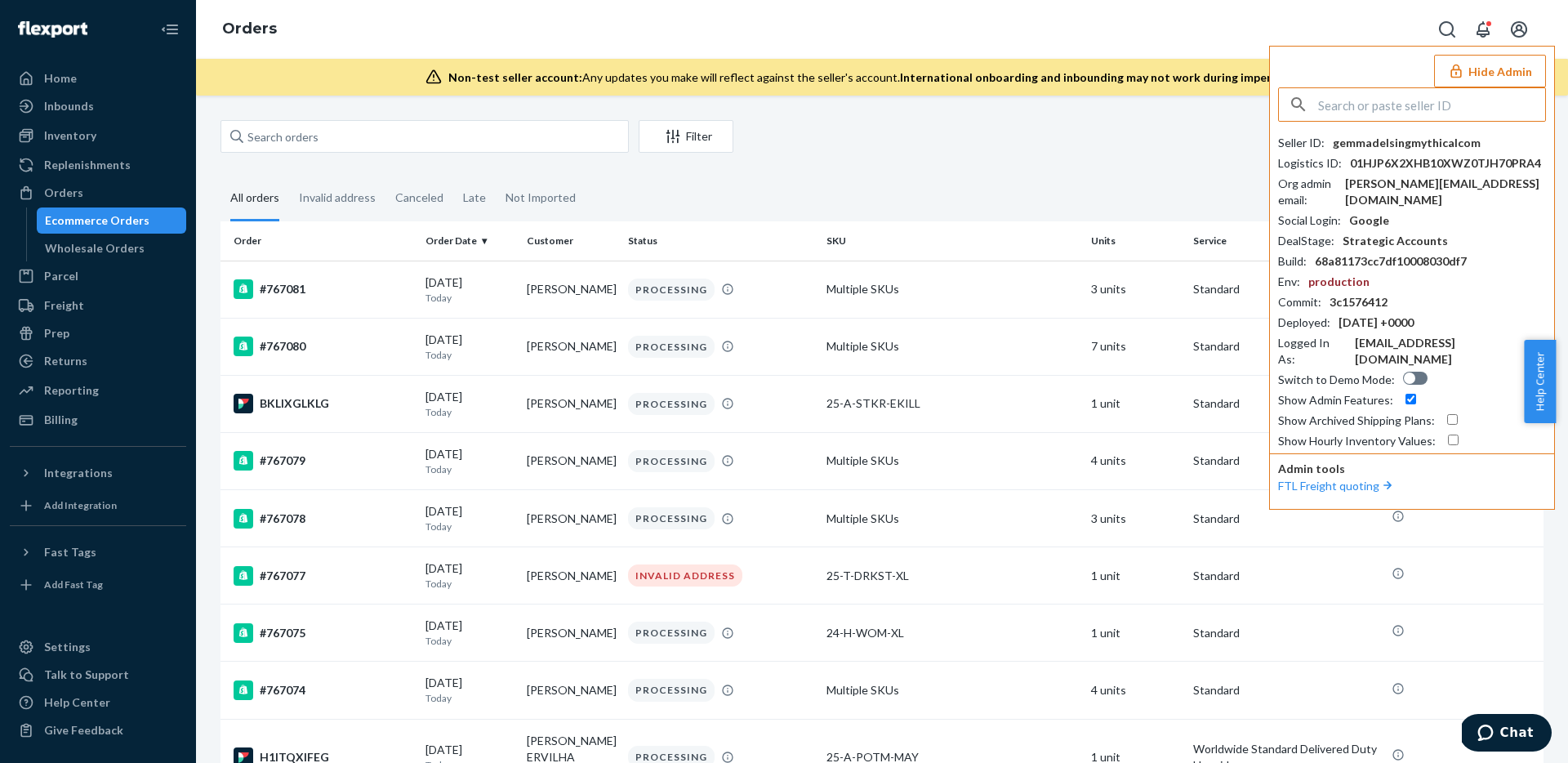
click at [1390, 111] on input "text" at bounding box center [1431, 105] width 227 height 33
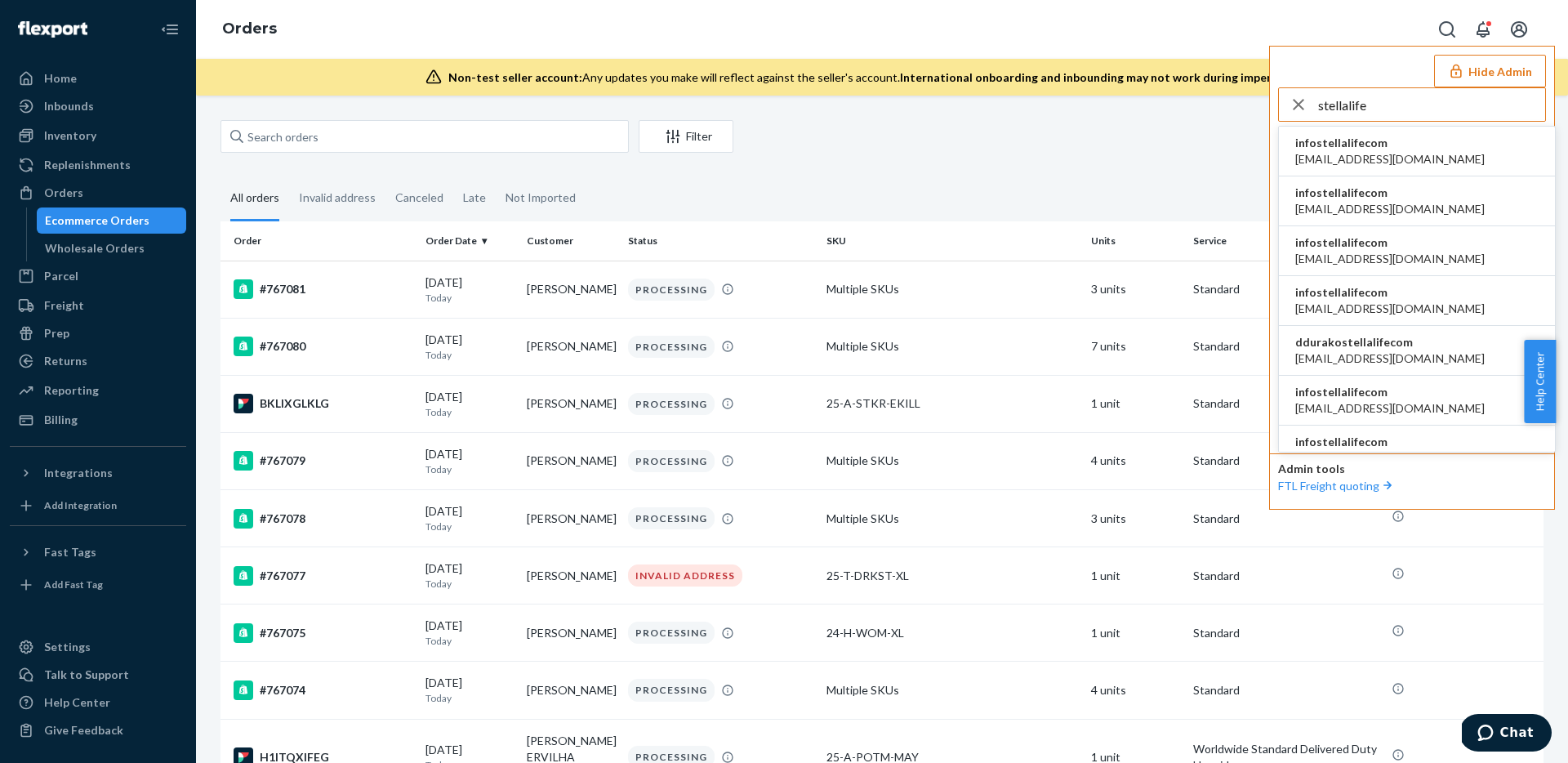
type input "stellalife"
click at [1381, 156] on span "[EMAIL_ADDRESS][DOMAIN_NAME]" at bounding box center [1389, 160] width 189 height 16
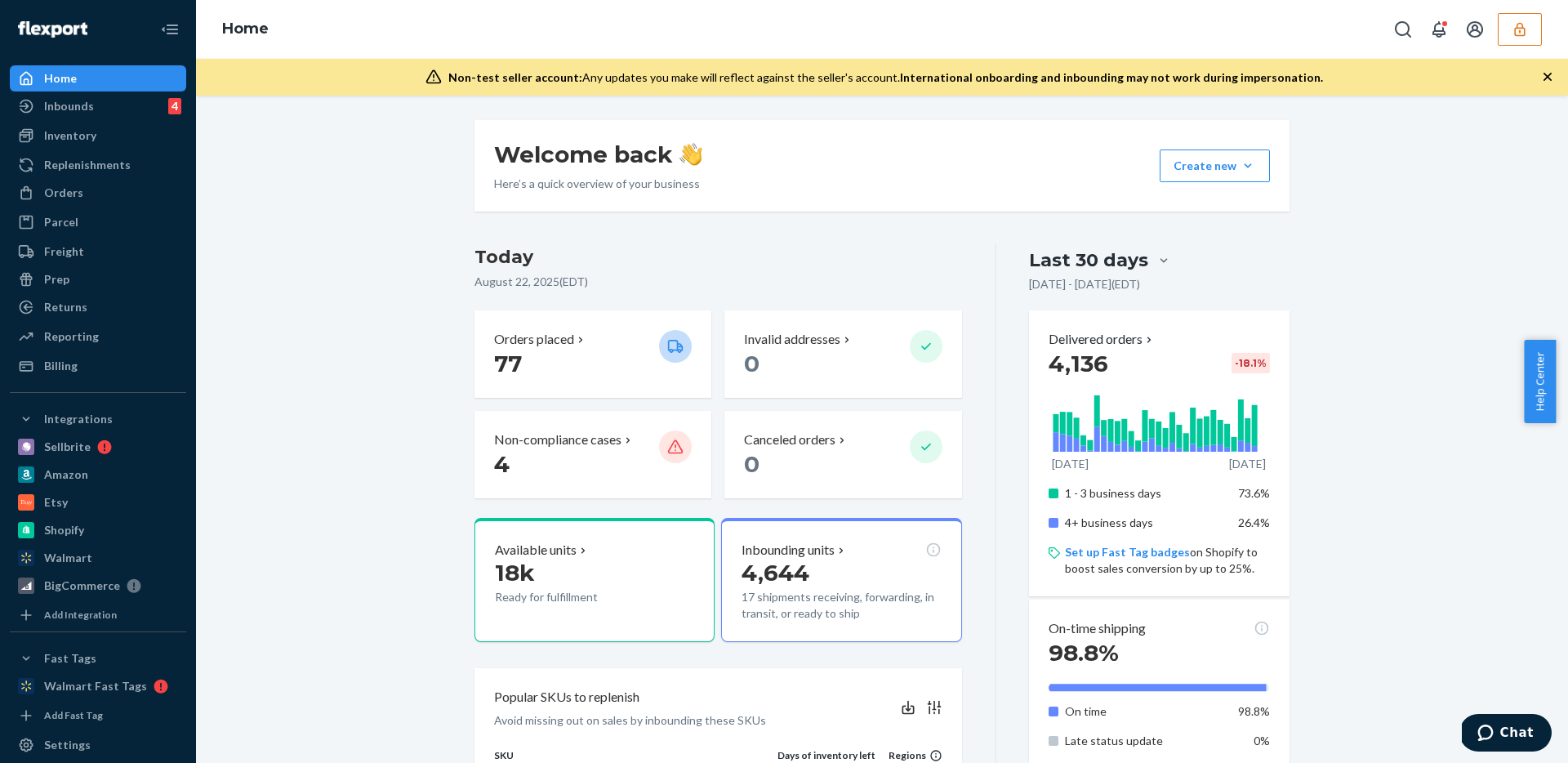
click at [1544, 20] on div "Home" at bounding box center [881, 29] width 1372 height 59
click at [1535, 23] on button "button" at bounding box center [1520, 29] width 44 height 33
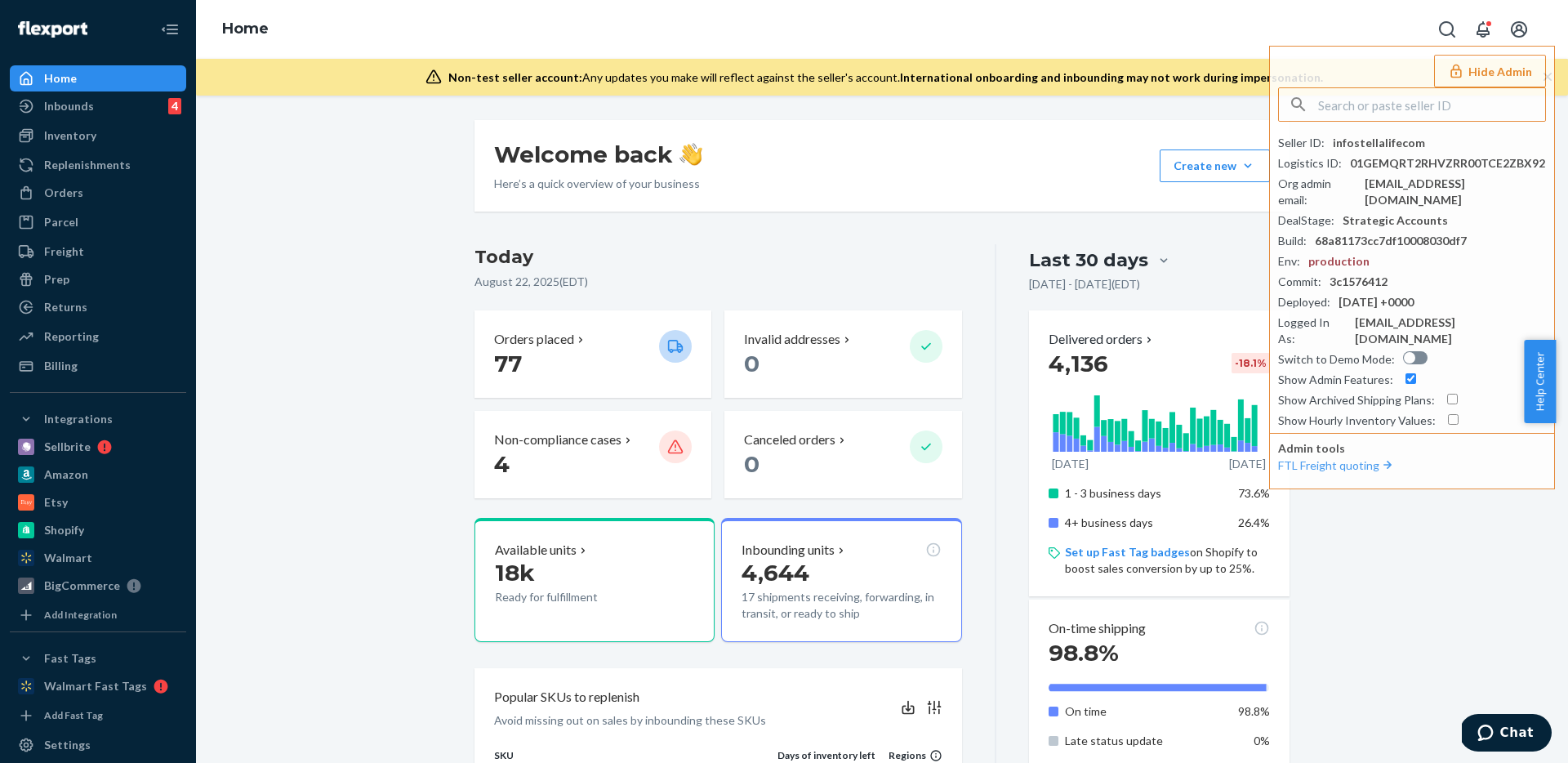
click at [1114, 116] on div "Welcome back Here’s a quick overview of your business Create new Create new inb…" at bounding box center [881, 429] width 1372 height 667
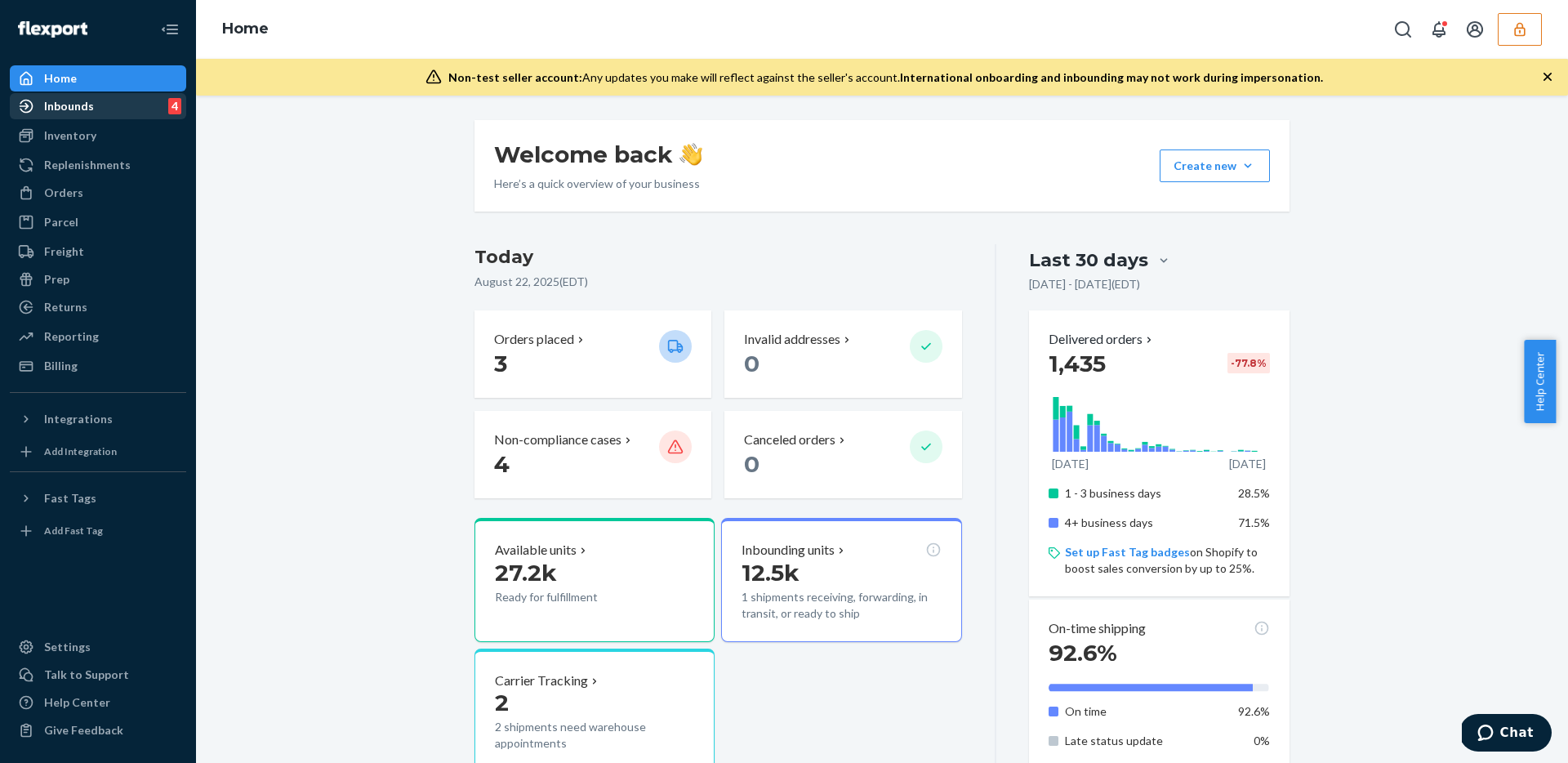
click at [87, 107] on div "Inbounds" at bounding box center [69, 106] width 50 height 16
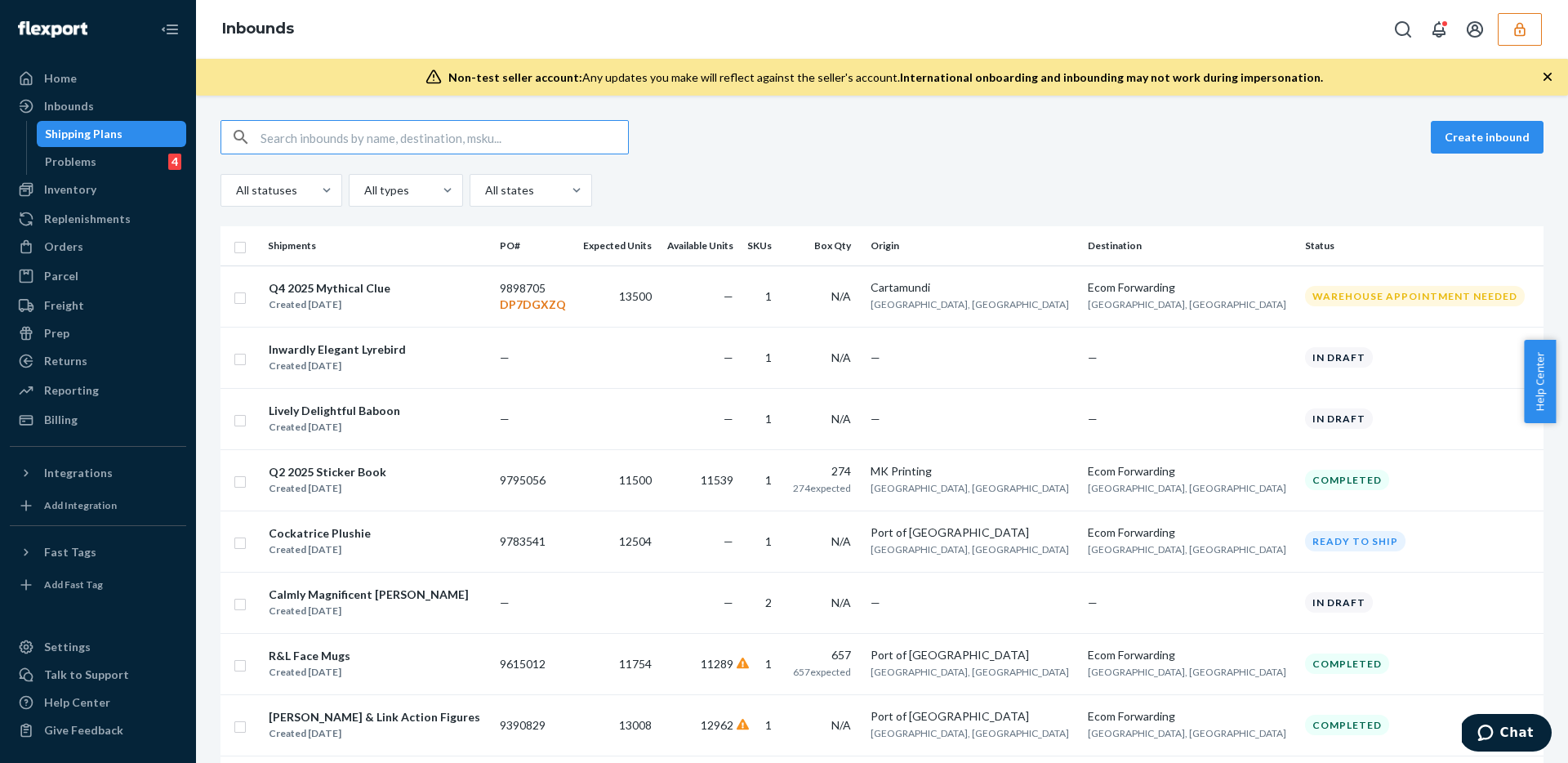
click at [517, 135] on input "text" at bounding box center [444, 138] width 367 height 33
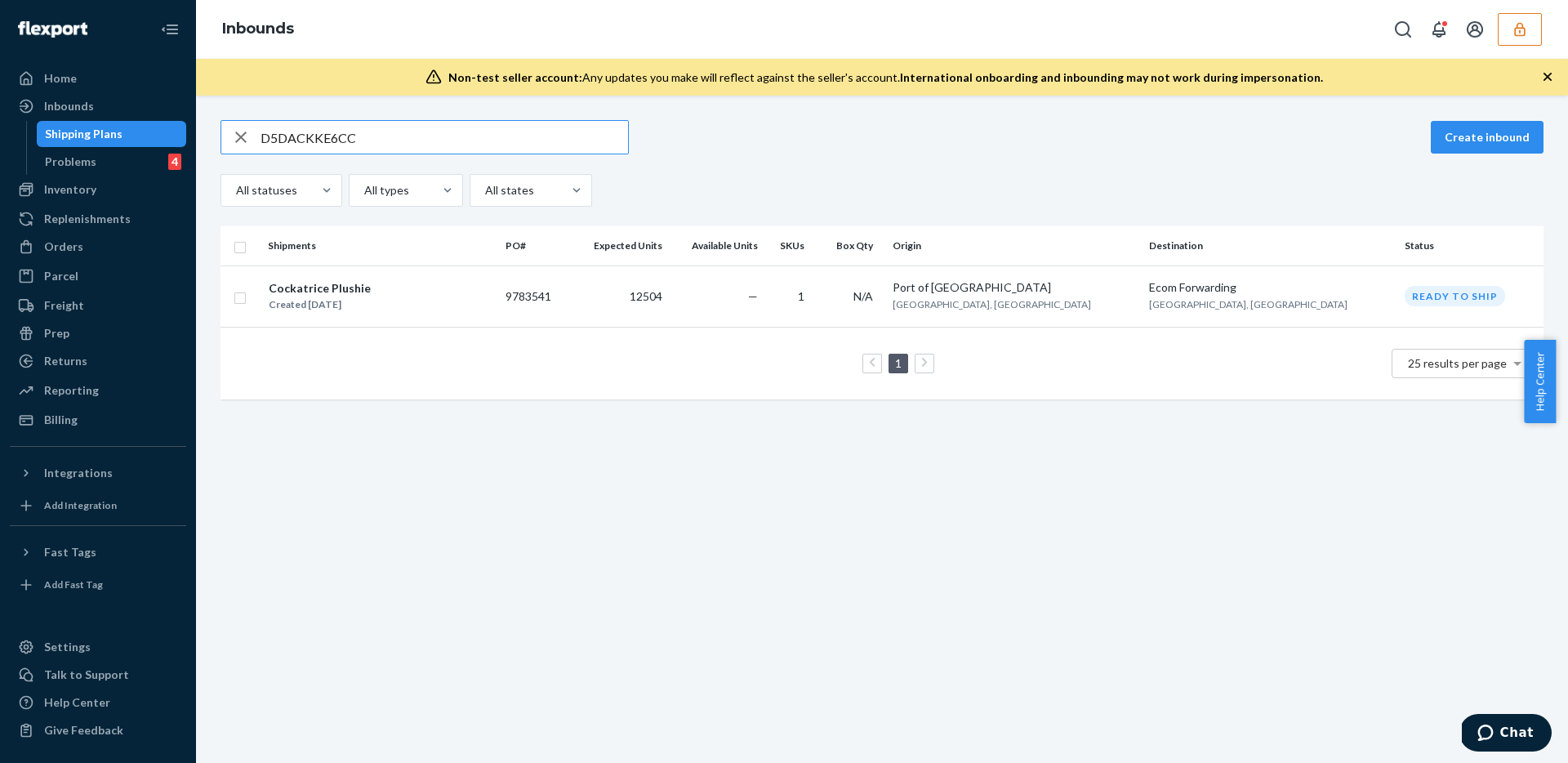
type input "D5DACKKE6CC"
click at [764, 290] on td "—" at bounding box center [716, 296] width 96 height 61
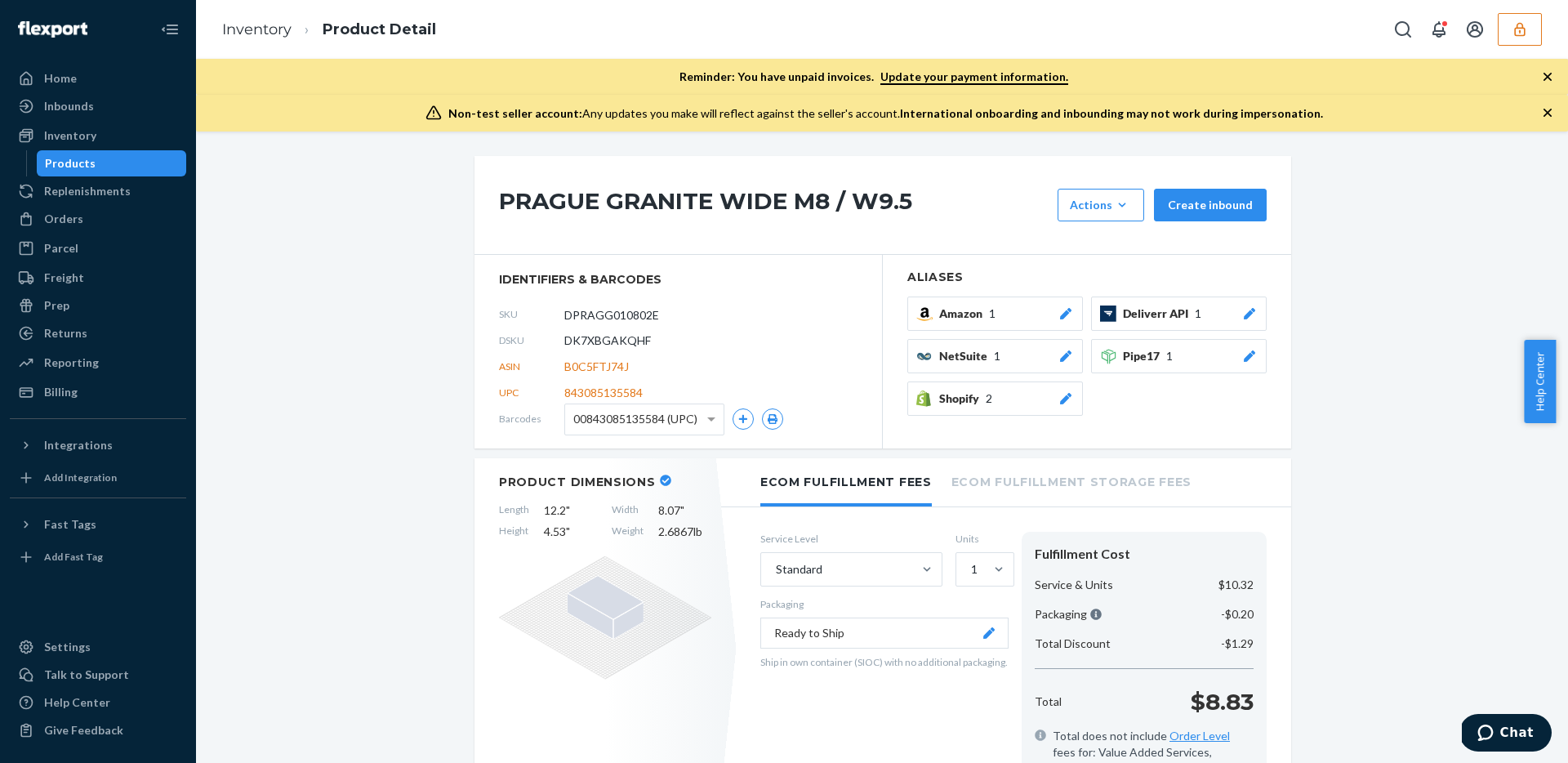
click at [1513, 21] on icon "button" at bounding box center [1520, 29] width 16 height 16
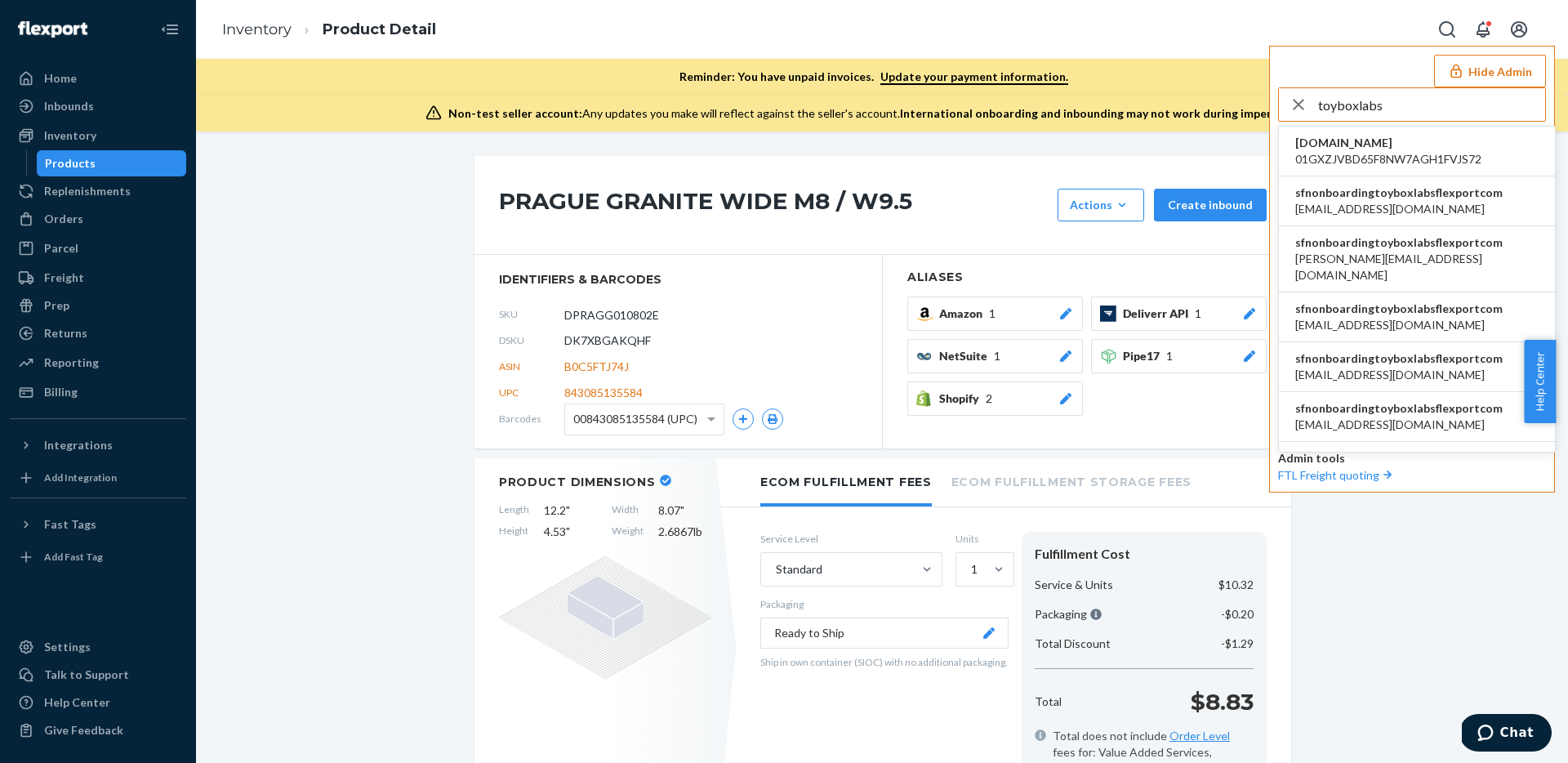
type input "toyboxlabs"
click at [1399, 195] on span "sfnonboardingtoyboxlabsflexportcom" at bounding box center [1398, 192] width 207 height 16
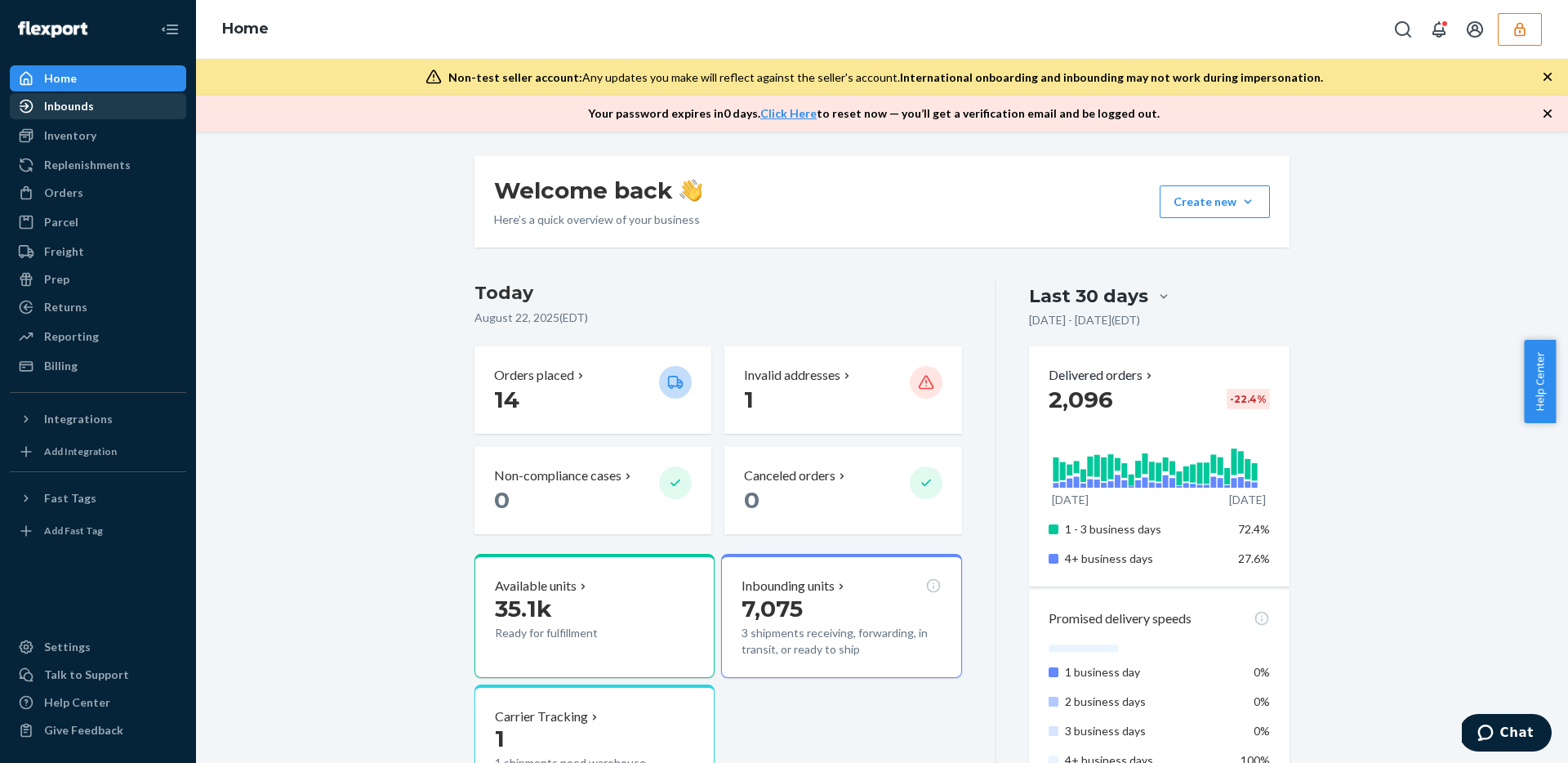
click at [97, 110] on div "Inbounds" at bounding box center [98, 106] width 173 height 23
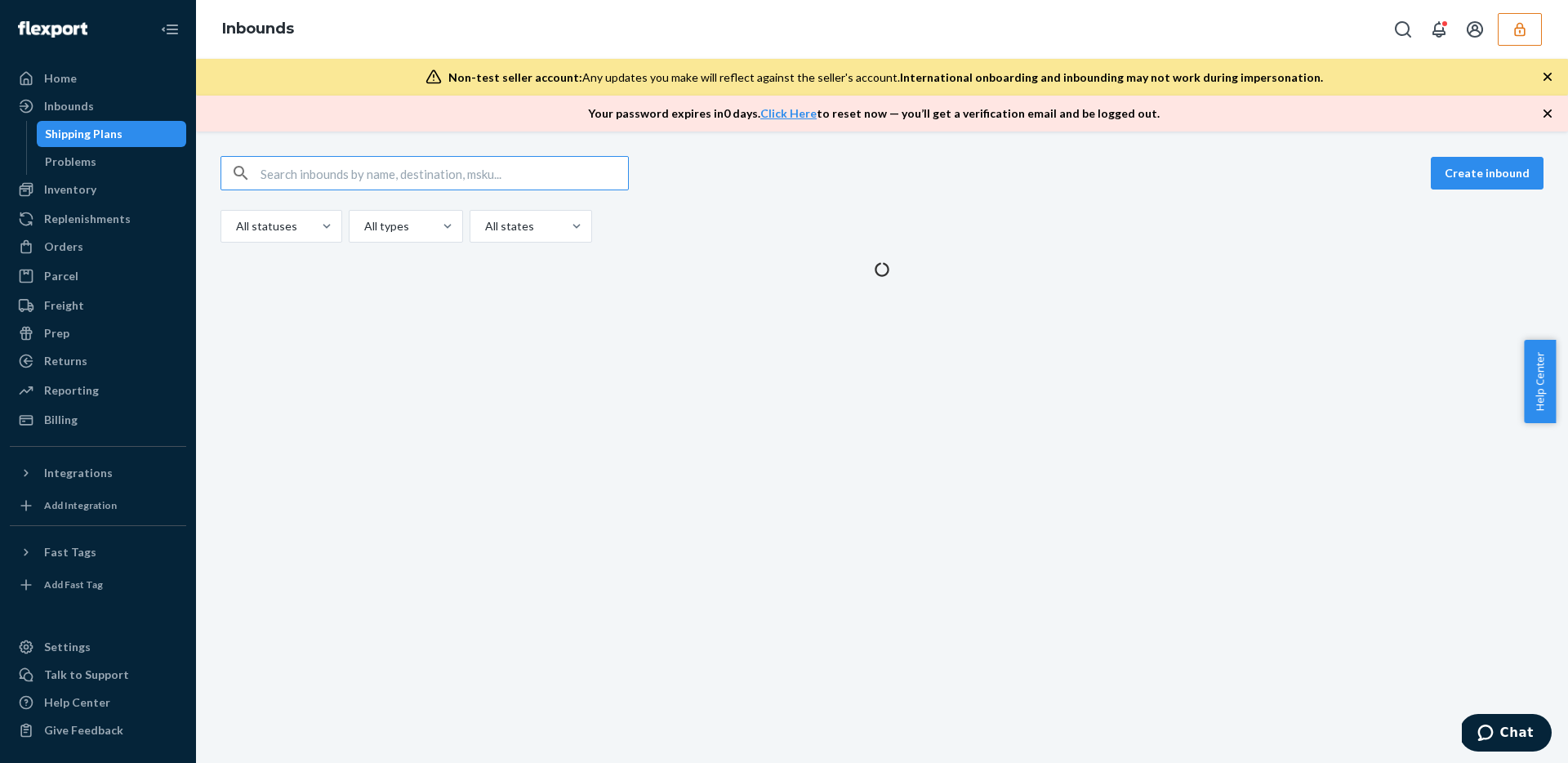
click at [357, 169] on input "text" at bounding box center [444, 174] width 367 height 33
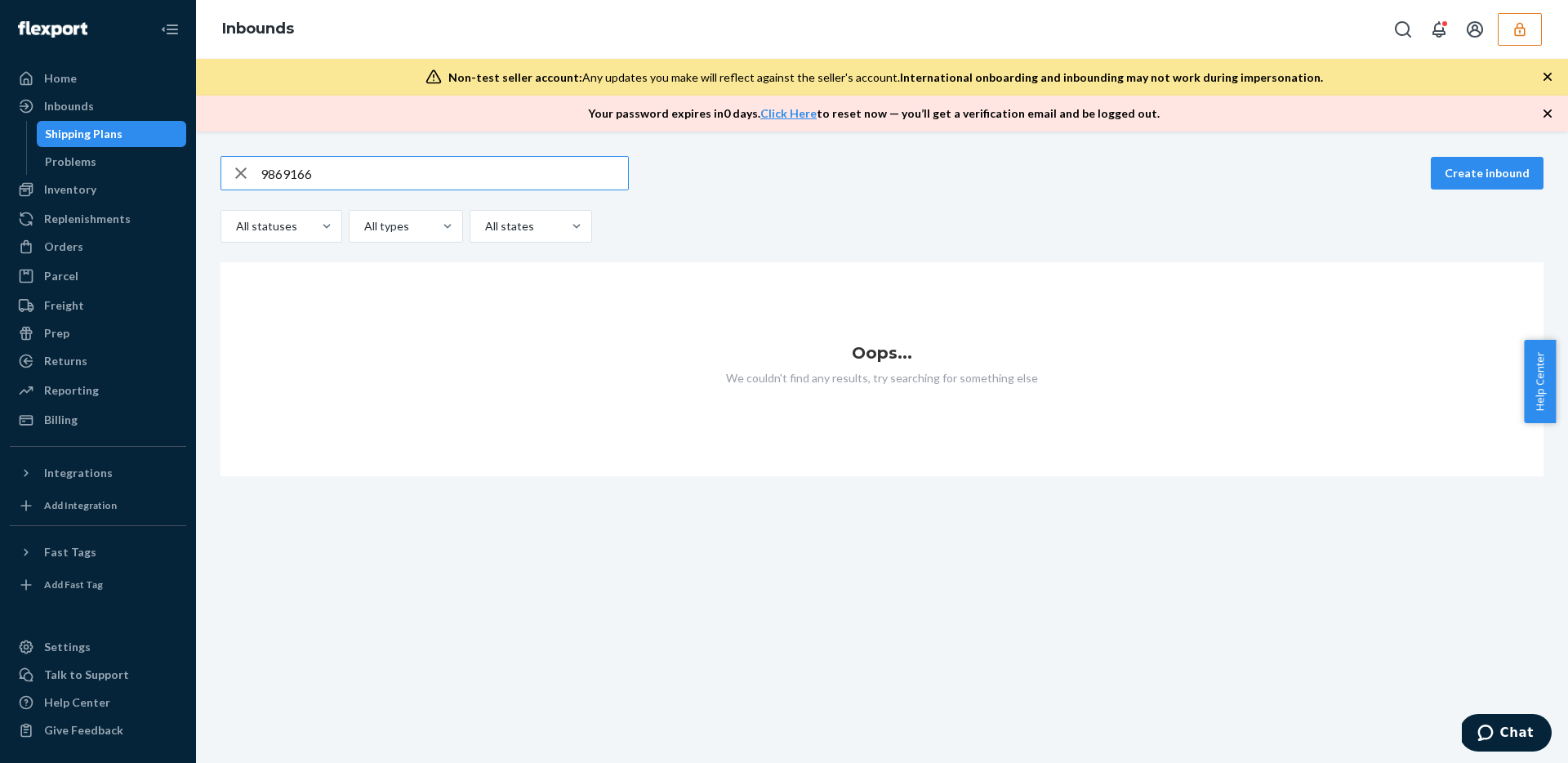
paste input "1213647"
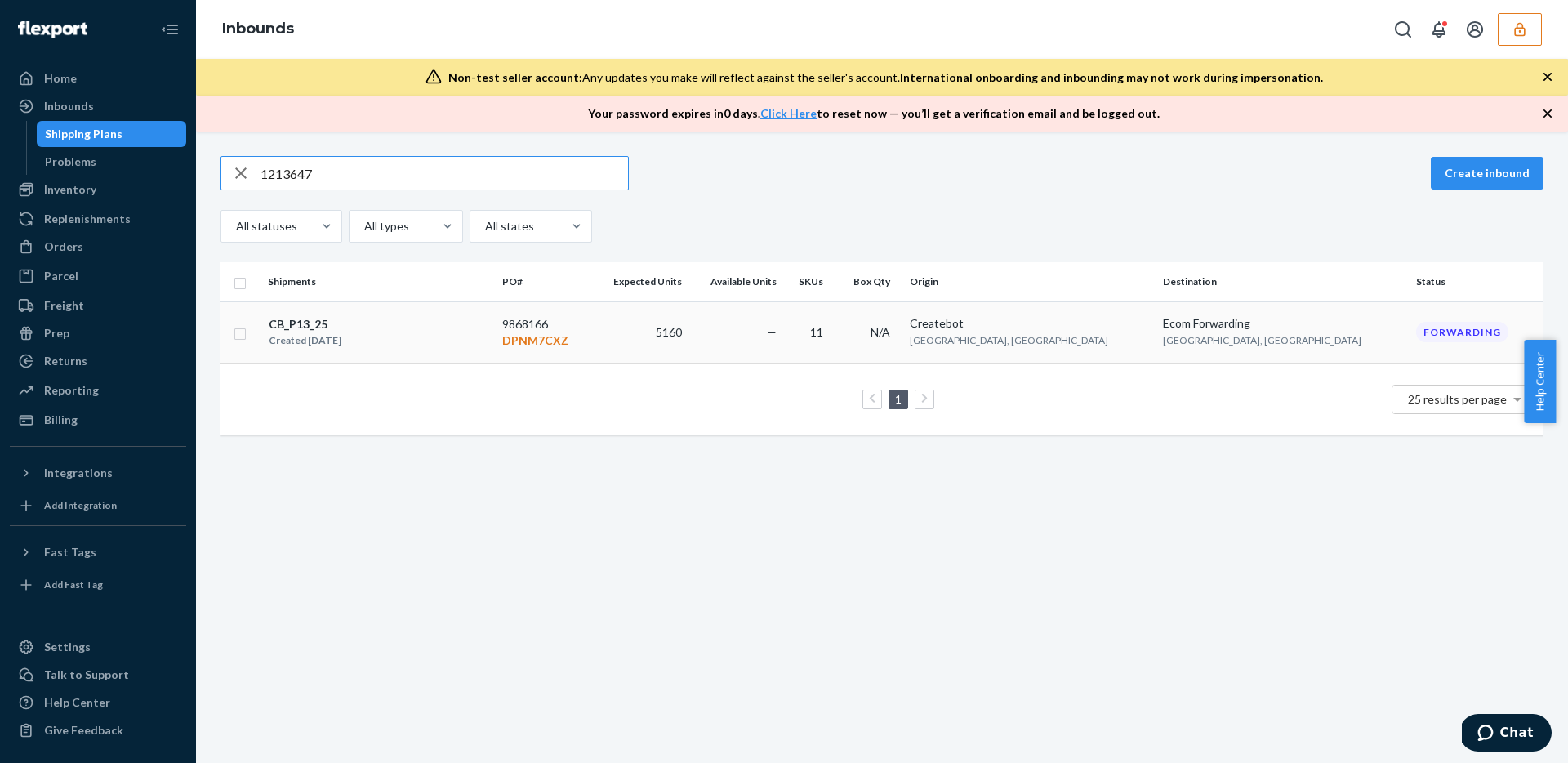
type input "1213647"
click at [783, 325] on td "—" at bounding box center [736, 332] width 95 height 61
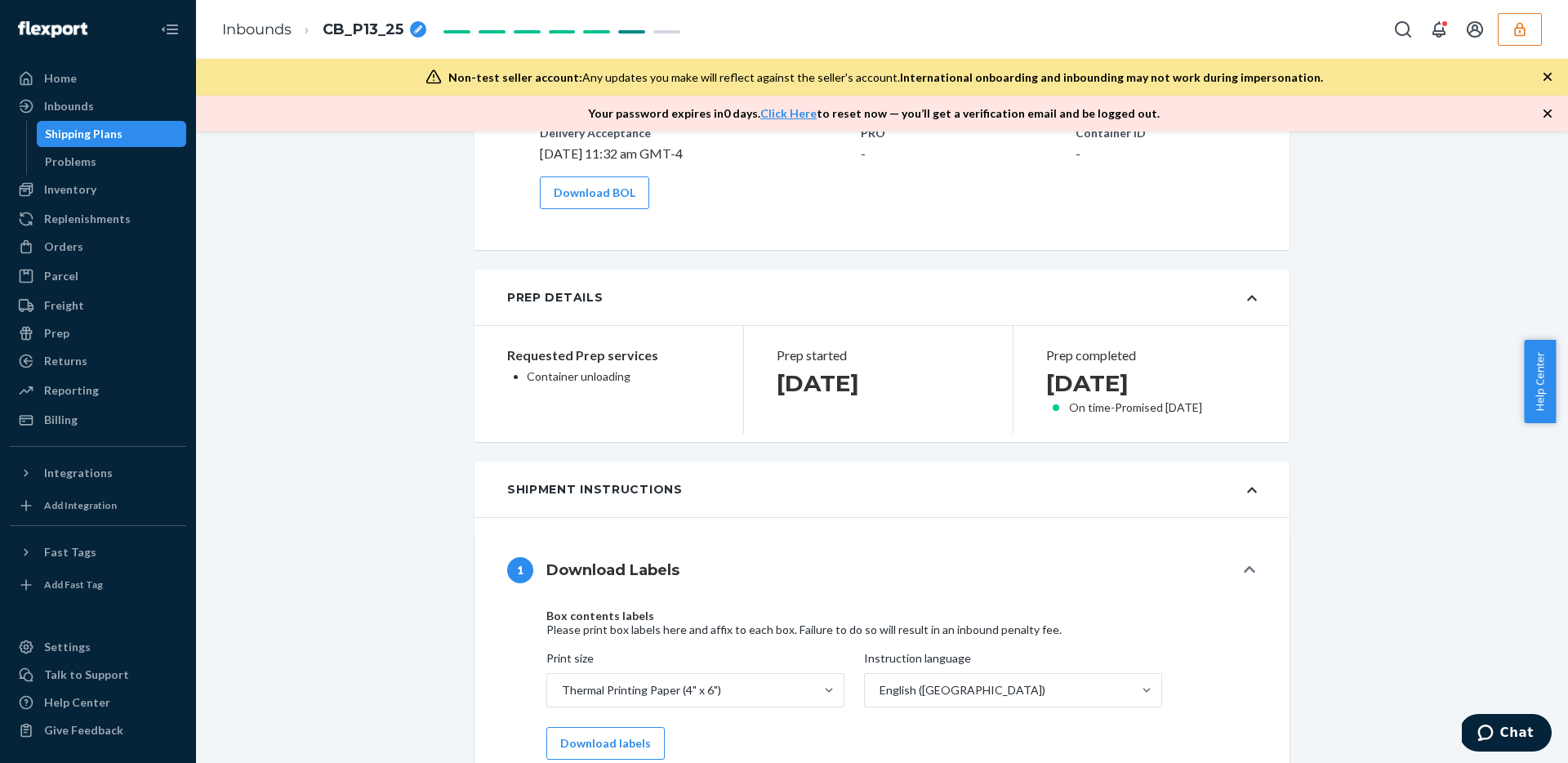
scroll to position [1199, 0]
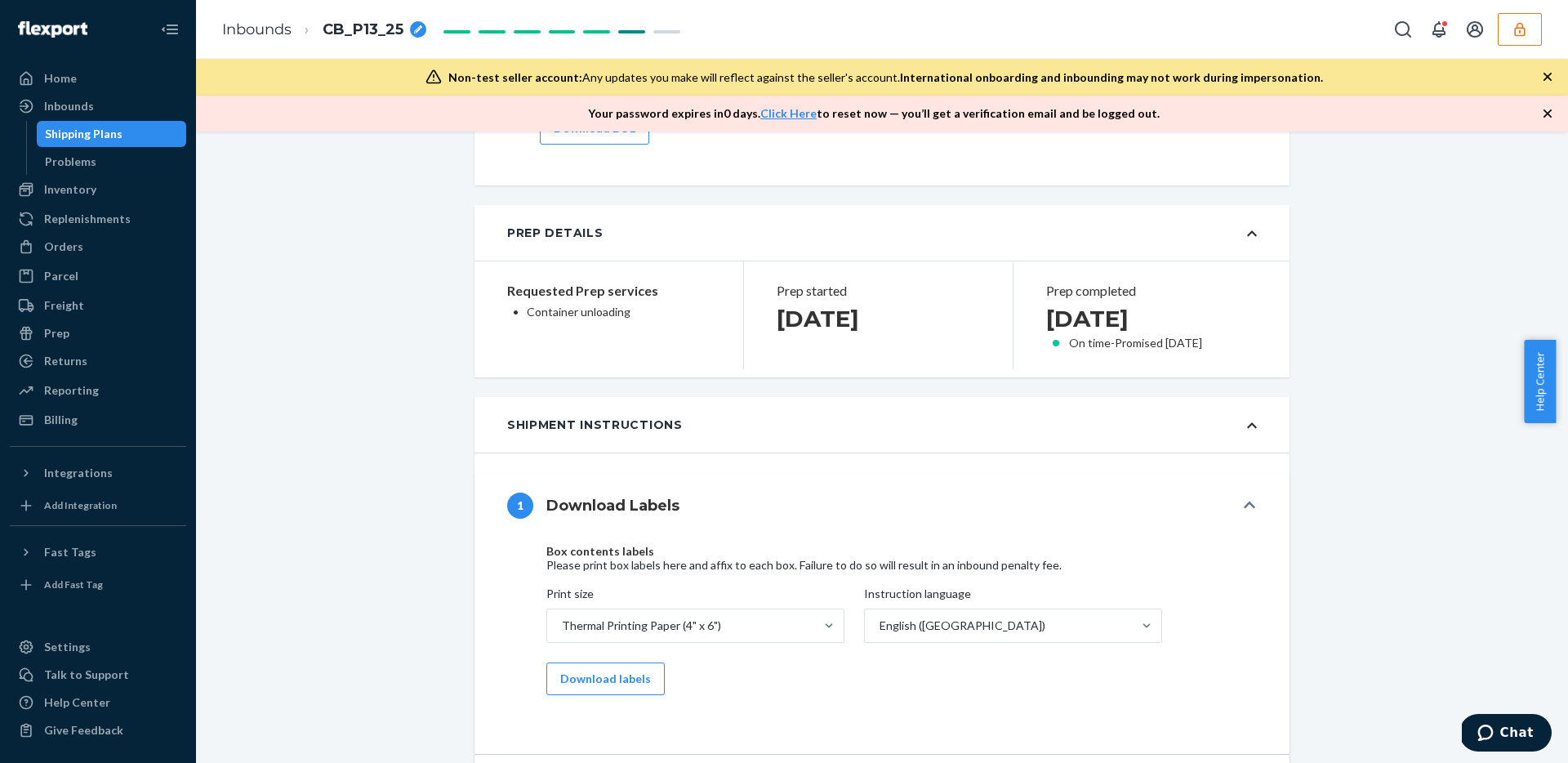
click at [1515, 32] on icon "button" at bounding box center [1519, 29] width 11 height 14
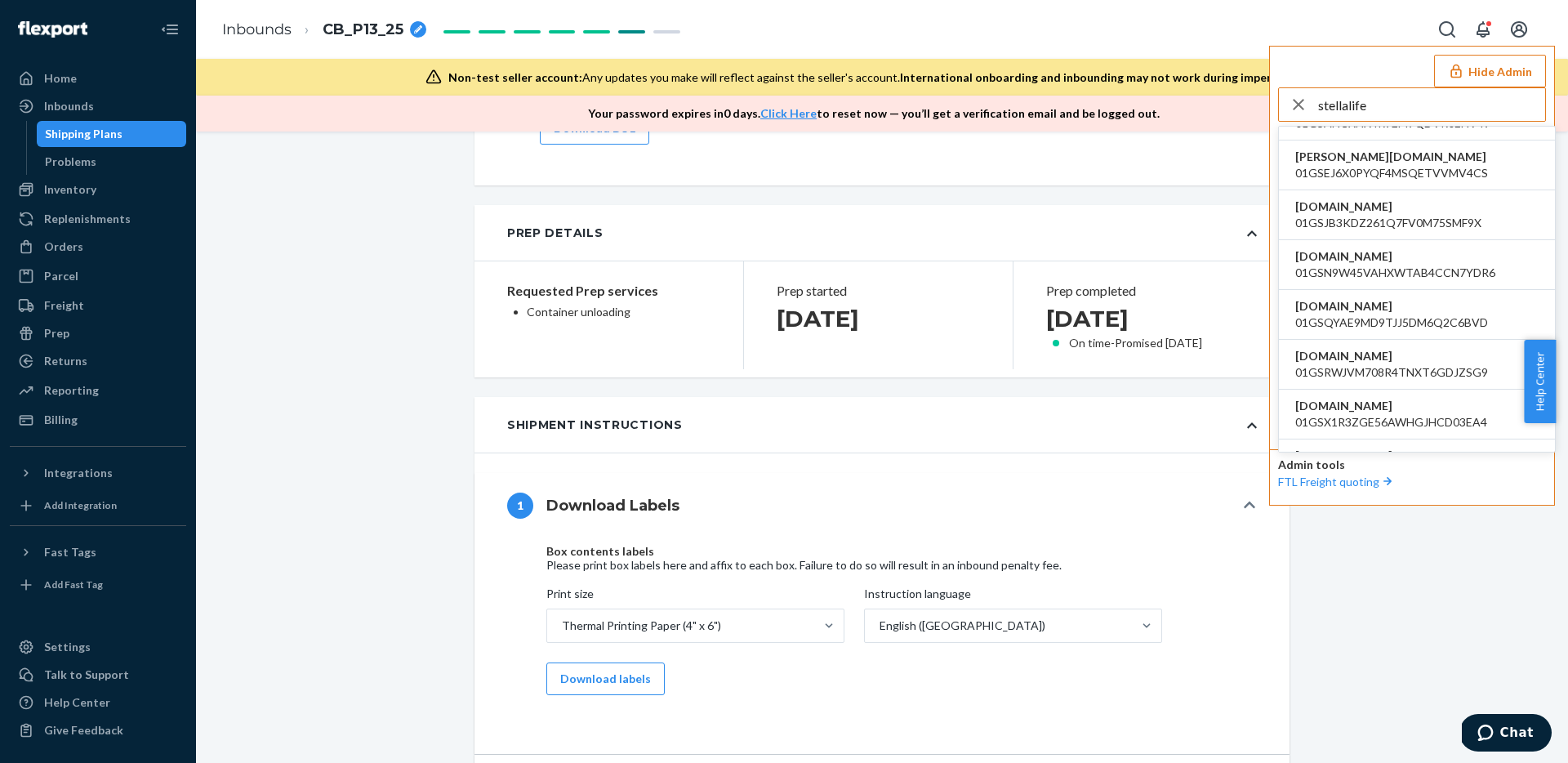
scroll to position [294, 0]
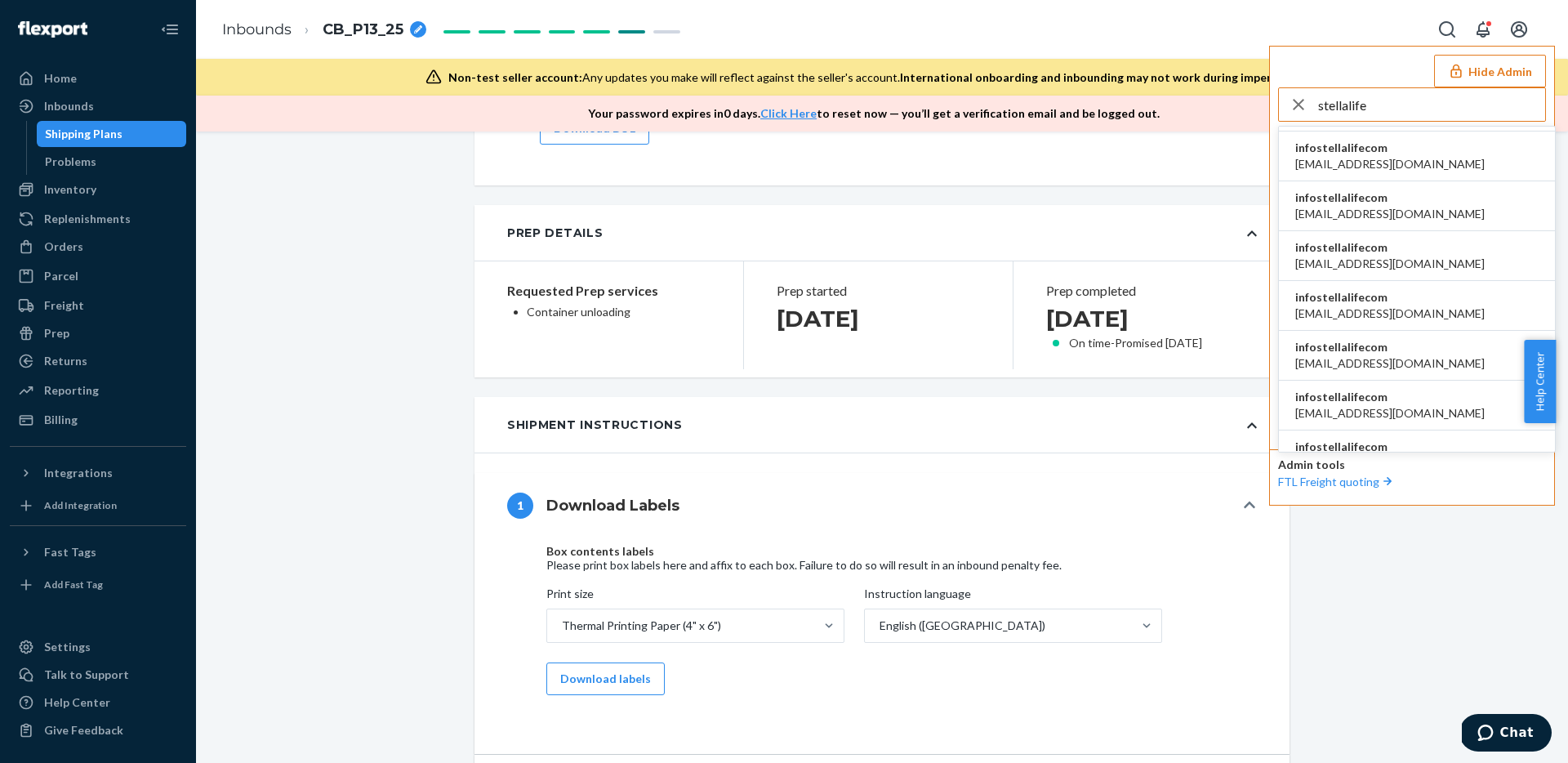
type input "stellalife"
click at [1350, 146] on span "infostellalifecom" at bounding box center [1389, 148] width 189 height 16
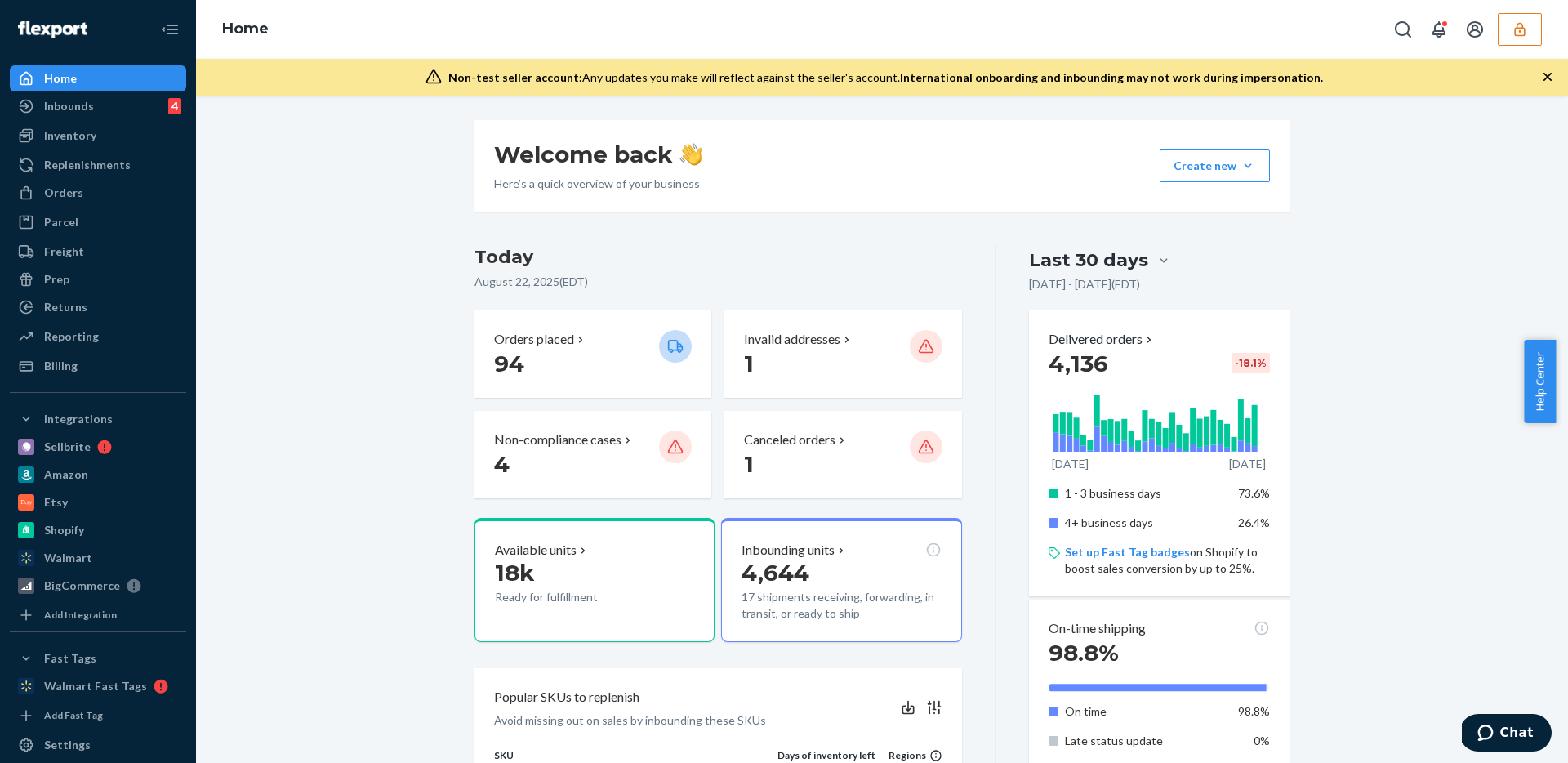
click at [1534, 29] on button "button" at bounding box center [1520, 29] width 44 height 33
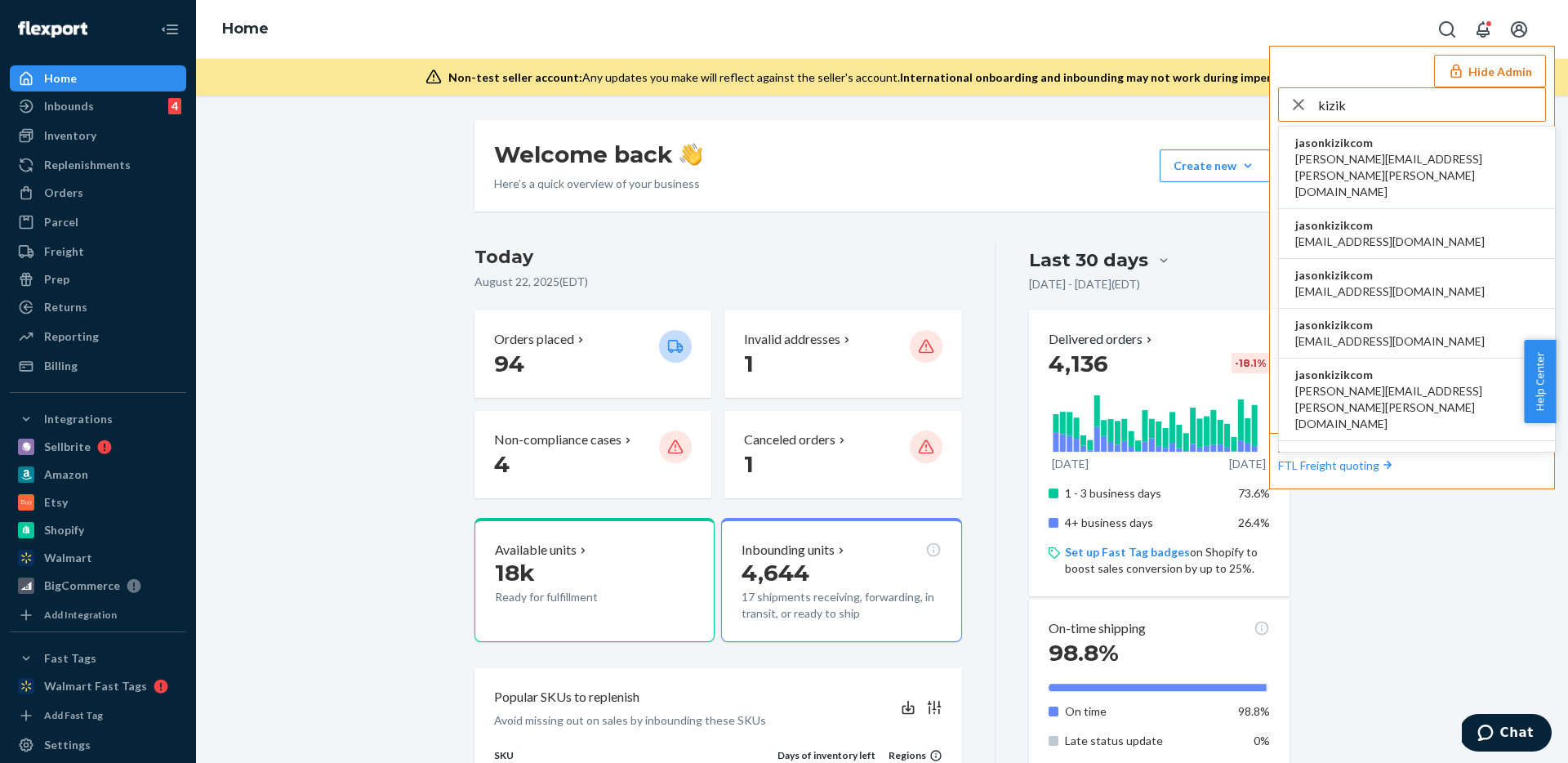
type input "kizik"
click at [1420, 140] on span "jasonkizikcom" at bounding box center [1416, 143] width 243 height 16
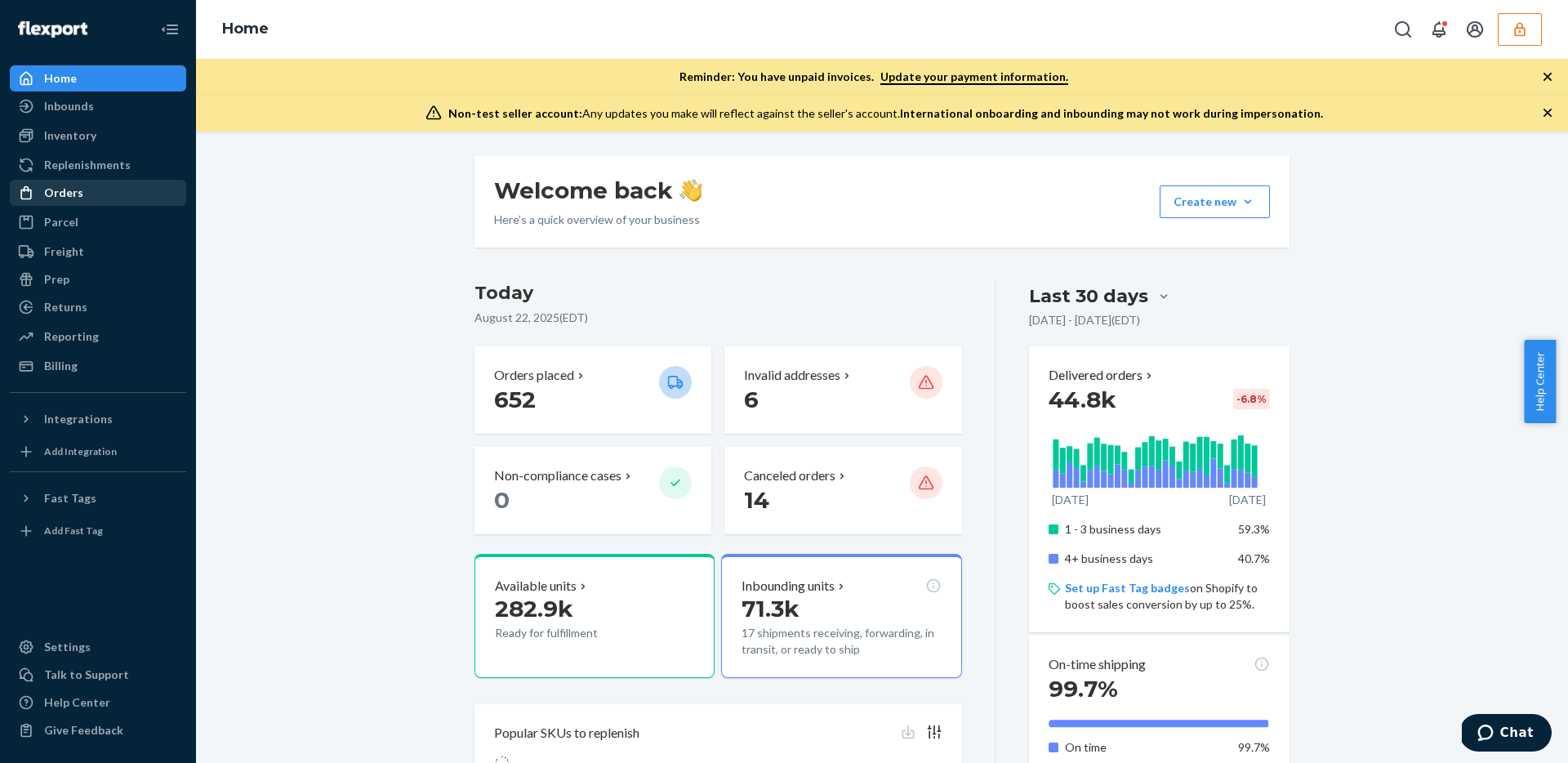
click at [115, 186] on div "Orders" at bounding box center [98, 192] width 173 height 23
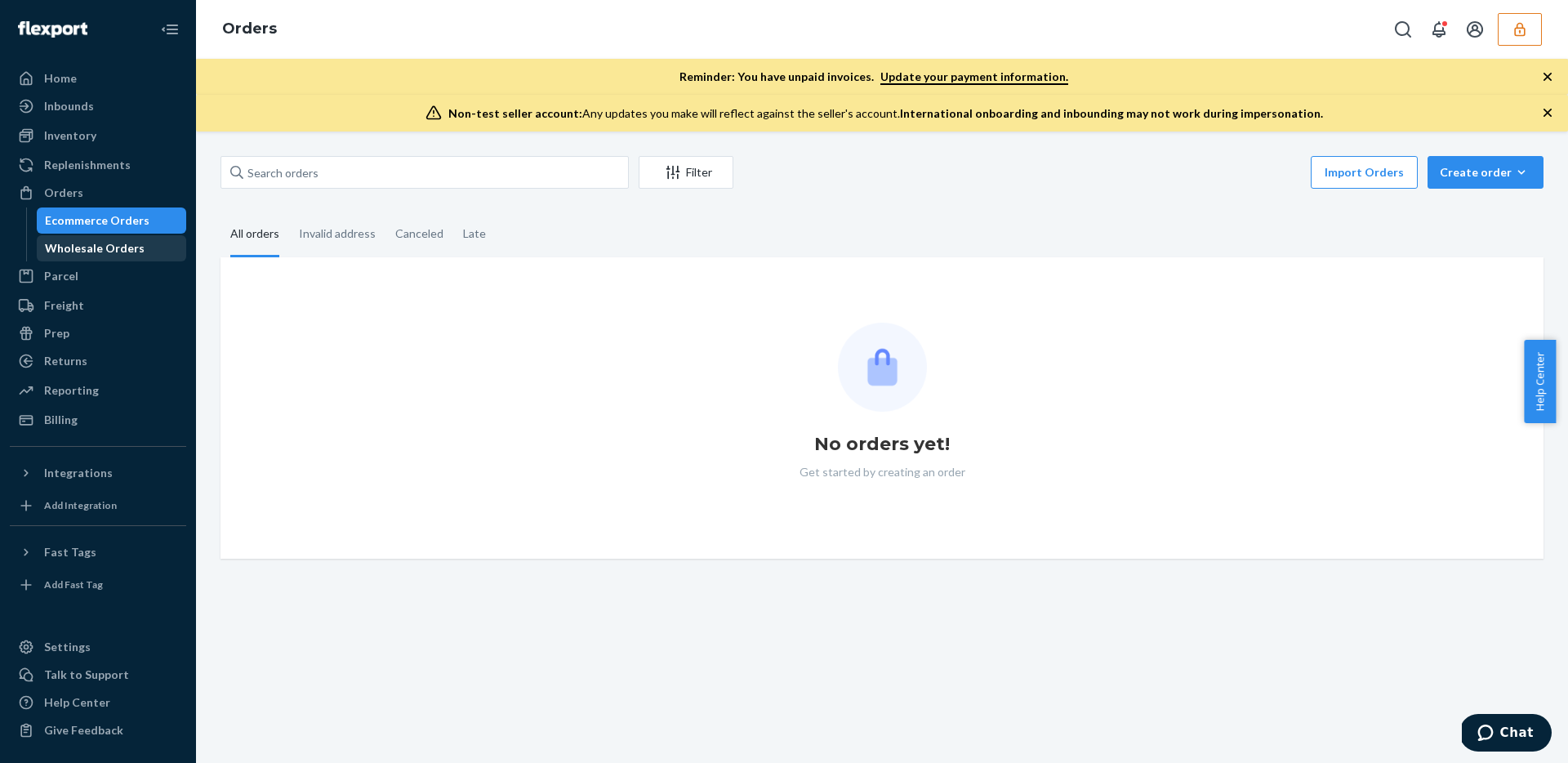
click at [125, 237] on div "Wholesale Orders" at bounding box center [112, 248] width 147 height 23
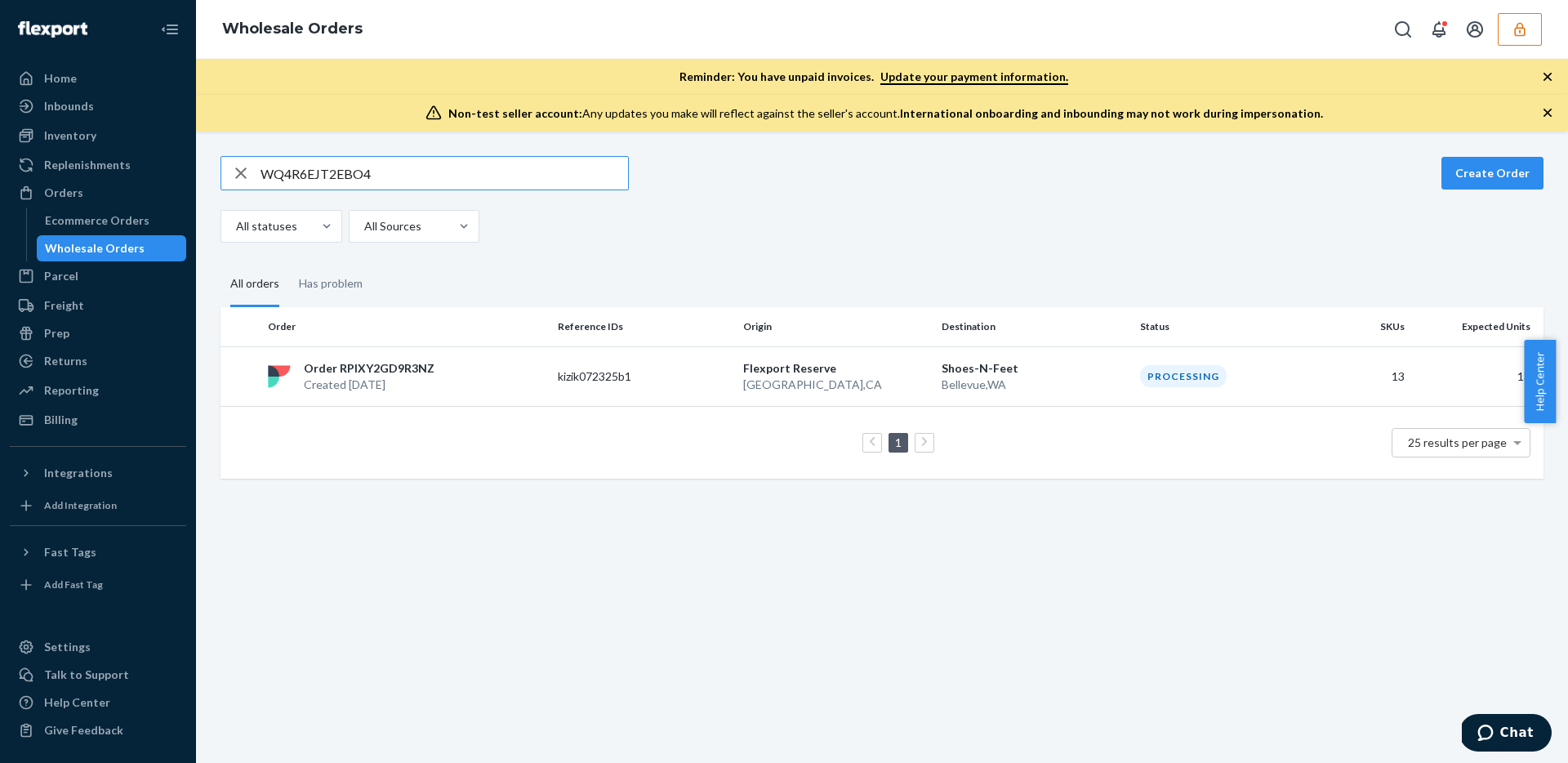
type input "WQ4R6EJT2EBO4"
click at [1532, 28] on button "button" at bounding box center [1520, 29] width 44 height 33
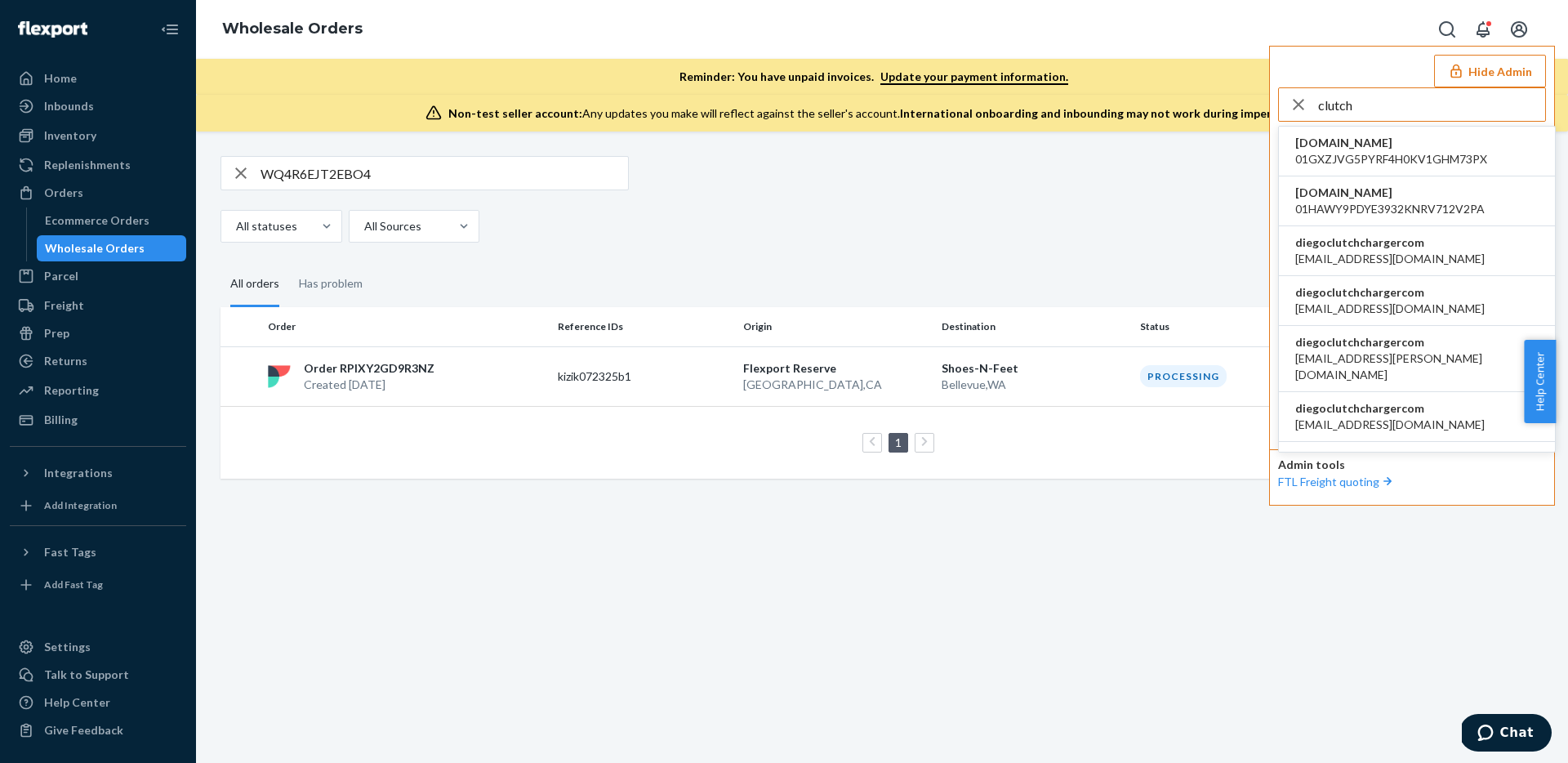
type input "clutch"
click at [1381, 246] on span "diegoclutchchargercom" at bounding box center [1389, 242] width 189 height 16
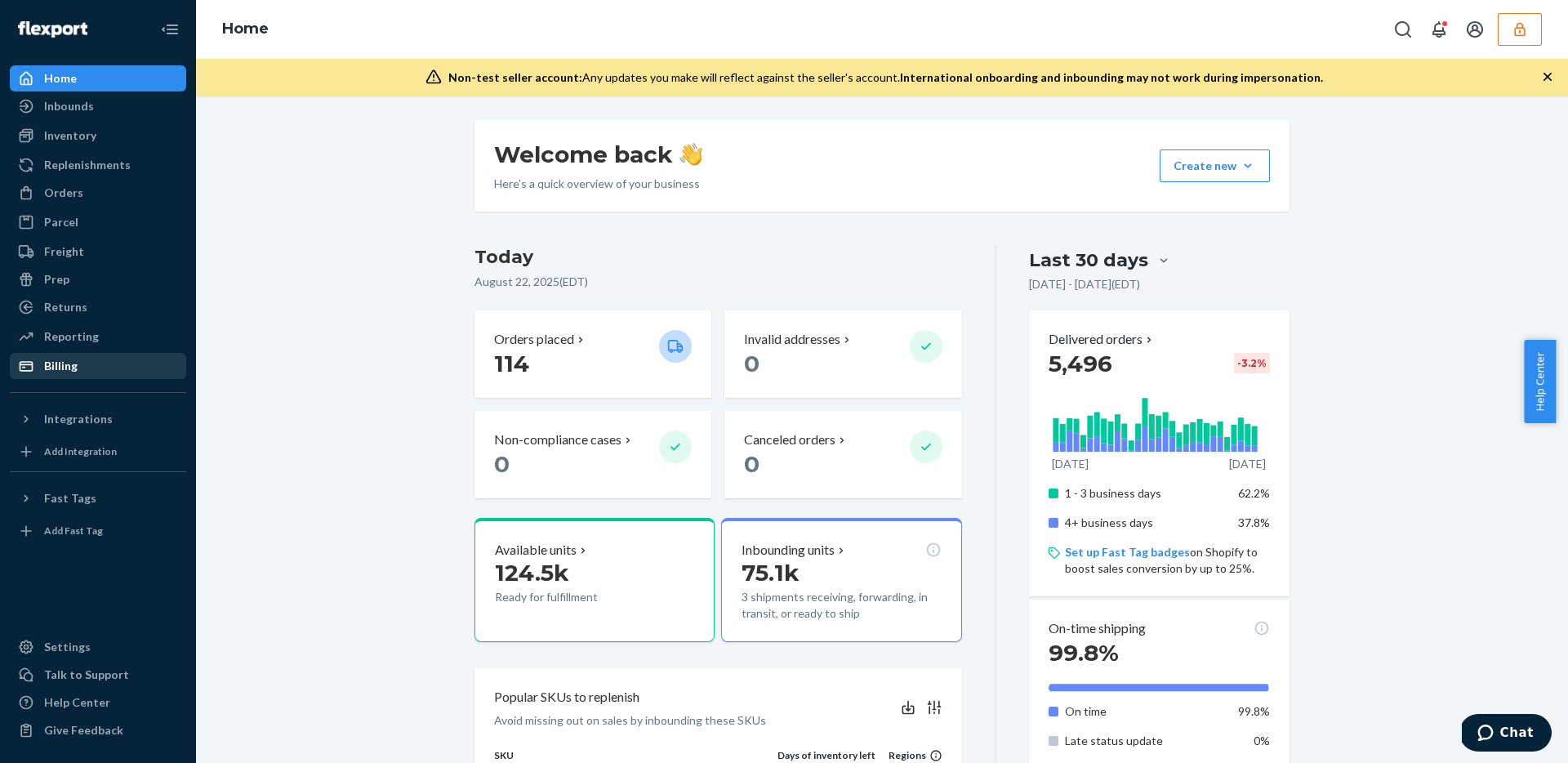
click at [66, 363] on div "Billing" at bounding box center [61, 366] width 34 height 16
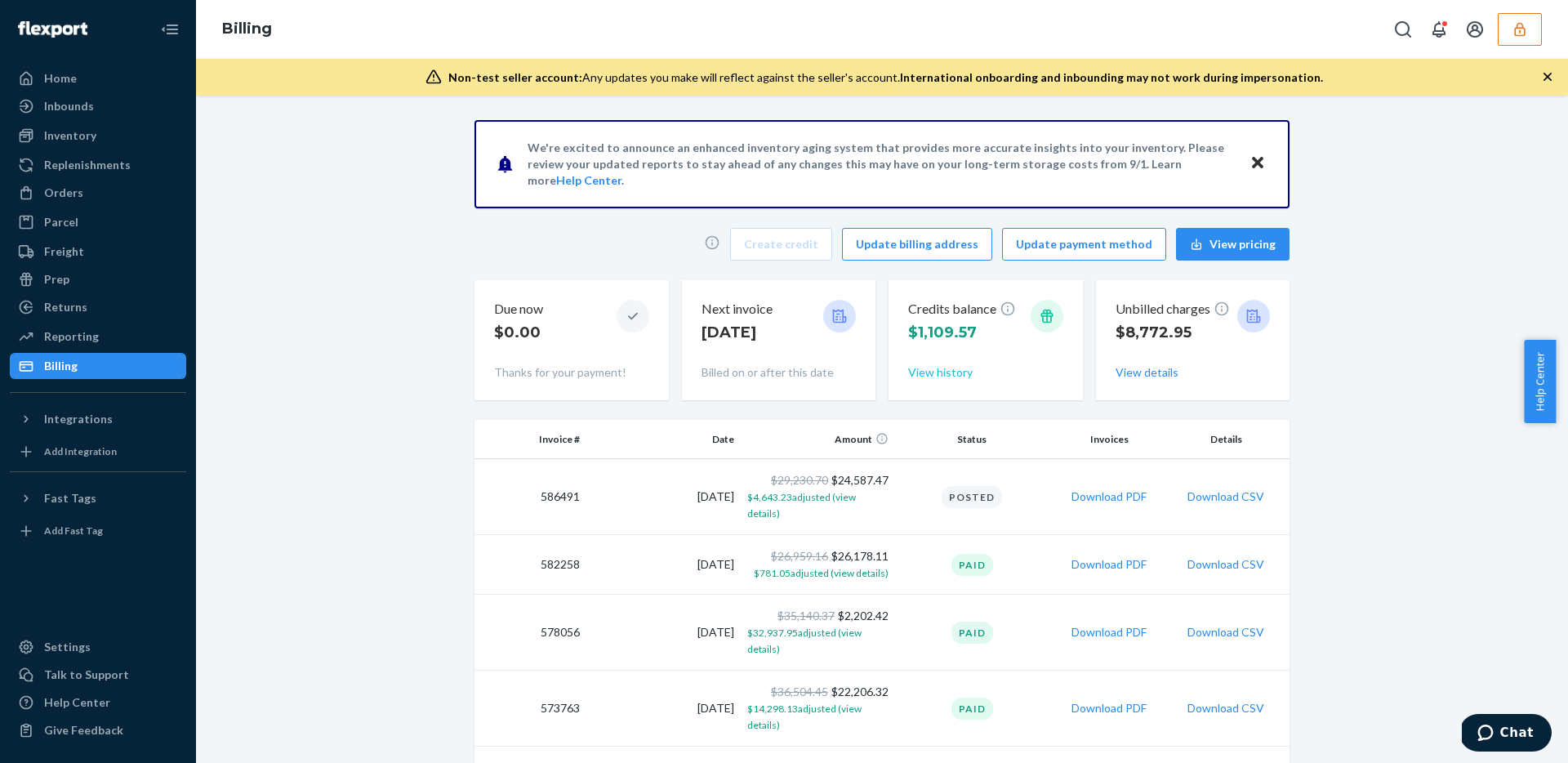
click at [943, 375] on button "View history" at bounding box center [939, 372] width 65 height 16
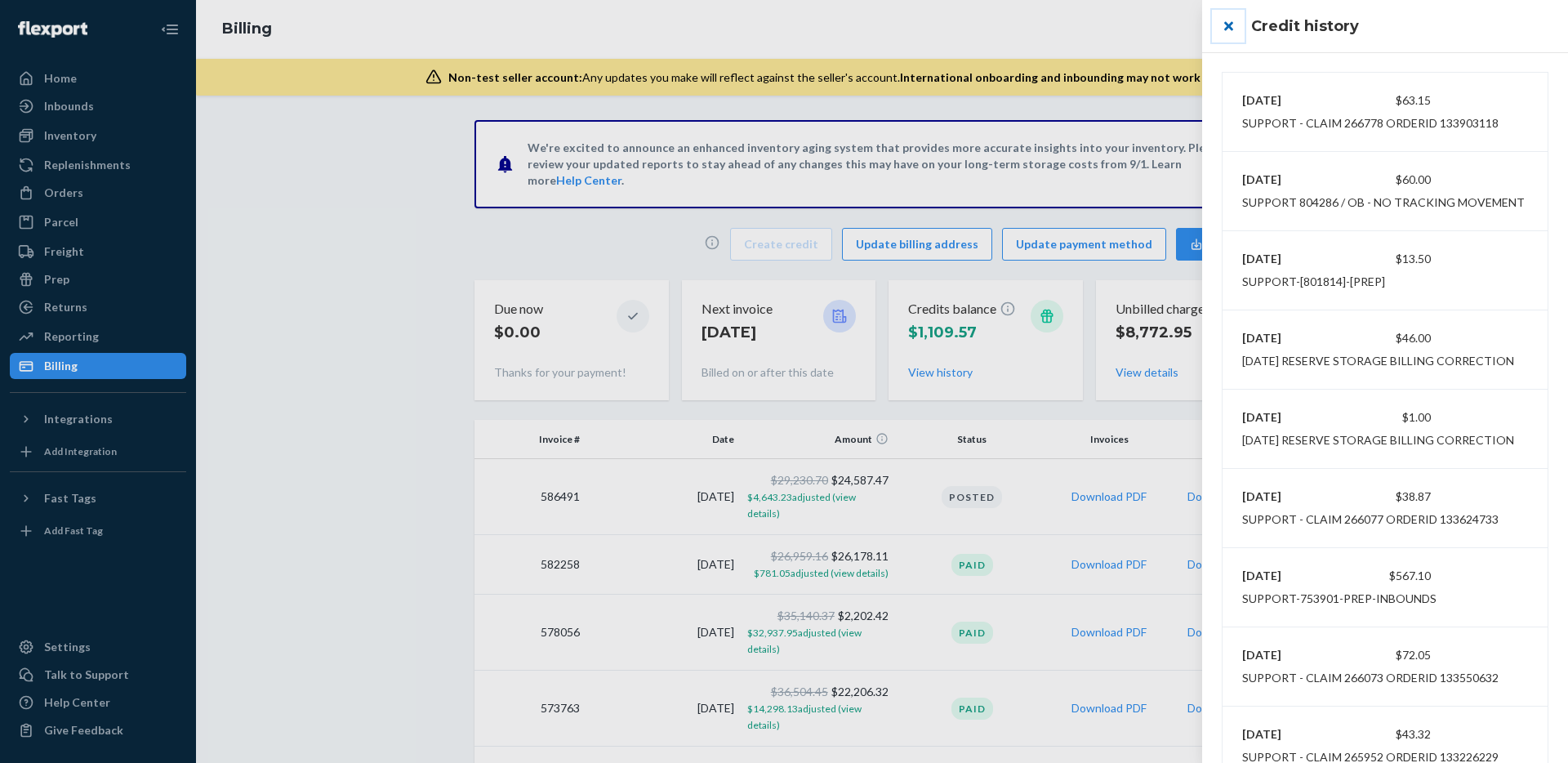
click at [1232, 19] on button "close" at bounding box center [1228, 26] width 33 height 33
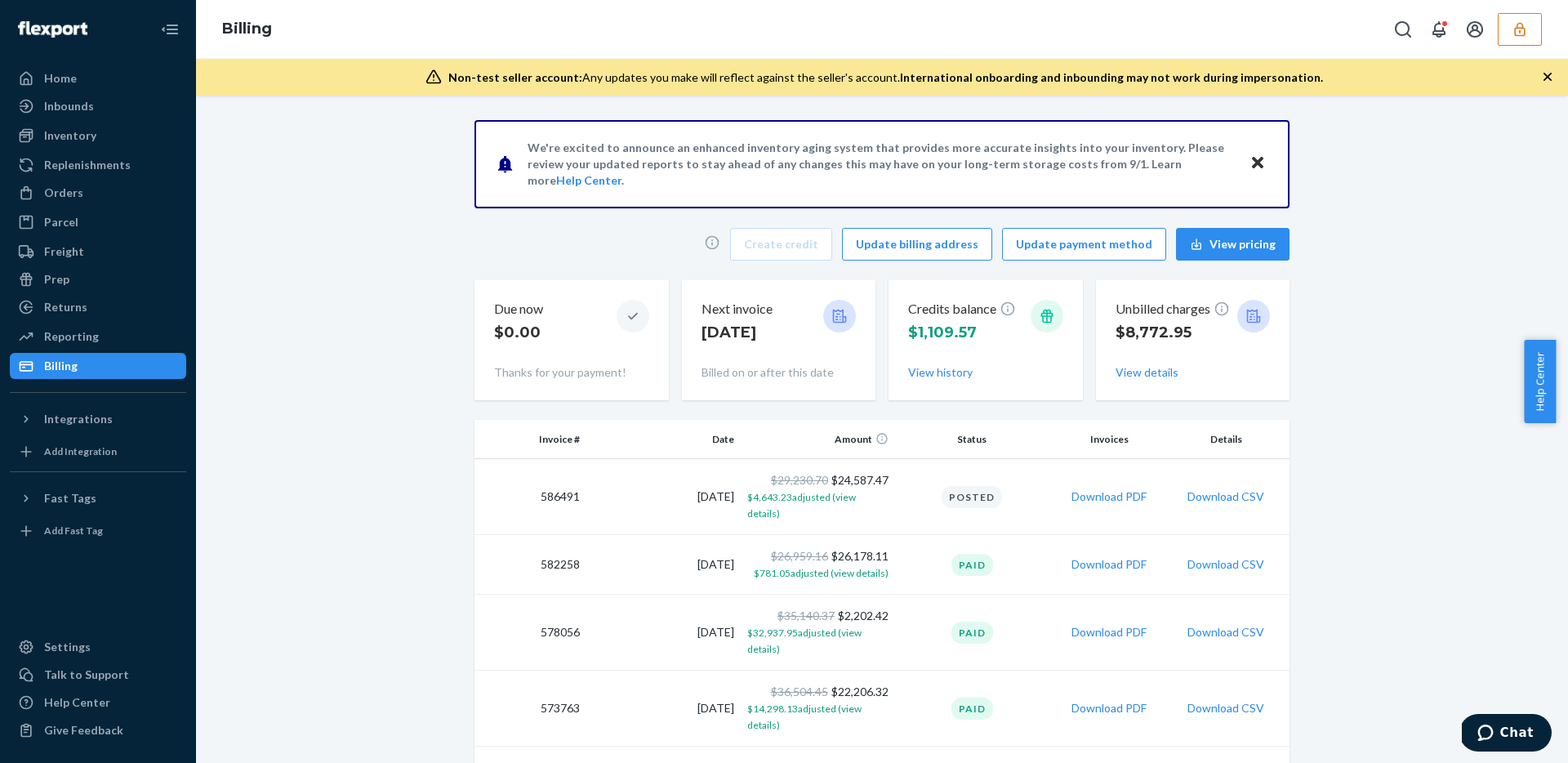
click at [1530, 37] on button "button" at bounding box center [1520, 29] width 44 height 33
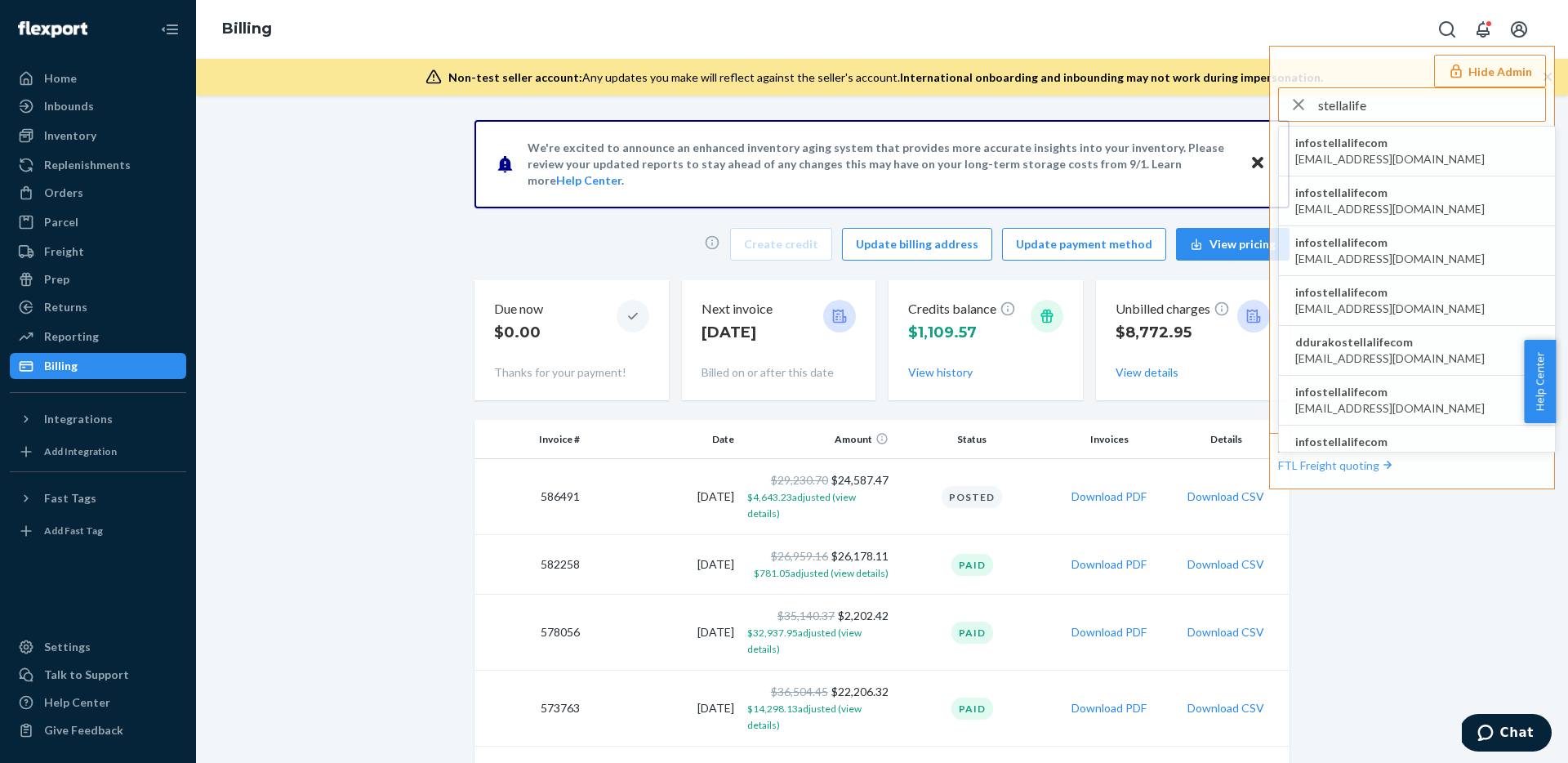
type input "stellalife"
click at [1416, 145] on span "infostellalifecom" at bounding box center [1389, 143] width 189 height 16
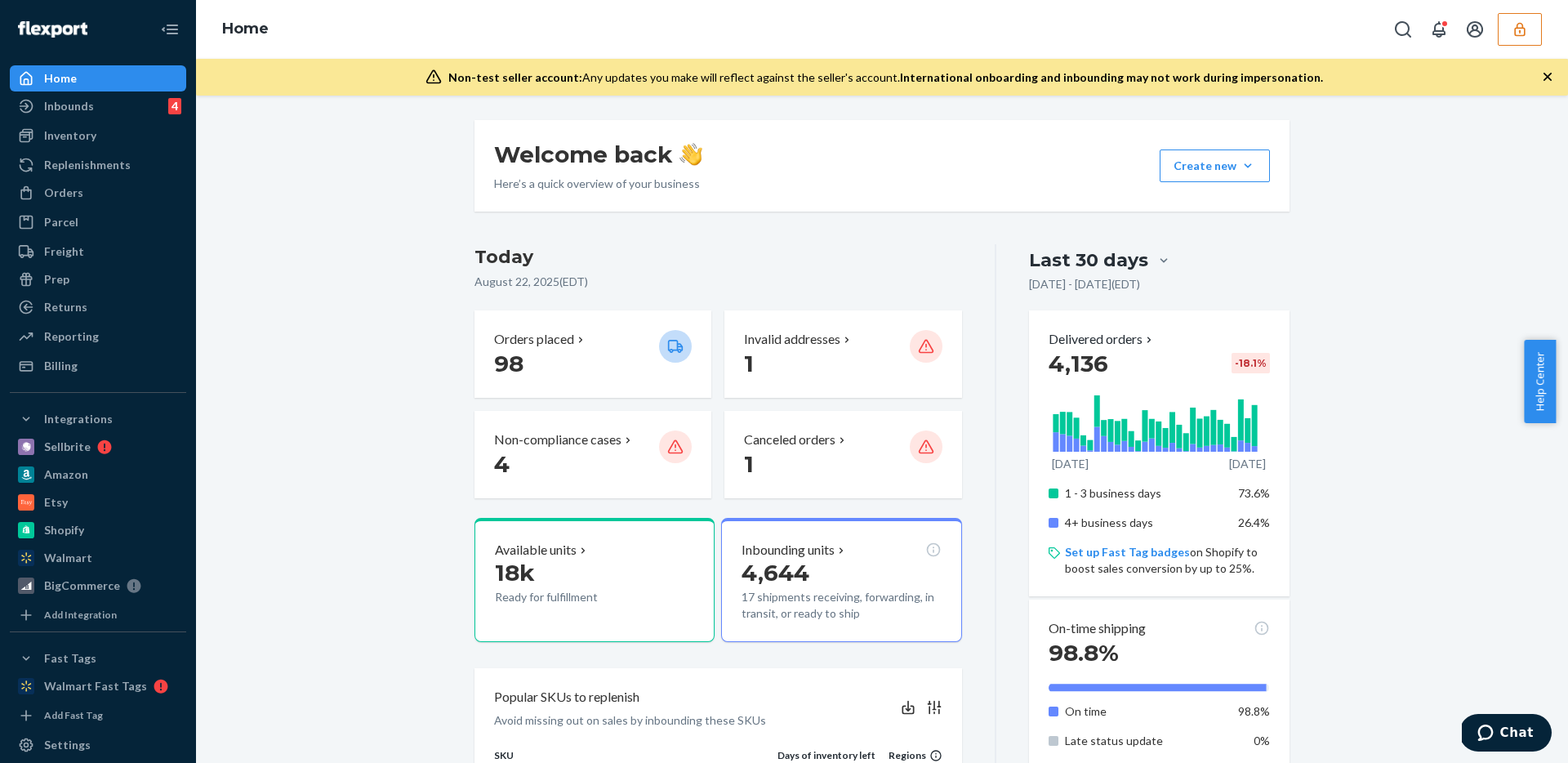
click at [1524, 34] on icon "button" at bounding box center [1519, 29] width 11 height 14
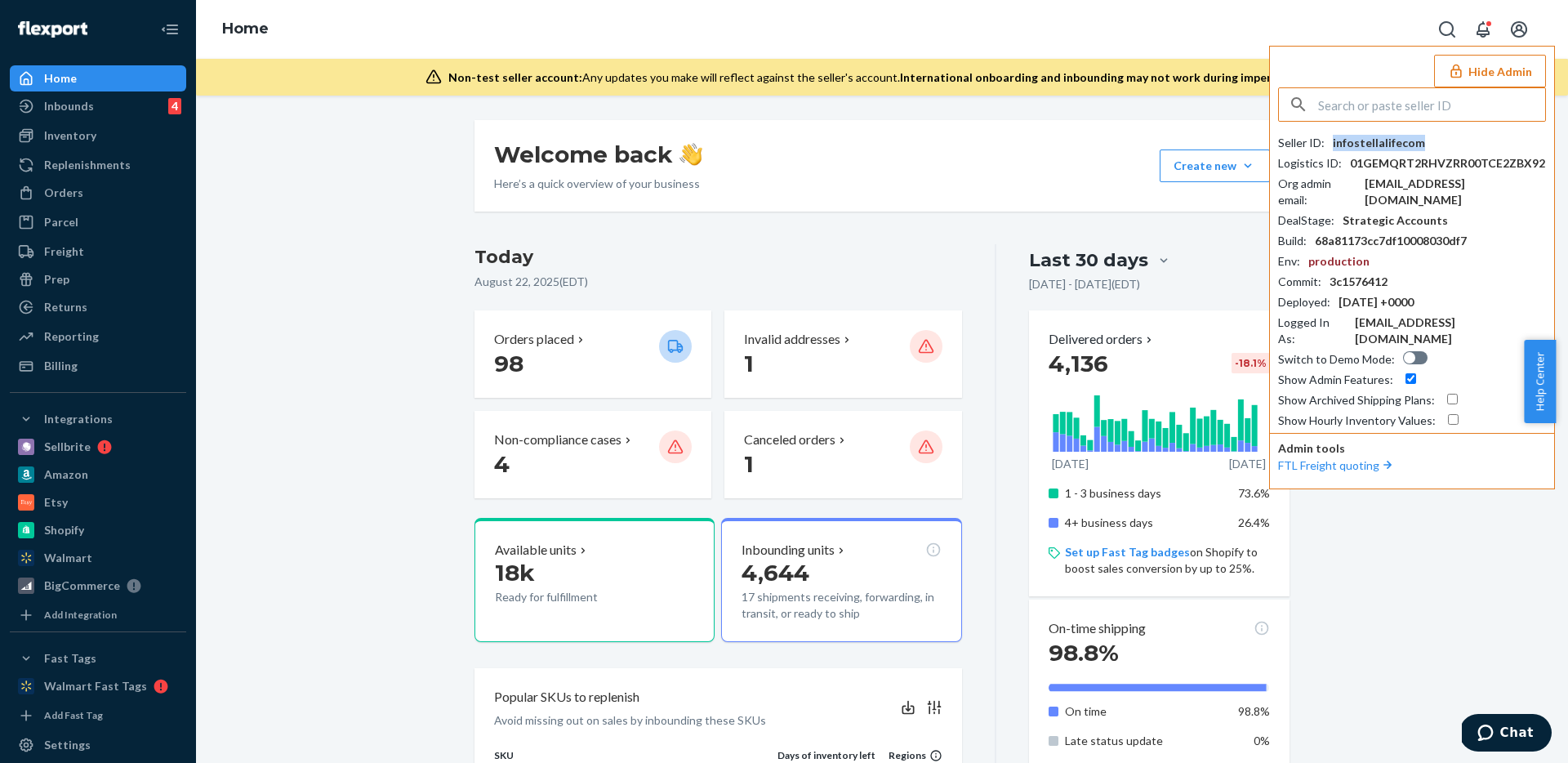
click at [1394, 139] on div "infostellalifecom" at bounding box center [1378, 143] width 92 height 16
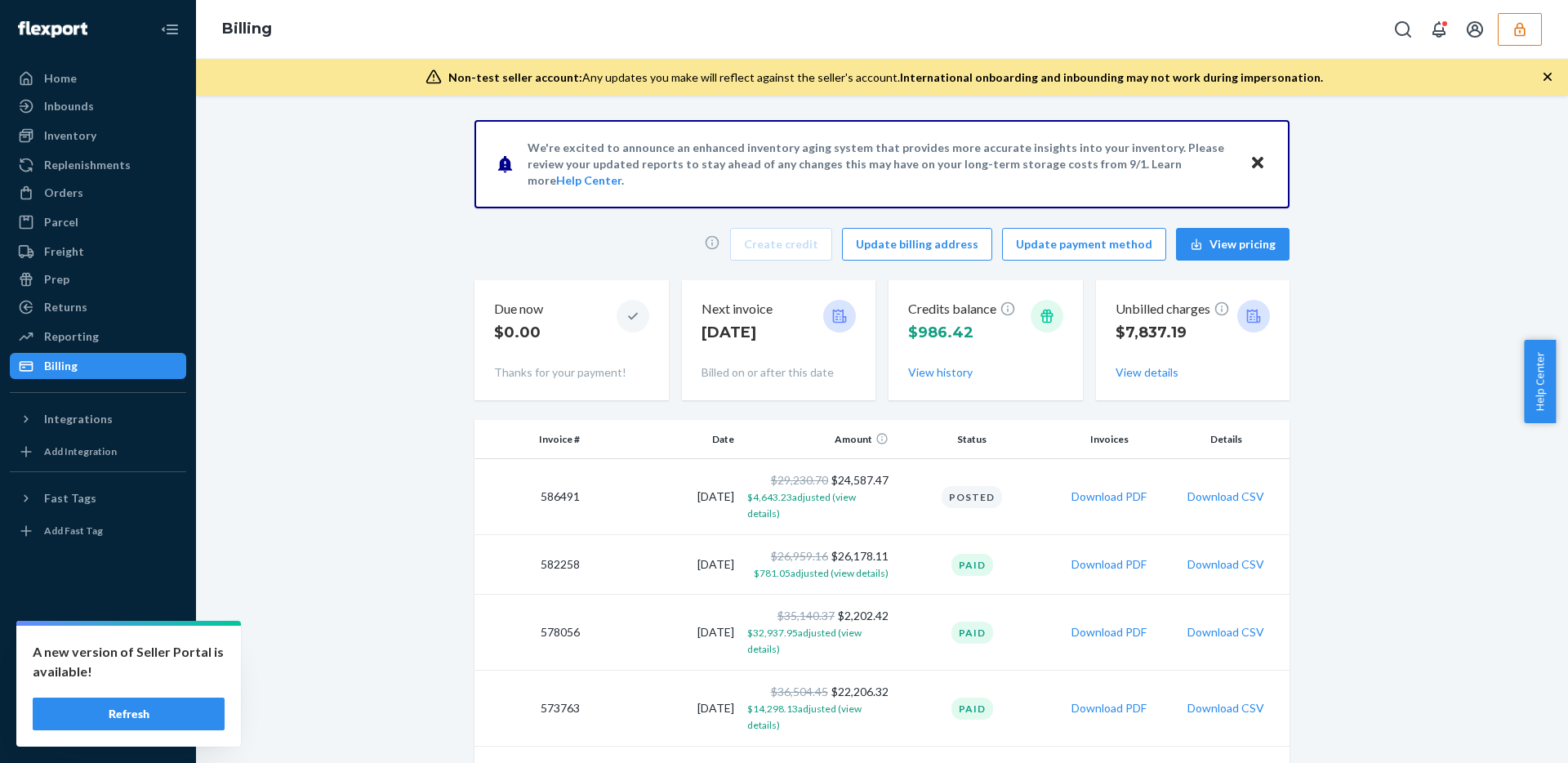
click at [1517, 25] on icon "button" at bounding box center [1519, 29] width 11 height 14
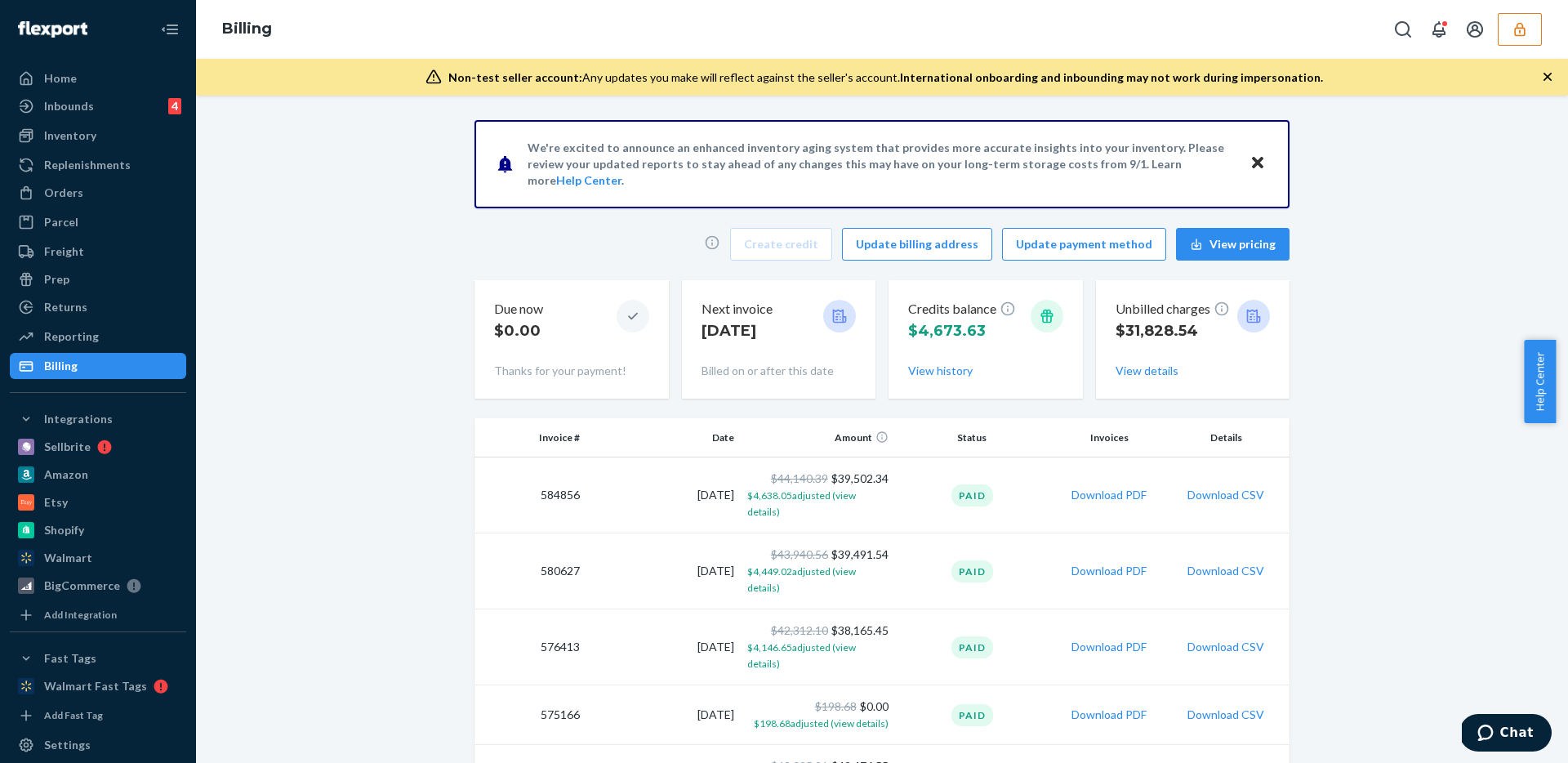
click at [1524, 34] on icon "button" at bounding box center [1519, 29] width 11 height 14
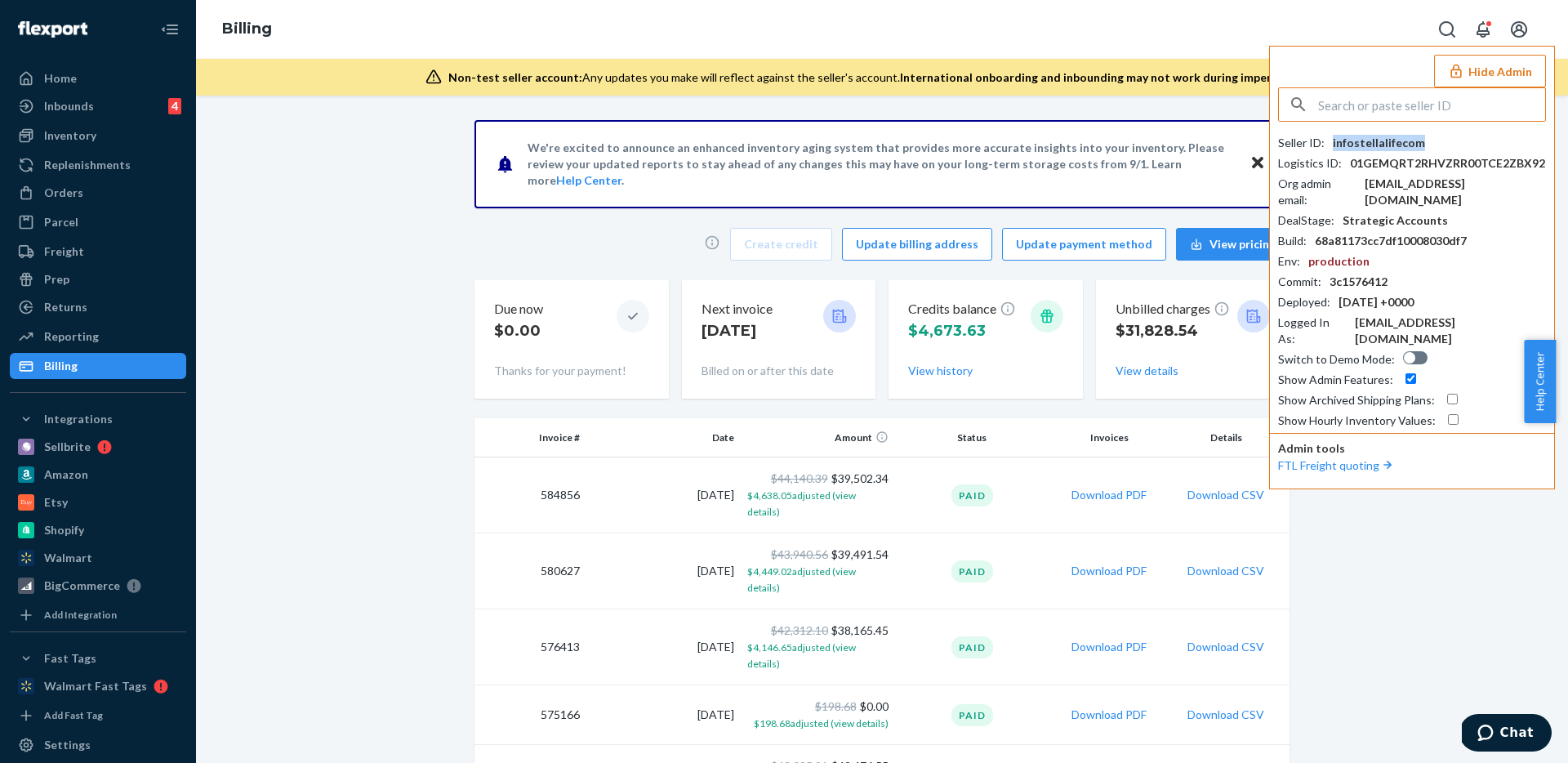
click at [1376, 150] on div "infostellalifecom" at bounding box center [1378, 143] width 92 height 16
